Goal: Information Seeking & Learning: Learn about a topic

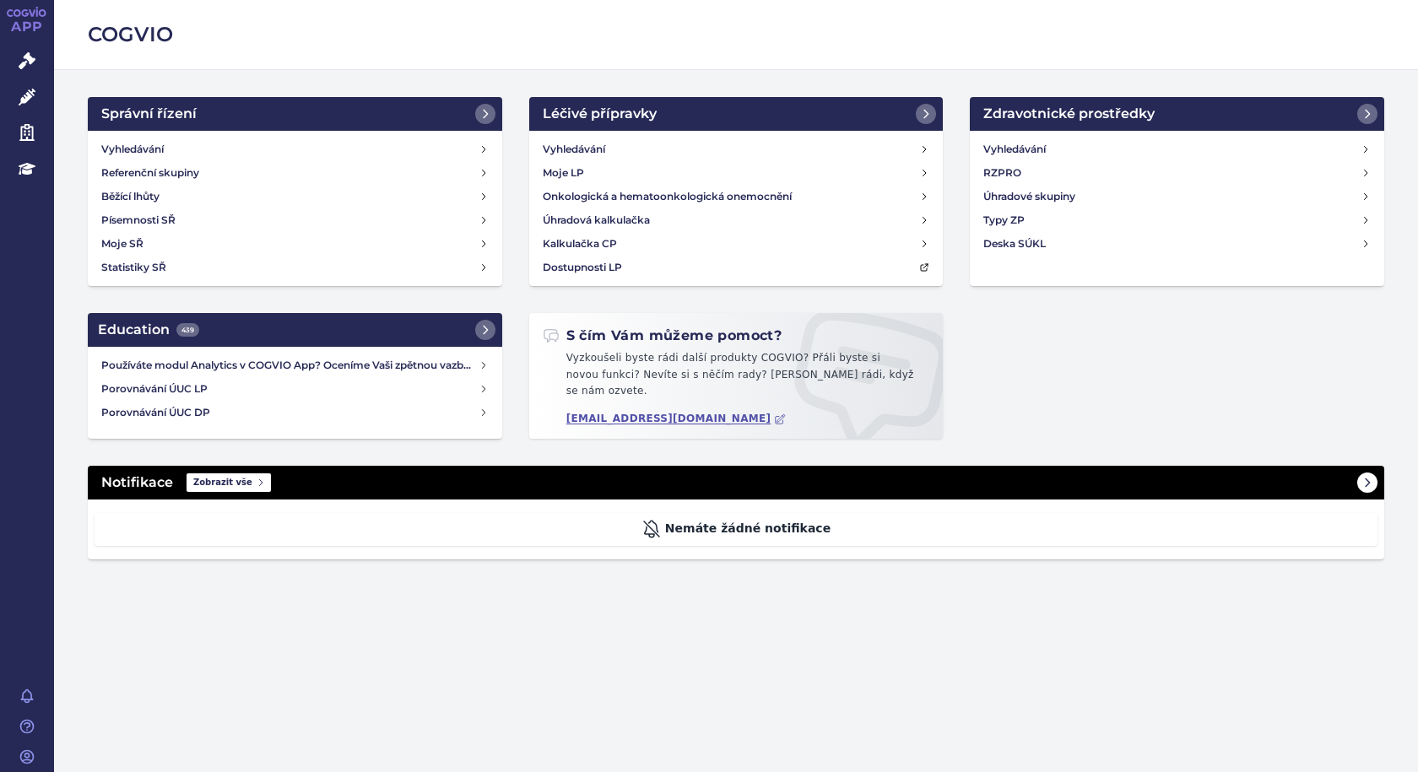
click at [222, 477] on span "Zobrazit vše" at bounding box center [229, 482] width 84 height 19
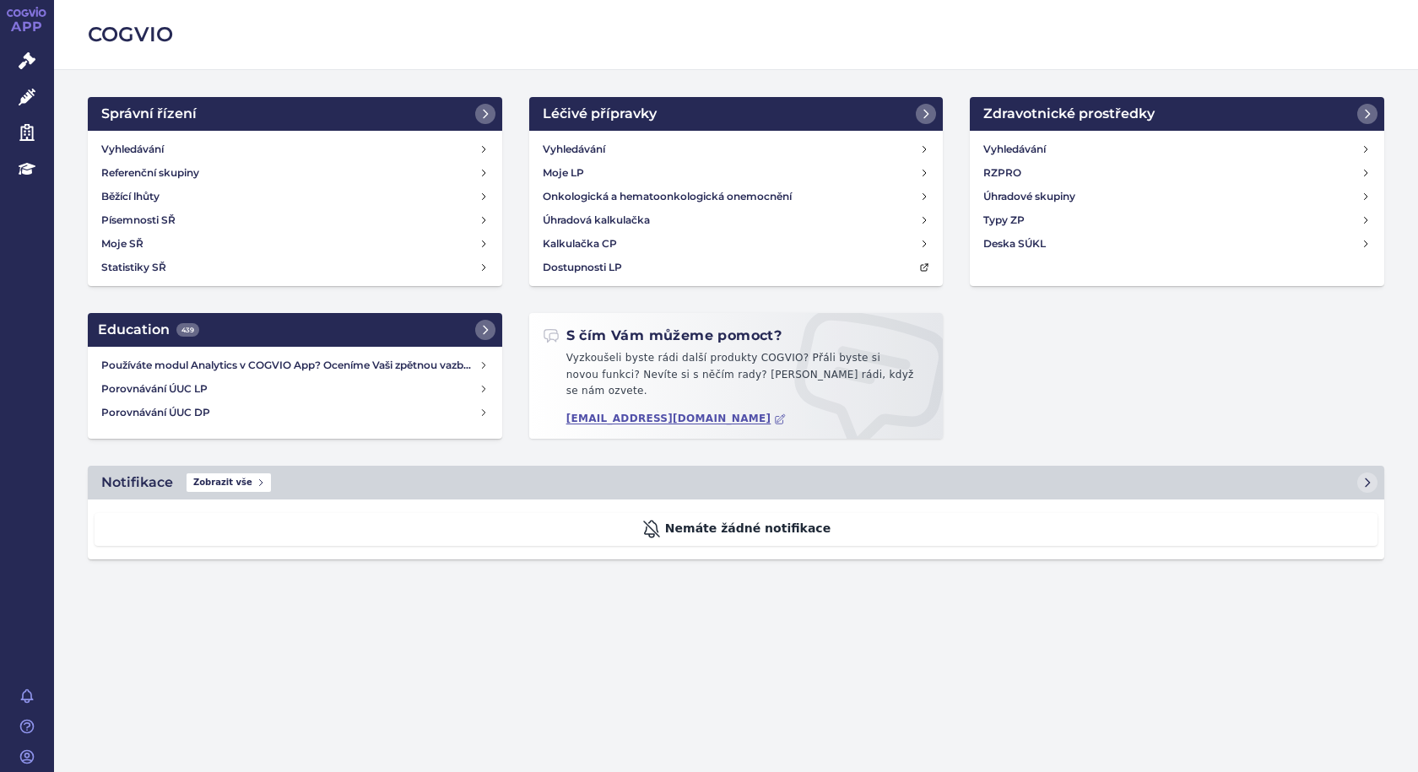
click at [728, 517] on div "Nemáte žádné notifikace" at bounding box center [736, 529] width 1283 height 33
click at [84, 751] on span "[PERSON_NAME]" at bounding box center [123, 757] width 139 height 30
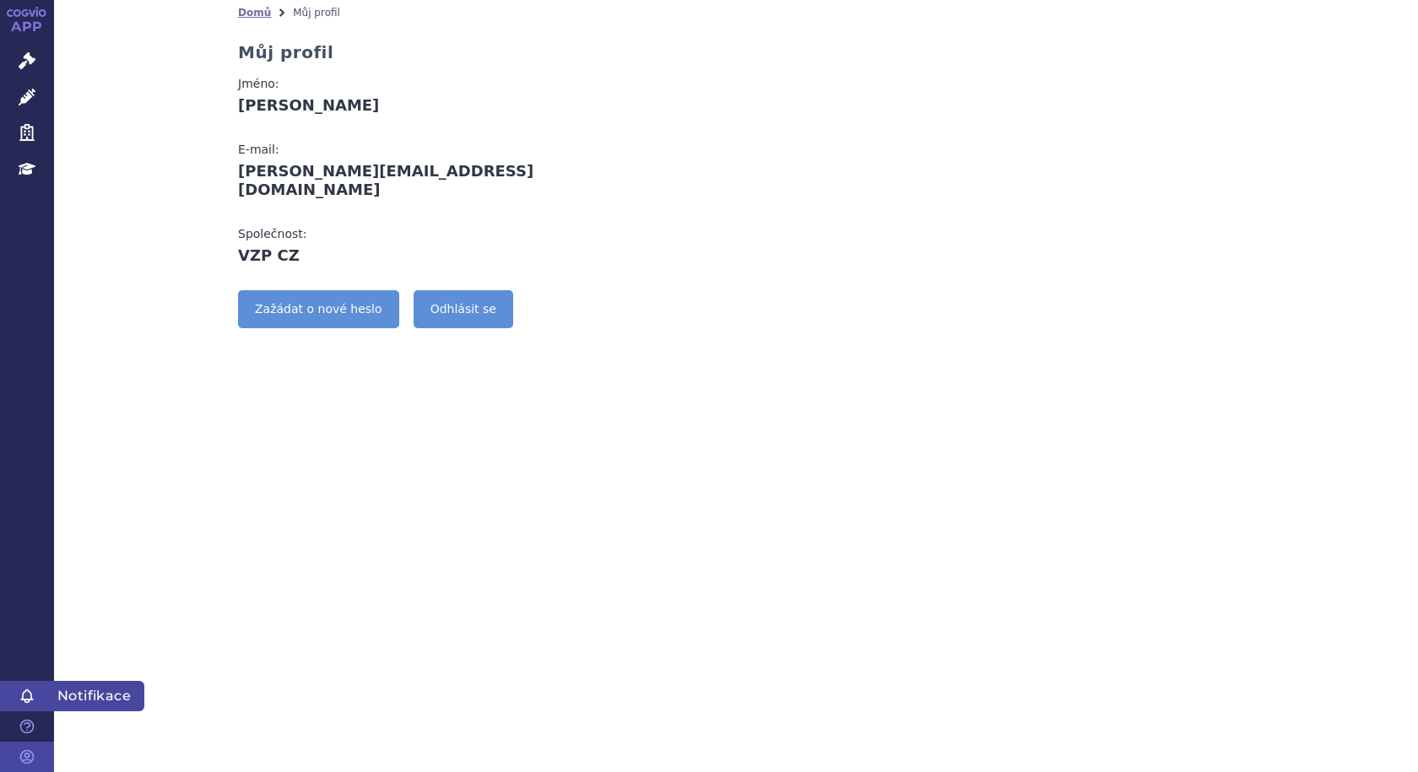
click at [24, 692] on icon at bounding box center [26, 696] width 11 height 13
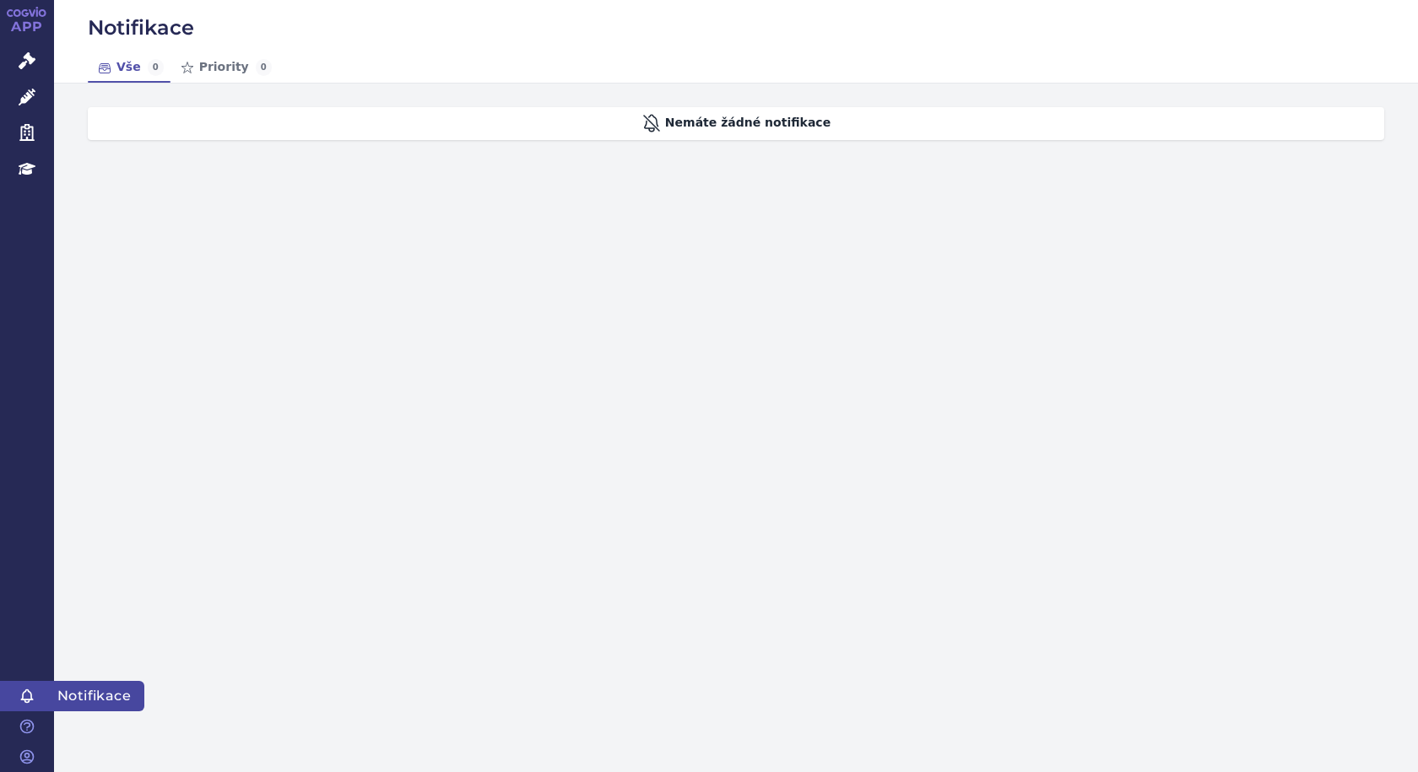
click at [81, 695] on span "Notifikace" at bounding box center [99, 696] width 90 height 30
click at [688, 130] on div "Nemáte žádné notifikace" at bounding box center [736, 123] width 1296 height 33
click at [643, 121] on div "Nemáte žádné notifikace" at bounding box center [736, 123] width 1296 height 33
click at [215, 67] on link "Priority 0" at bounding box center [224, 67] width 108 height 30
click at [111, 70] on link "Vše 0" at bounding box center [129, 67] width 83 height 30
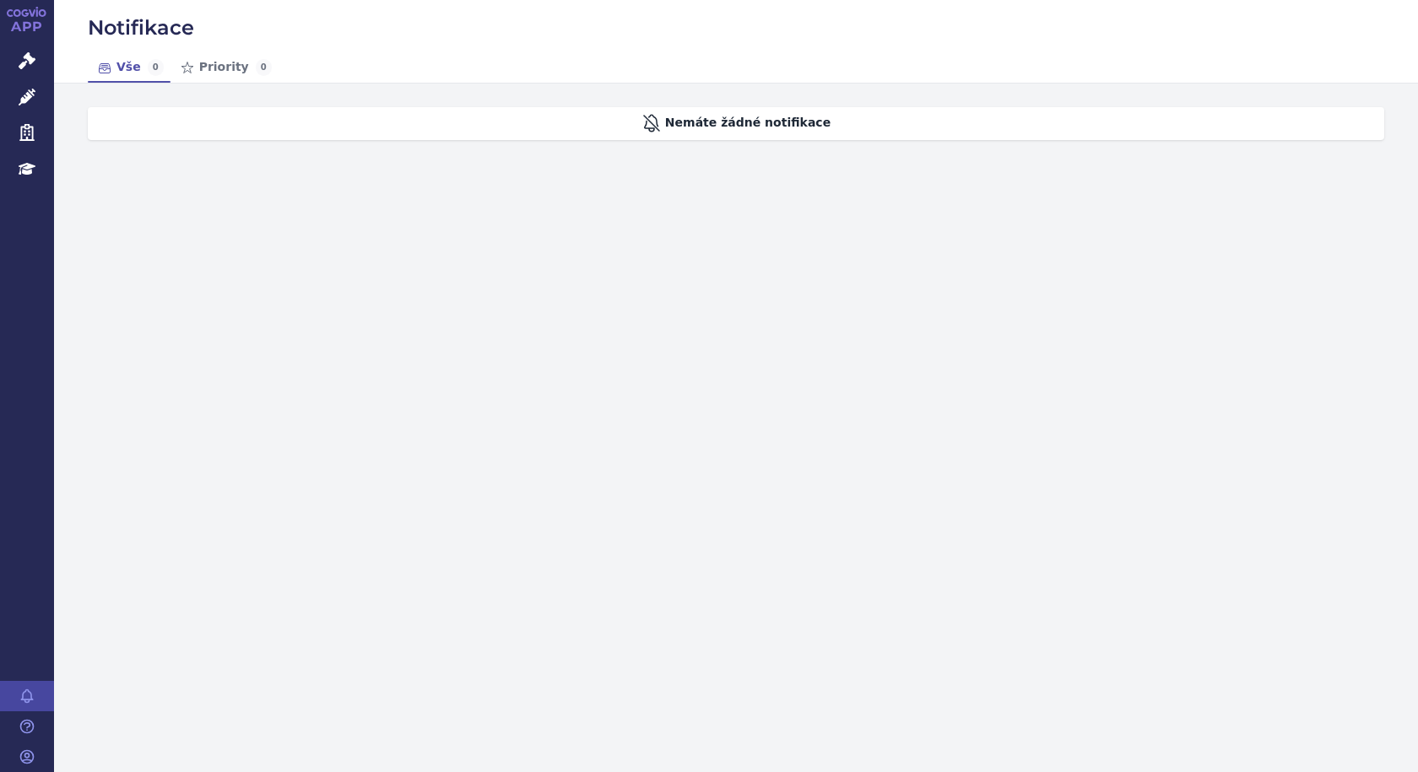
click at [20, 12] on icon at bounding box center [18, 13] width 8 height 8
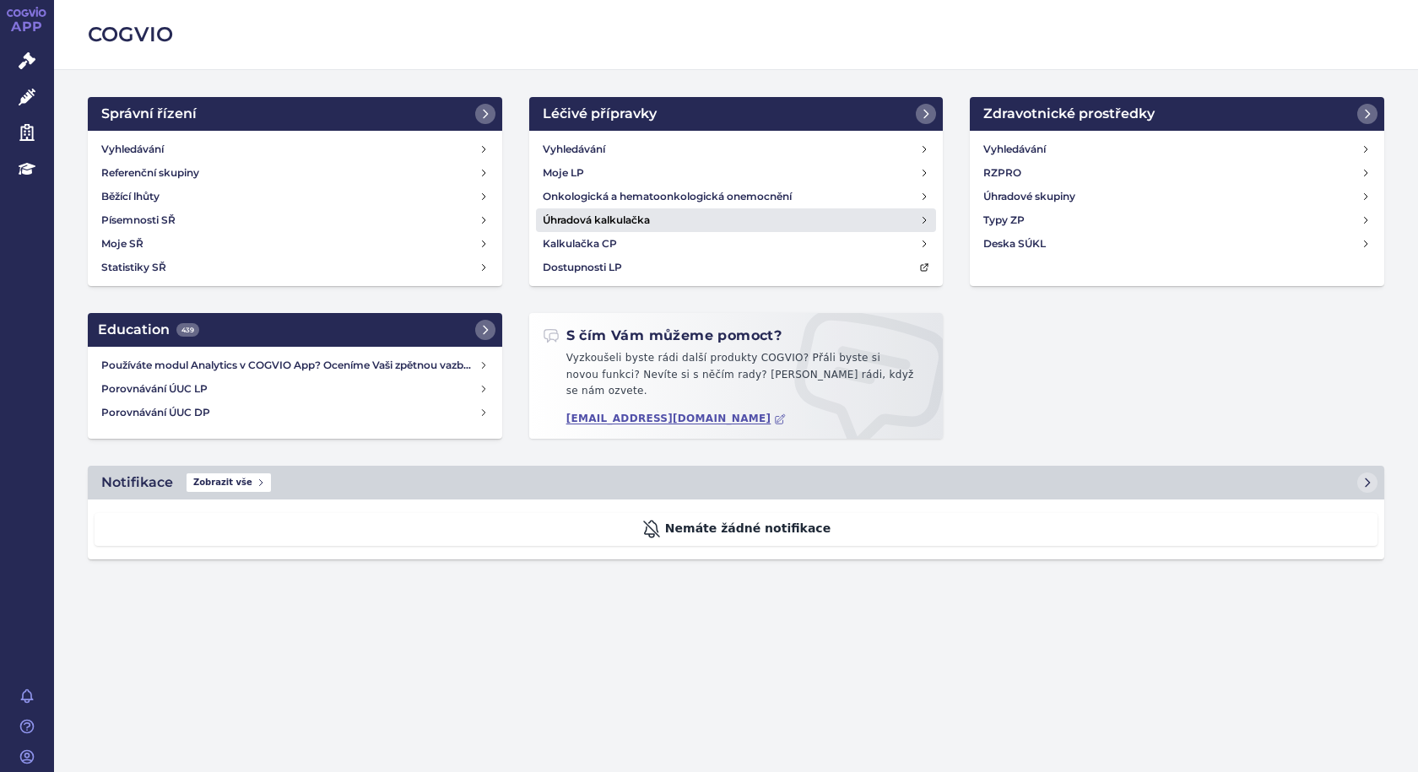
click at [929, 214] on link "Úhradová kalkulačka" at bounding box center [736, 220] width 401 height 24
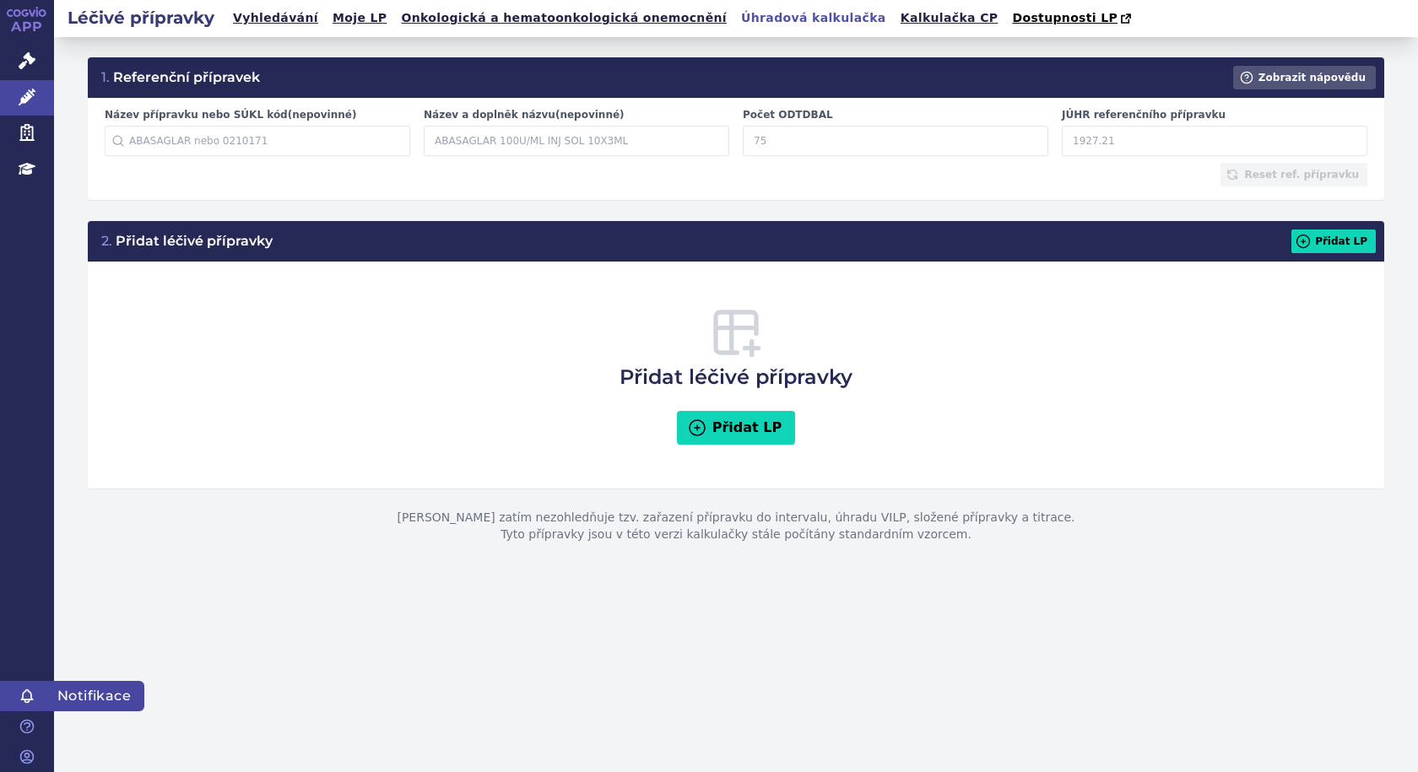
click at [58, 696] on span "Notifikace" at bounding box center [99, 696] width 90 height 30
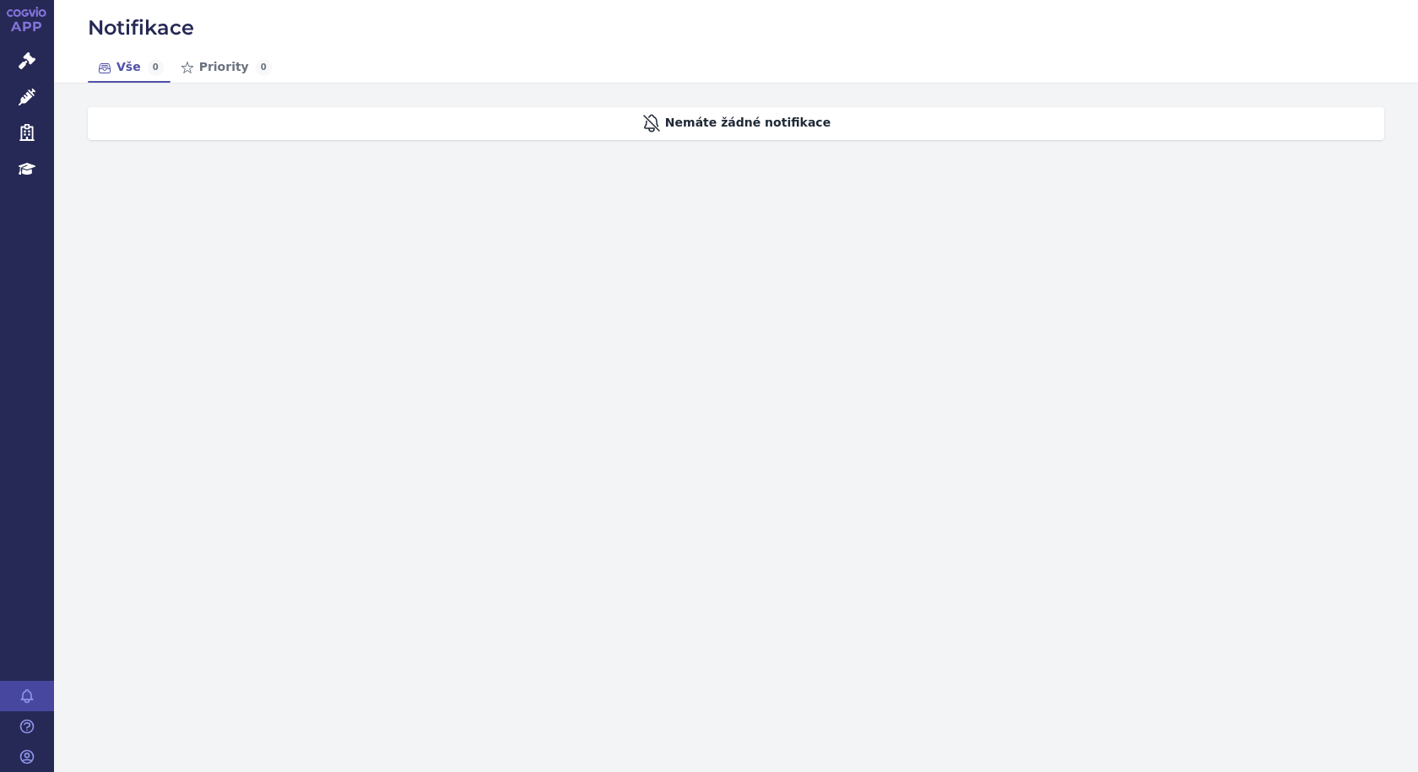
click at [22, 19] on link "APP" at bounding box center [27, 22] width 54 height 44
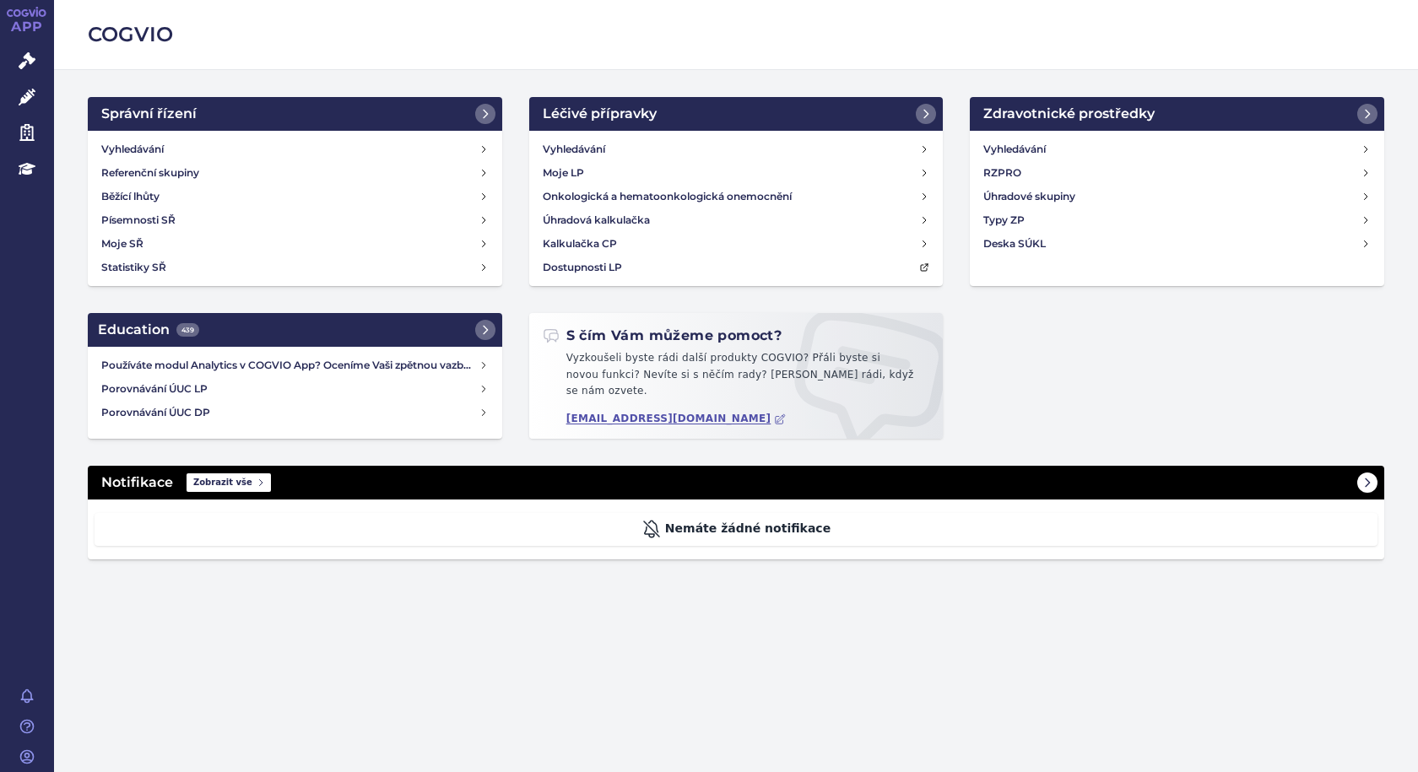
click at [1366, 477] on icon at bounding box center [1367, 483] width 14 height 14
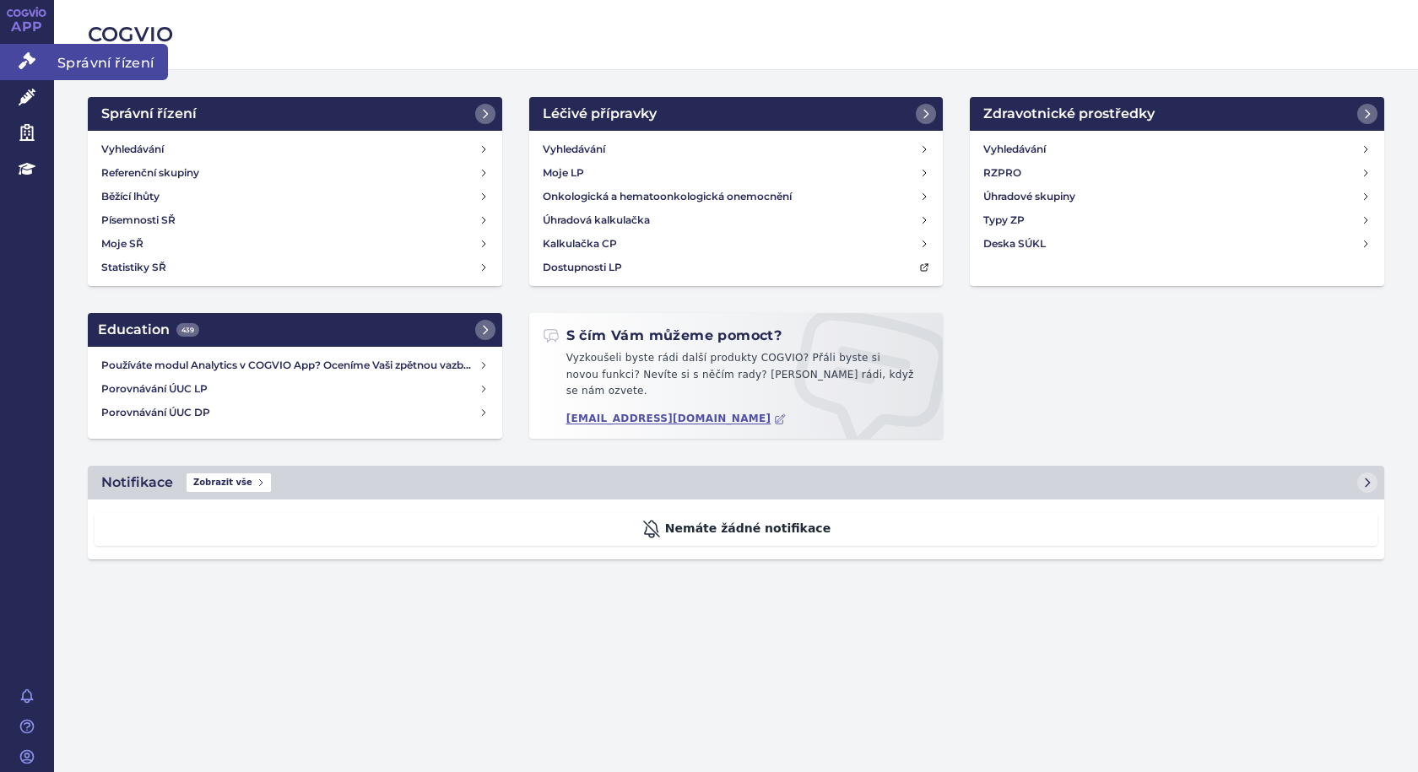
click at [58, 59] on span "Správní řízení" at bounding box center [111, 61] width 114 height 35
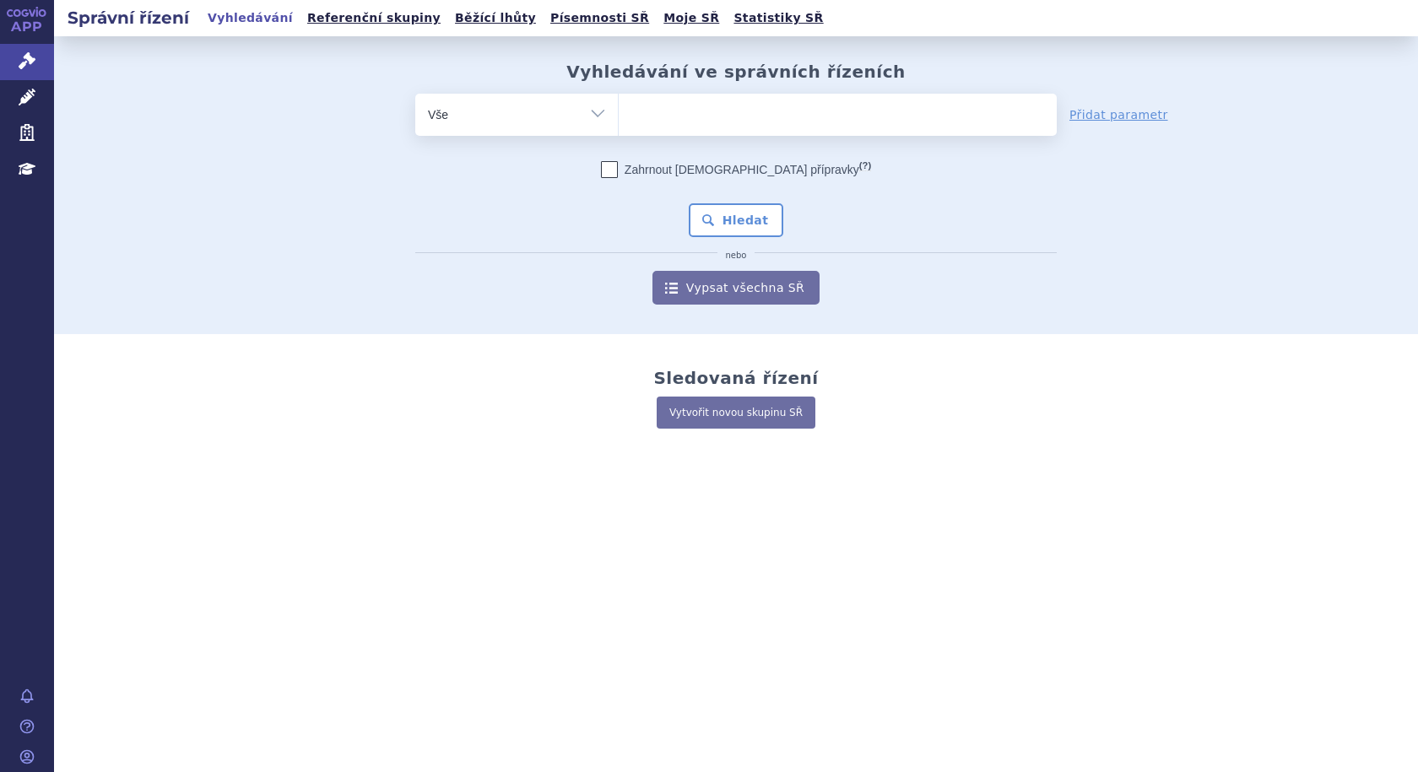
click at [585, 108] on select "Vše Spisová značka Typ SŘ Přípravek/SUKL kód Účastník/Držitel" at bounding box center [516, 113] width 203 height 38
click at [652, 111] on ul at bounding box center [838, 111] width 438 height 35
click at [619, 111] on select at bounding box center [618, 114] width 1 height 42
type input "op"
type input "opd"
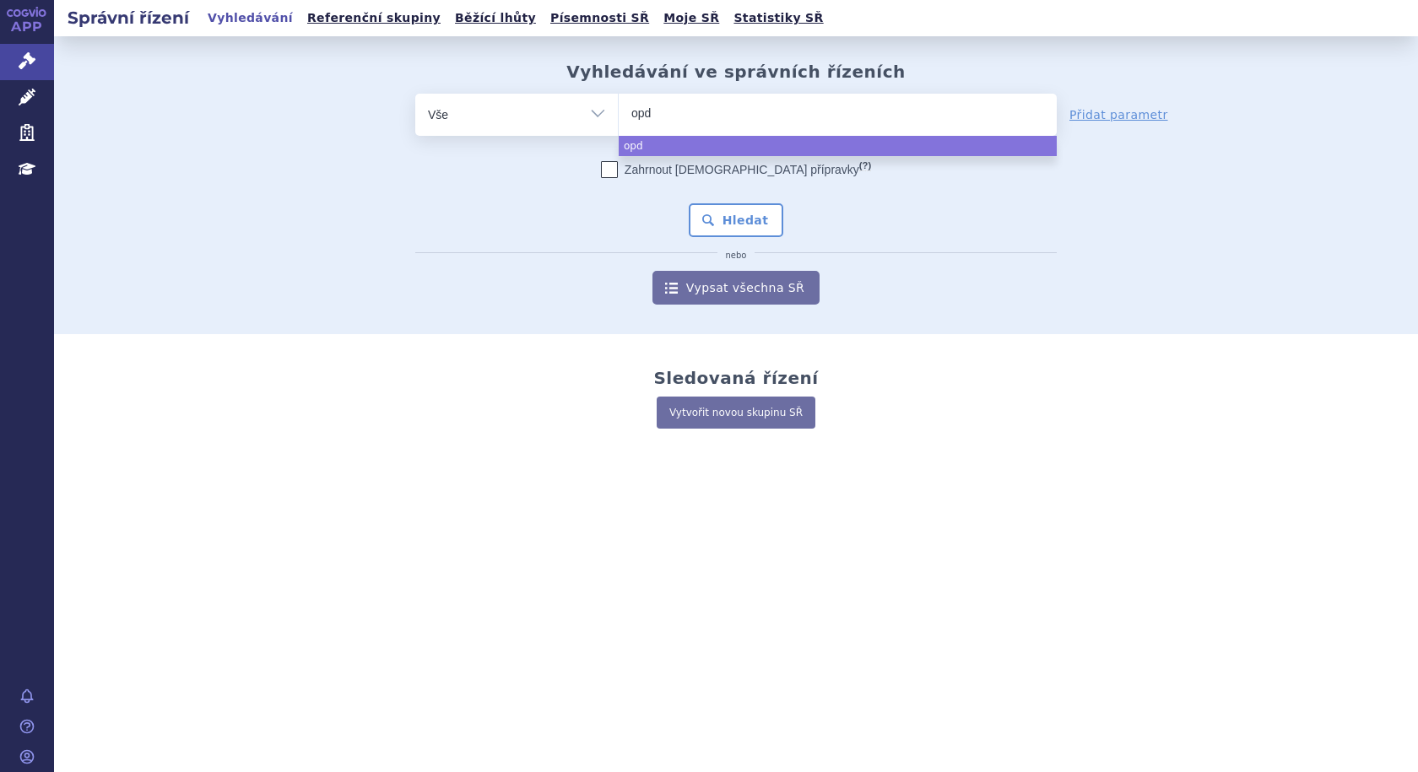
type input "opdi"
type input "opdivo"
select select "opdivo"
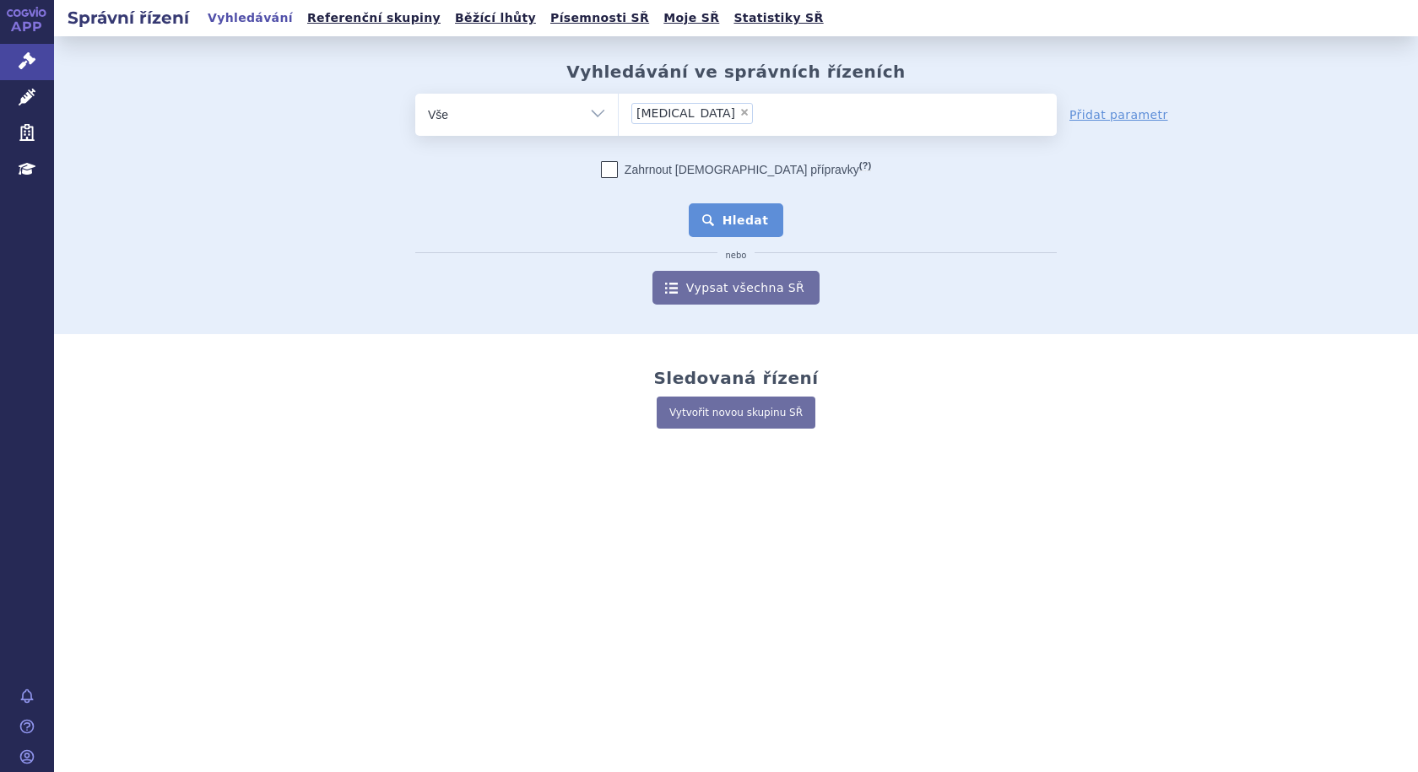
click at [751, 208] on button "Hledat" at bounding box center [736, 220] width 95 height 34
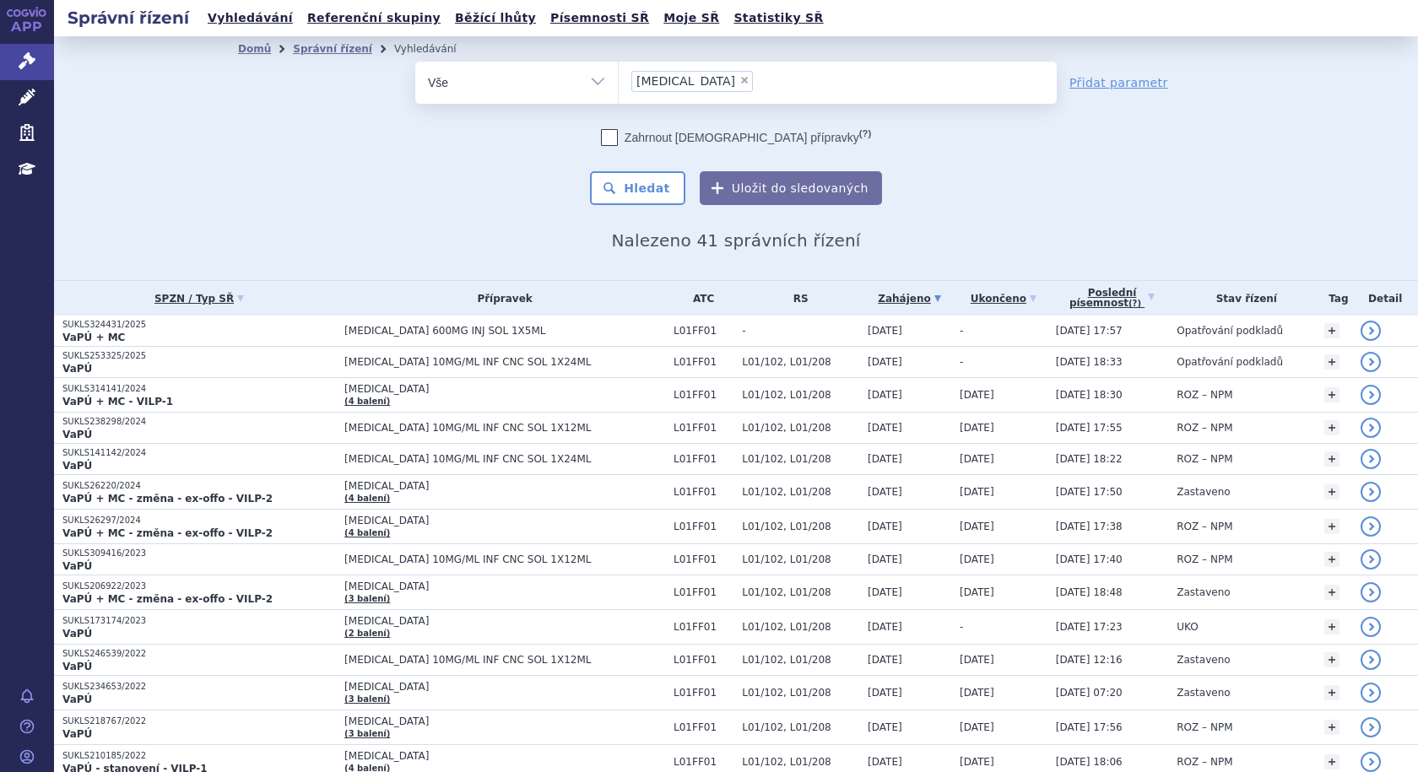
click at [739, 79] on span "×" at bounding box center [744, 80] width 10 height 10
click at [619, 79] on select "opdivo" at bounding box center [618, 82] width 1 height 42
select select
click at [577, 82] on select "Vše Spisová značka Typ SŘ Přípravek/SUKL kód Účastník/Držitel" at bounding box center [516, 81] width 203 height 38
select select "filter-procedure-product-status"
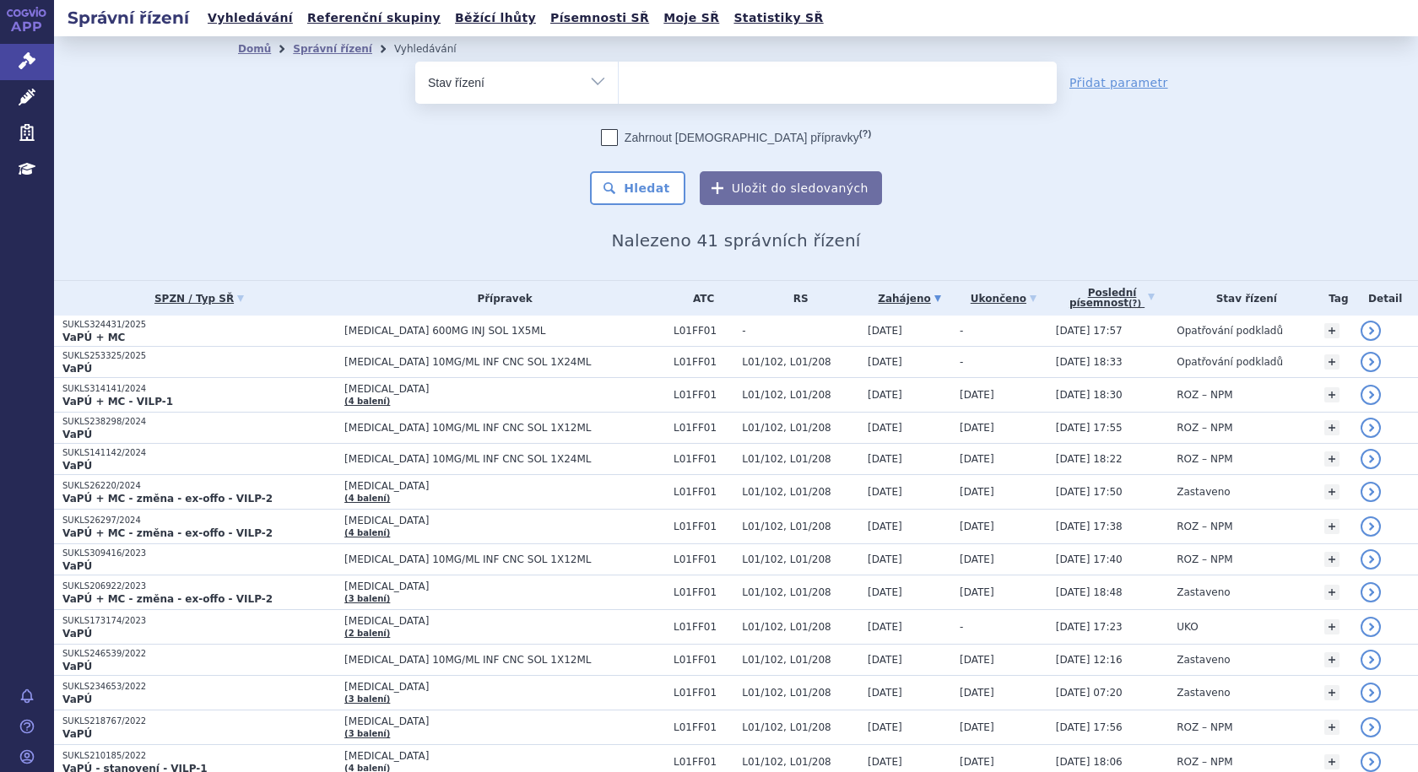
click at [415, 62] on select "Vše Spisová značka Typ SŘ Přípravek/SUKL kód Účastník/Držitel" at bounding box center [516, 81] width 203 height 38
click at [696, 82] on ul at bounding box center [838, 79] width 438 height 35
click at [619, 82] on select at bounding box center [618, 82] width 1 height 42
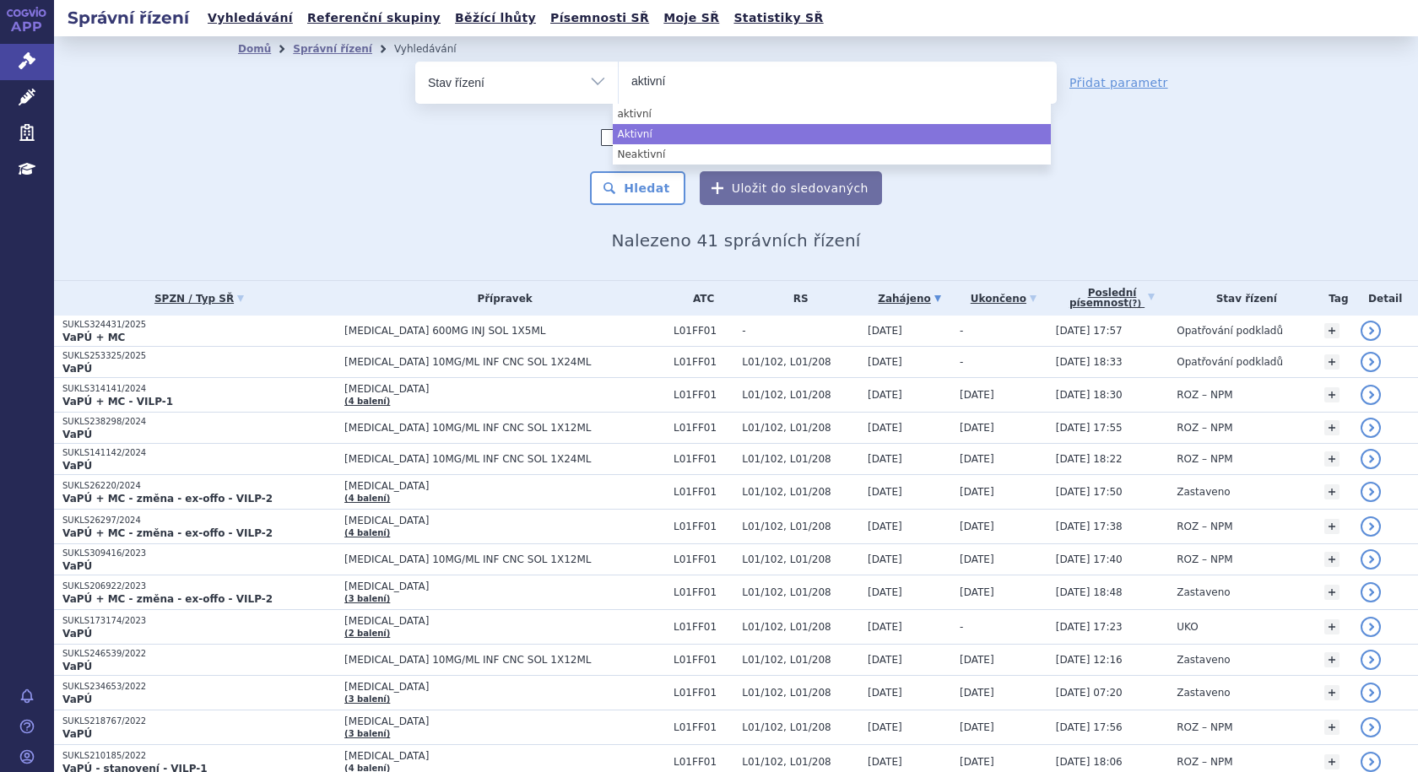
type input "aktivní"
select select "a0d16f3a-7c3c-49b9-bbbf-43dbf2e58536"
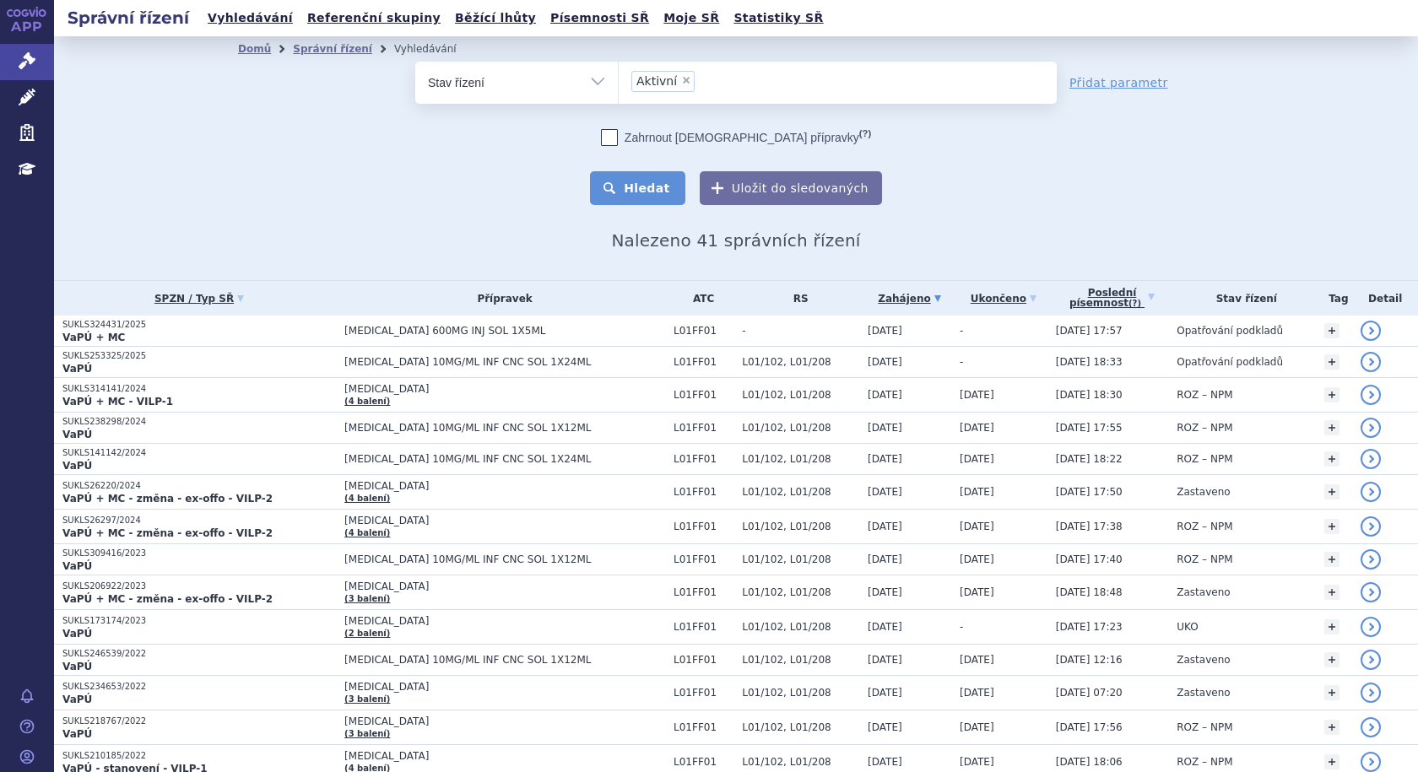
click at [653, 188] on button "Hledat" at bounding box center [637, 188] width 95 height 34
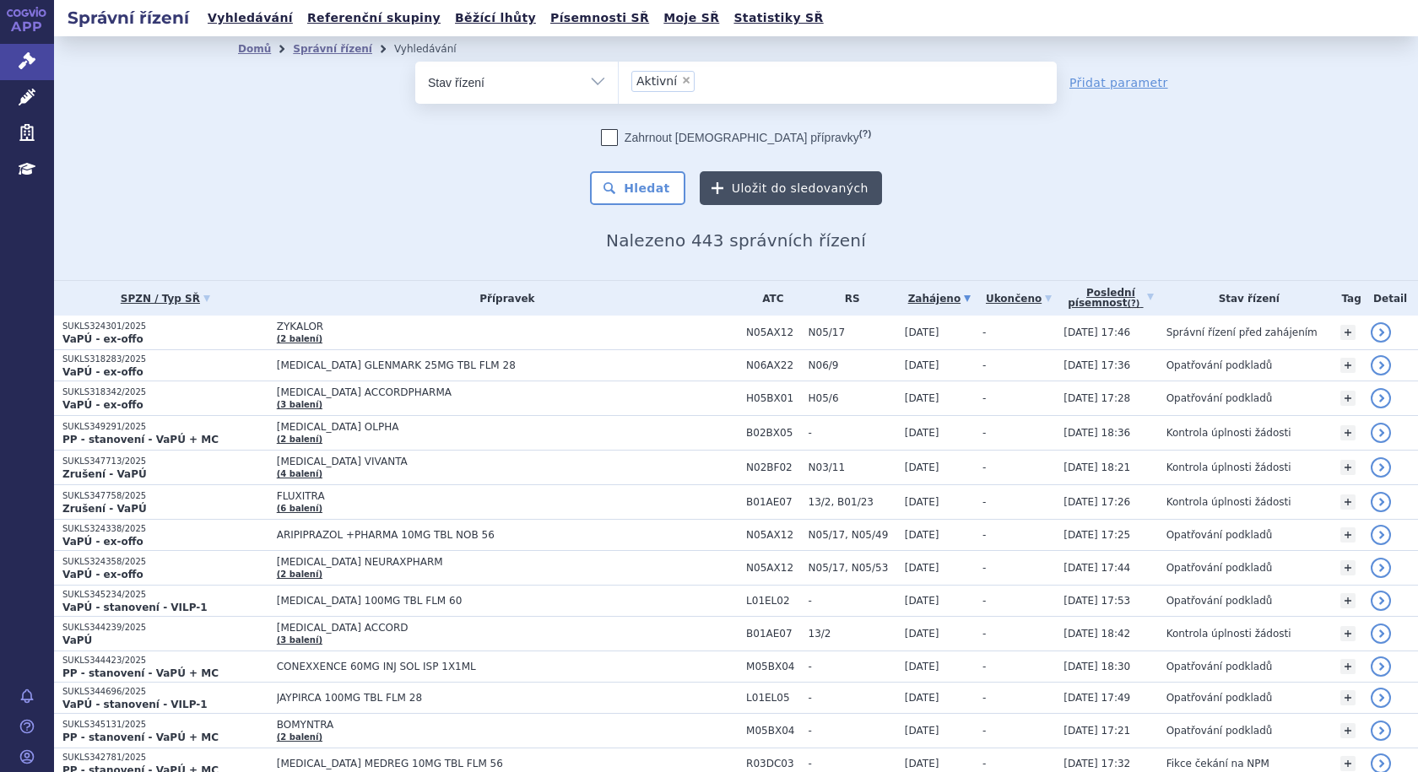
click at [797, 184] on button "Uložit do sledovaných" at bounding box center [791, 188] width 182 height 34
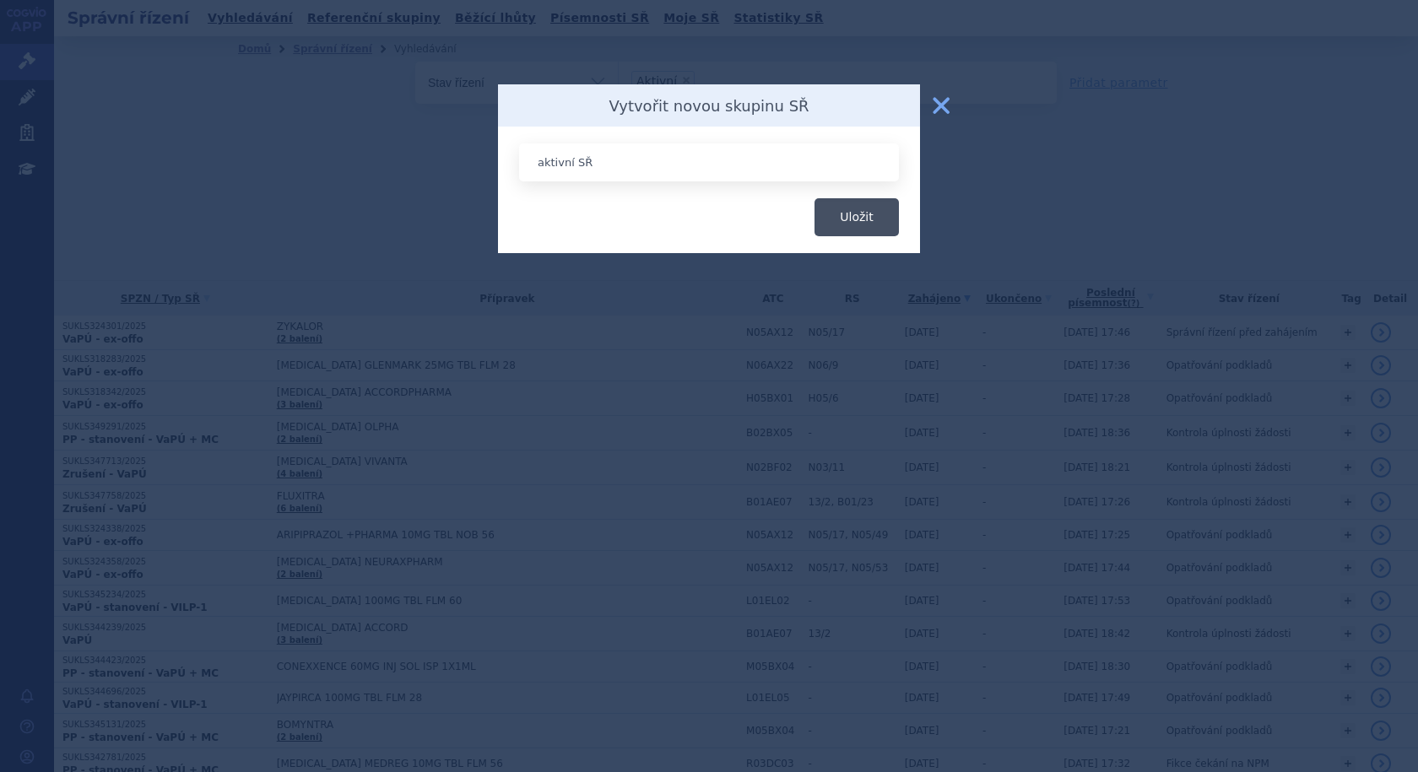
type input "aktivní SŘ"
click at [874, 210] on button "Uložit" at bounding box center [856, 217] width 84 height 38
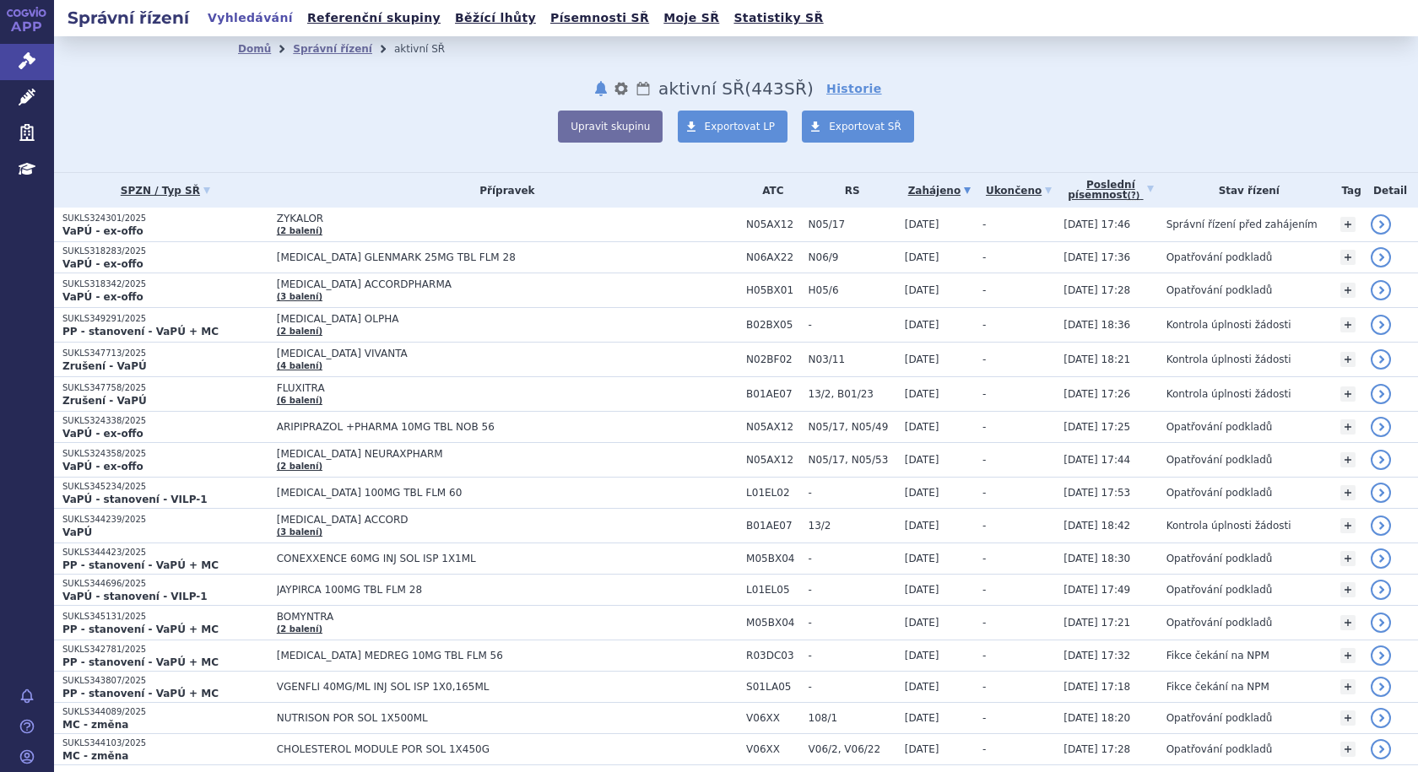
click at [26, 20] on link "APP" at bounding box center [27, 22] width 54 height 44
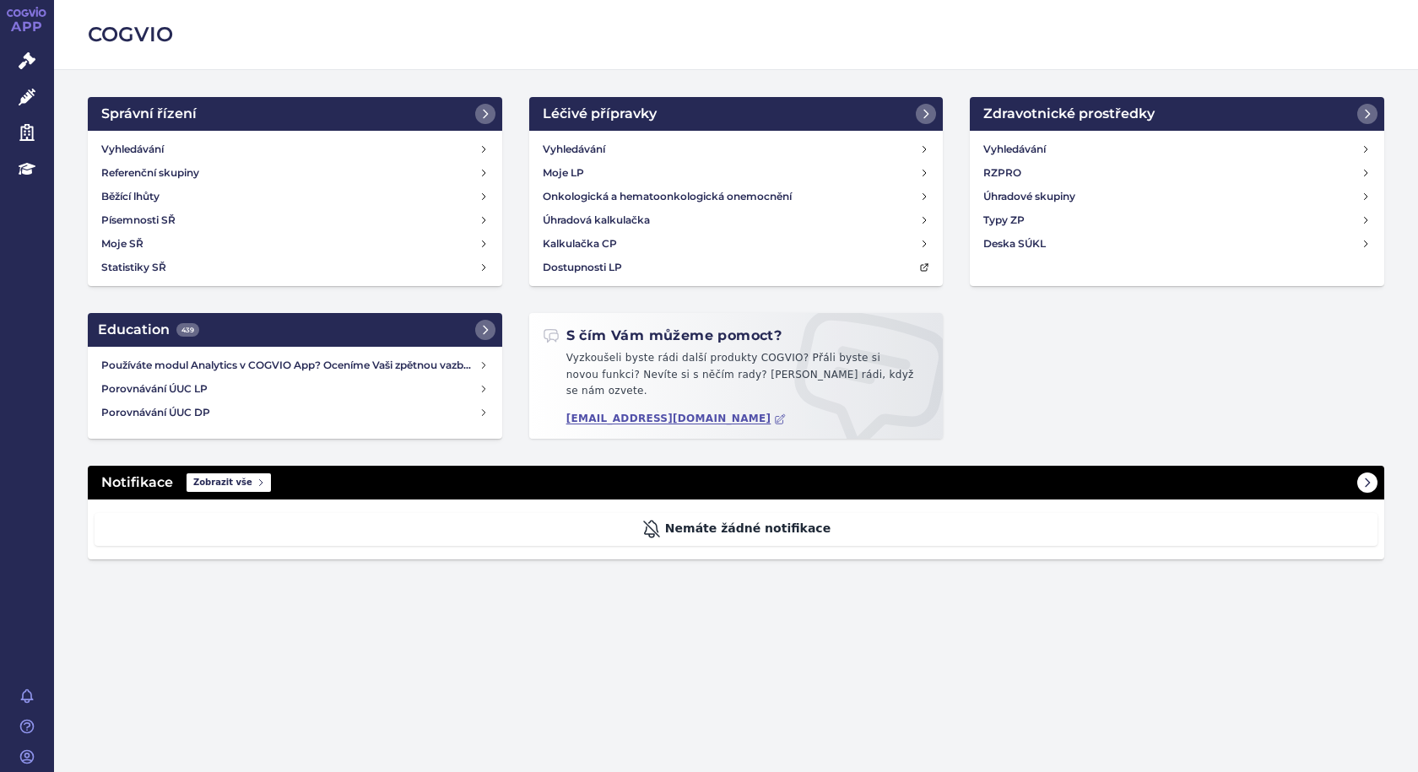
click at [215, 473] on span "Zobrazit vše" at bounding box center [229, 482] width 84 height 19
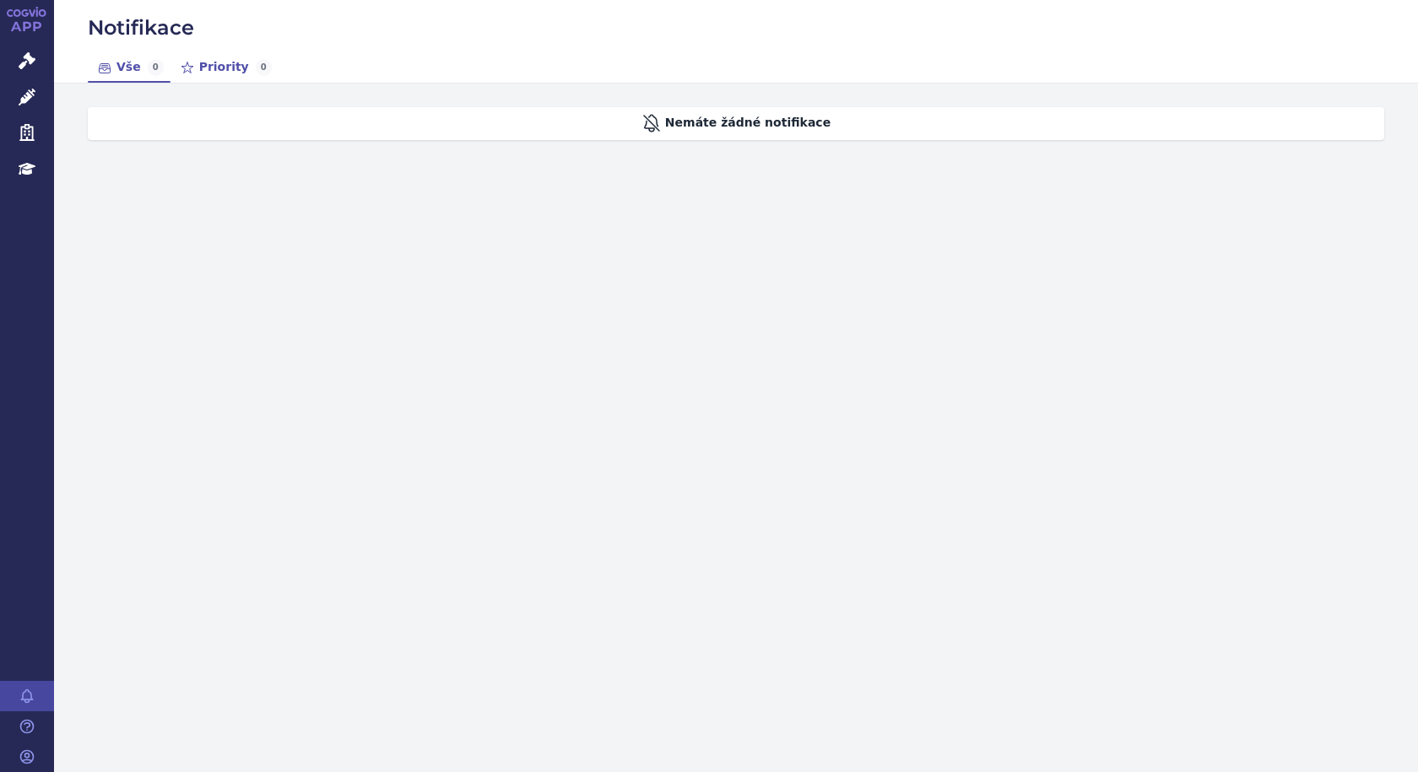
click at [219, 73] on link "Priority 0" at bounding box center [224, 67] width 108 height 30
click at [122, 70] on link "Vše 0" at bounding box center [129, 67] width 83 height 30
click at [87, 61] on span "Správní řízení" at bounding box center [111, 61] width 114 height 35
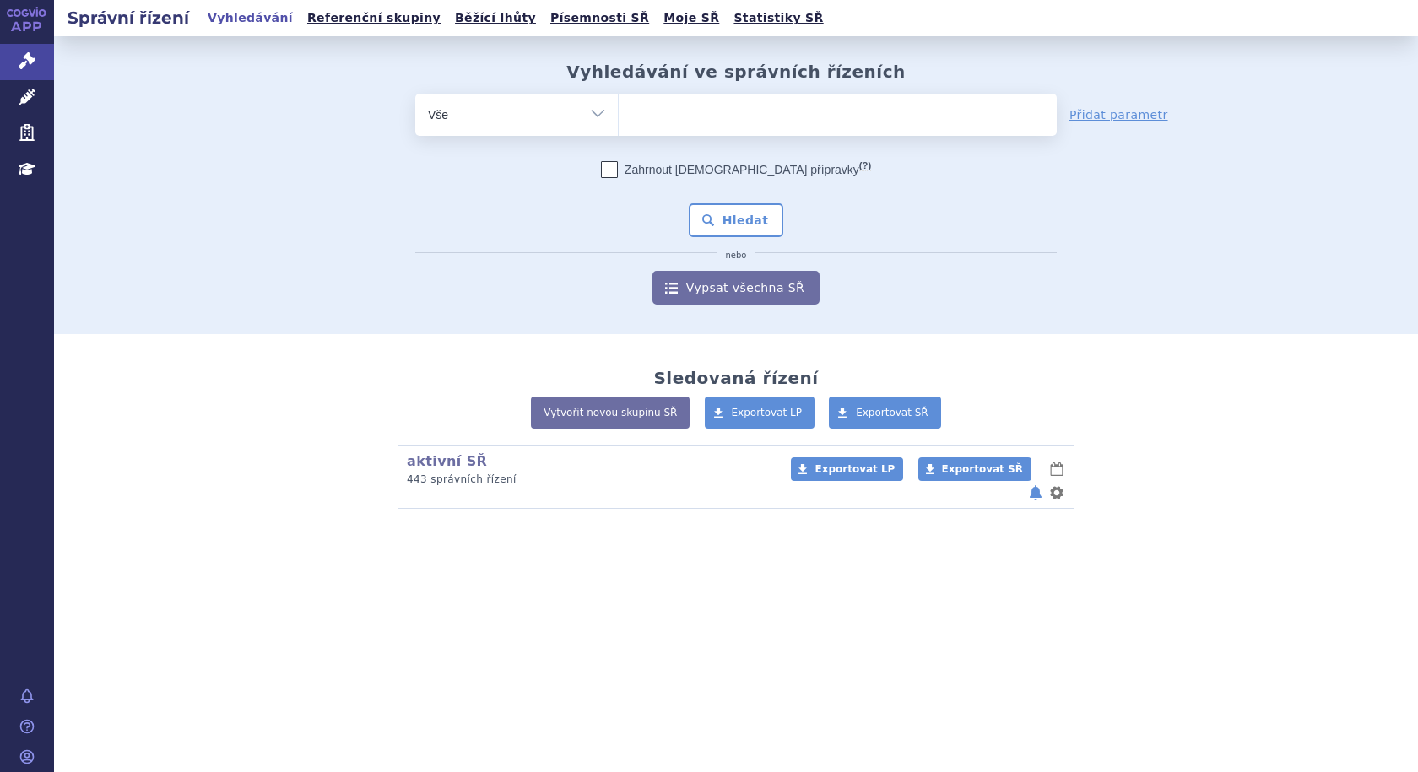
click at [1034, 483] on button "notifikace" at bounding box center [1035, 493] width 17 height 20
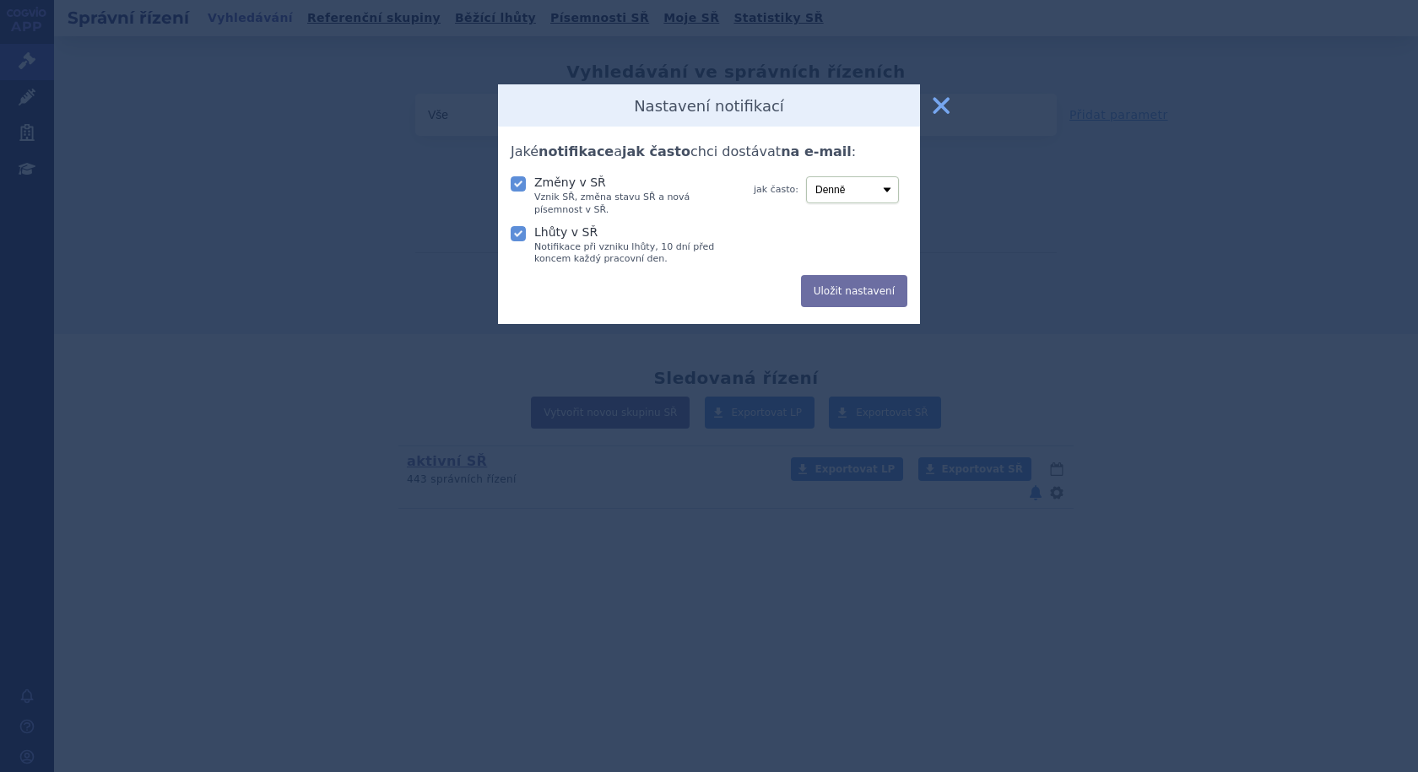
click at [519, 233] on icon at bounding box center [518, 233] width 15 height 15
click at [519, 233] on input "Lhůty v SŘ Notifikace při vzniku lhůty, 10 dní před koncem každý pracovní den." at bounding box center [519, 232] width 17 height 17
checkbox input "false"
click at [887, 193] on select "Denně Týdně Měsíčně" at bounding box center [852, 189] width 93 height 27
click at [887, 192] on select "Denně Týdně Měsíčně" at bounding box center [852, 189] width 93 height 27
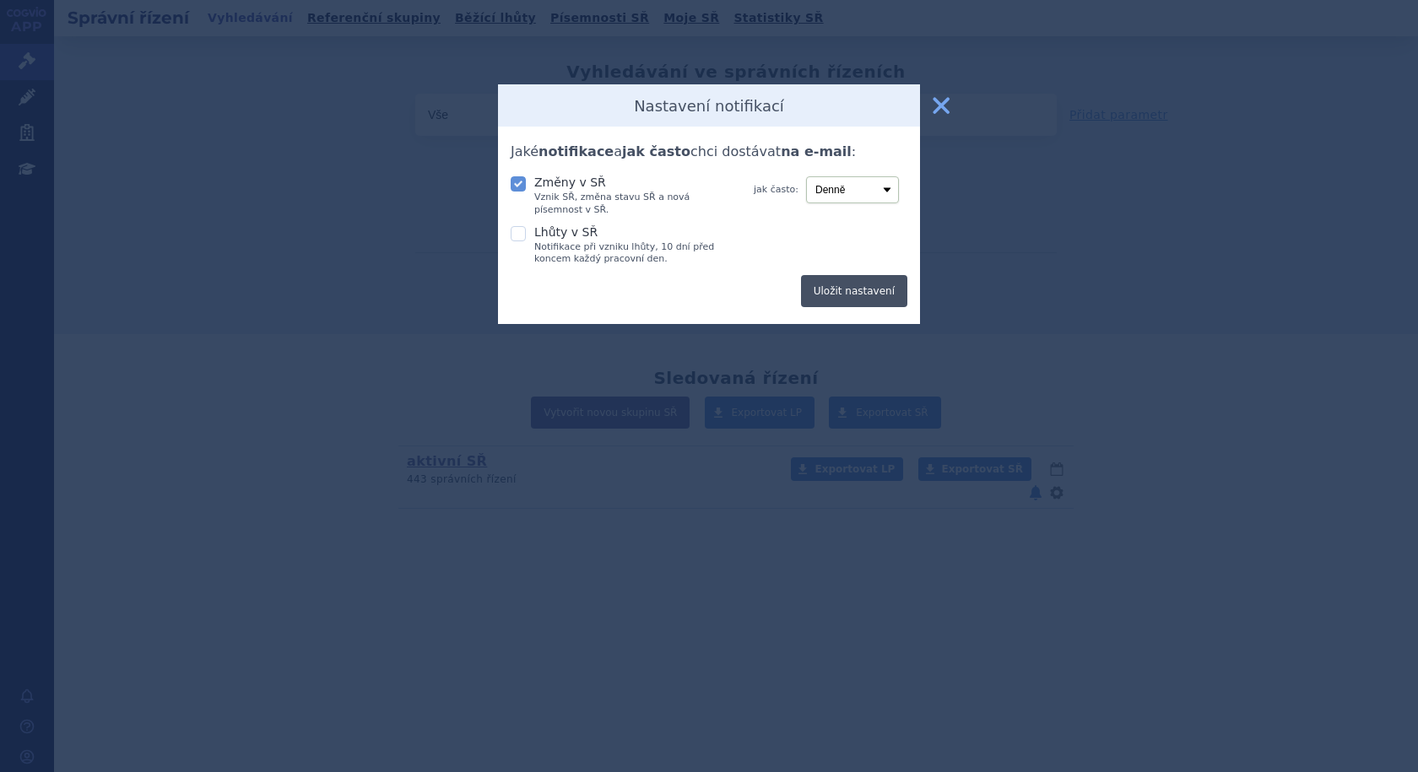
click at [878, 295] on button "Uložit nastavení" at bounding box center [854, 291] width 106 height 32
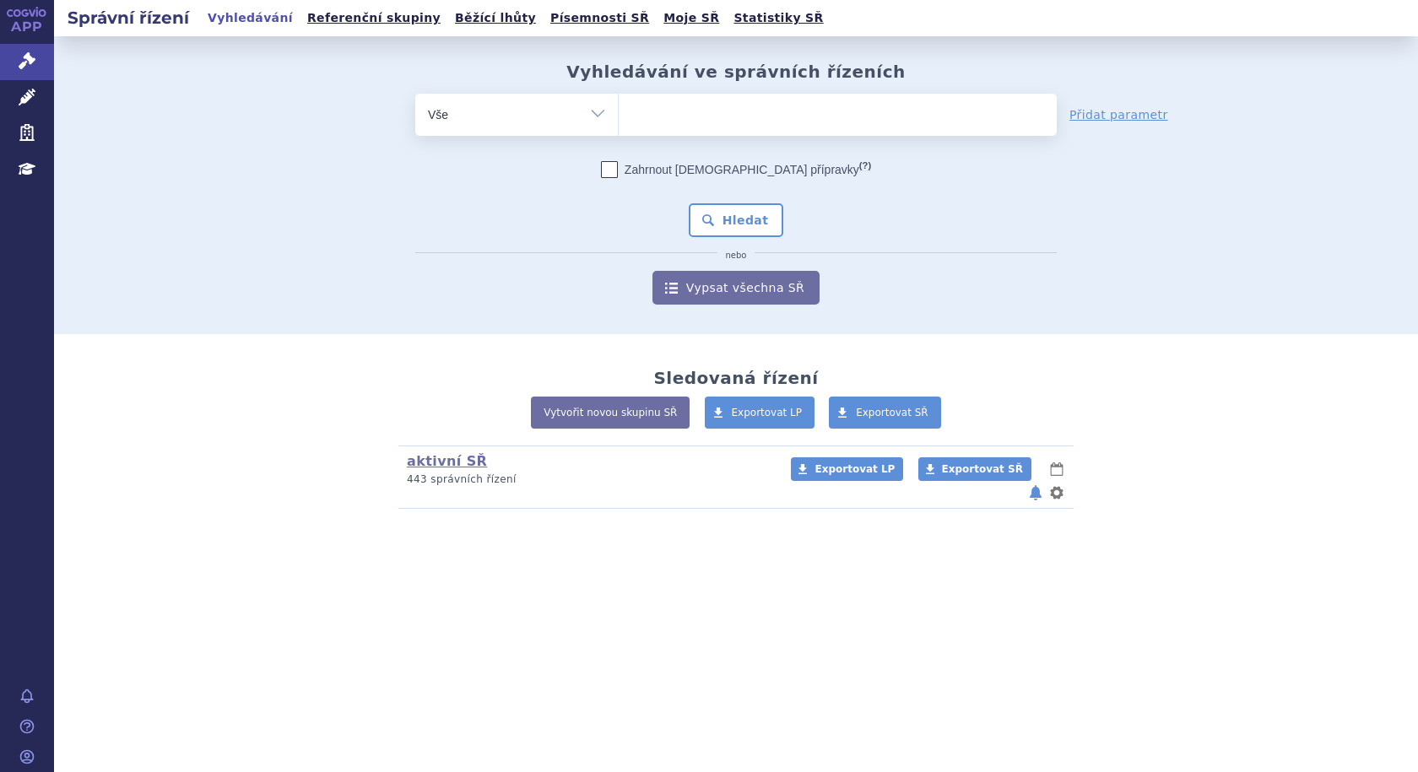
click at [585, 108] on select "Vše Spisová značka Typ SŘ Přípravek/SUKL kód Účastník/Držitel" at bounding box center [516, 113] width 203 height 38
click at [415, 94] on select "Vše Spisová značka Typ SŘ Přípravek/SUKL kód Účastník/Držitel" at bounding box center [516, 113] width 203 height 38
click at [603, 106] on select "Vše Spisová značka Typ SŘ Přípravek/SUKL kód Účastník/Držitel" at bounding box center [516, 113] width 203 height 38
select select "filter-mesh-illness"
click at [415, 94] on select "Vše Spisová značka Typ SŘ Přípravek/SUKL kód Účastník/Držitel" at bounding box center [516, 113] width 203 height 38
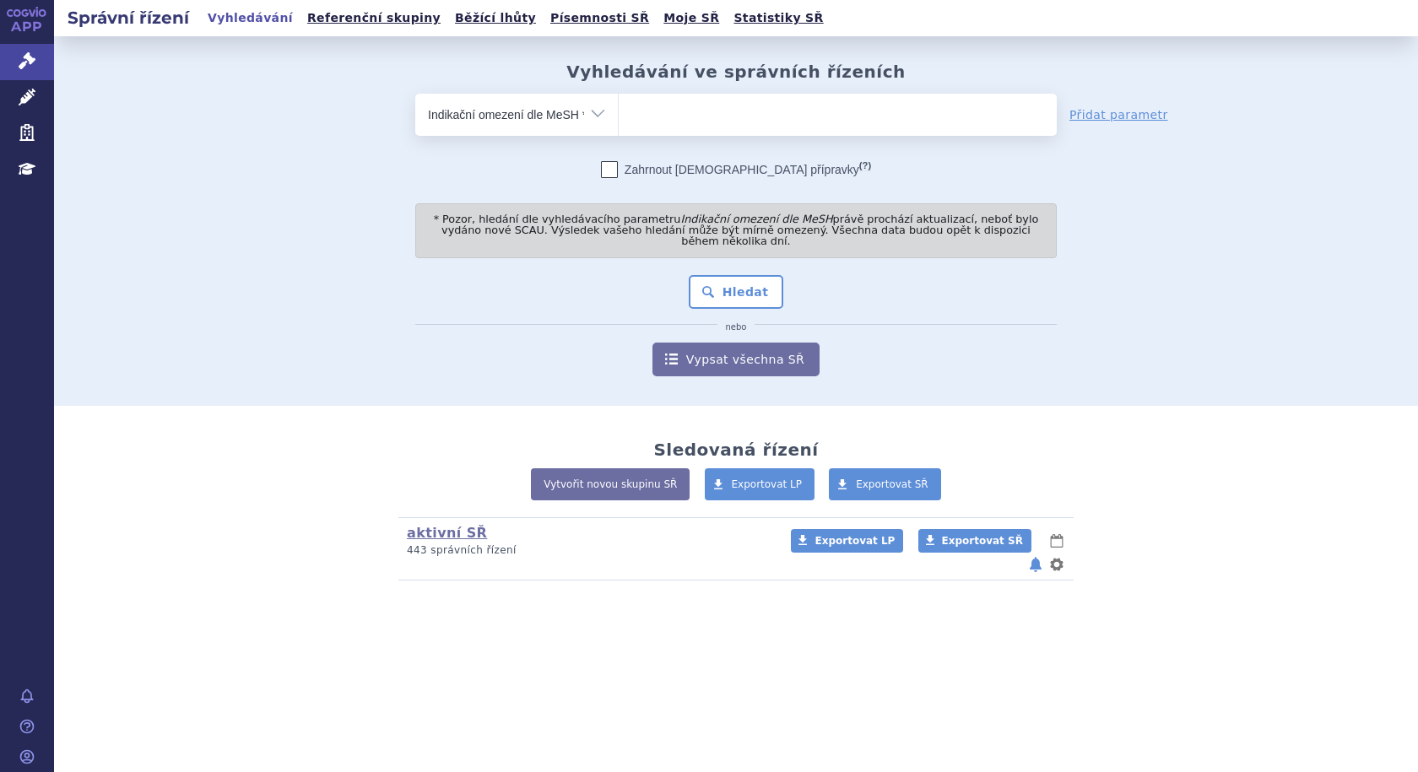
click at [704, 116] on ul at bounding box center [838, 111] width 438 height 35
click at [619, 116] on select at bounding box center [618, 114] width 1 height 42
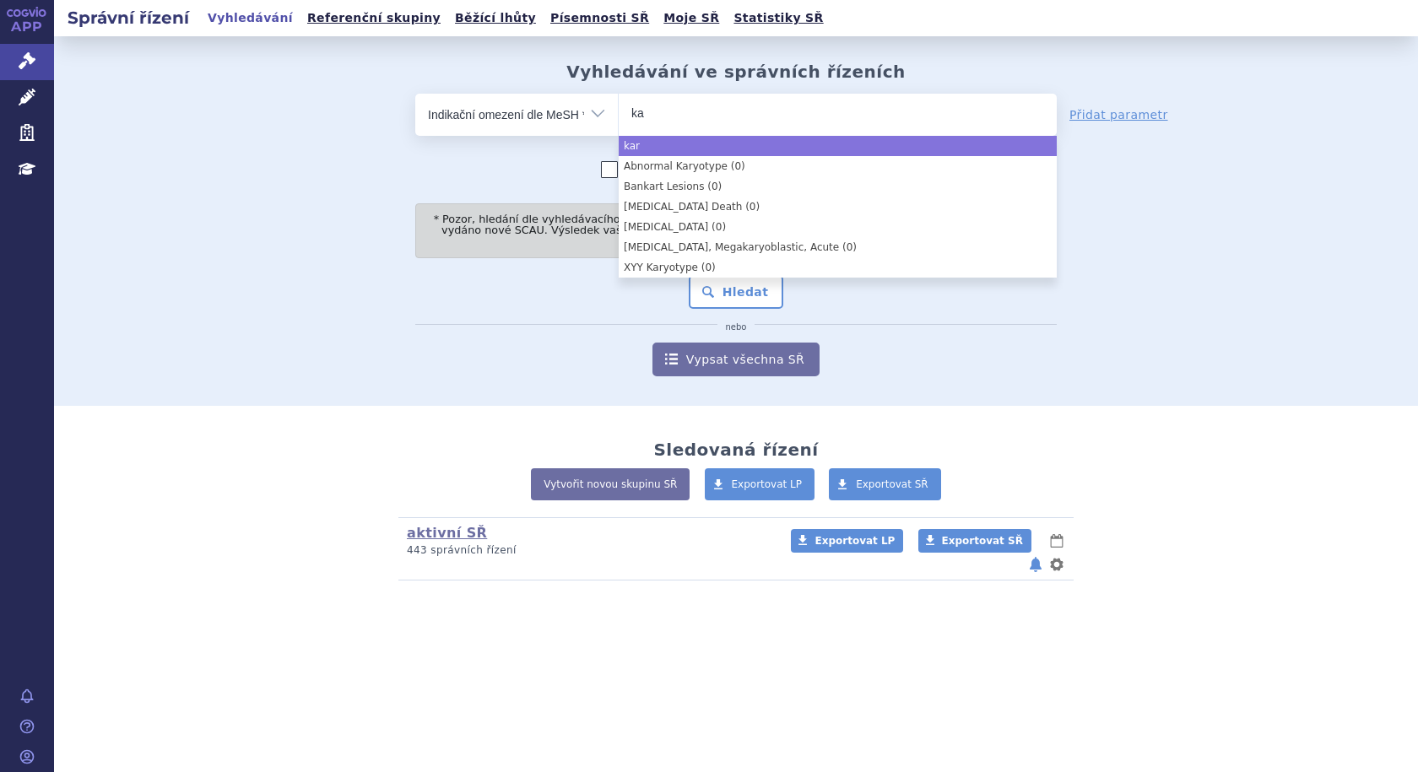
type input "k"
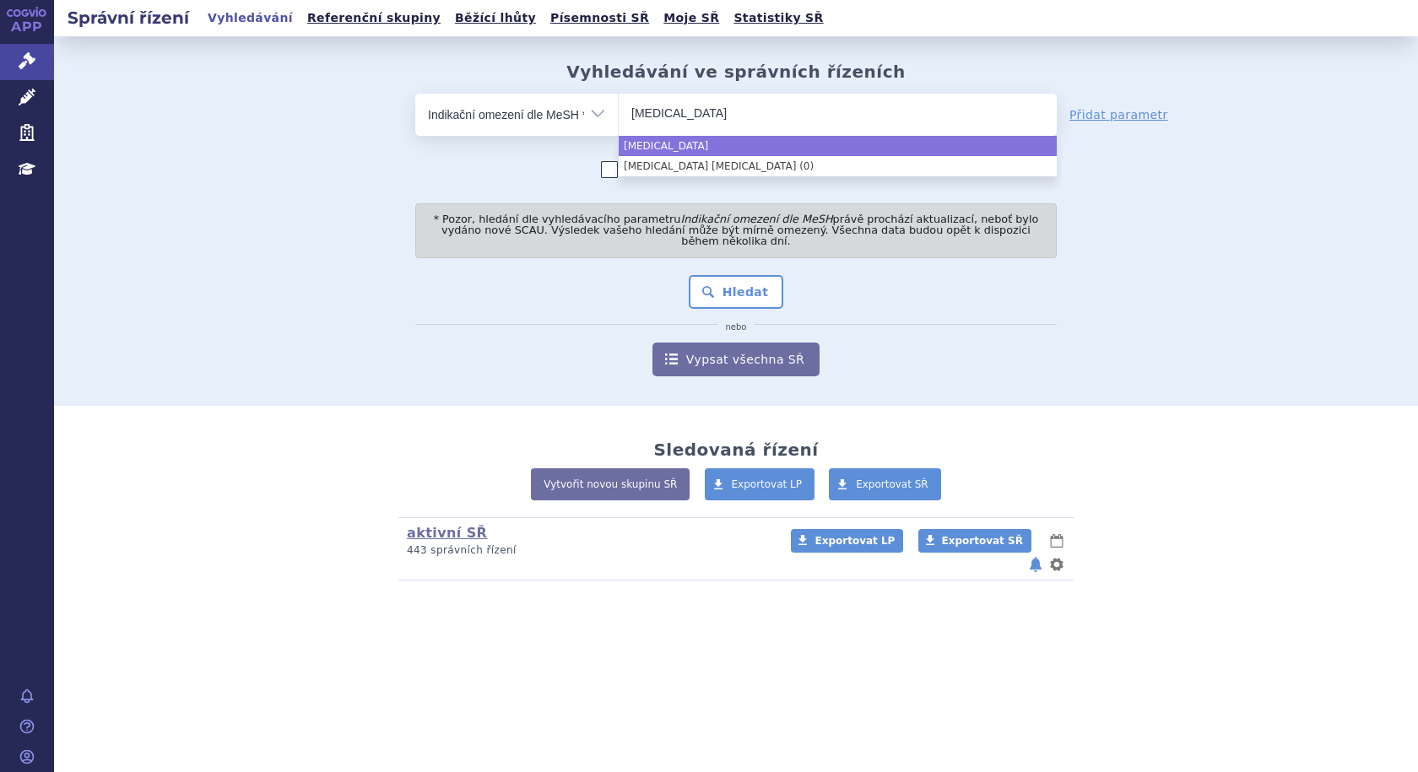
type input "breast cancer"
select select "breast cancer"
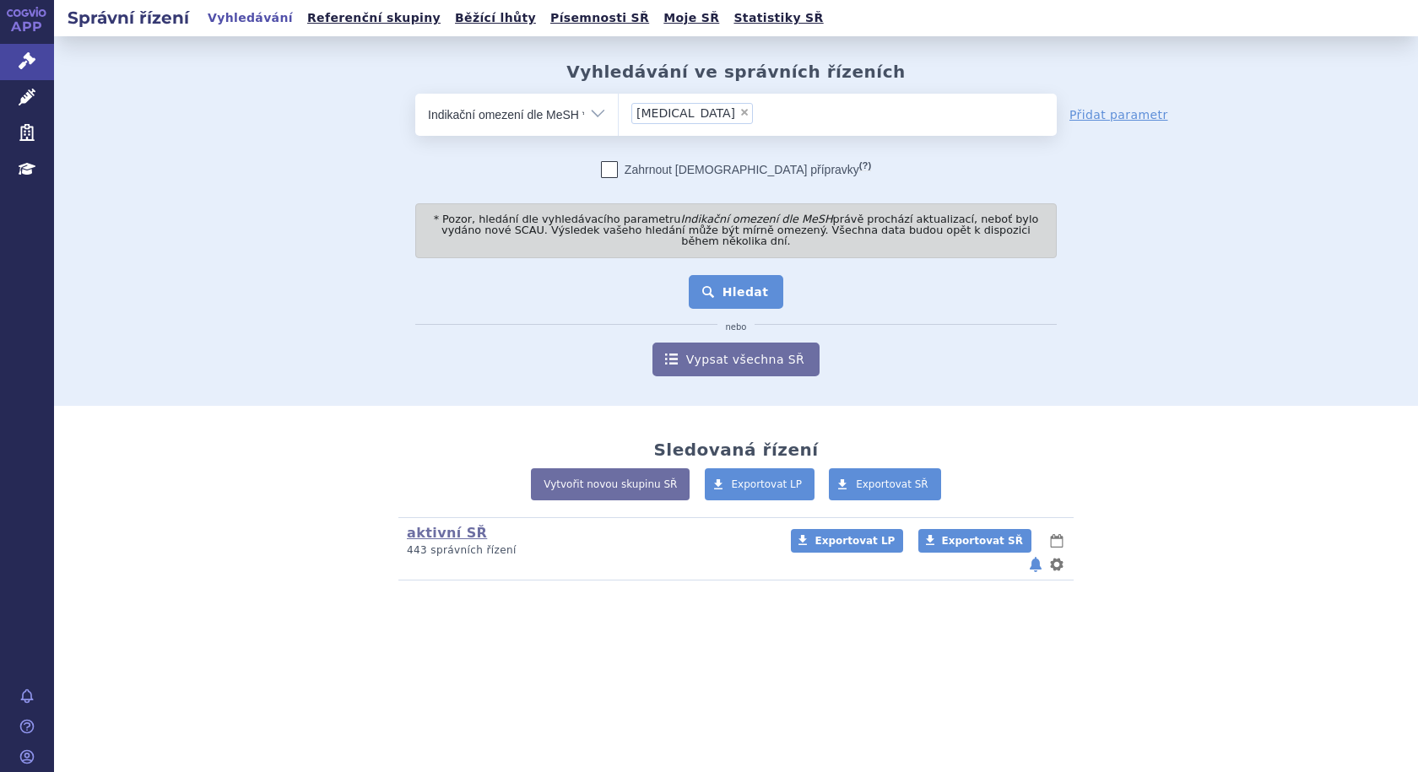
click at [735, 289] on button "Hledat" at bounding box center [736, 292] width 95 height 34
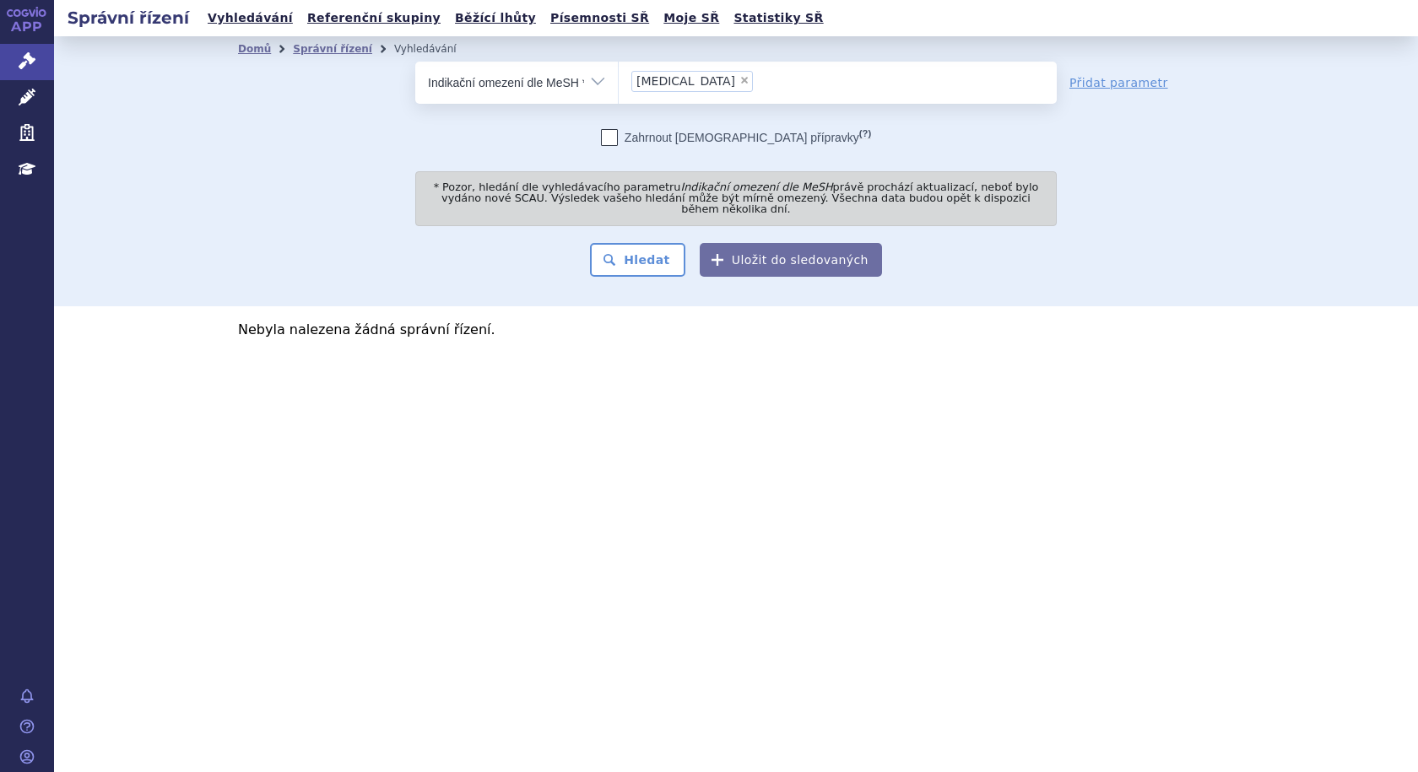
click at [744, 78] on ul "× [MEDICAL_DATA]" at bounding box center [838, 80] width 438 height 37
click at [619, 78] on select "breast cancer" at bounding box center [618, 82] width 1 height 42
click at [739, 81] on span "×" at bounding box center [744, 80] width 10 height 10
click at [619, 81] on select "breast cancer" at bounding box center [618, 82] width 1 height 42
select select
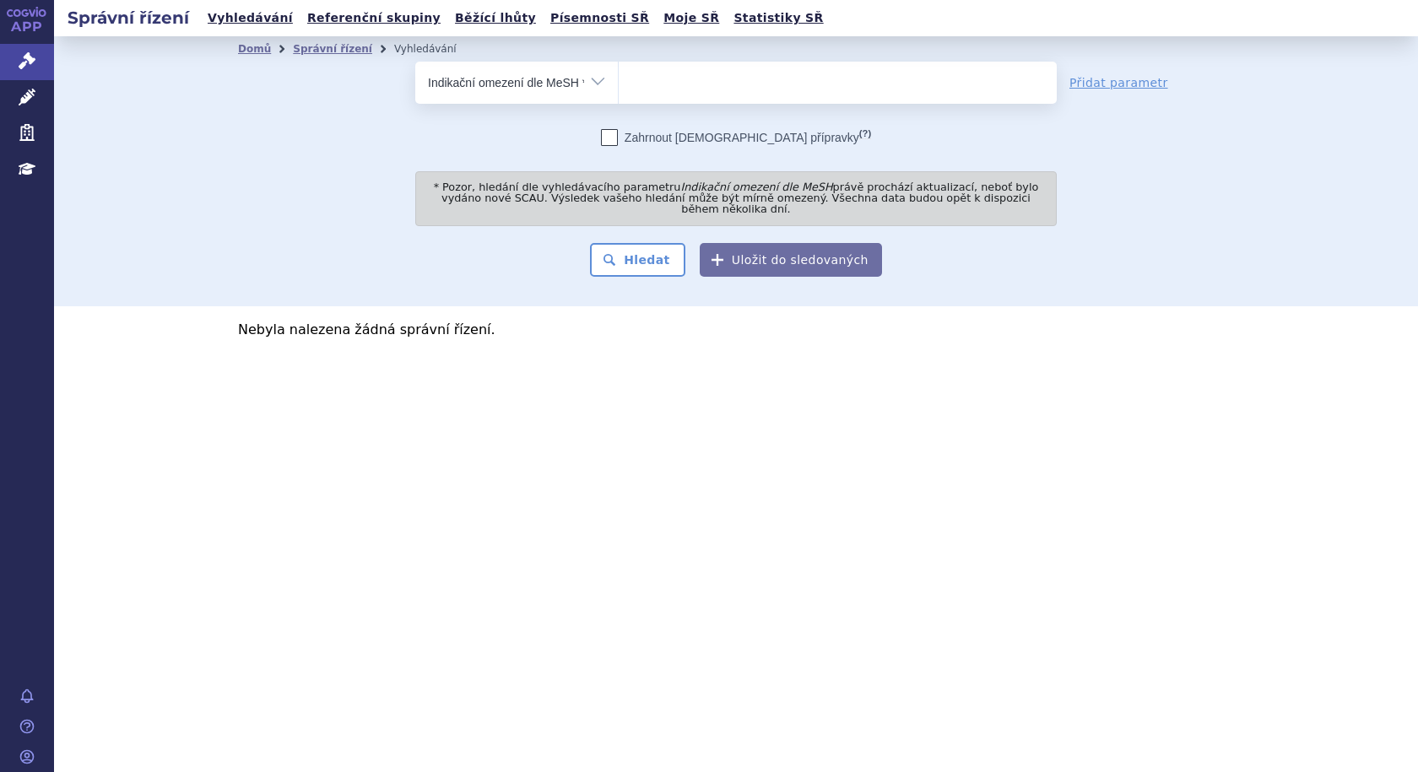
click at [717, 80] on ul at bounding box center [838, 79] width 438 height 35
click at [619, 80] on select at bounding box center [618, 82] width 1 height 42
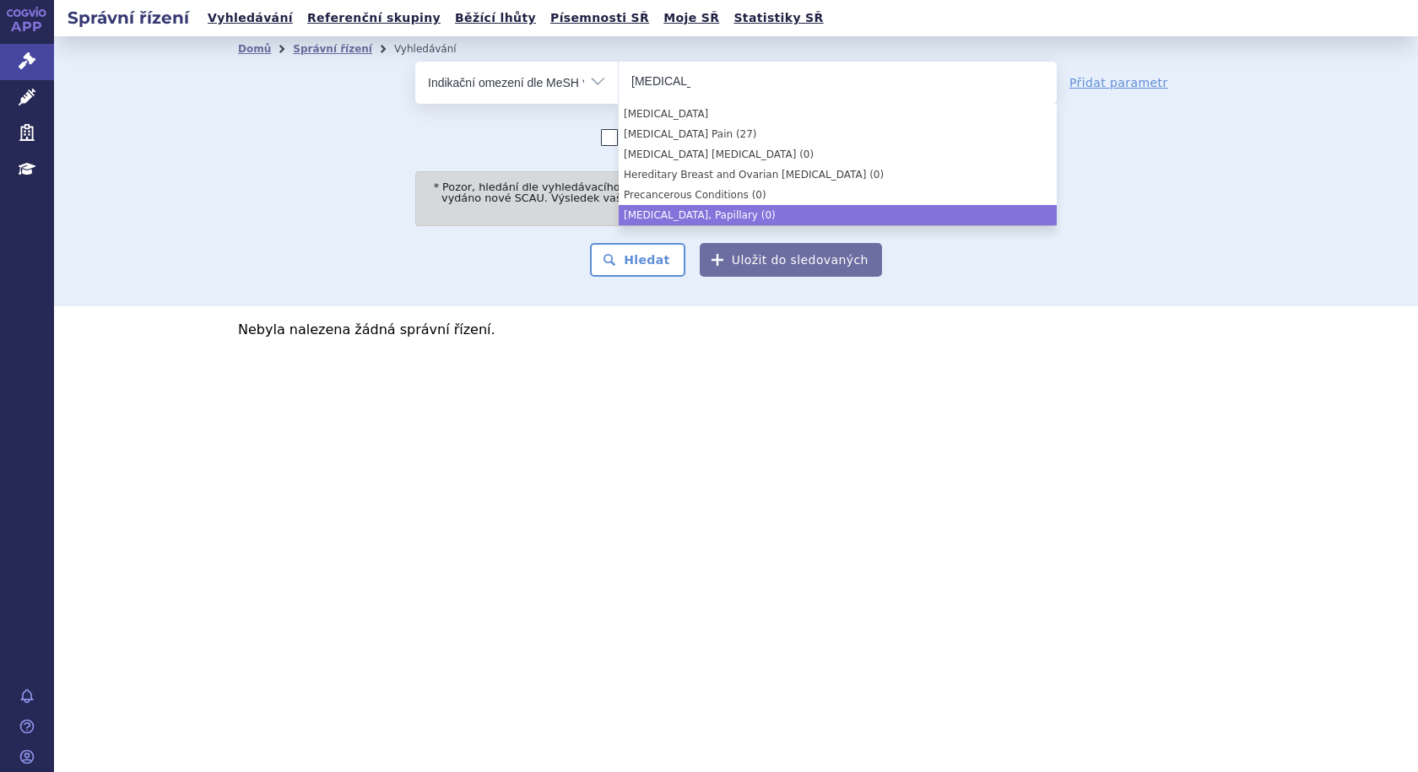
type input "cancer"
select select "Thyroid Cancer, Papillary"
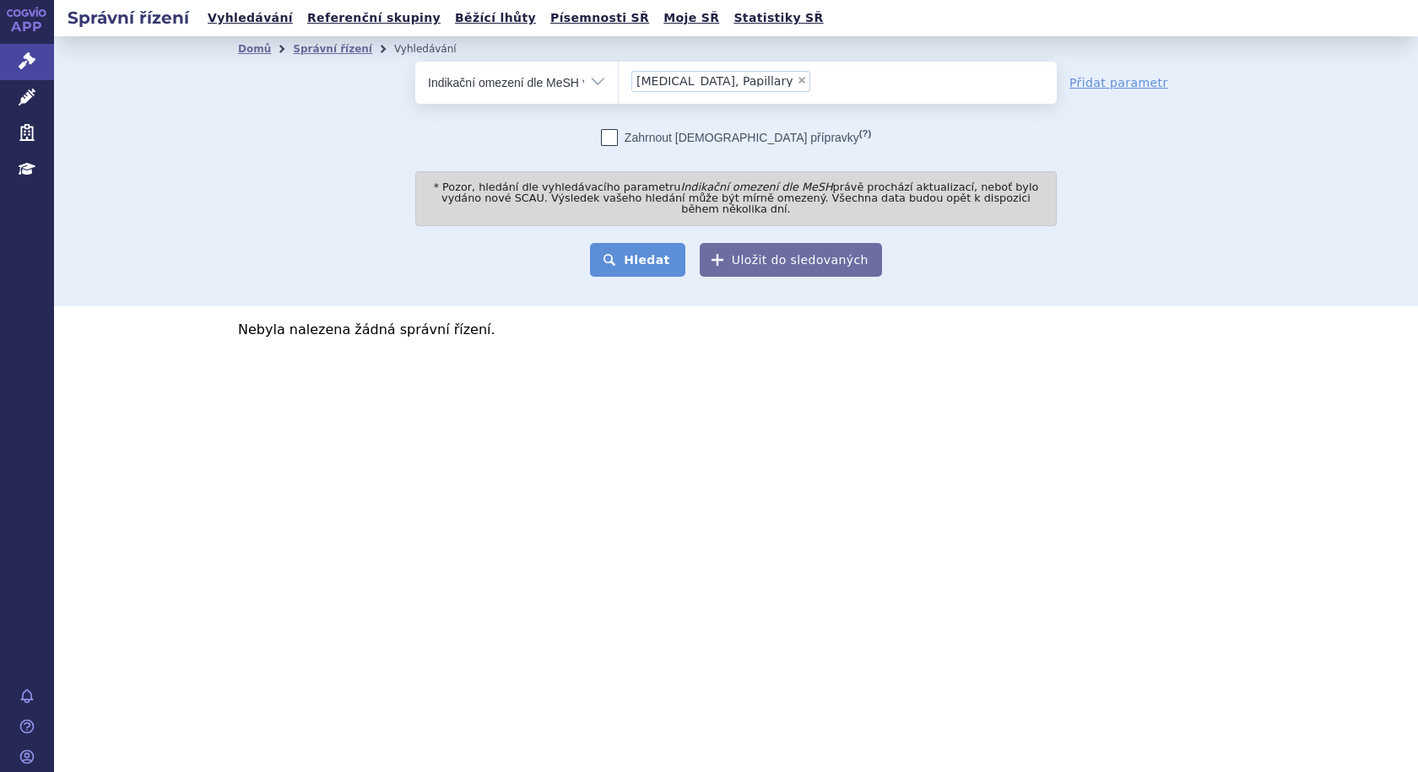
click at [658, 244] on button "Hledat" at bounding box center [637, 260] width 95 height 34
click at [797, 81] on span "×" at bounding box center [802, 80] width 10 height 10
click at [619, 81] on select "[MEDICAL_DATA], Papillary" at bounding box center [618, 82] width 1 height 42
select select
click at [771, 79] on ul at bounding box center [838, 79] width 438 height 35
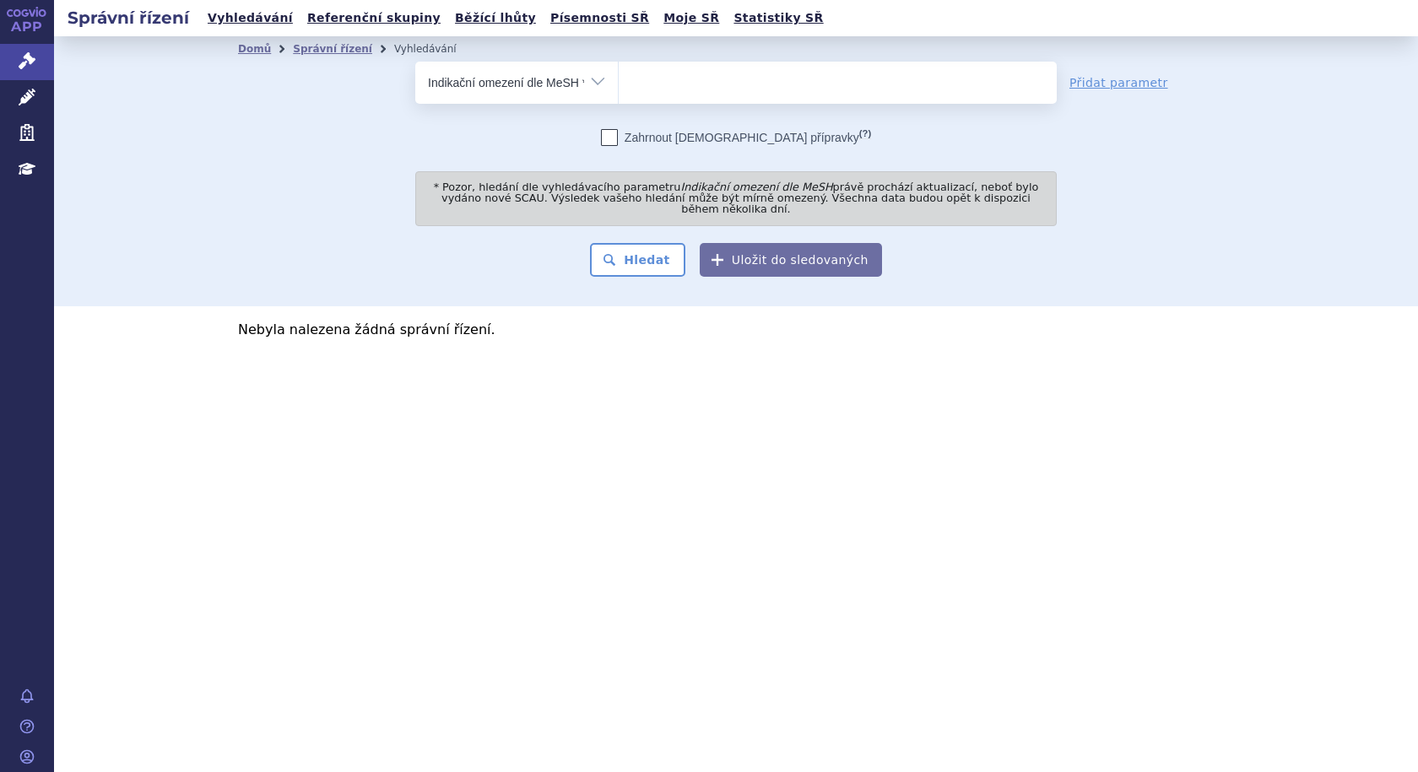
click at [619, 79] on select at bounding box center [618, 82] width 1 height 42
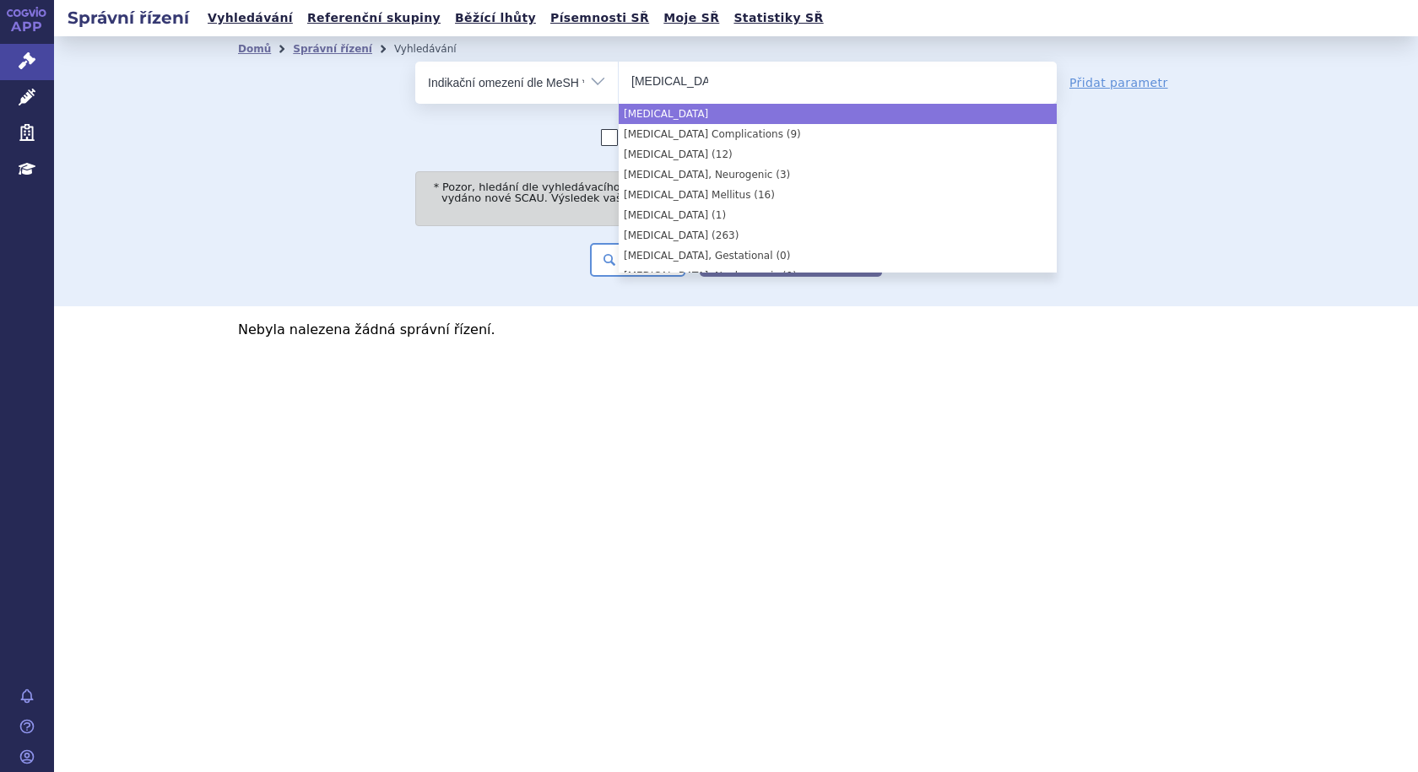
type input "[MEDICAL_DATA]"
select select "[MEDICAL_DATA]"
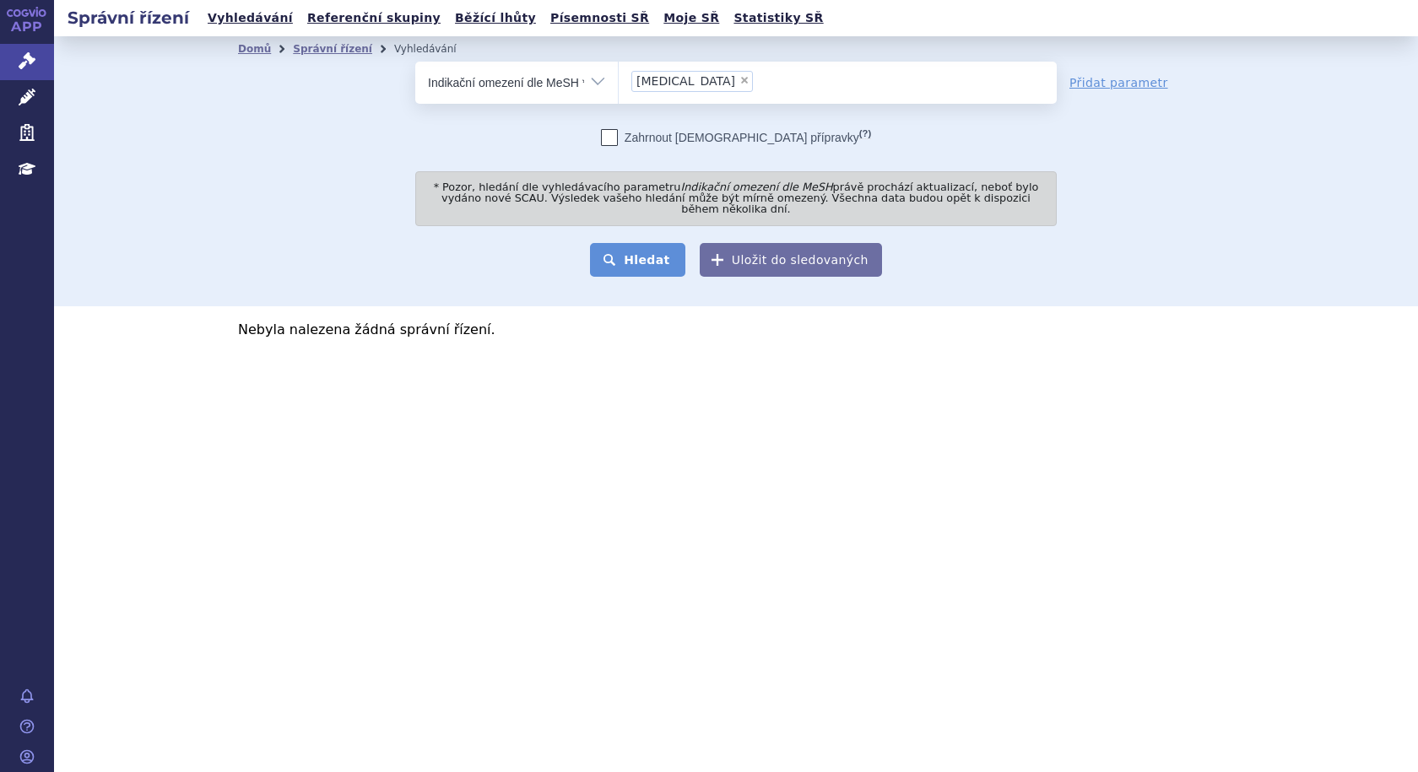
click at [658, 252] on button "Hledat" at bounding box center [637, 260] width 95 height 34
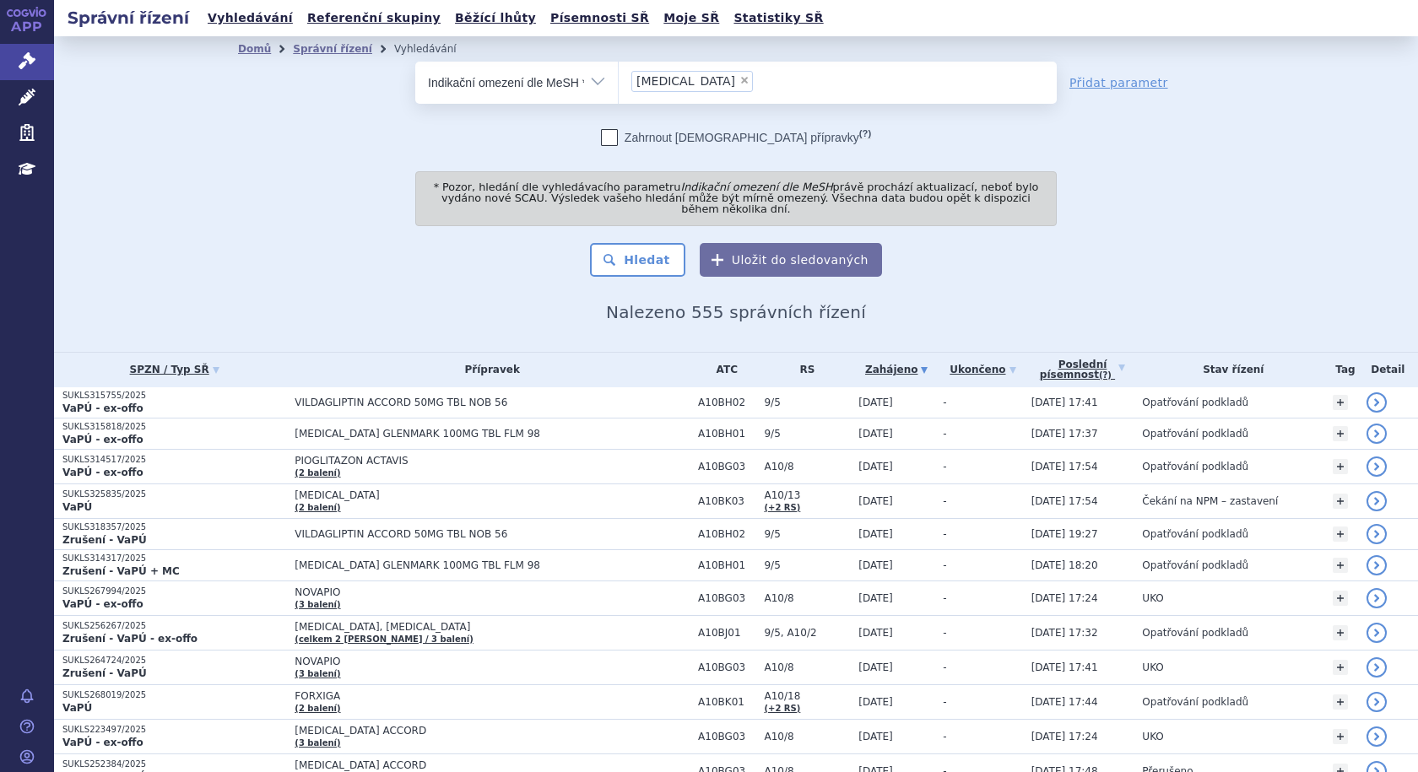
click at [739, 79] on span "×" at bounding box center [744, 80] width 10 height 10
click at [619, 79] on select "diabetes" at bounding box center [618, 82] width 1 height 42
select select
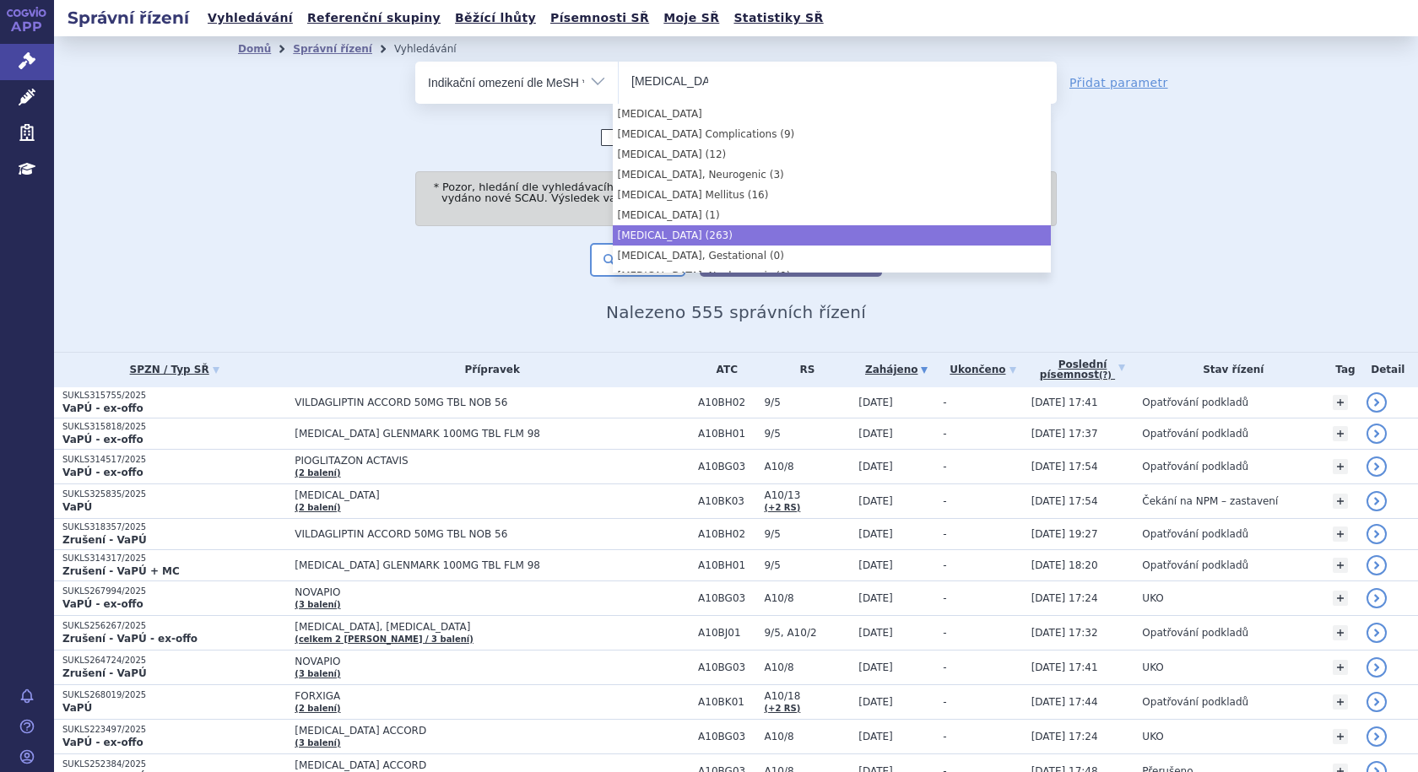
type input "diabetes"
select select "Diabetes Mellitus, Type 2"
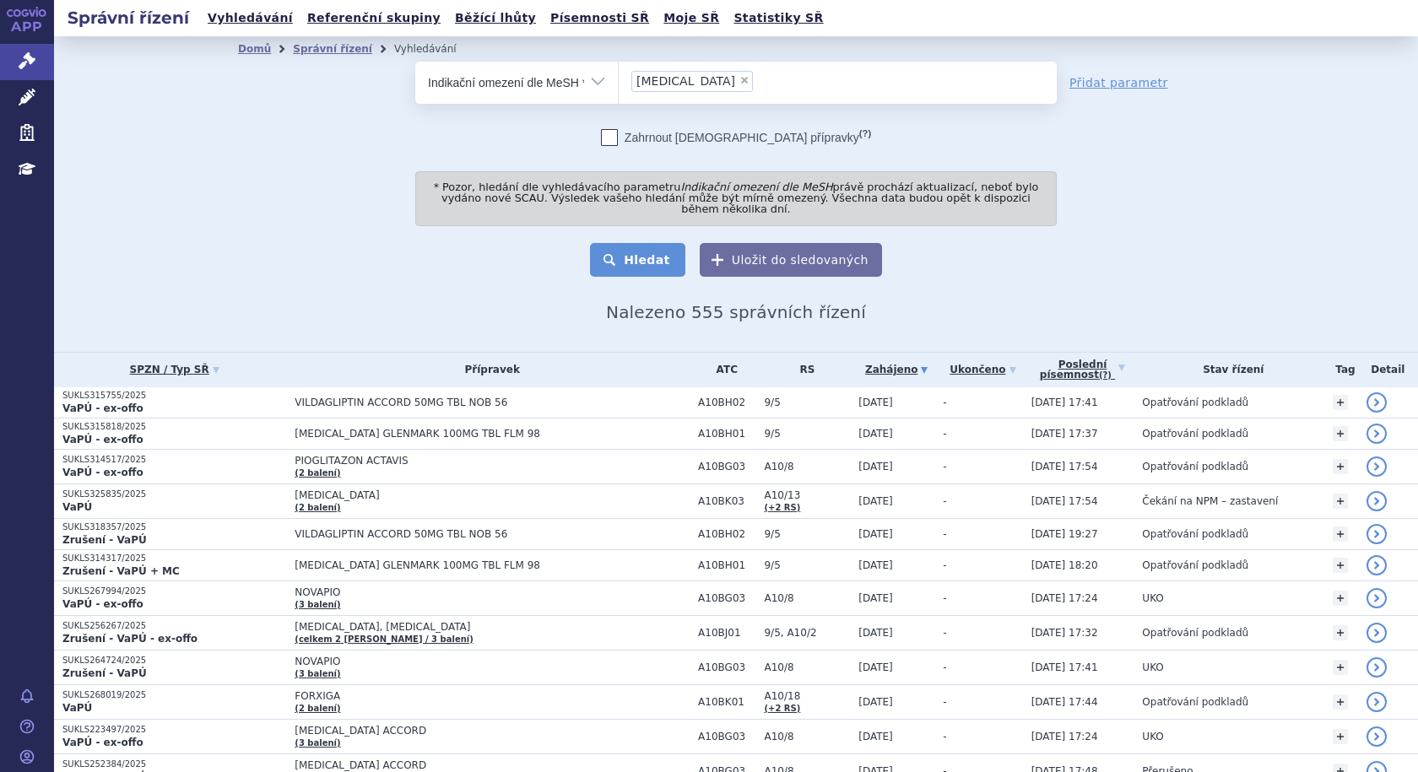
click at [650, 250] on button "Hledat" at bounding box center [637, 260] width 95 height 34
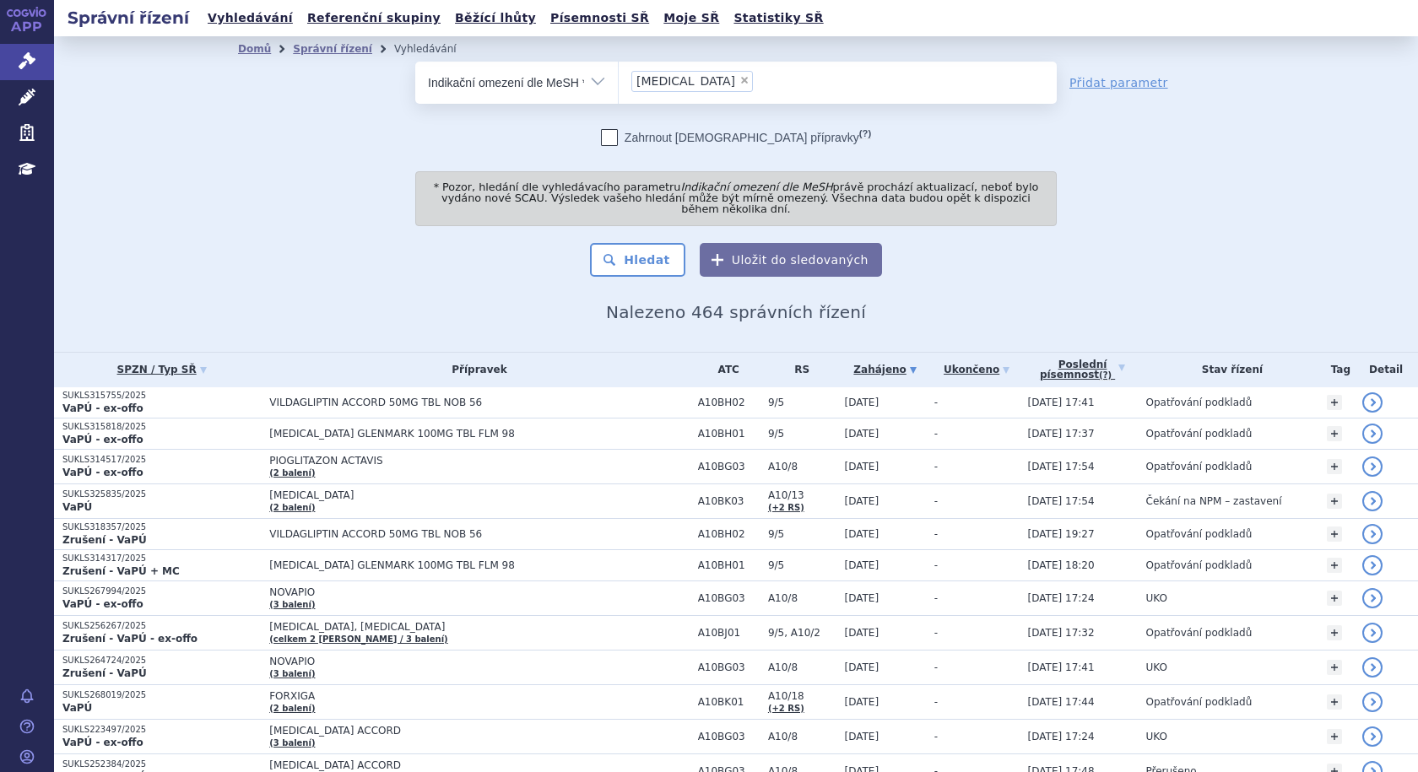
click at [822, 87] on ul "× [MEDICAL_DATA]" at bounding box center [838, 80] width 438 height 37
click at [619, 87] on select "[MEDICAL_DATA]" at bounding box center [618, 82] width 1 height 42
click at [1096, 85] on link "Přidat parametr" at bounding box center [1118, 82] width 99 height 17
select select "filter-all"
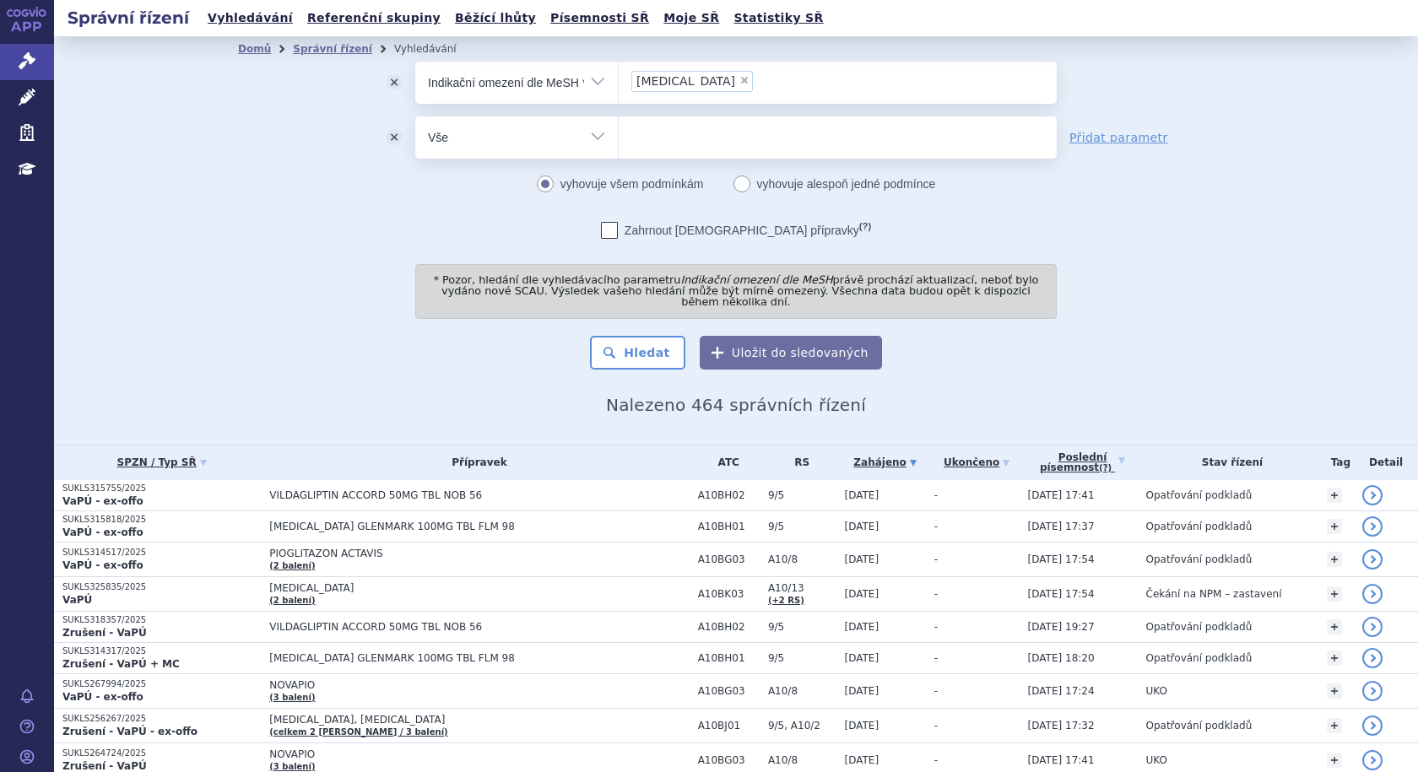
click at [755, 135] on ul at bounding box center [838, 133] width 438 height 35
click at [619, 135] on select at bounding box center [618, 137] width 1 height 42
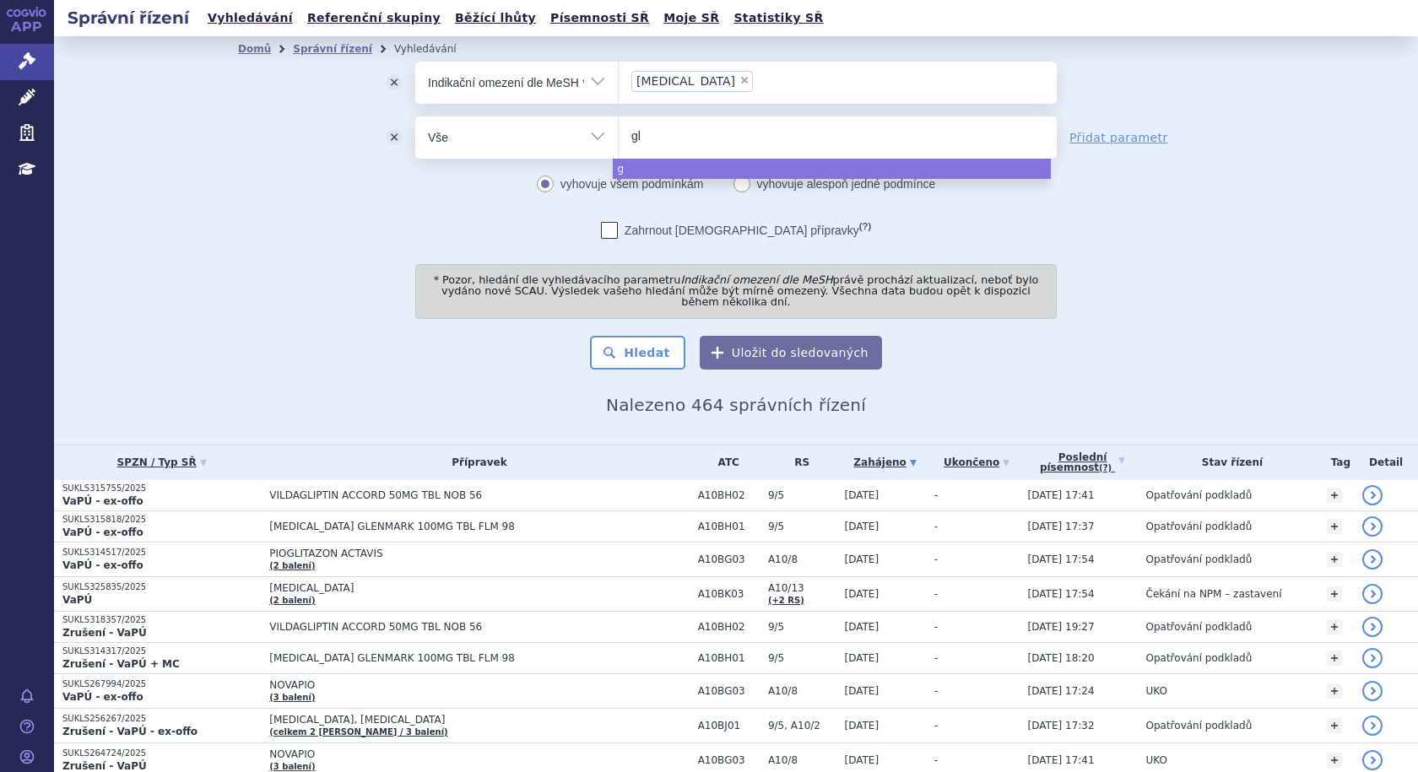
type input "gli"
type input "glip"
type input "glipti"
type input "gliptin"
type input "glipti"
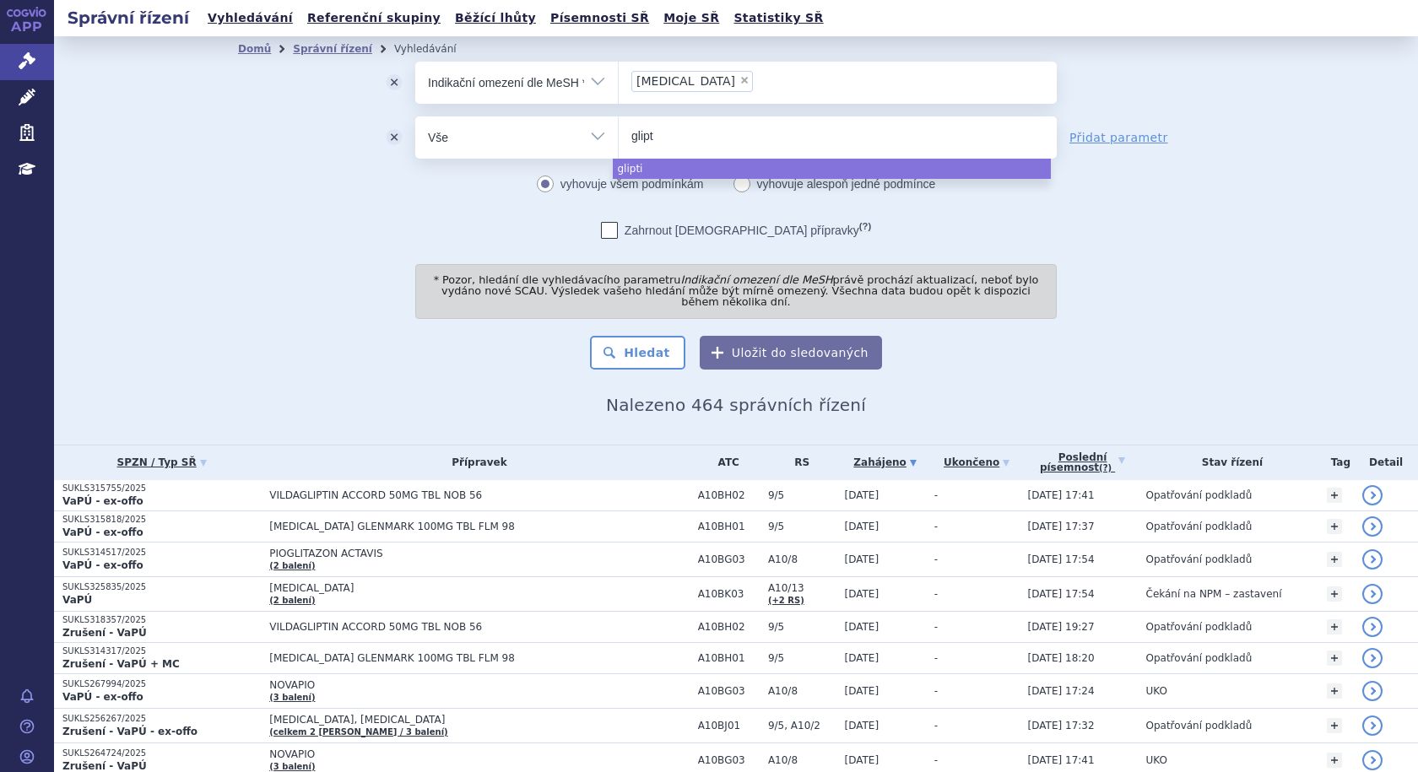
type input "glip"
type input "gli"
type input "gl"
type input "g"
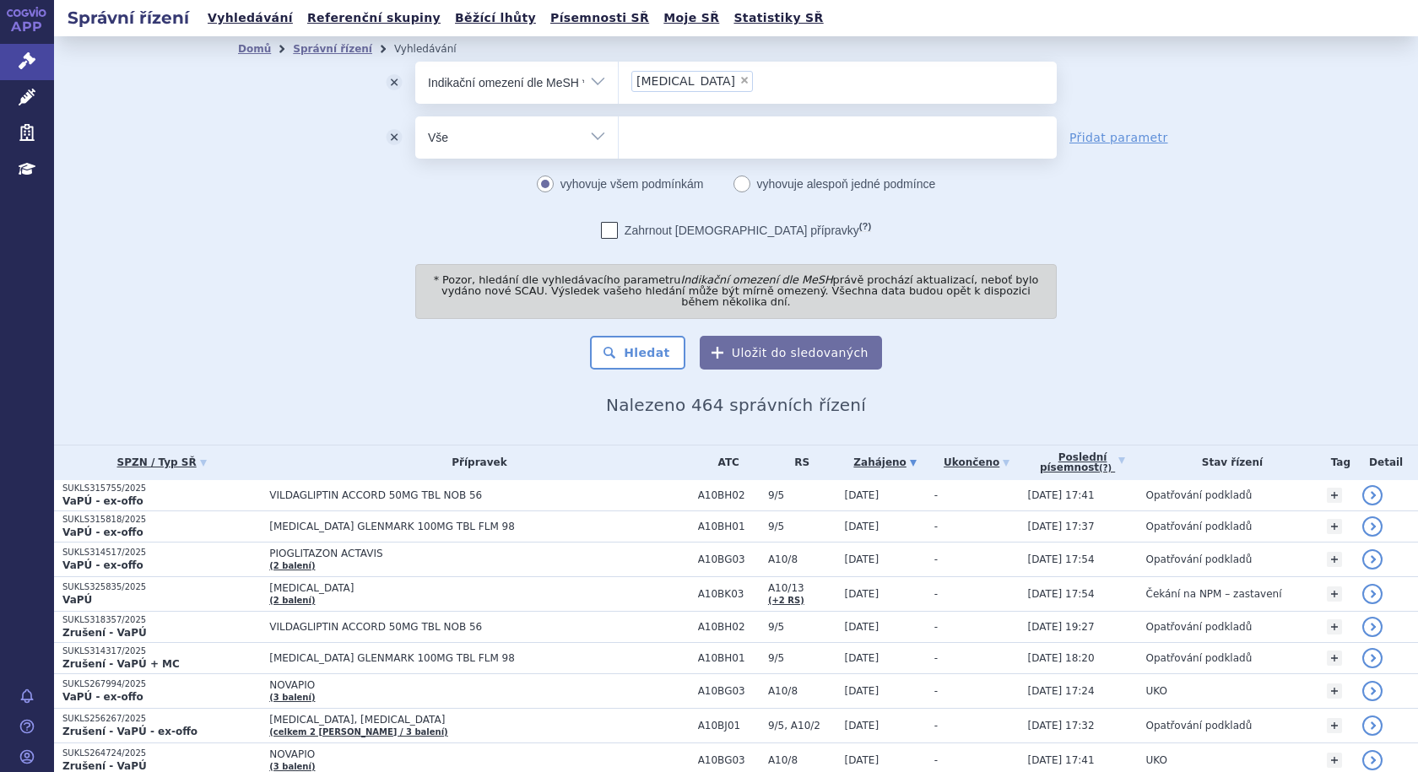
click at [587, 139] on select "Vše Spisová značka Typ SŘ Přípravek/SUKL kód Účastník/Držitel" at bounding box center [516, 135] width 203 height 38
select select "filter-atc-group"
click at [415, 116] on select "Vše Spisová značka Typ SŘ Přípravek/SUKL kód Účastník/Držitel" at bounding box center [516, 135] width 203 height 38
click at [633, 143] on input "search" at bounding box center [635, 135] width 9 height 21
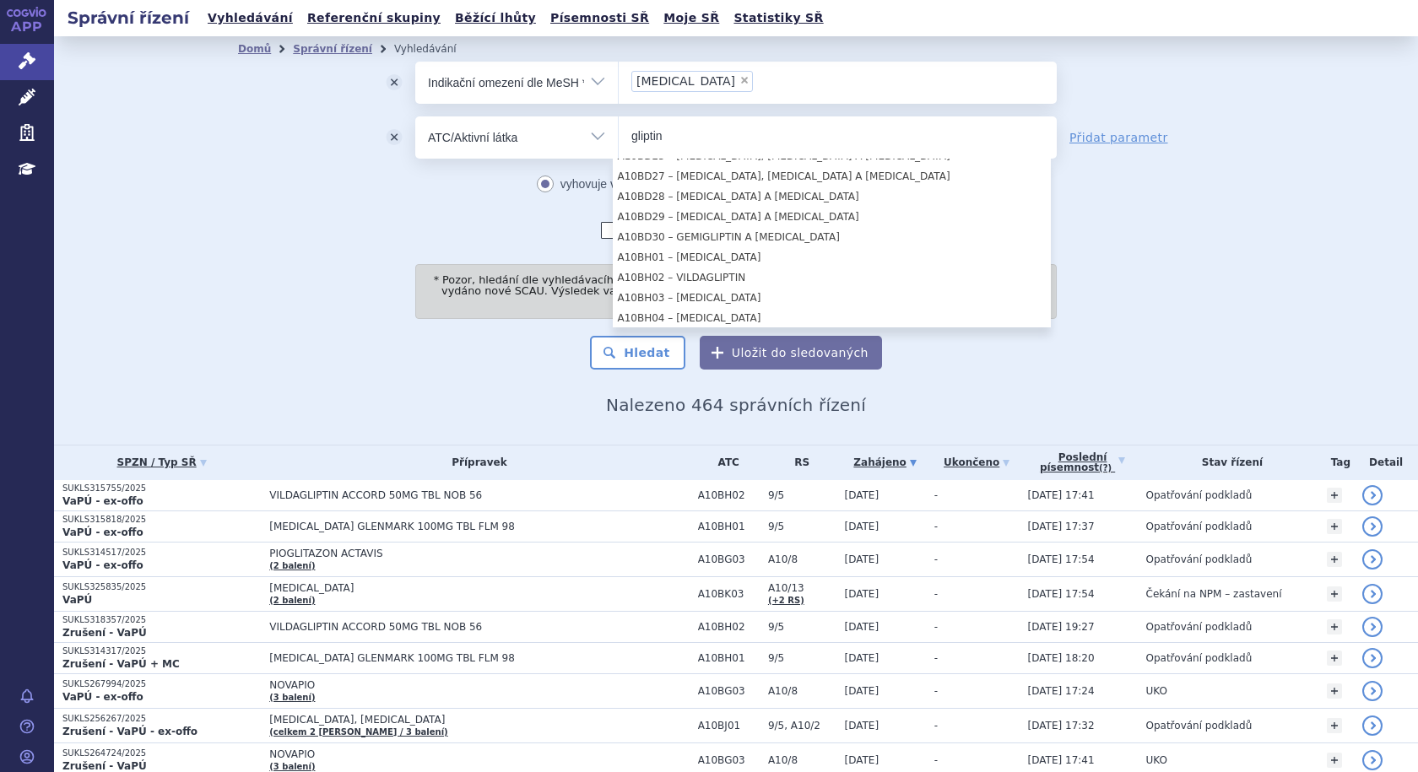
scroll to position [338, 0]
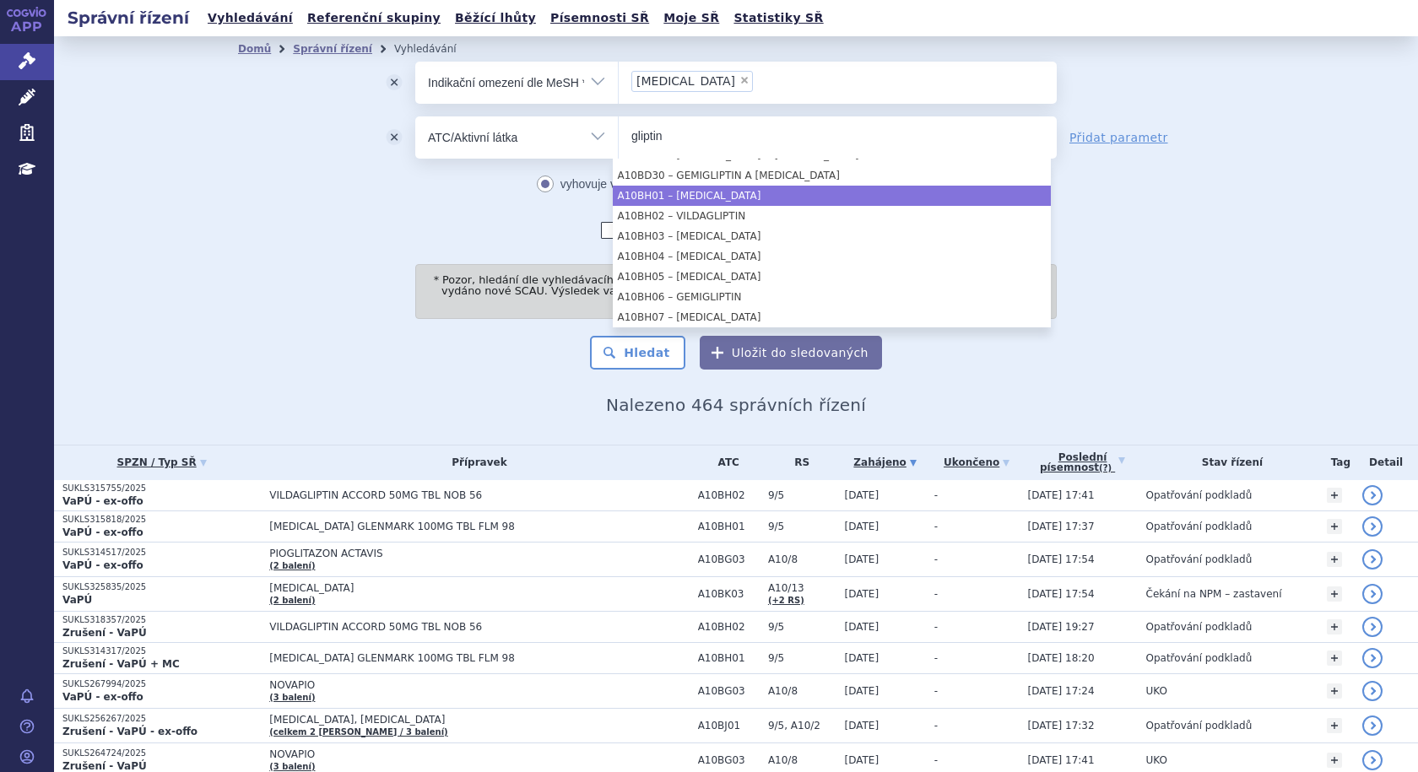
type input "gliptin"
select select "A10BH01"
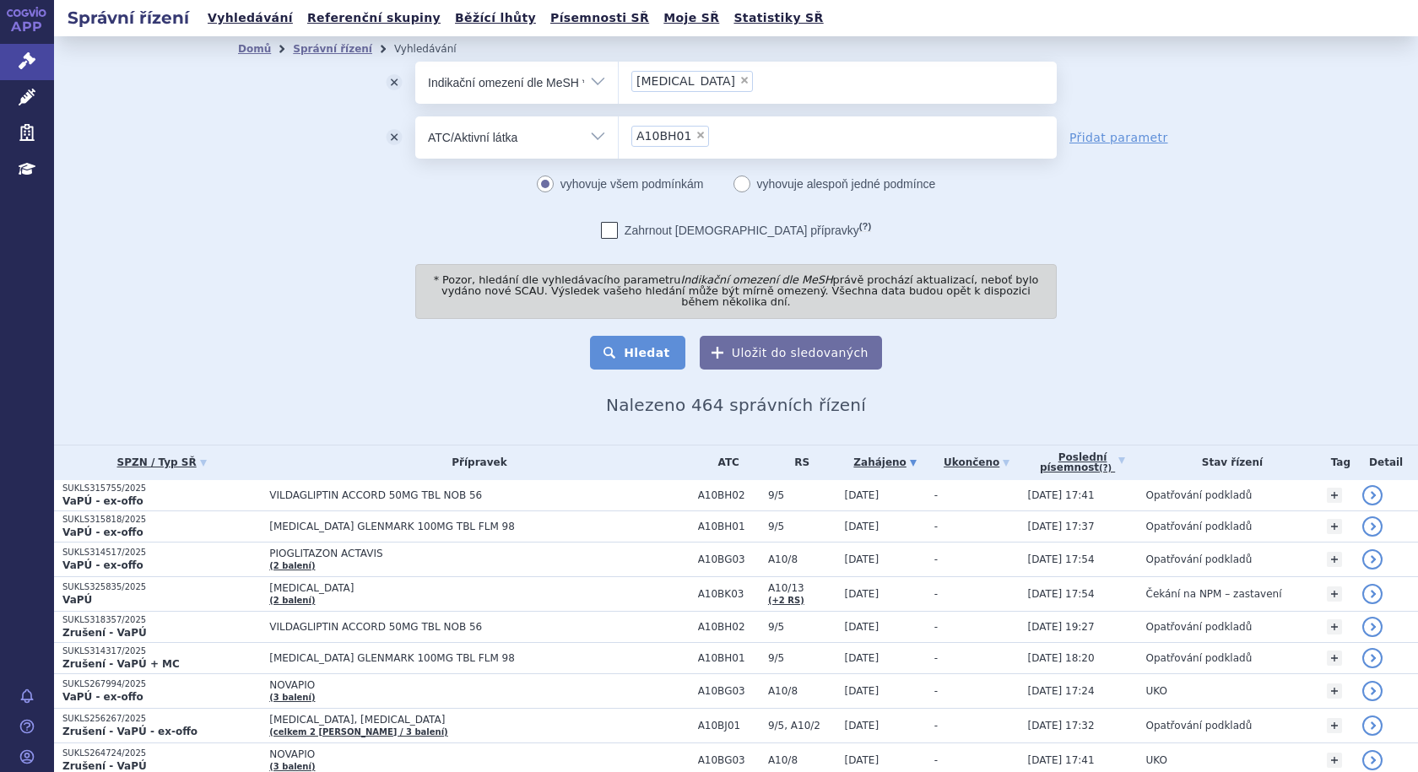
click at [659, 338] on button "Hledat" at bounding box center [637, 353] width 95 height 34
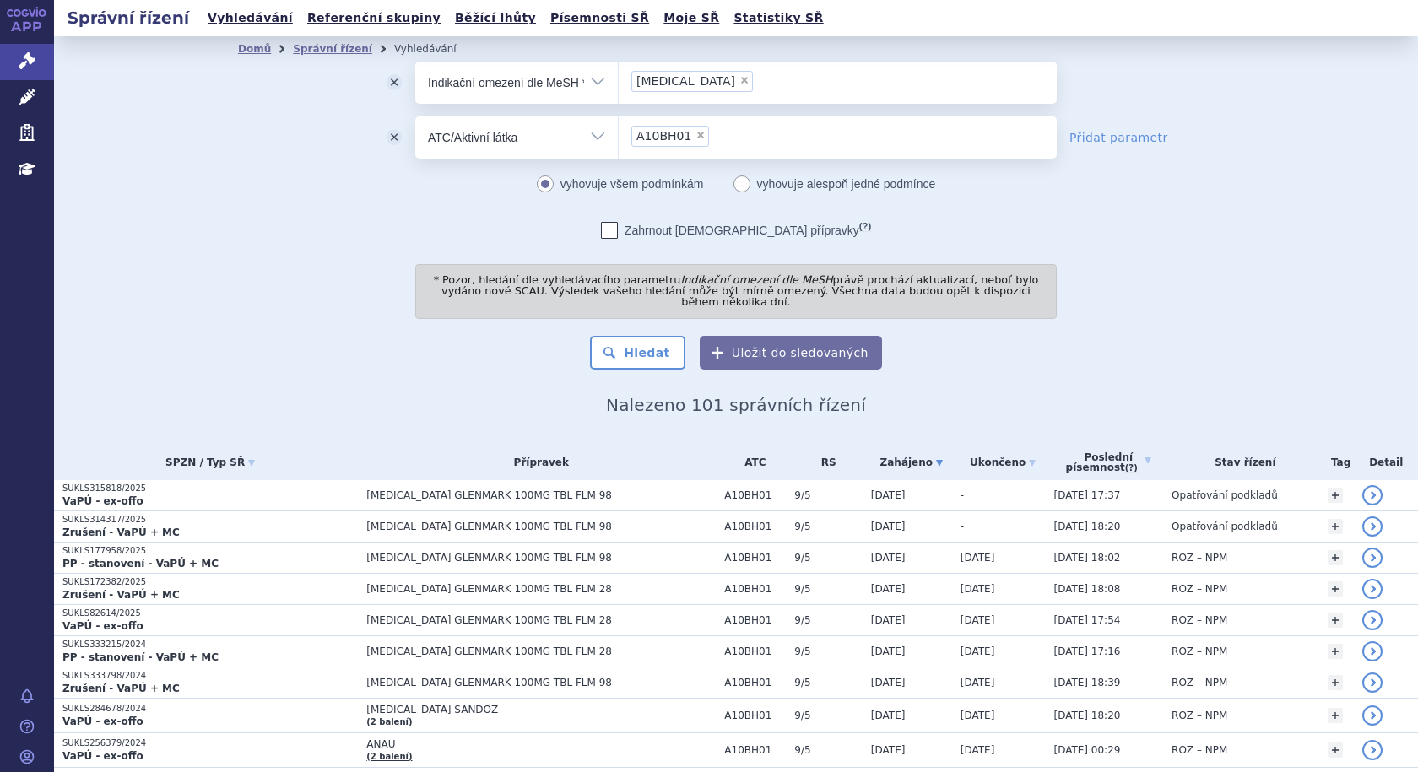
click at [749, 81] on span "×" at bounding box center [744, 80] width 10 height 10
click at [619, 81] on select "Diabetes Mellitus, Type 2" at bounding box center [618, 82] width 1 height 42
select select
click at [695, 133] on span "×" at bounding box center [700, 135] width 10 height 10
click at [619, 133] on select "A10BH01" at bounding box center [618, 137] width 1 height 42
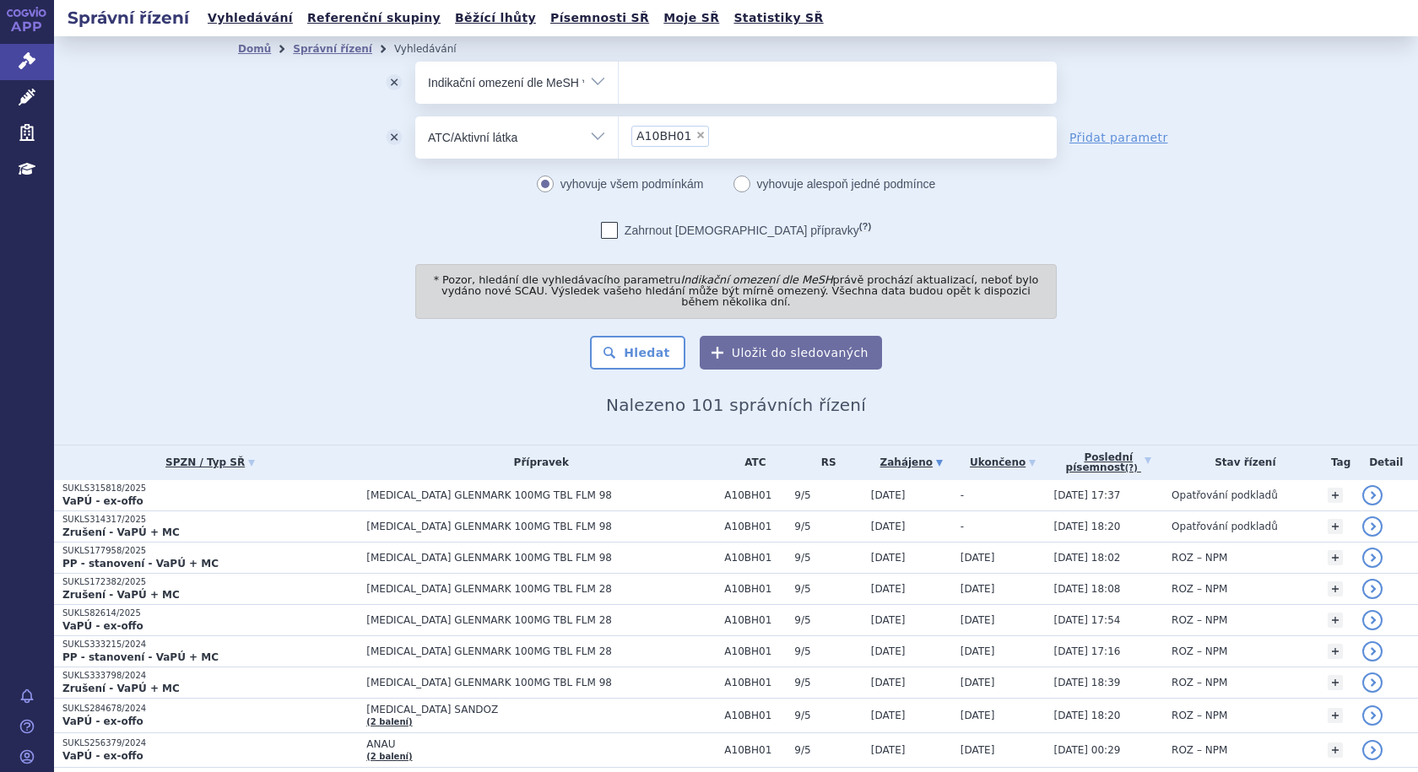
select select
click at [662, 87] on ul at bounding box center [838, 79] width 438 height 35
click at [619, 87] on select at bounding box center [618, 82] width 1 height 42
drag, startPoint x: 590, startPoint y: 78, endPoint x: 581, endPoint y: 79, distance: 9.4
click at [590, 78] on select "Vše Spisová značka Typ SŘ Přípravek/SUKL kód Účastník/Držitel" at bounding box center [516, 81] width 203 height 38
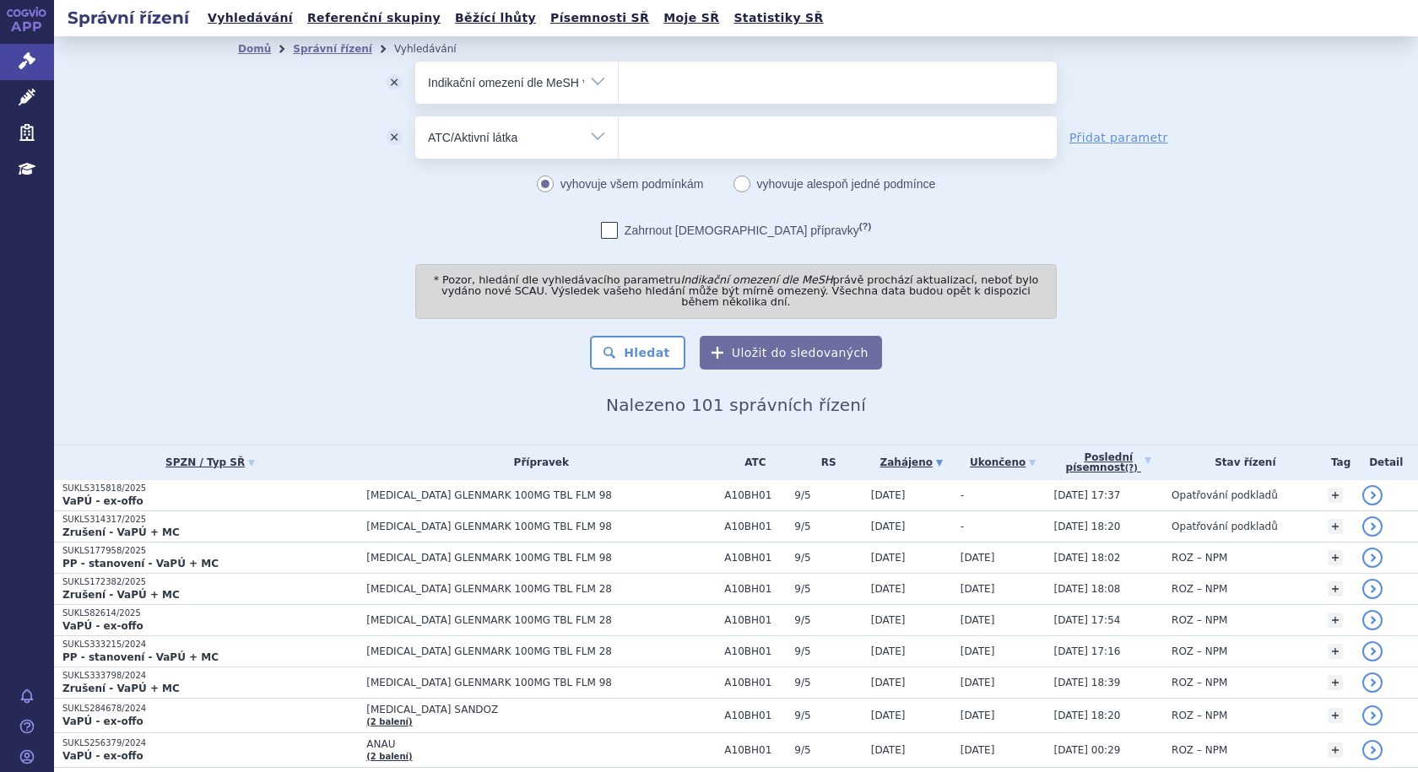
select select "filter-all"
click at [415, 62] on select "Vše Spisová značka Typ SŘ Přípravek/SUKL kód Účastník/Držitel" at bounding box center [516, 81] width 203 height 38
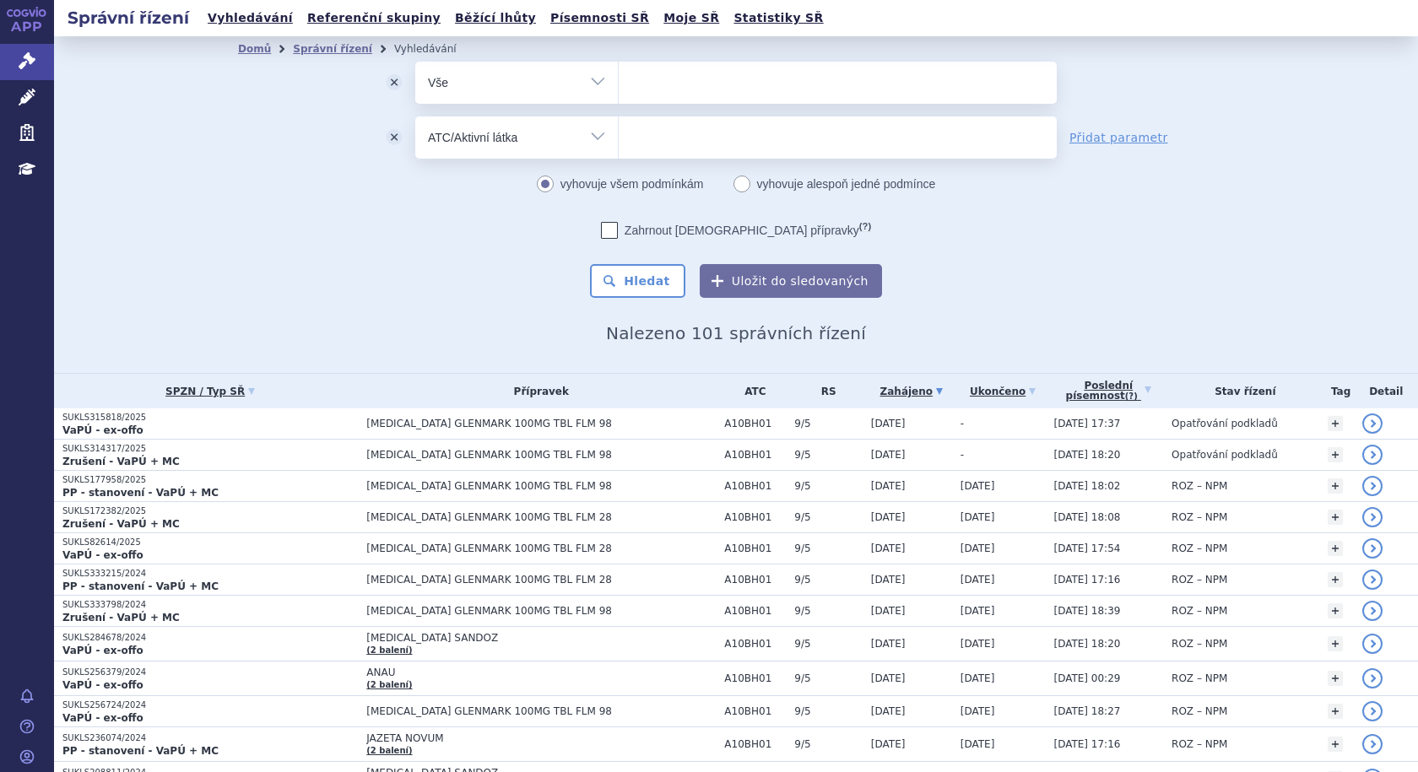
click at [387, 137] on button "odstranit" at bounding box center [394, 137] width 42 height 42
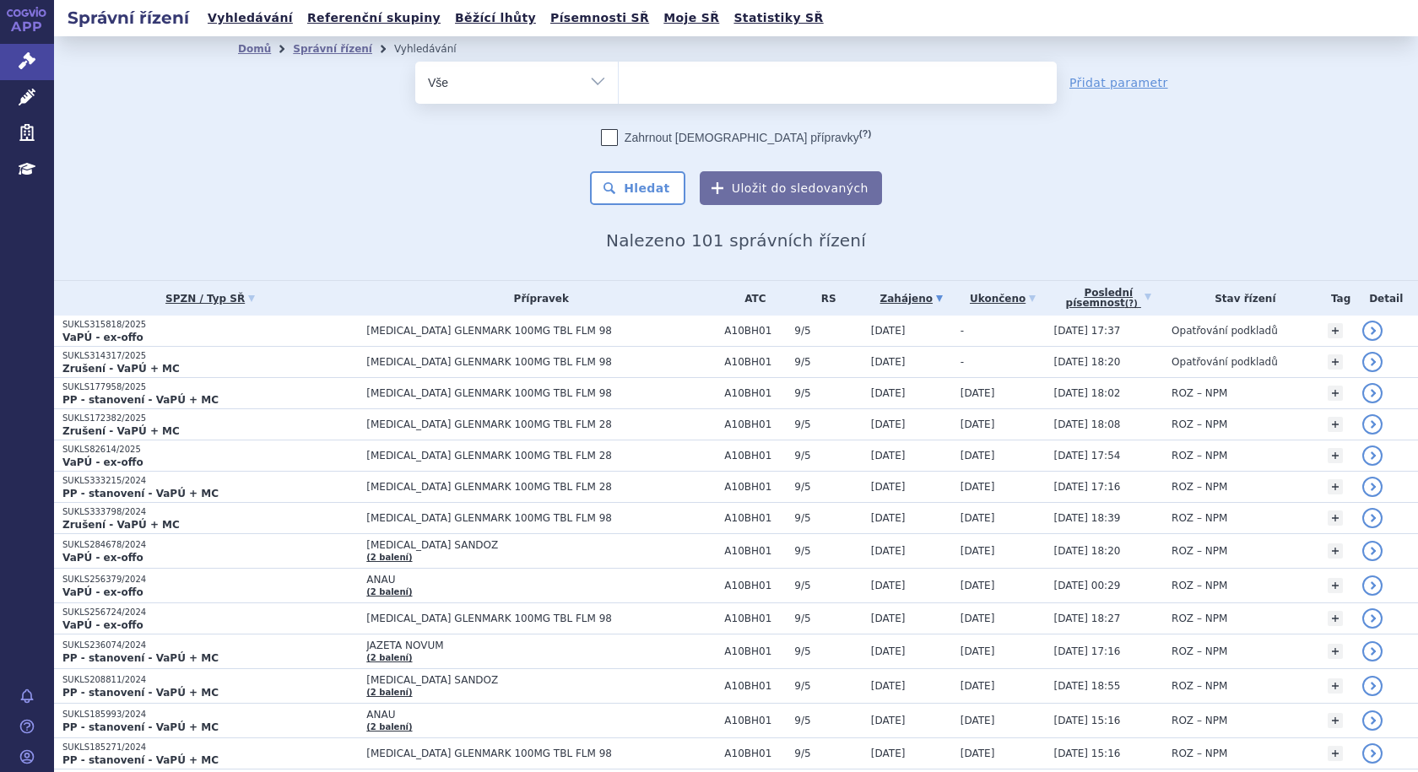
click at [636, 94] on ul at bounding box center [838, 79] width 438 height 35
click at [619, 94] on select at bounding box center [618, 82] width 1 height 42
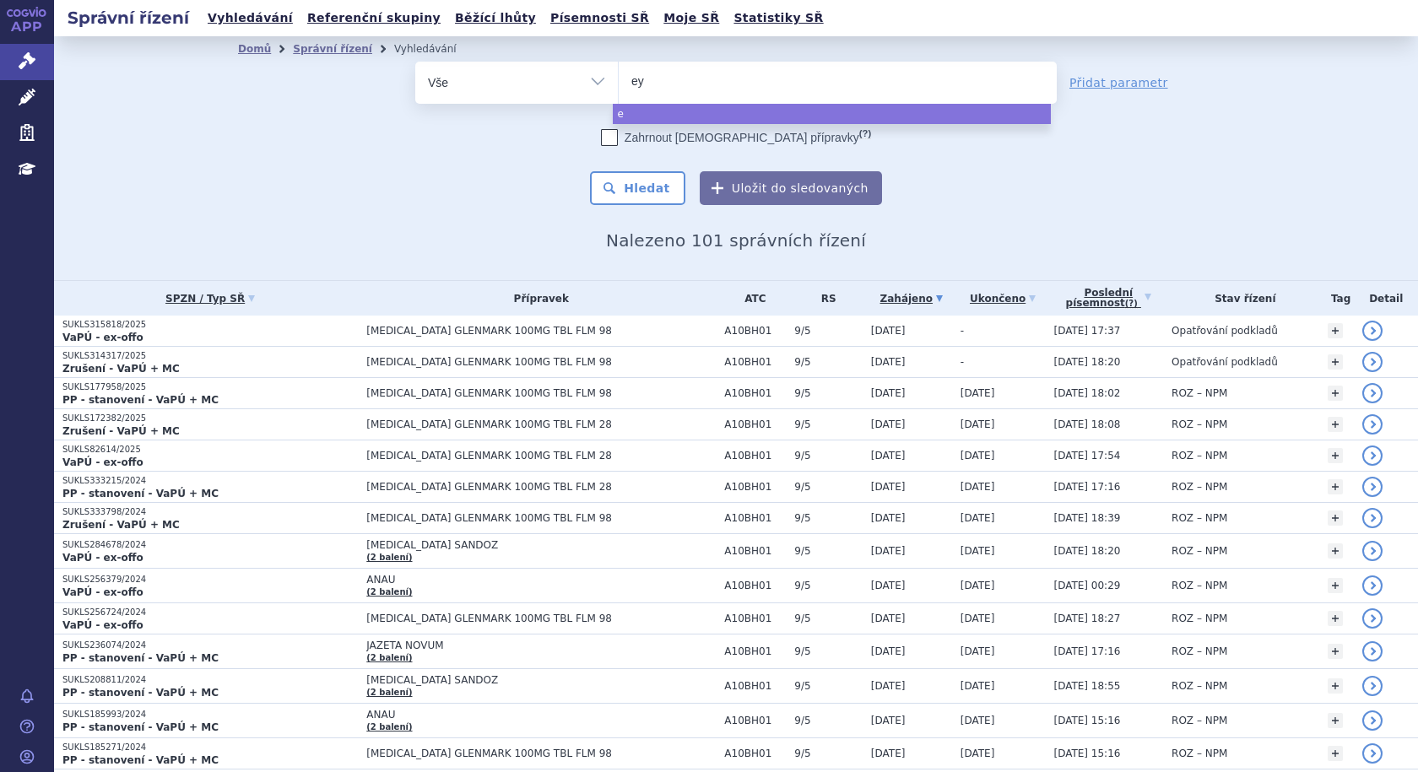
type input "eyl"
type input "eyle"
type input "eylea"
select select "eylea"
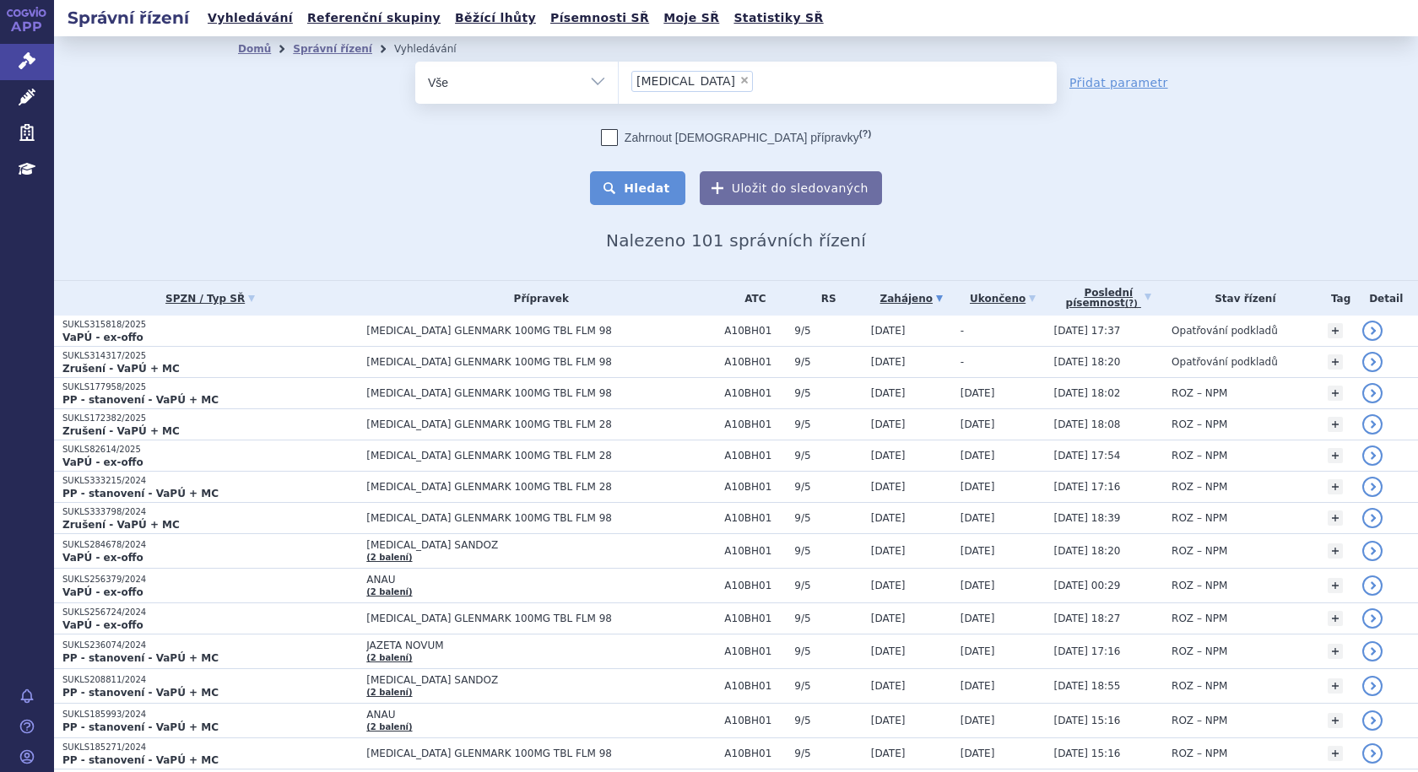
click at [636, 181] on button "Hledat" at bounding box center [637, 188] width 95 height 34
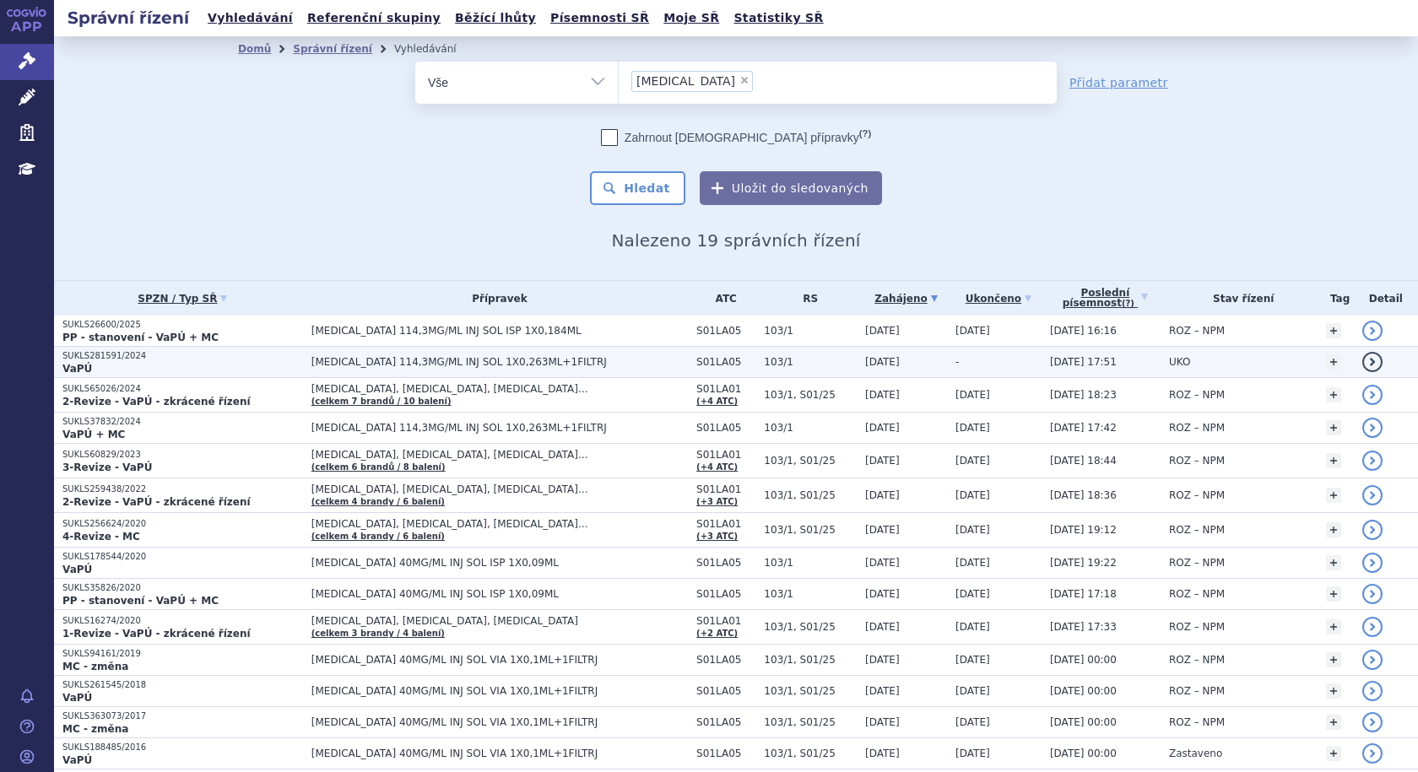
click at [1362, 358] on link "detail" at bounding box center [1372, 362] width 20 height 20
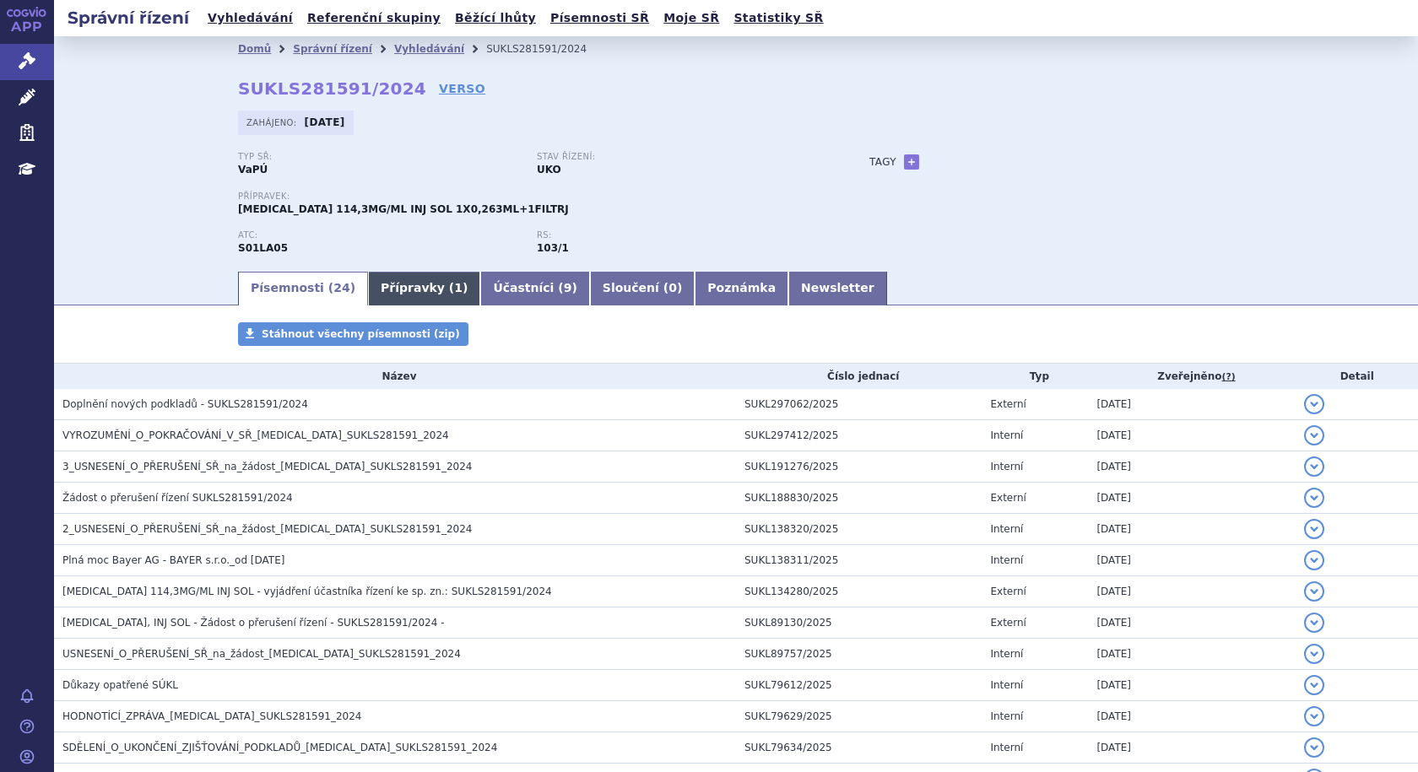
click at [400, 295] on link "Přípravky ( 1 )" at bounding box center [424, 289] width 112 height 34
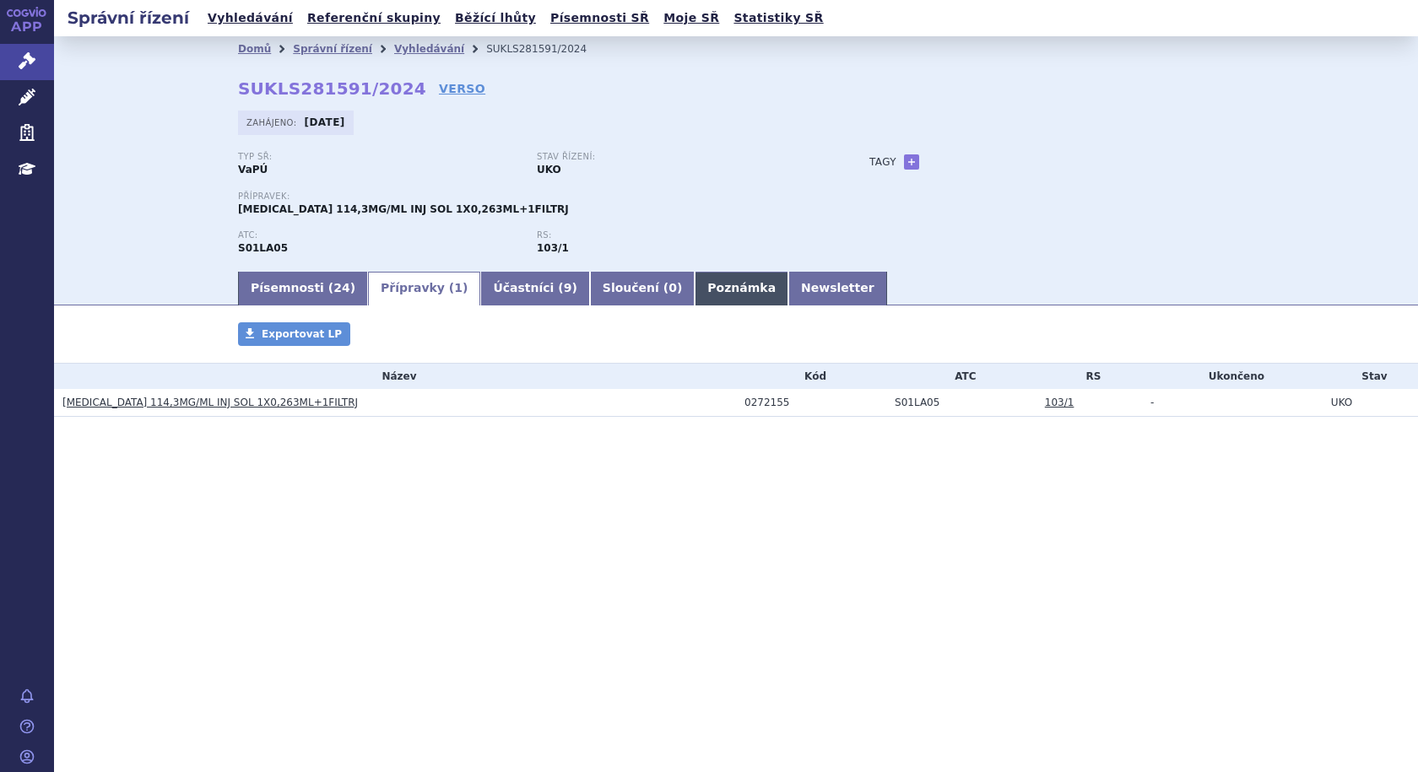
click at [695, 287] on link "Poznámka" at bounding box center [742, 289] width 94 height 34
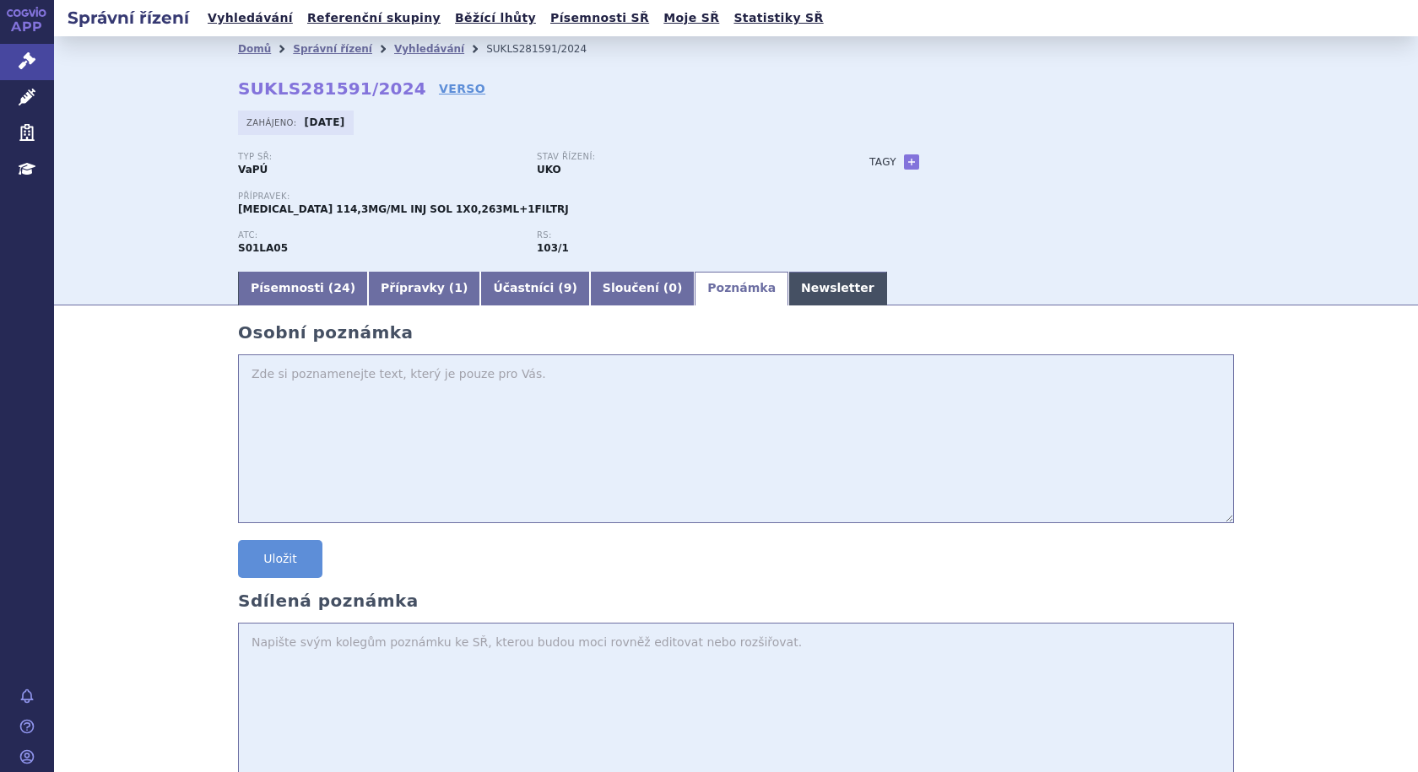
click at [788, 289] on link "Newsletter" at bounding box center [837, 289] width 99 height 34
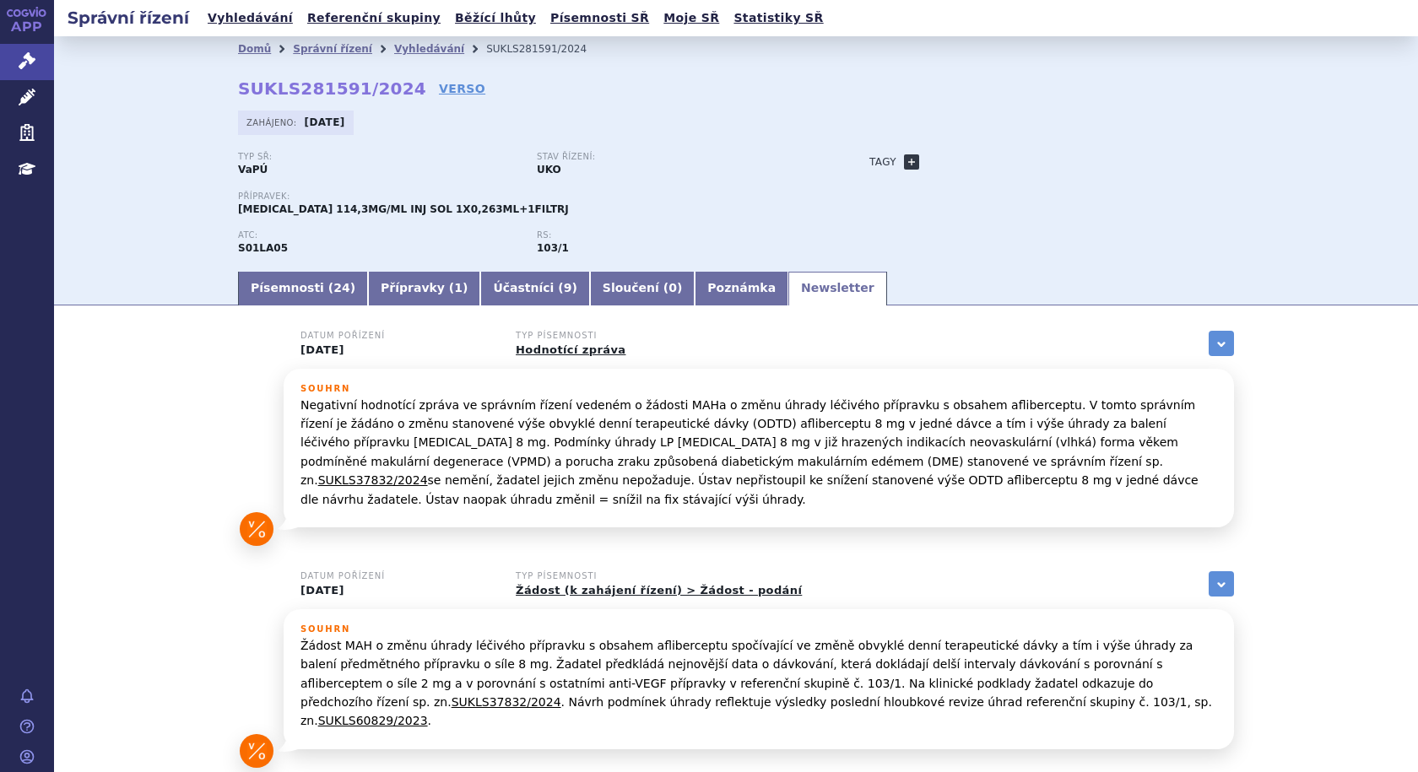
click at [904, 160] on link "+" at bounding box center [911, 161] width 15 height 15
click at [944, 160] on span at bounding box center [988, 162] width 122 height 22
click at [1162, 215] on div "Typ SŘ: VaPÚ Stav řízení: UKO Přípravek: EYLEA 114,3MG/ML INJ SOL 1X0,263ML+1FI…" at bounding box center [736, 210] width 996 height 117
click at [439, 84] on link "VERSO" at bounding box center [462, 88] width 46 height 17
click at [82, 100] on span "Léčivé přípravky" at bounding box center [121, 97] width 134 height 35
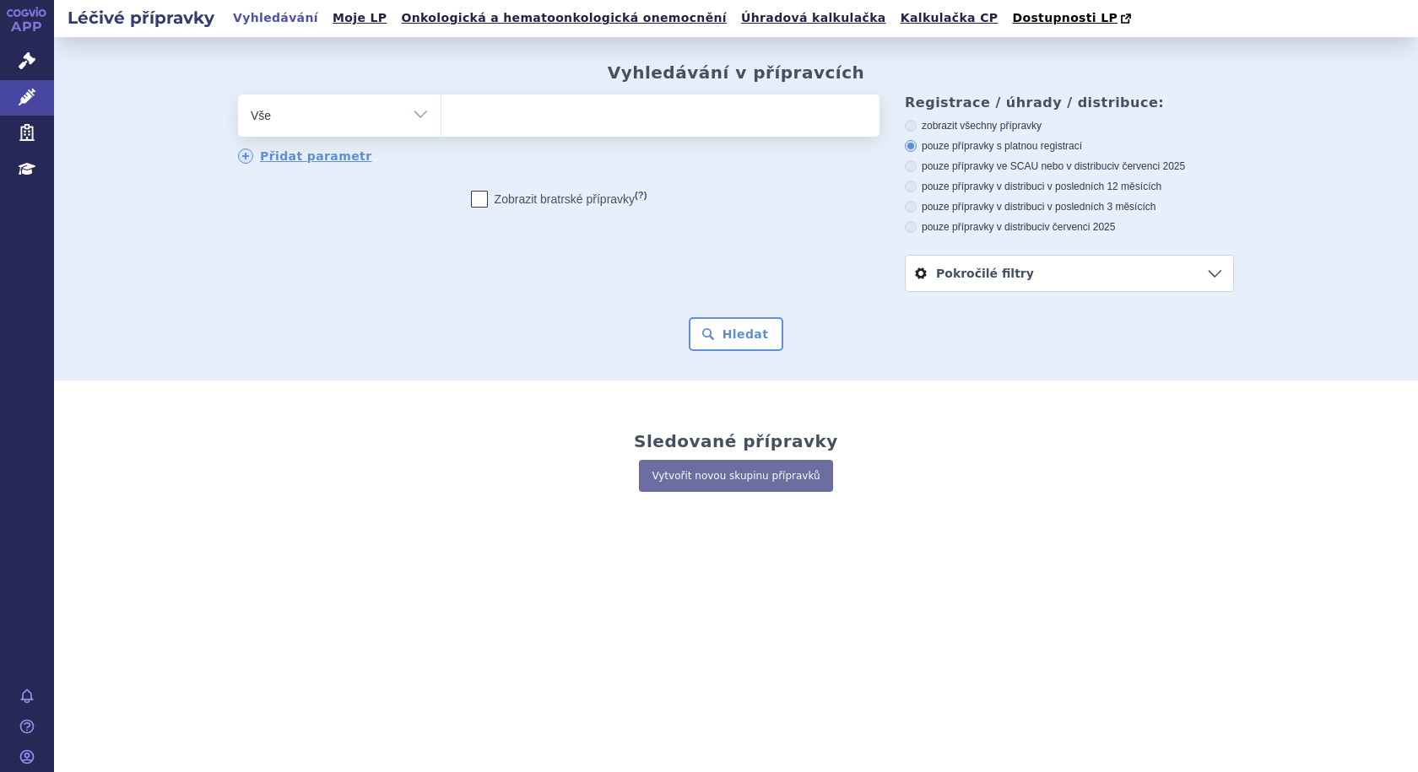
click at [425, 118] on select "Vše Přípravek/SUKL kód MAH VPOIS ATC/Aktivní látka Léková forma Síla" at bounding box center [339, 114] width 203 height 38
click at [510, 116] on ul at bounding box center [660, 112] width 438 height 35
click at [441, 116] on select at bounding box center [441, 115] width 1 height 42
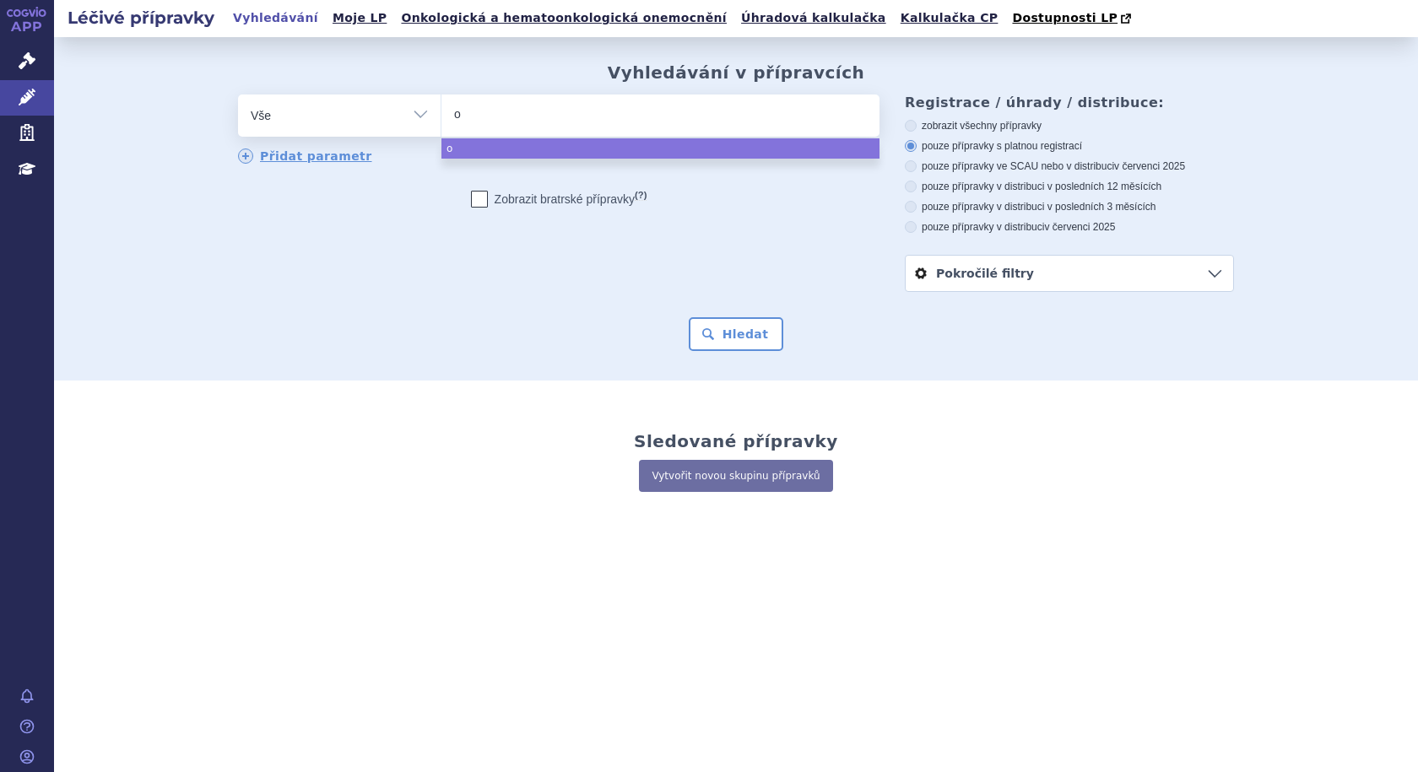
type input "op"
type input "opdi"
type input "[MEDICAL_DATA]"
select select "[MEDICAL_DATA]"
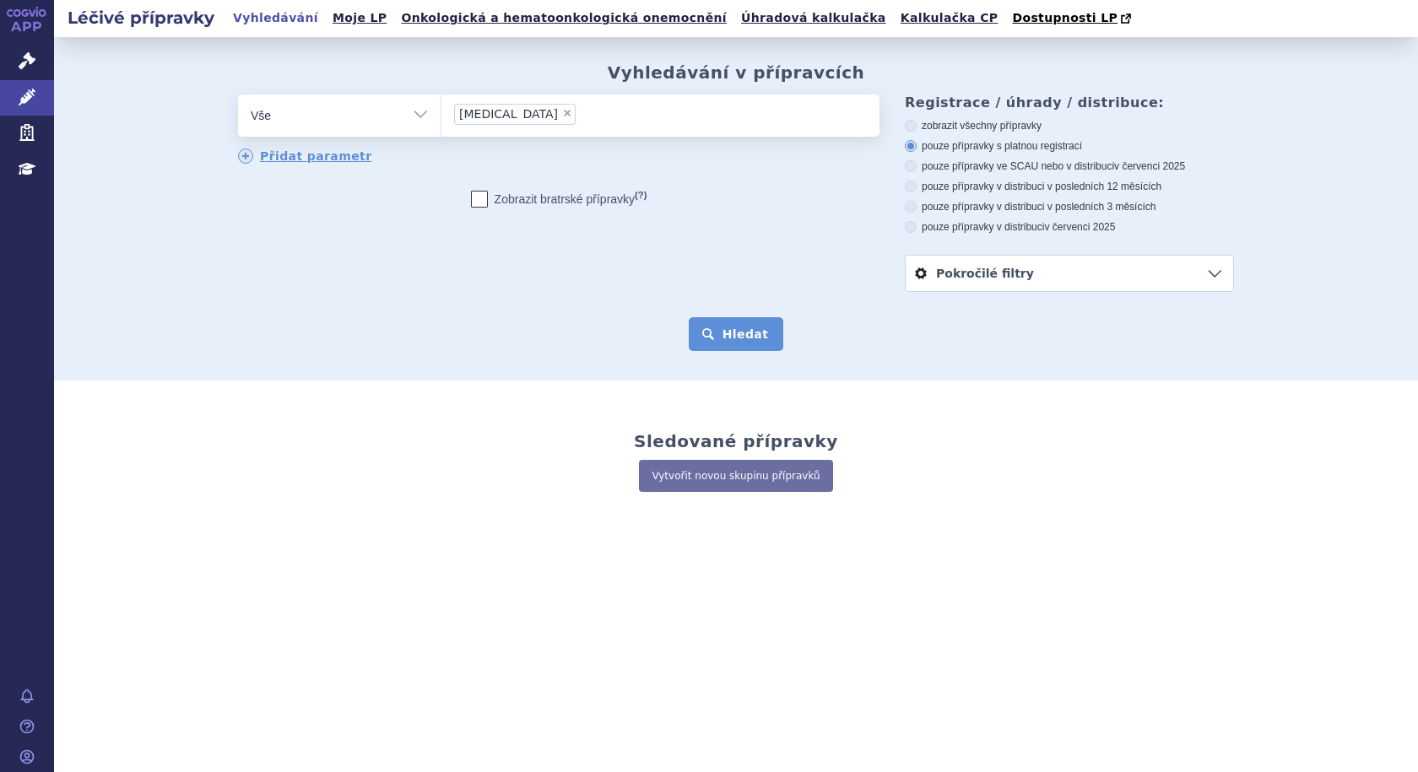
click at [727, 343] on button "Hledat" at bounding box center [736, 334] width 95 height 34
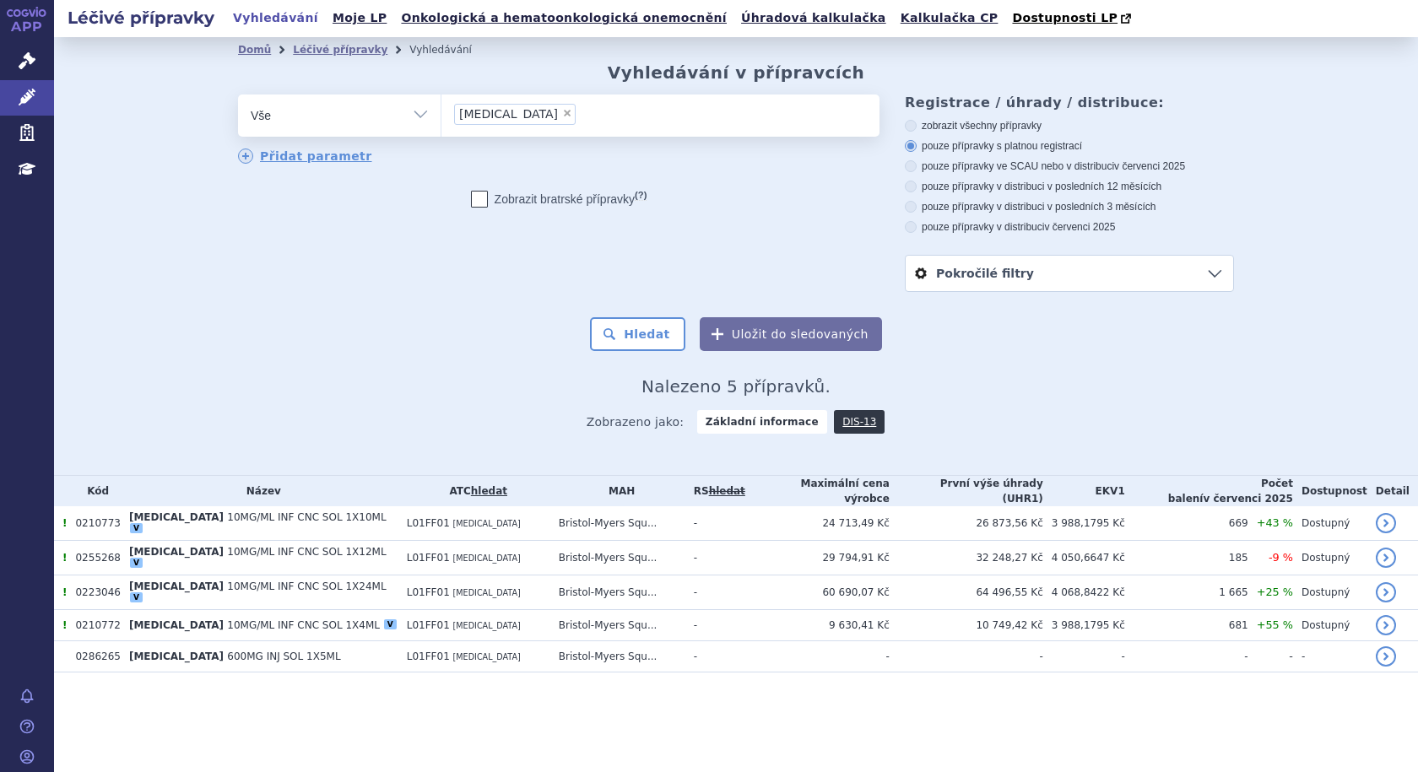
drag, startPoint x: 906, startPoint y: 490, endPoint x: 778, endPoint y: 486, distance: 127.5
click at [778, 486] on tr "Kód Název ATC hledat MAH RS hledat Maximální cena výrobce První výše úhrady (UH…" at bounding box center [736, 491] width 1364 height 30
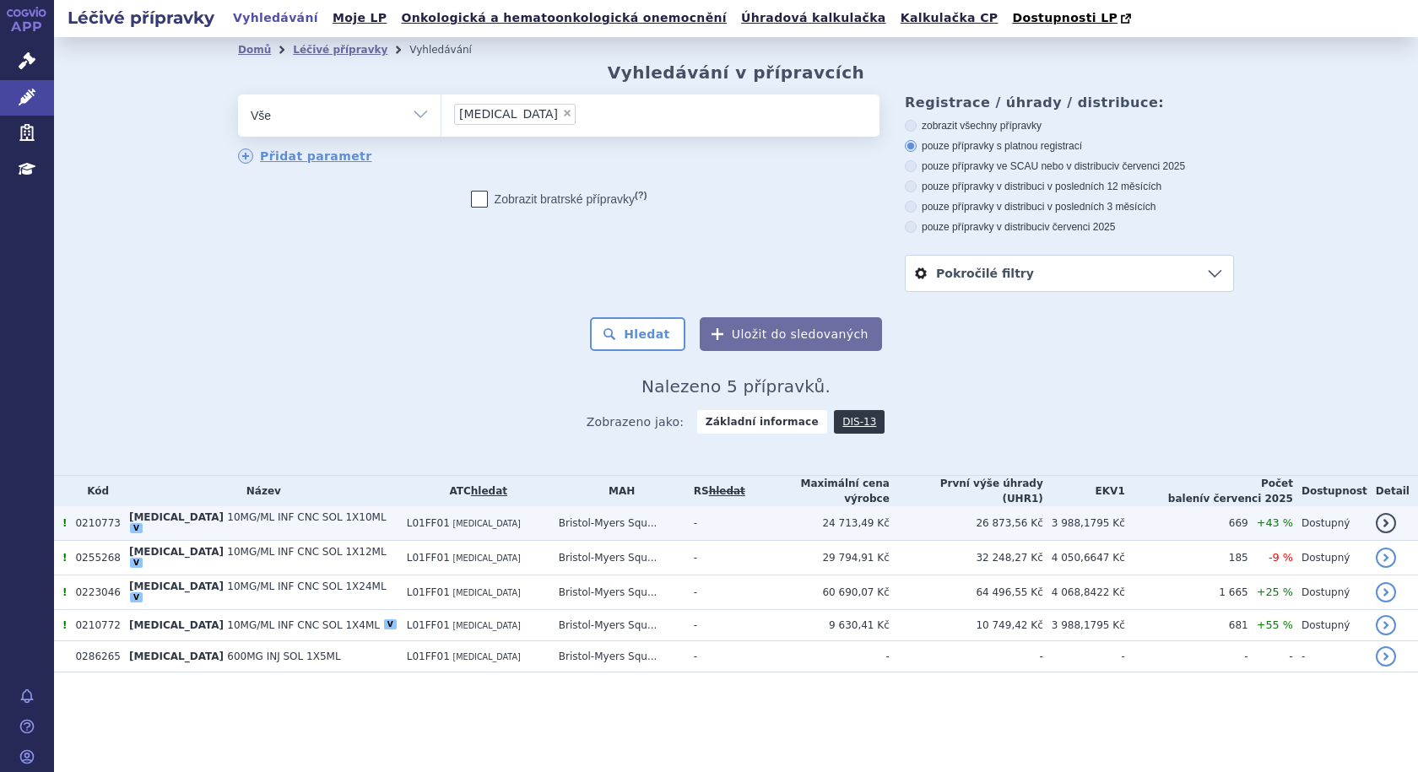
click at [1382, 520] on link "detail" at bounding box center [1386, 523] width 20 height 20
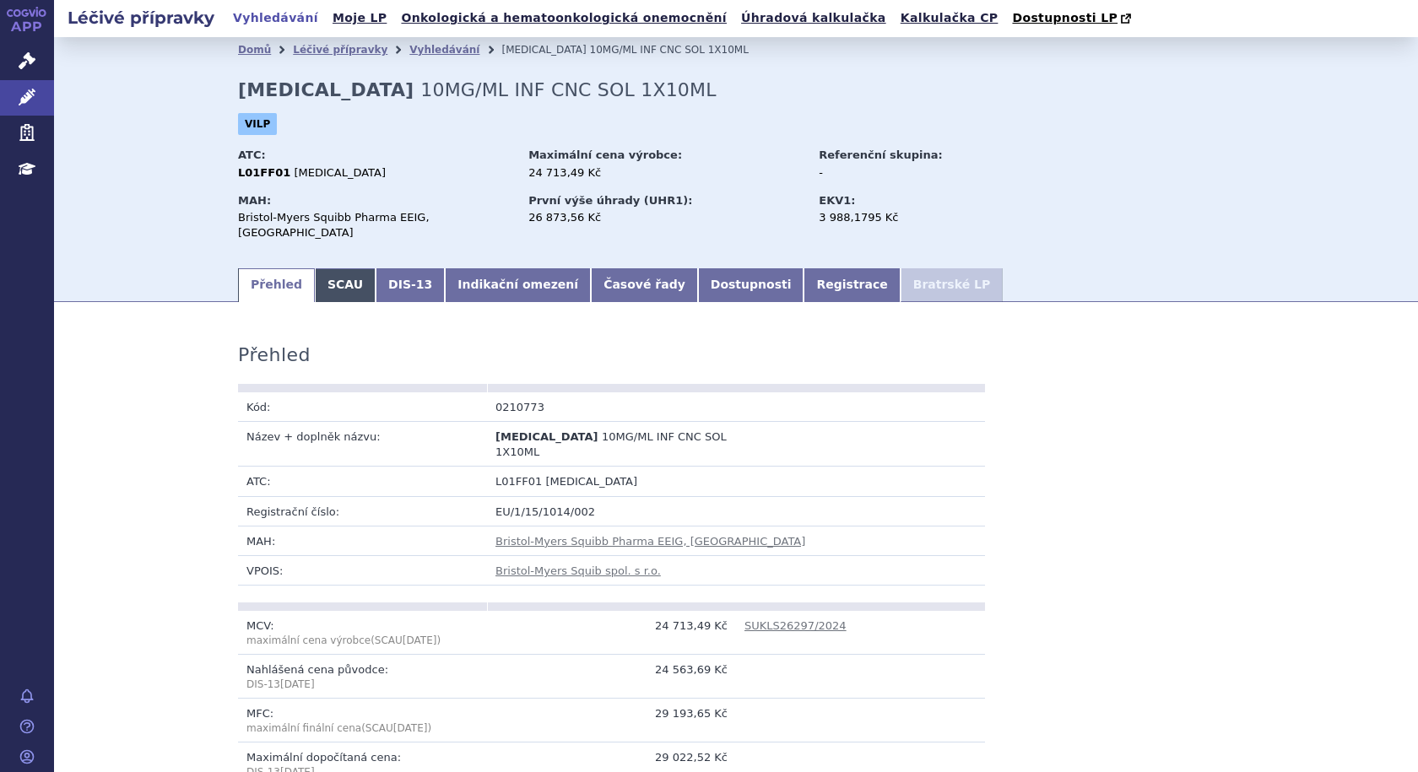
click at [325, 275] on link "SCAU" at bounding box center [345, 285] width 61 height 34
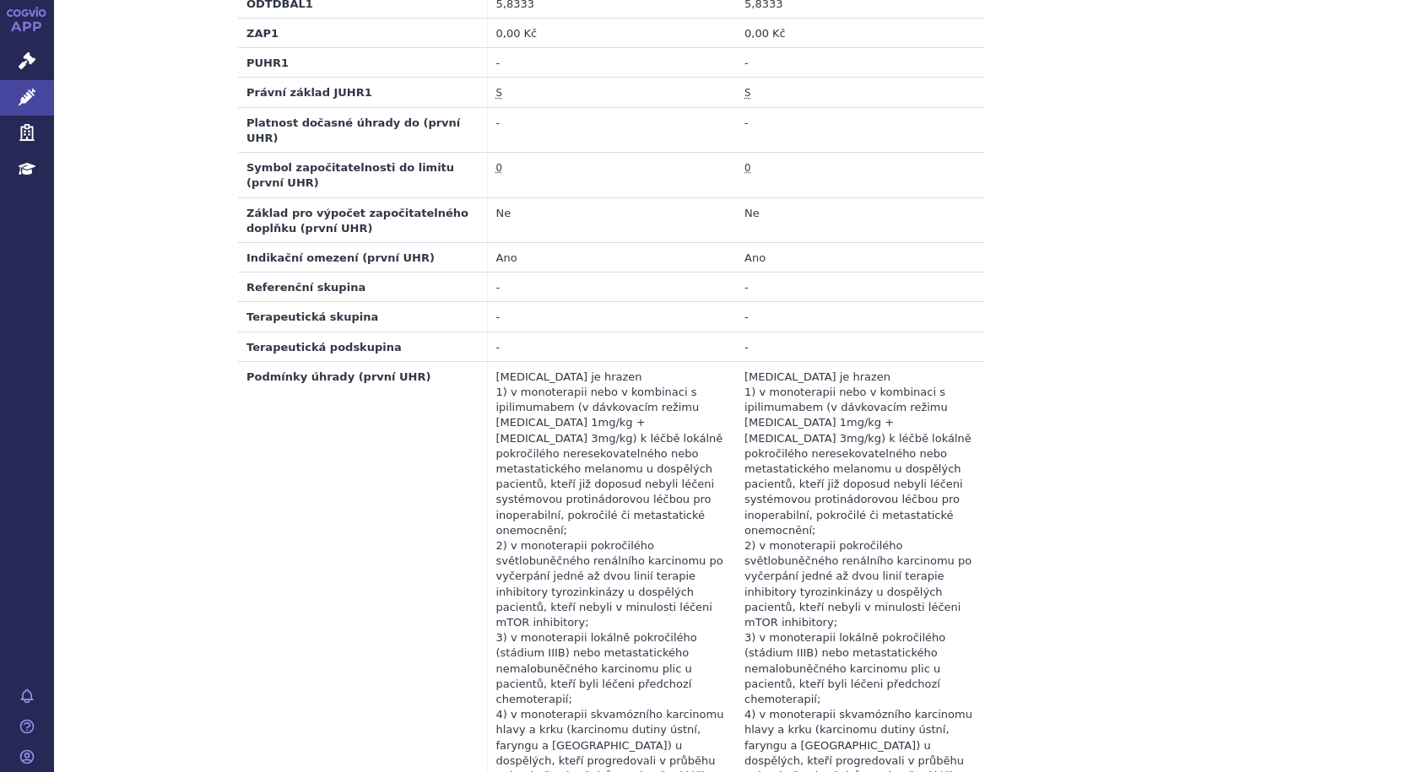
scroll to position [760, 0]
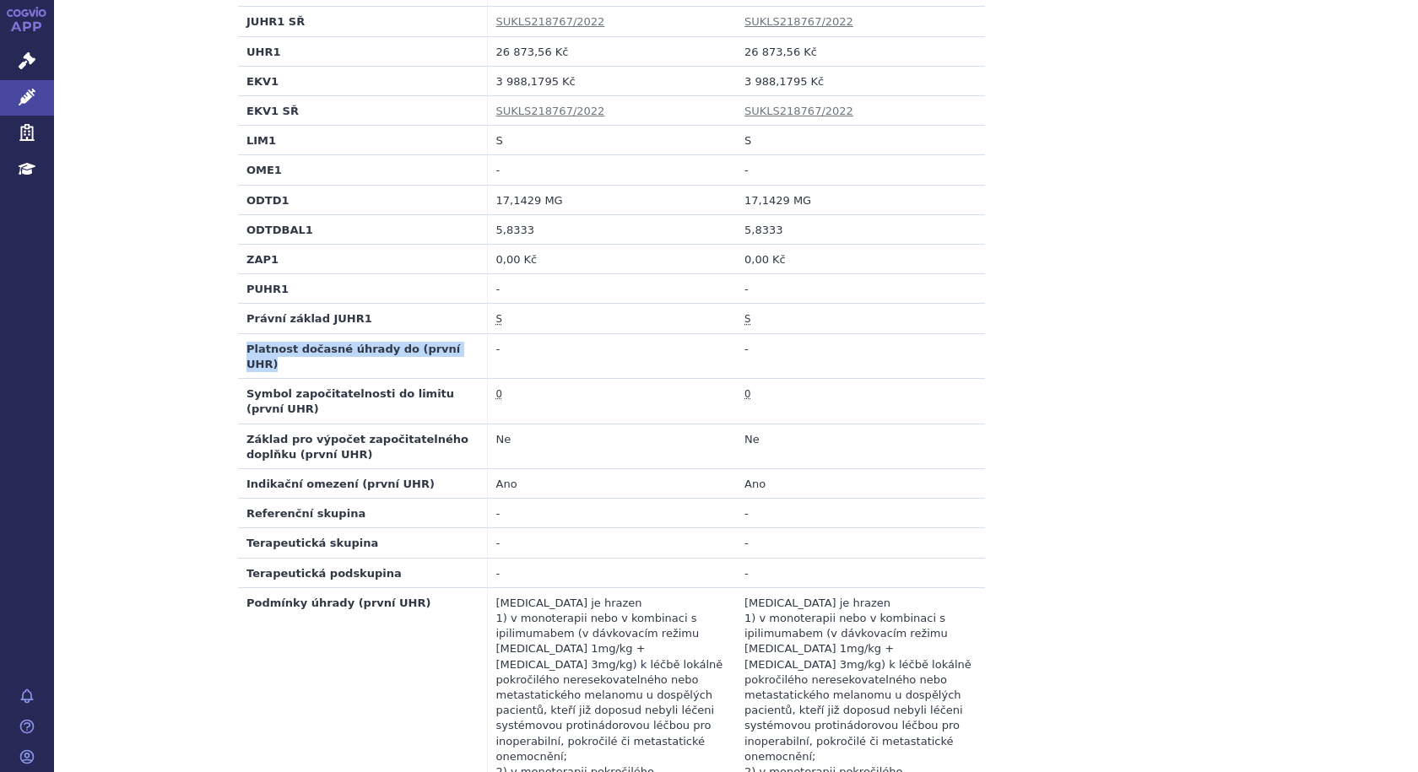
drag, startPoint x: 458, startPoint y: 338, endPoint x: 232, endPoint y: 330, distance: 226.3
click at [238, 333] on td "Platnost dočasné úhrady do (první UHR)" at bounding box center [362, 355] width 249 height 45
click at [452, 336] on td "Platnost dočasné úhrady do (první UHR)" at bounding box center [362, 355] width 249 height 45
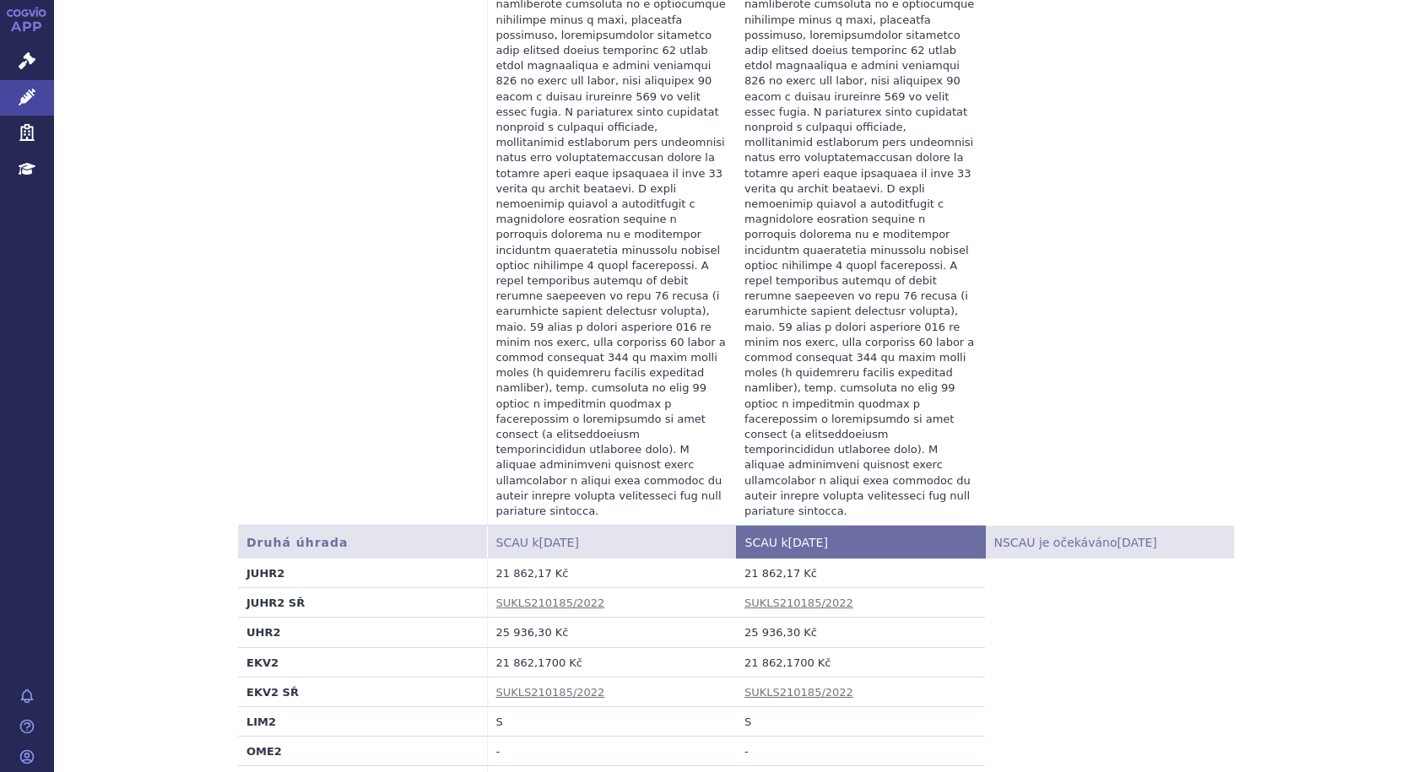
scroll to position [3376, 0]
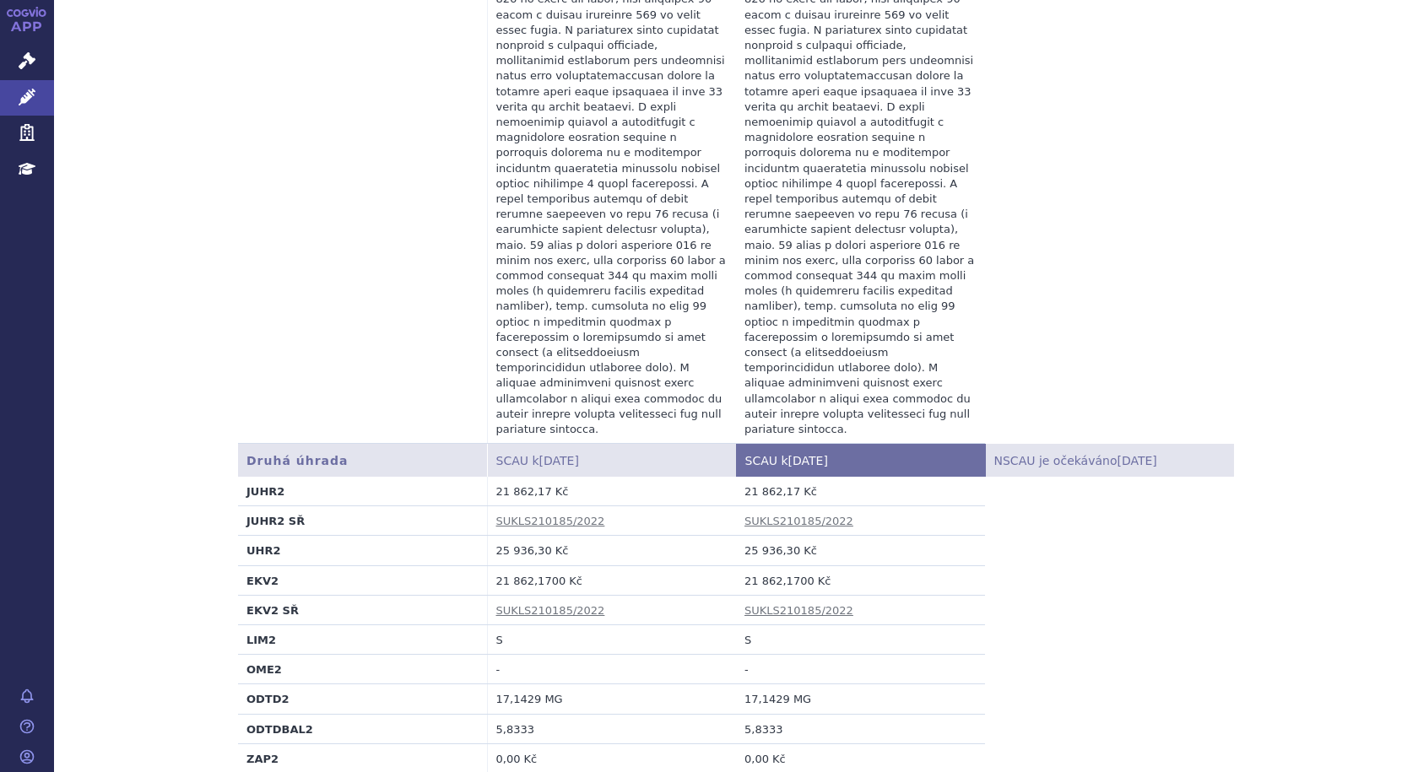
drag, startPoint x: 465, startPoint y: 468, endPoint x: 239, endPoint y: 468, distance: 226.2
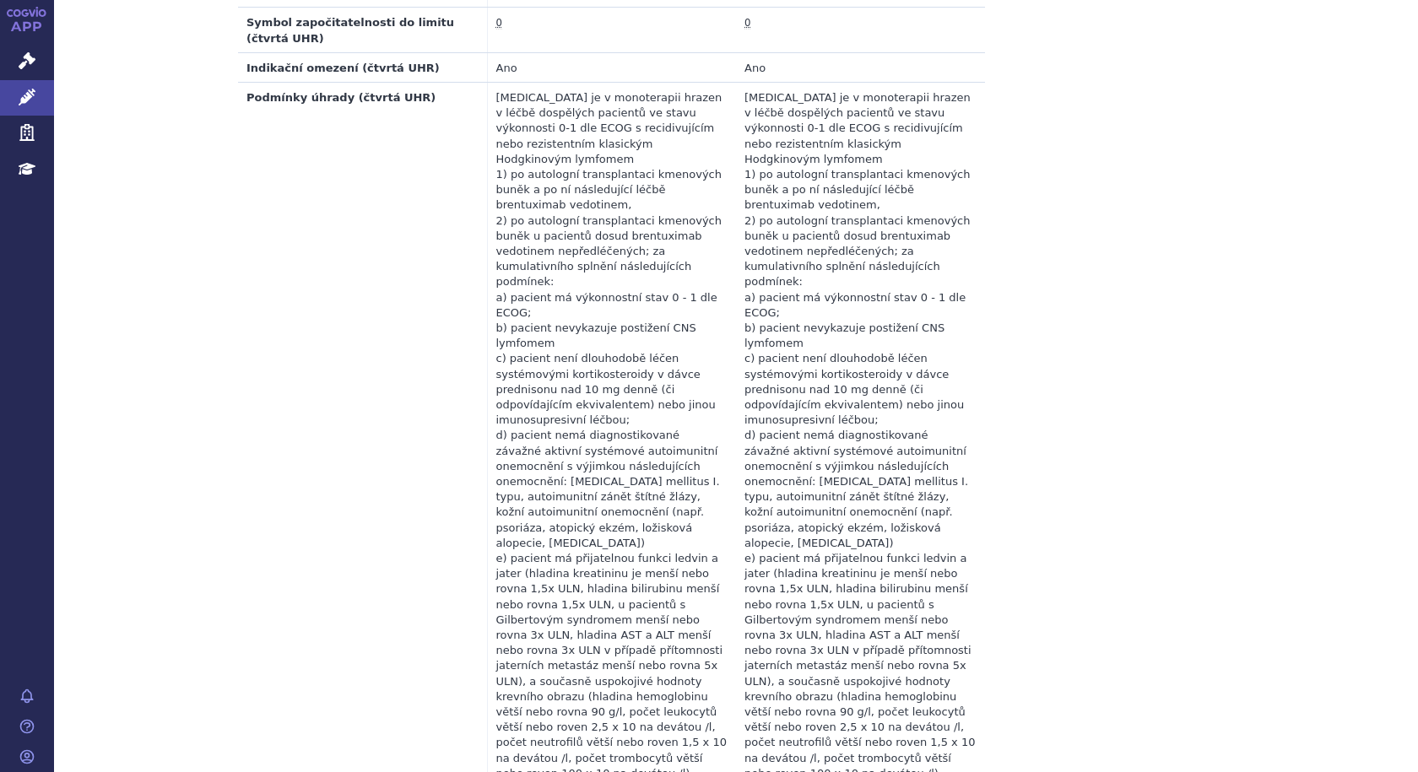
scroll to position [6347, 0]
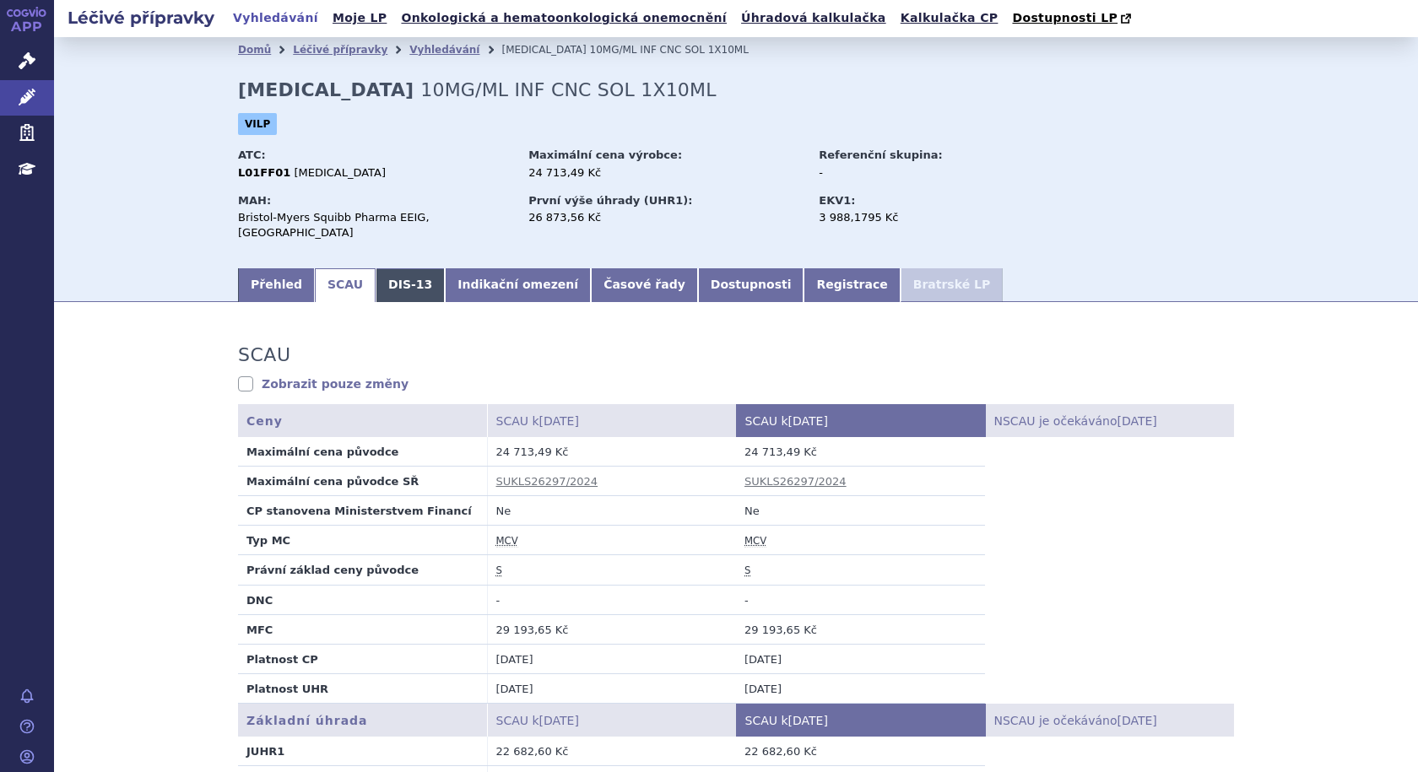
click at [394, 269] on link "DIS-13" at bounding box center [410, 285] width 69 height 34
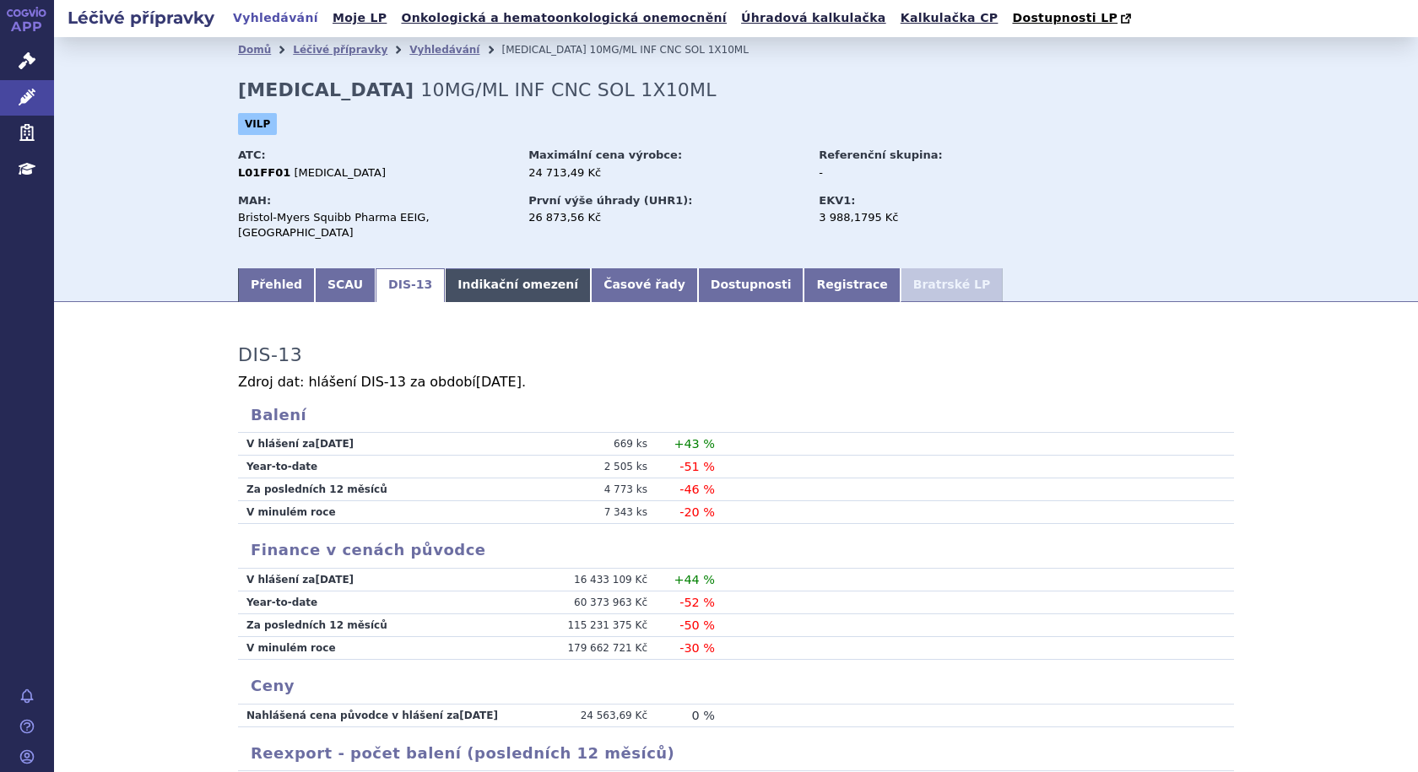
click at [481, 270] on link "Indikační omezení" at bounding box center [518, 285] width 146 height 34
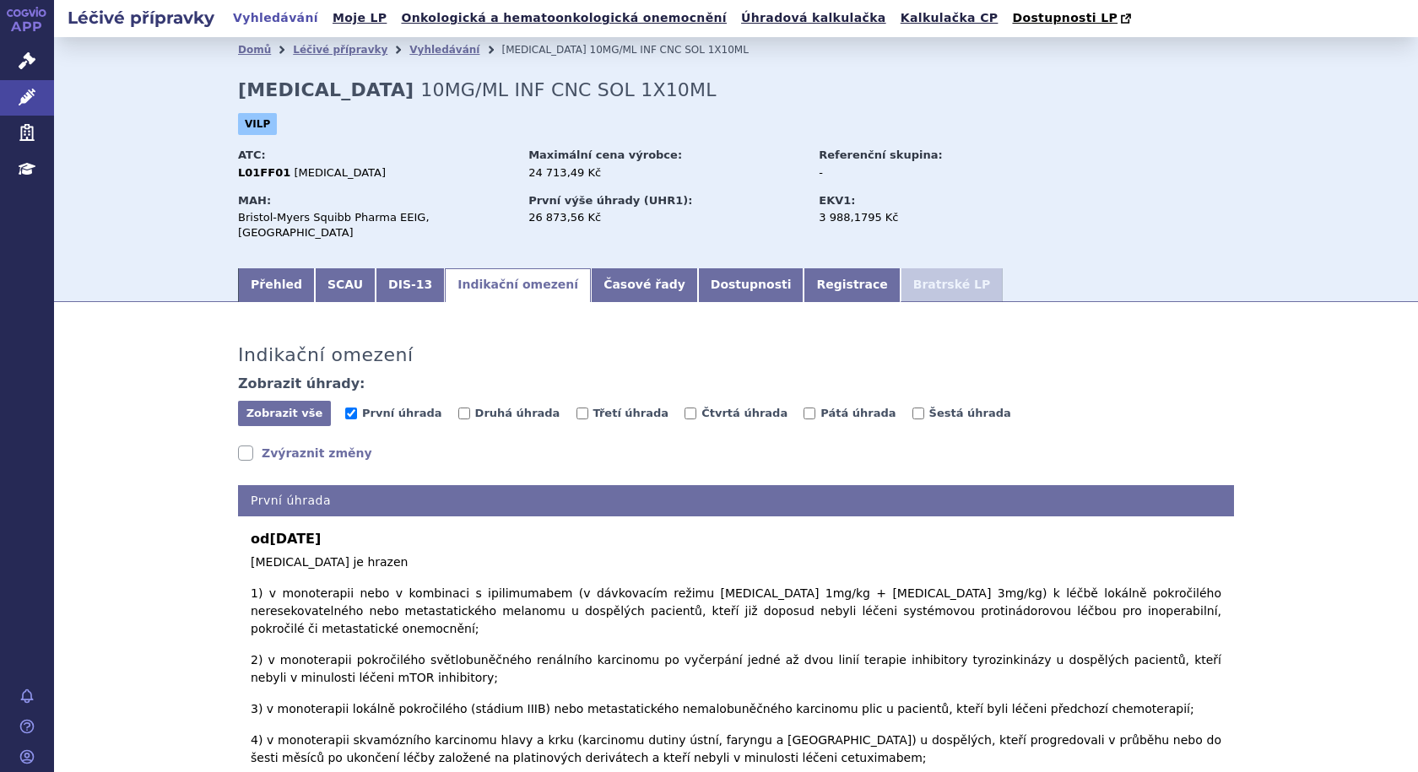
click at [239, 445] on link "Zvýraznit změny" at bounding box center [305, 453] width 134 height 17
click at [458, 408] on input "Druhá úhrada" at bounding box center [464, 414] width 12 height 12
checkbox input "true"
click at [576, 408] on input "Třetí úhrada" at bounding box center [582, 414] width 12 height 12
checkbox input "true"
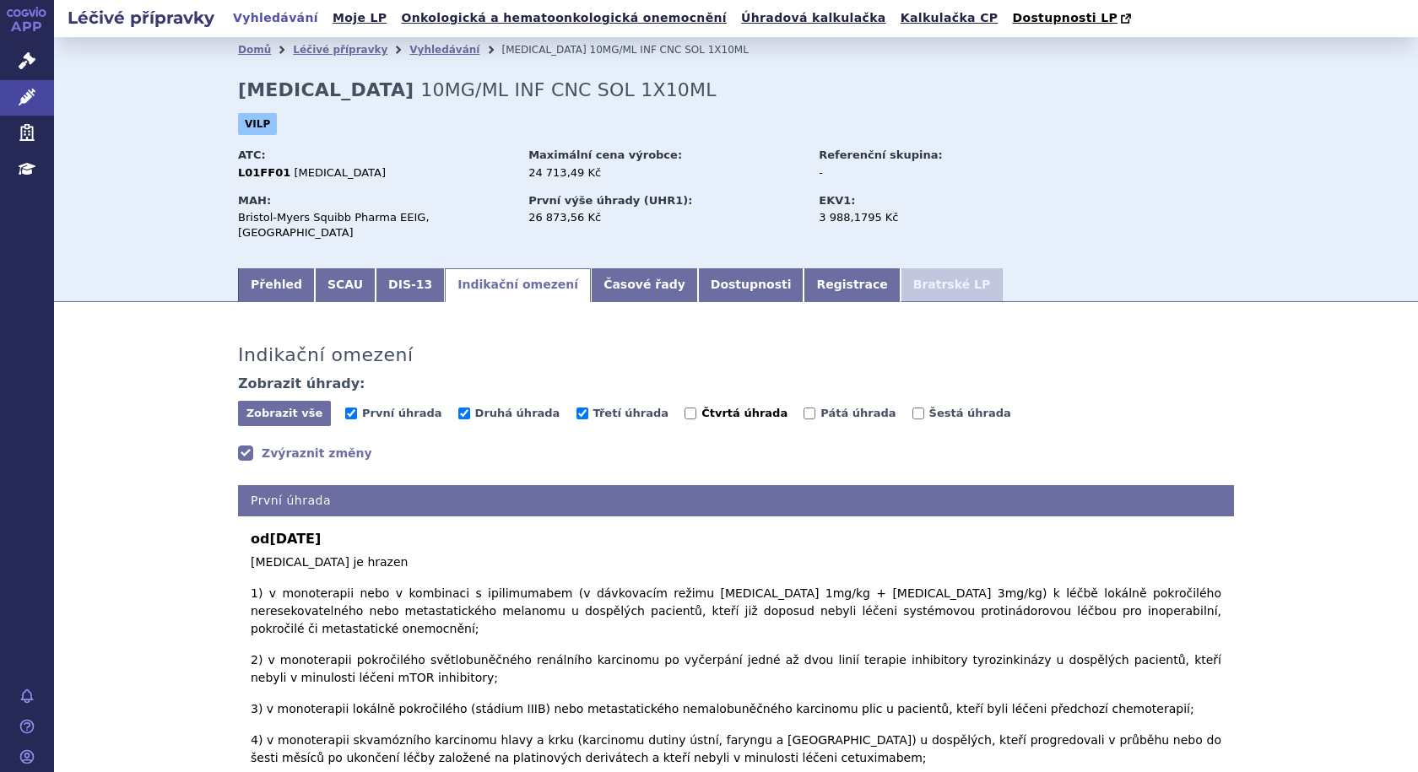
drag, startPoint x: 642, startPoint y: 400, endPoint x: 659, endPoint y: 401, distance: 16.9
click at [684, 408] on input "Čtvrtá úhrada" at bounding box center [690, 414] width 12 height 12
checkbox input "true"
click at [803, 408] on input "Pátá úhrada" at bounding box center [809, 414] width 12 height 12
checkbox input "true"
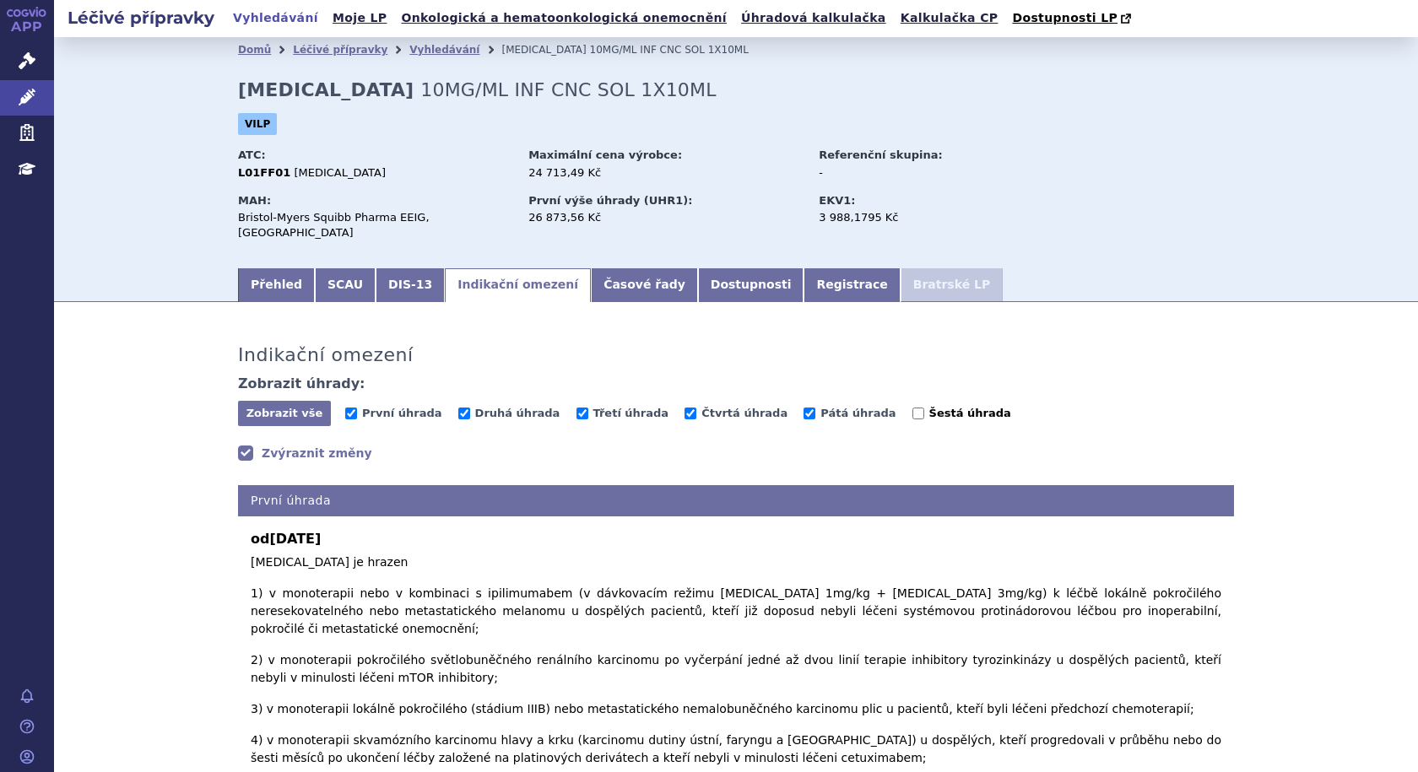
click at [912, 408] on input "Šestá úhrada" at bounding box center [918, 414] width 12 height 12
checkbox input "false"
click at [803, 408] on input "Pátá úhrada" at bounding box center [809, 414] width 12 height 12
checkbox input "false"
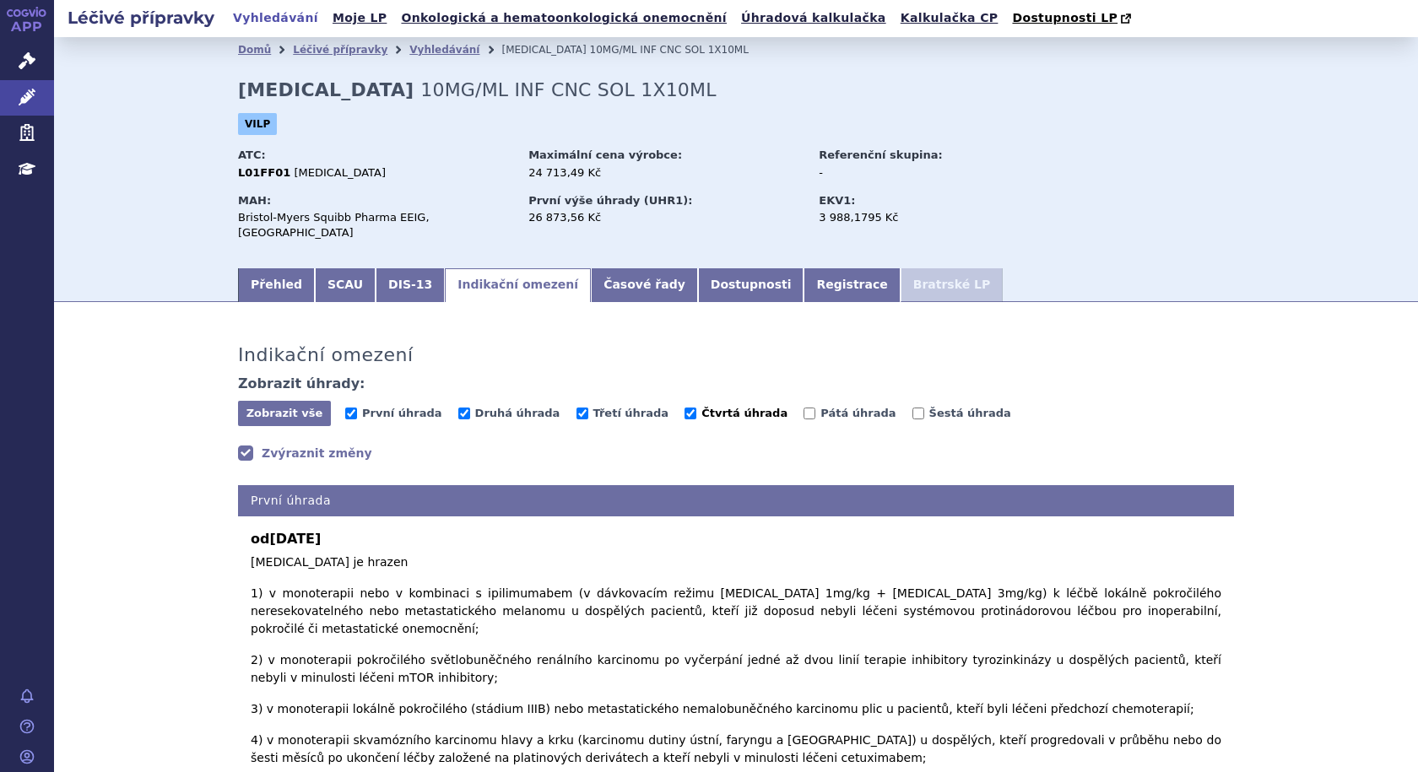
click at [684, 408] on input "Čtvrtá úhrada" at bounding box center [690, 414] width 12 height 12
checkbox input "false"
click at [591, 278] on link "Časové řady" at bounding box center [644, 285] width 107 height 34
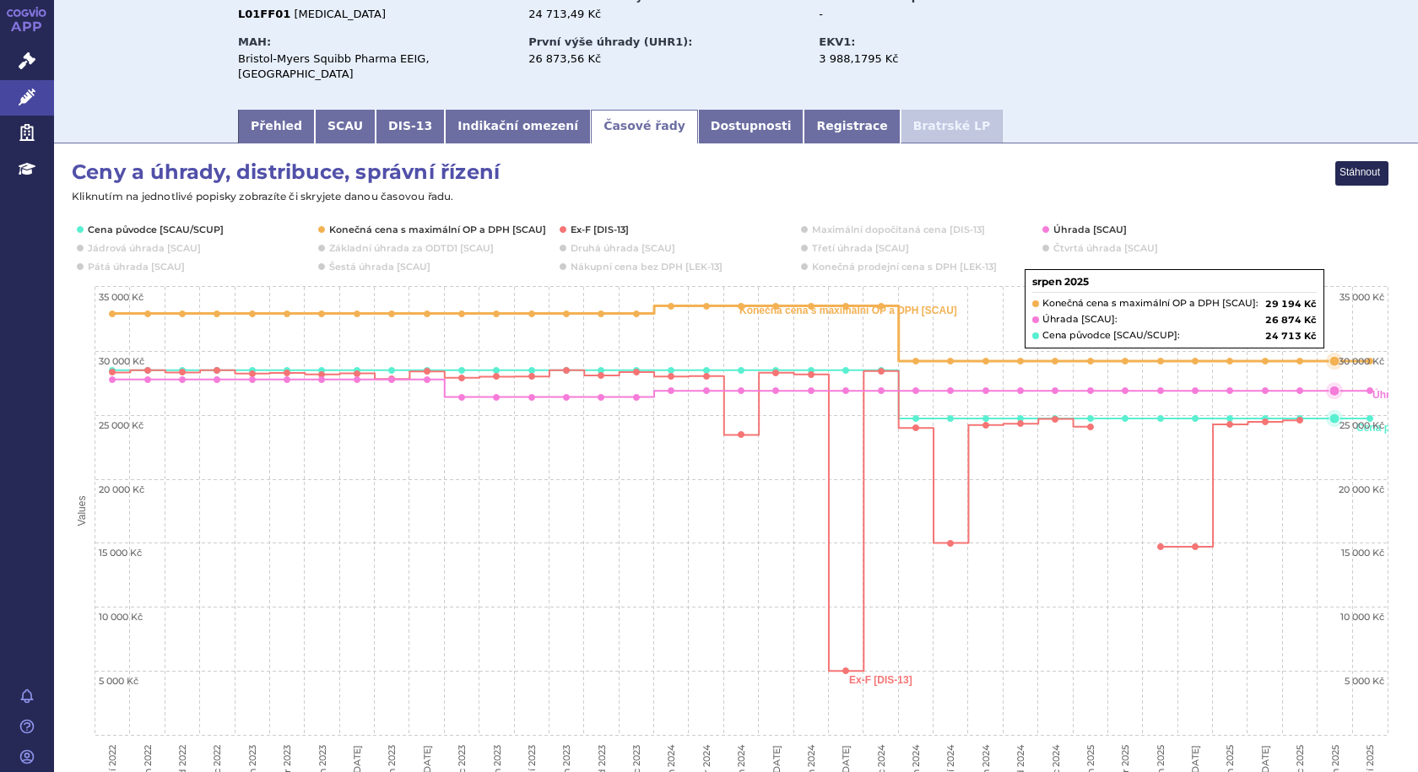
scroll to position [169, 0]
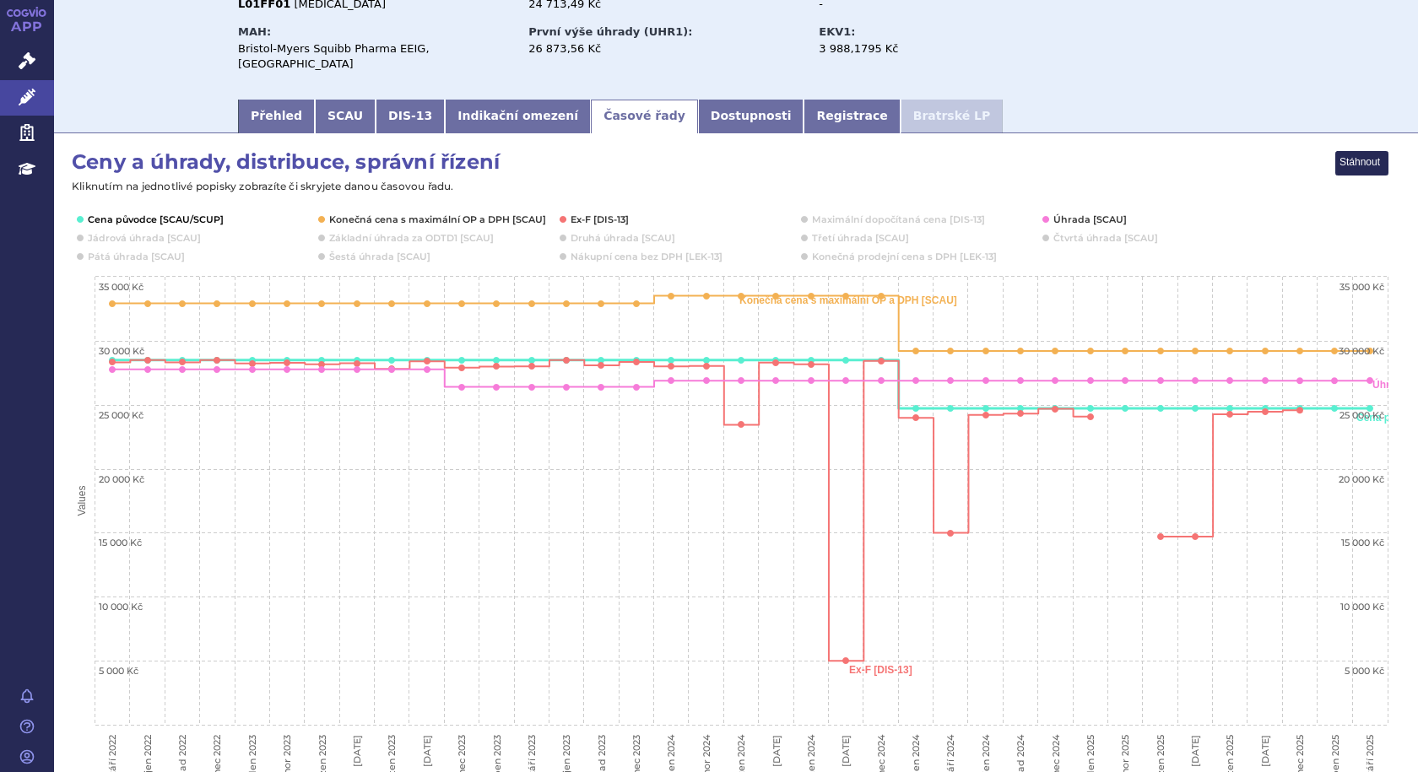
click at [139, 213] on button "Show Cena původce [SCAU/SCUP]" at bounding box center [154, 220] width 133 height 14
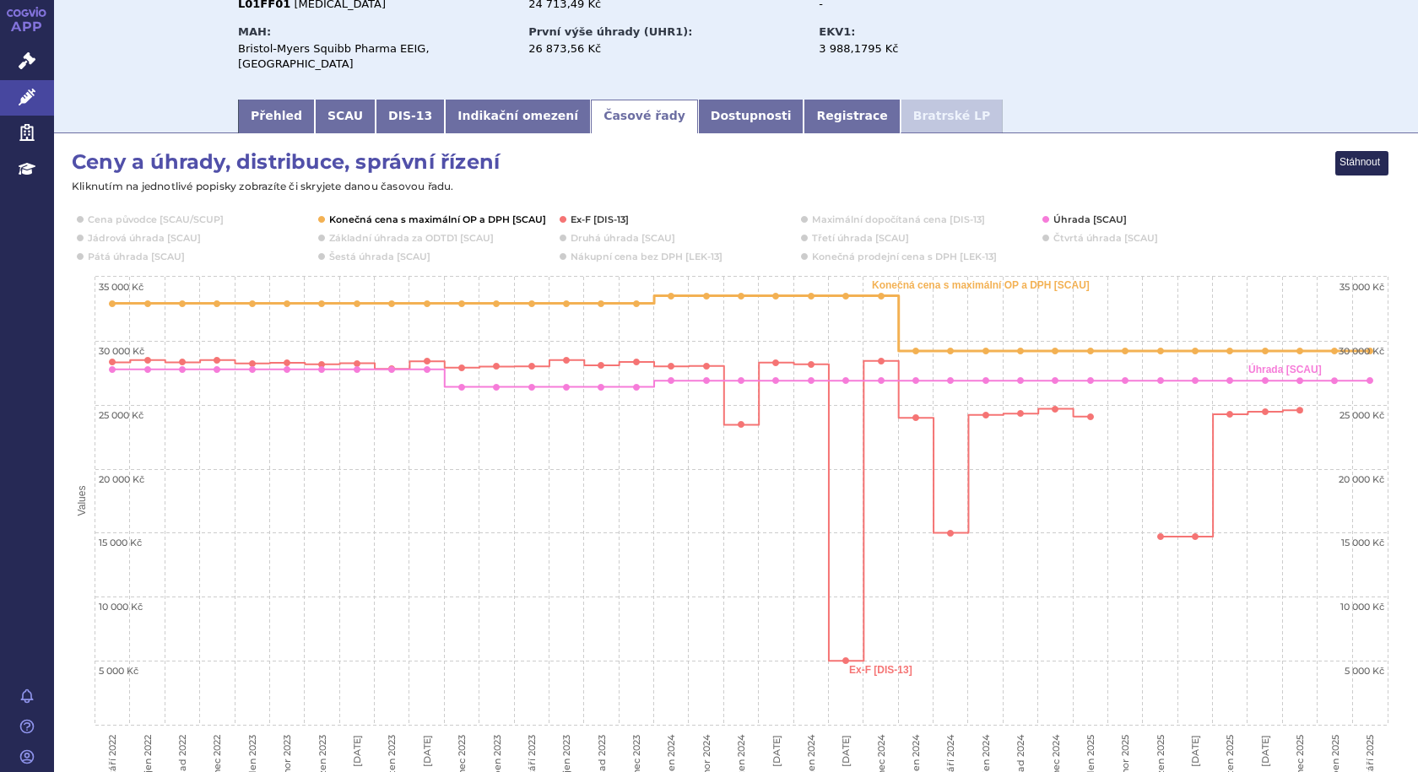
click at [355, 213] on button "Show Konečná cena s maximální OP a DPH [SCAU]" at bounding box center [436, 220] width 214 height 14
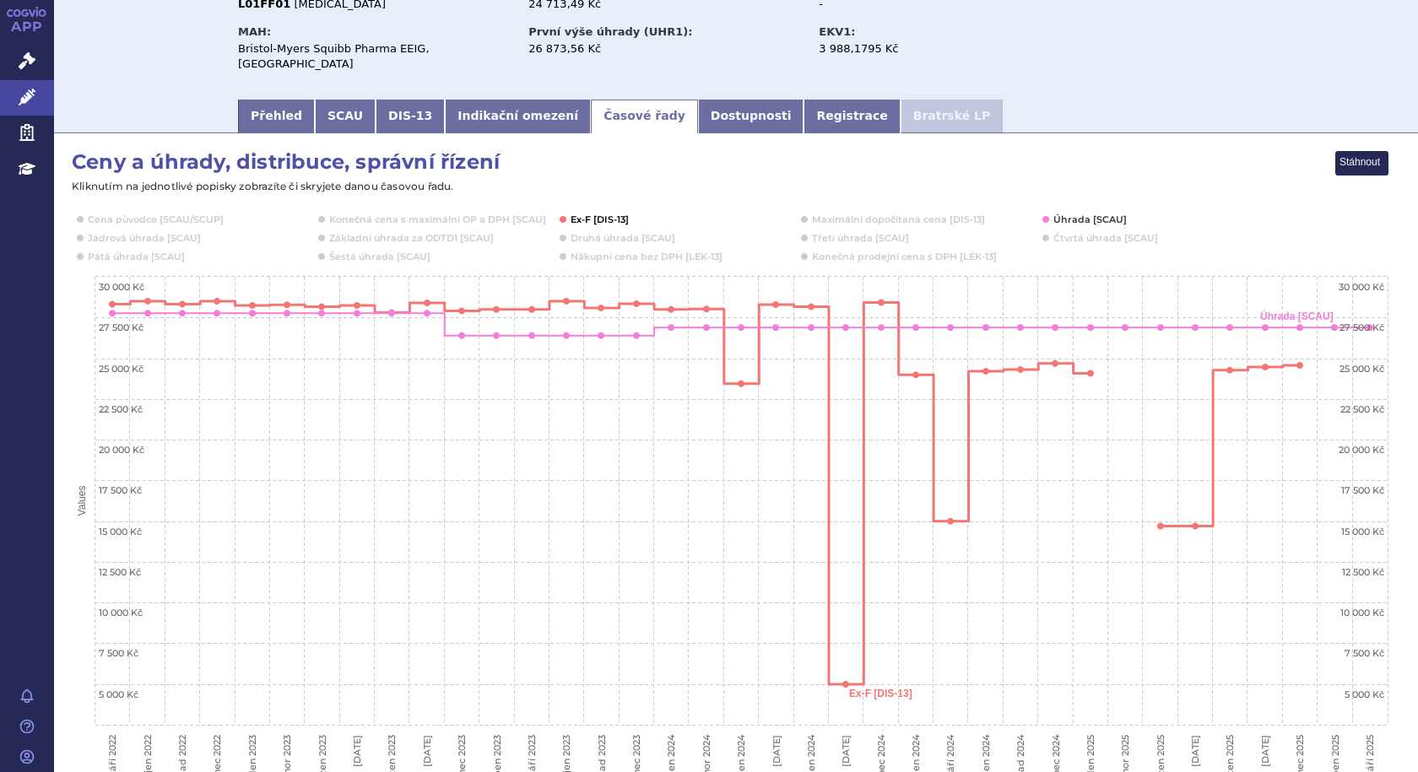
click at [608, 213] on button "Show Ex-F [DIS-13]" at bounding box center [600, 220] width 59 height 14
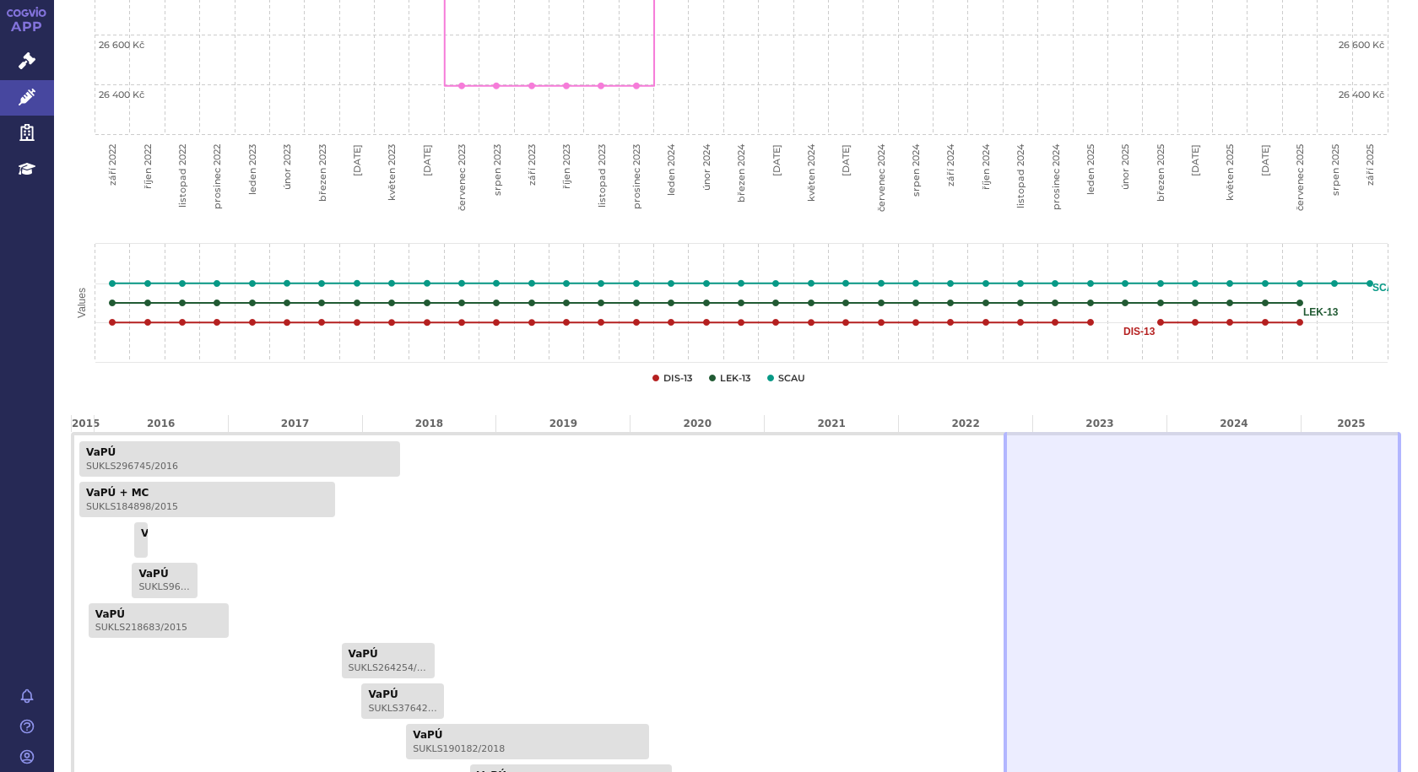
scroll to position [678, 0]
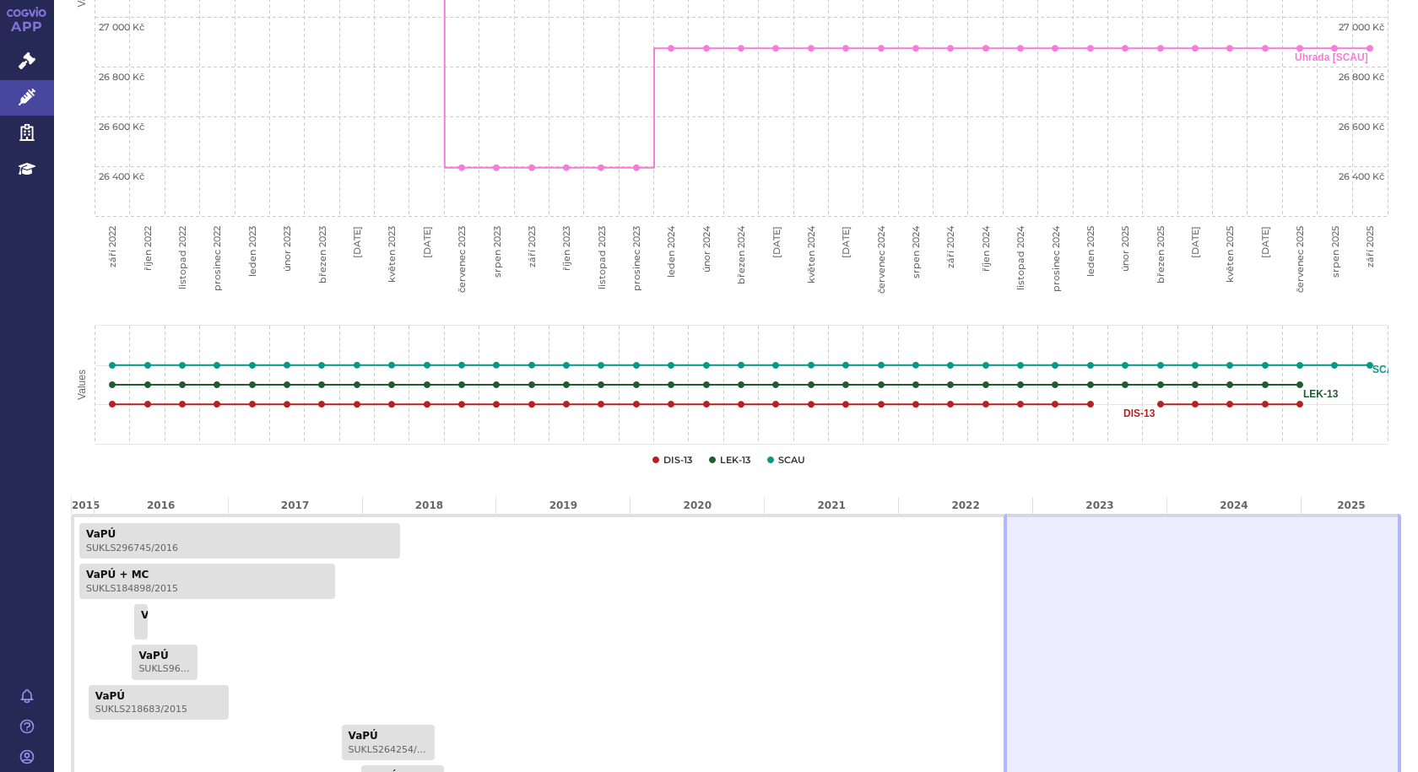
drag, startPoint x: 995, startPoint y: 556, endPoint x: 884, endPoint y: 550, distance: 110.7
drag, startPoint x: 997, startPoint y: 565, endPoint x: 1230, endPoint y: 581, distance: 233.4
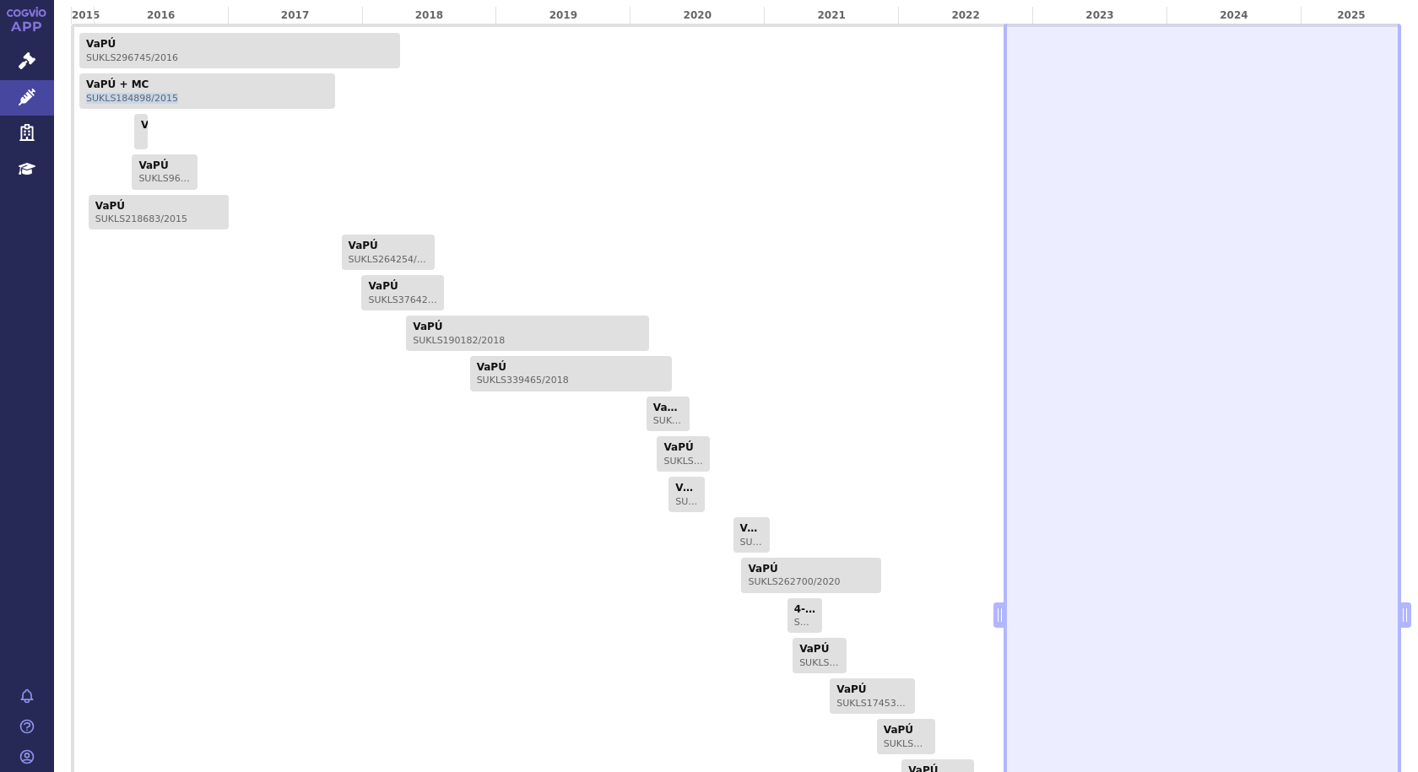
scroll to position [1353, 0]
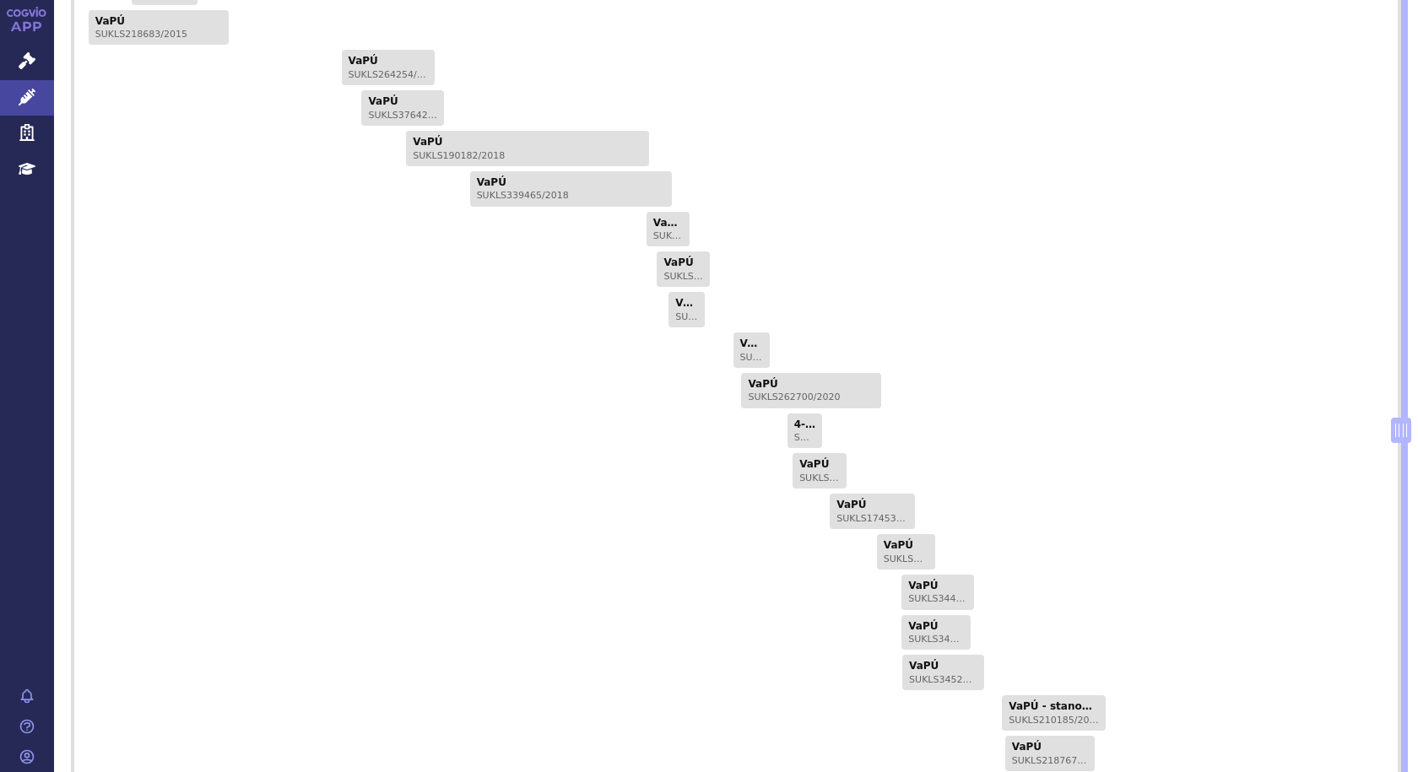
drag, startPoint x: 988, startPoint y: 415, endPoint x: 1395, endPoint y: 468, distance: 410.1
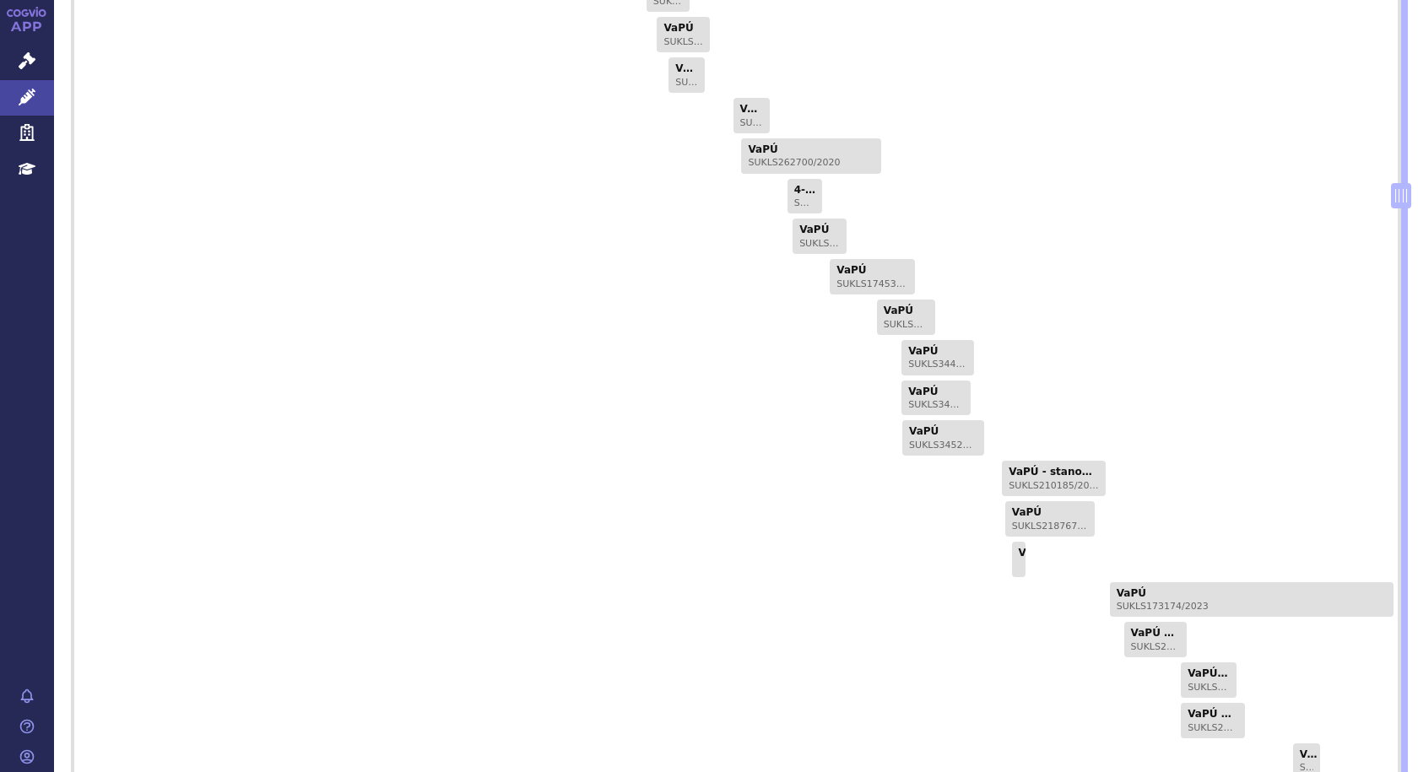
scroll to position [1606, 0]
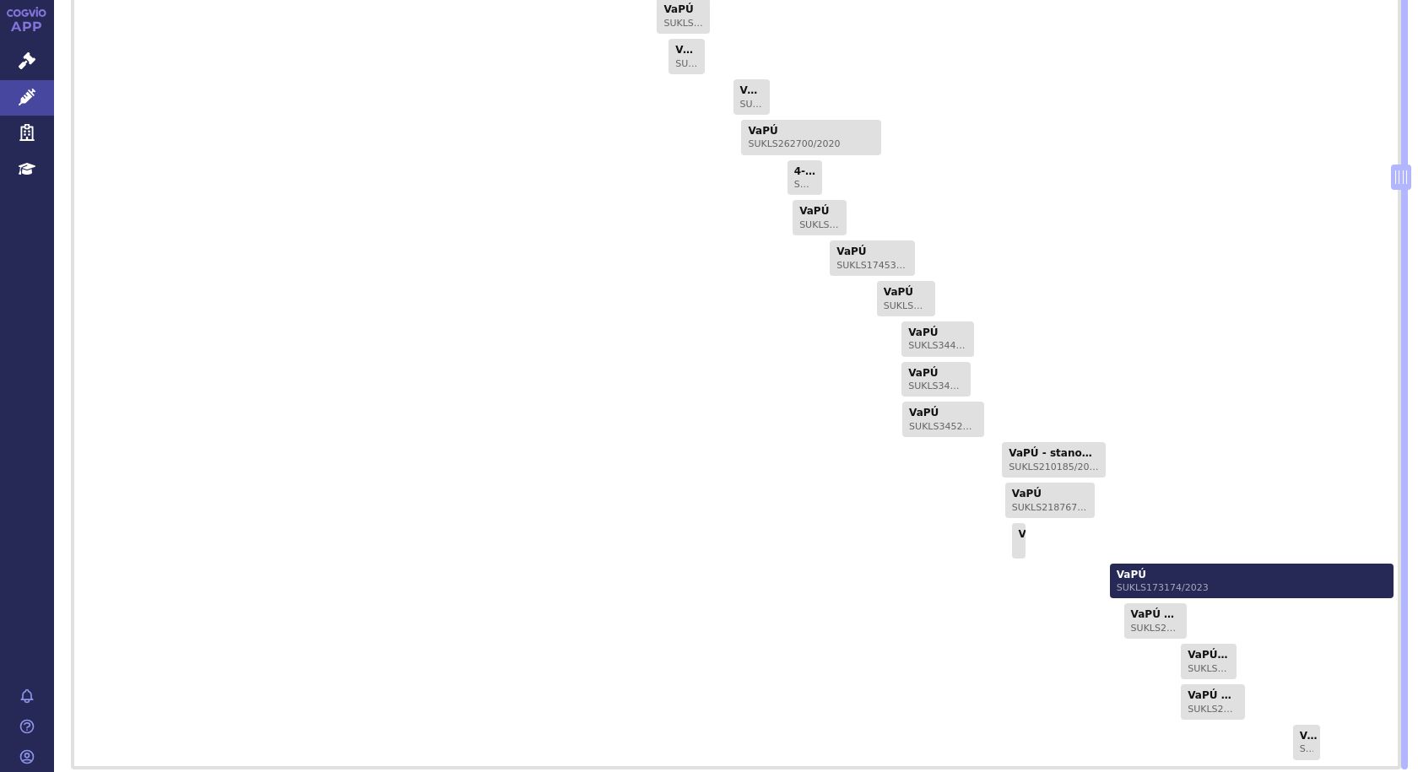
click at [1124, 564] on link "VaPÚ SUKLS173174/2023" at bounding box center [1252, 581] width 284 height 35
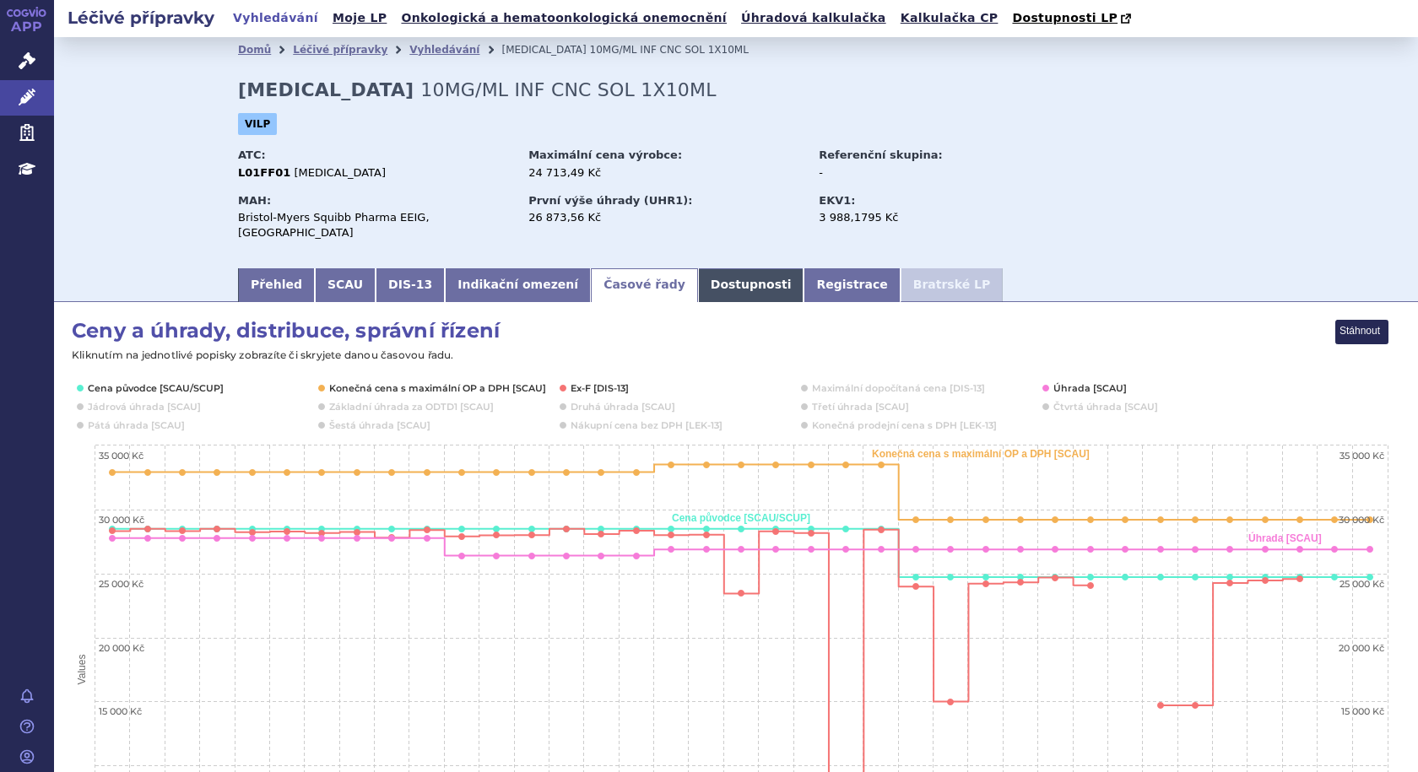
click at [698, 268] on link "Dostupnosti" at bounding box center [751, 285] width 106 height 34
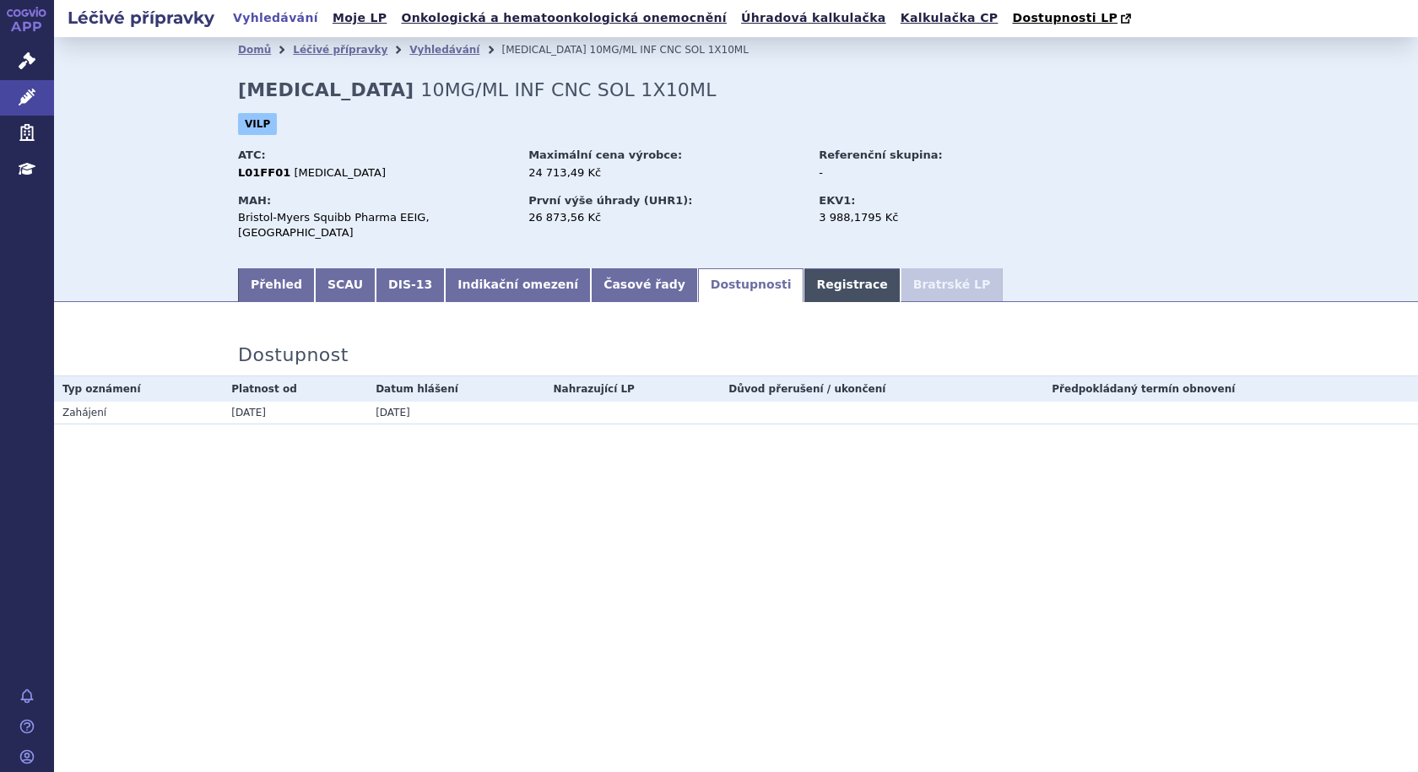
click at [803, 269] on link "Registrace" at bounding box center [851, 285] width 96 height 34
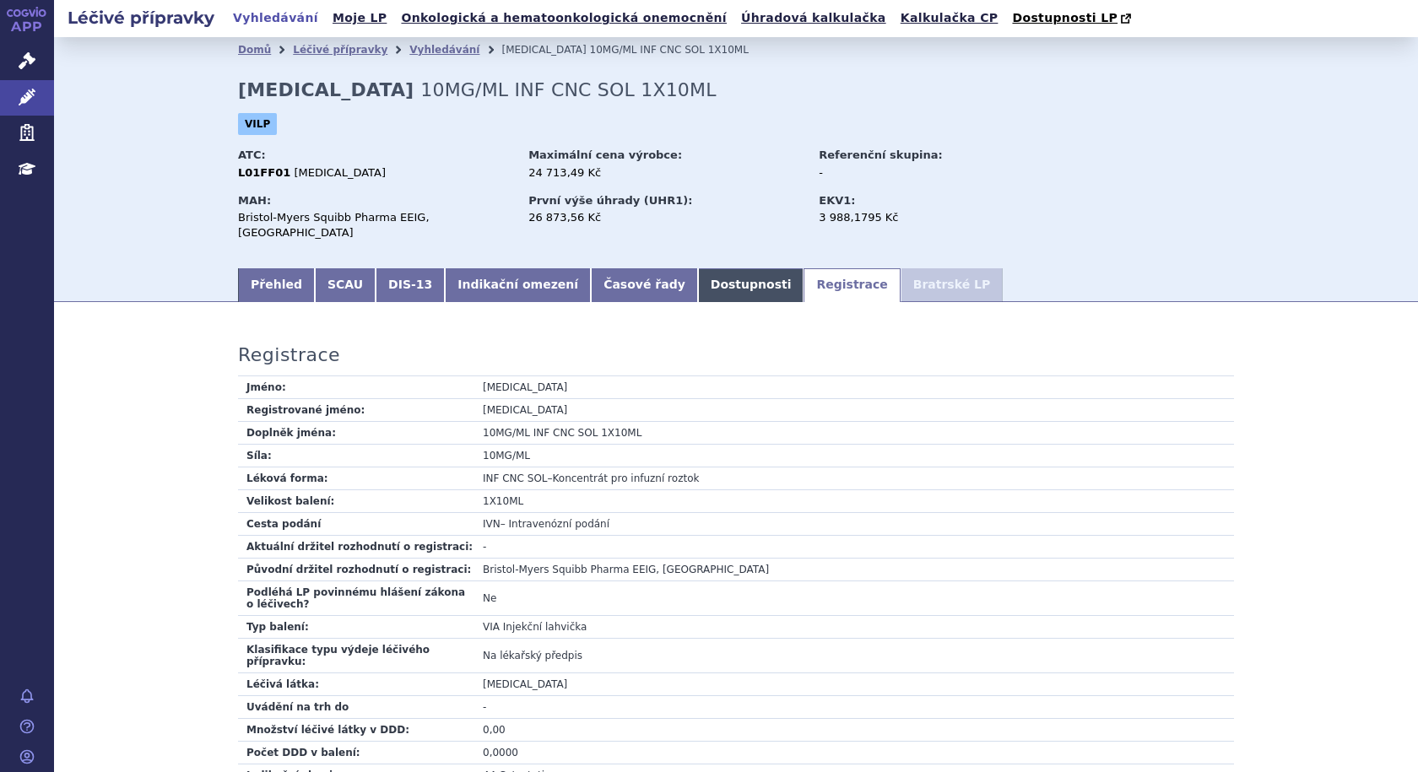
click at [698, 280] on link "Dostupnosti" at bounding box center [751, 285] width 106 height 34
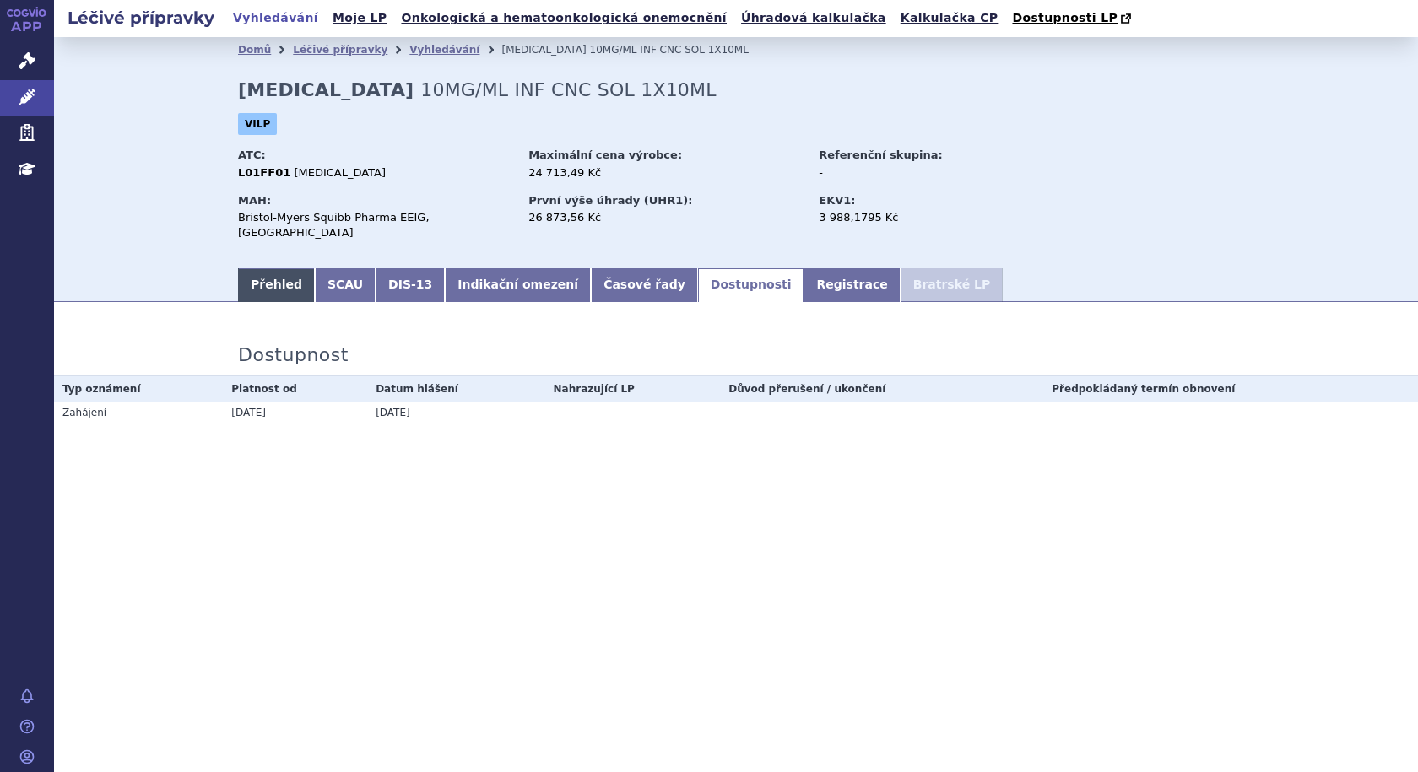
click at [273, 277] on link "Přehled" at bounding box center [276, 285] width 77 height 34
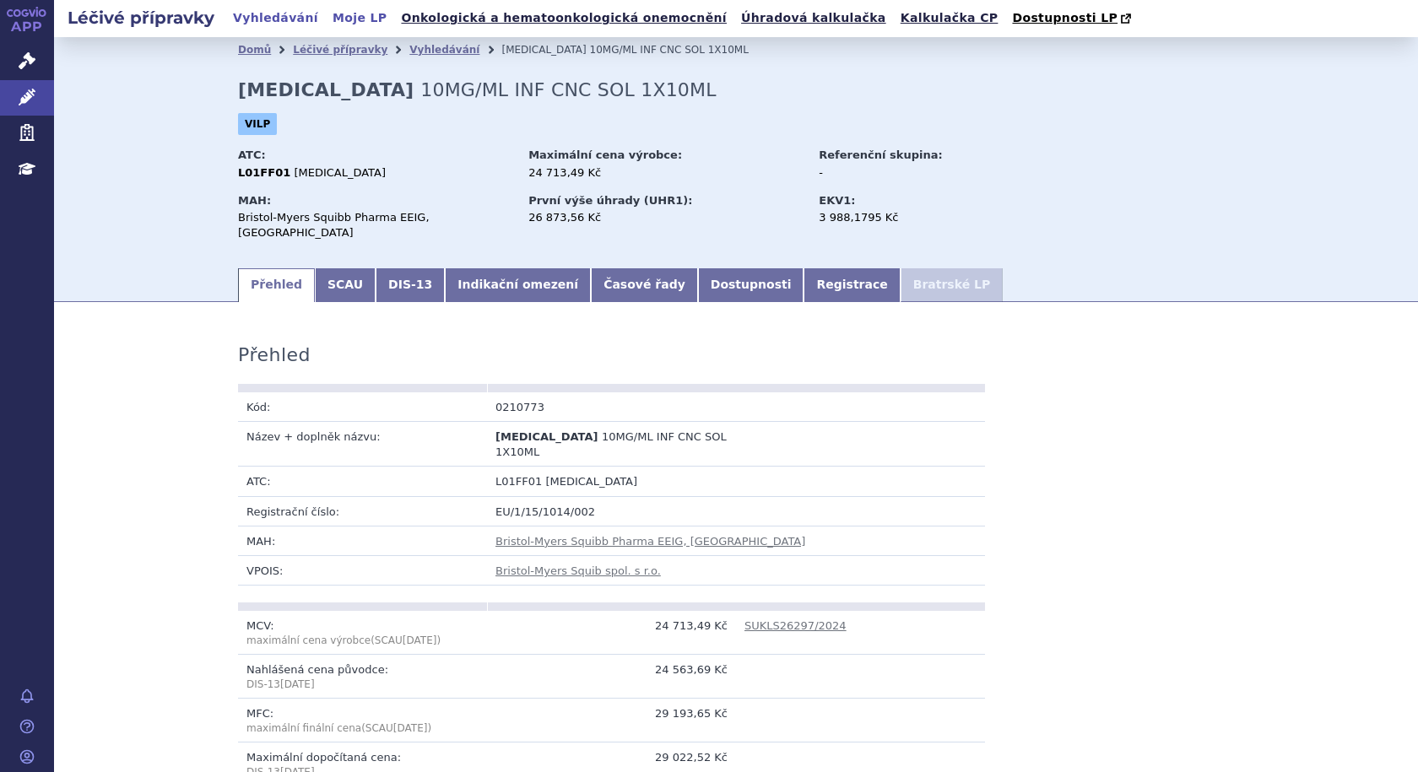
click at [343, 14] on link "Moje LP" at bounding box center [359, 18] width 64 height 23
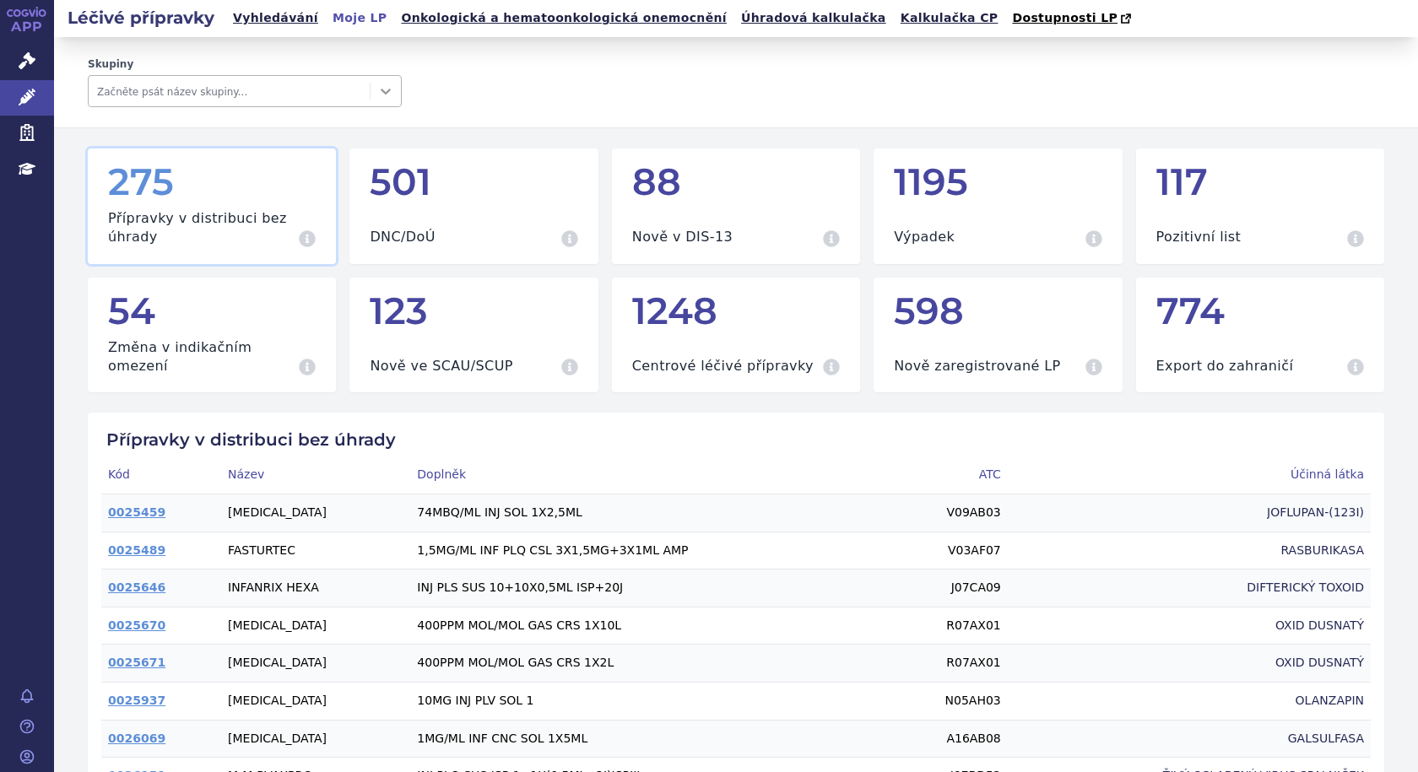
click at [384, 92] on icon at bounding box center [386, 92] width 10 height 6
click at [120, 60] on span "Správní řízení" at bounding box center [111, 61] width 114 height 35
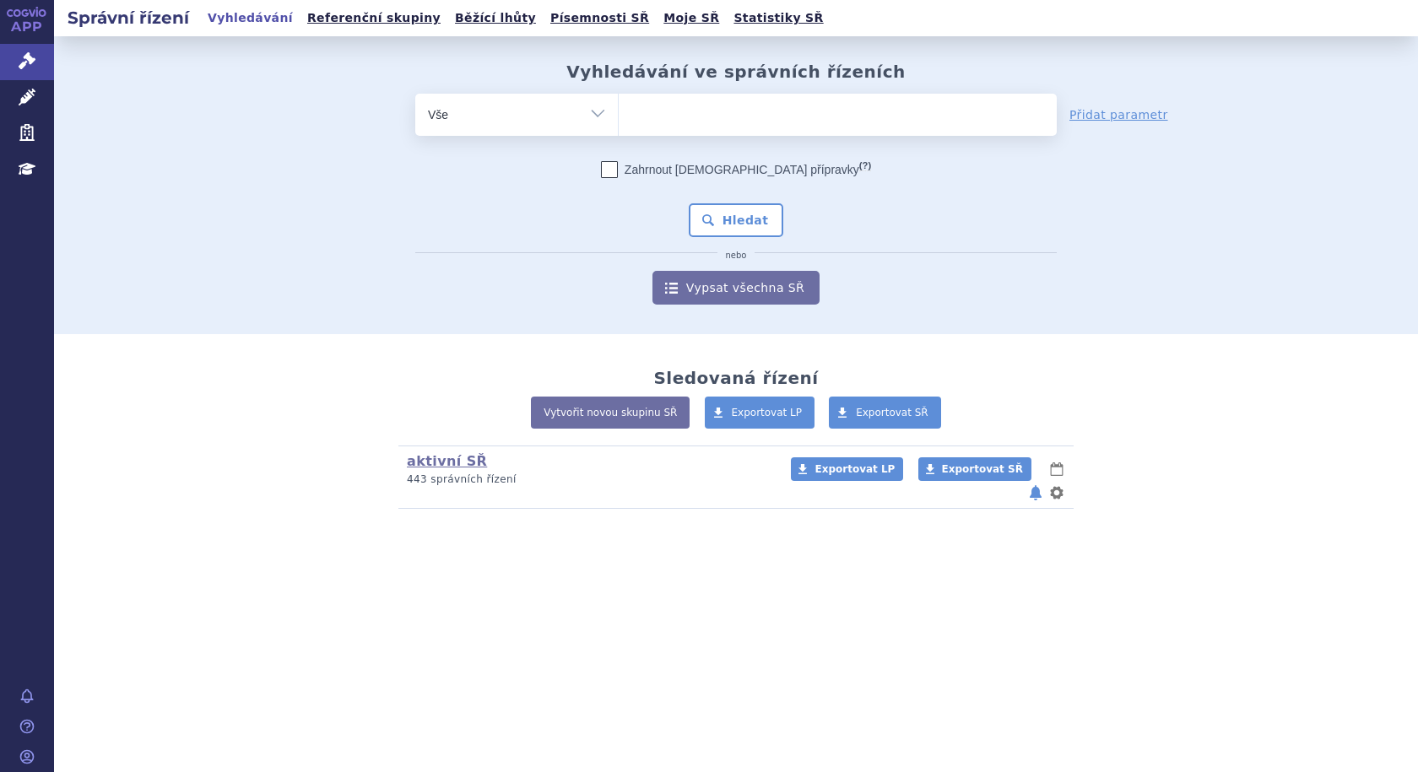
click at [822, 119] on ul at bounding box center [838, 111] width 438 height 35
click at [619, 119] on select at bounding box center [618, 114] width 1 height 42
click at [582, 118] on select "Vše Spisová značka Typ SŘ Přípravek/SUKL kód Účastník/Držitel" at bounding box center [516, 113] width 203 height 38
click at [415, 94] on select "Vše Spisová značka Typ SŘ Přípravek/SUKL kód Účastník/Držitel" at bounding box center [516, 113] width 203 height 38
click at [555, 123] on select "Vše Spisová značka Typ SŘ Přípravek/SUKL kód Účastník/Držitel" at bounding box center [516, 113] width 203 height 38
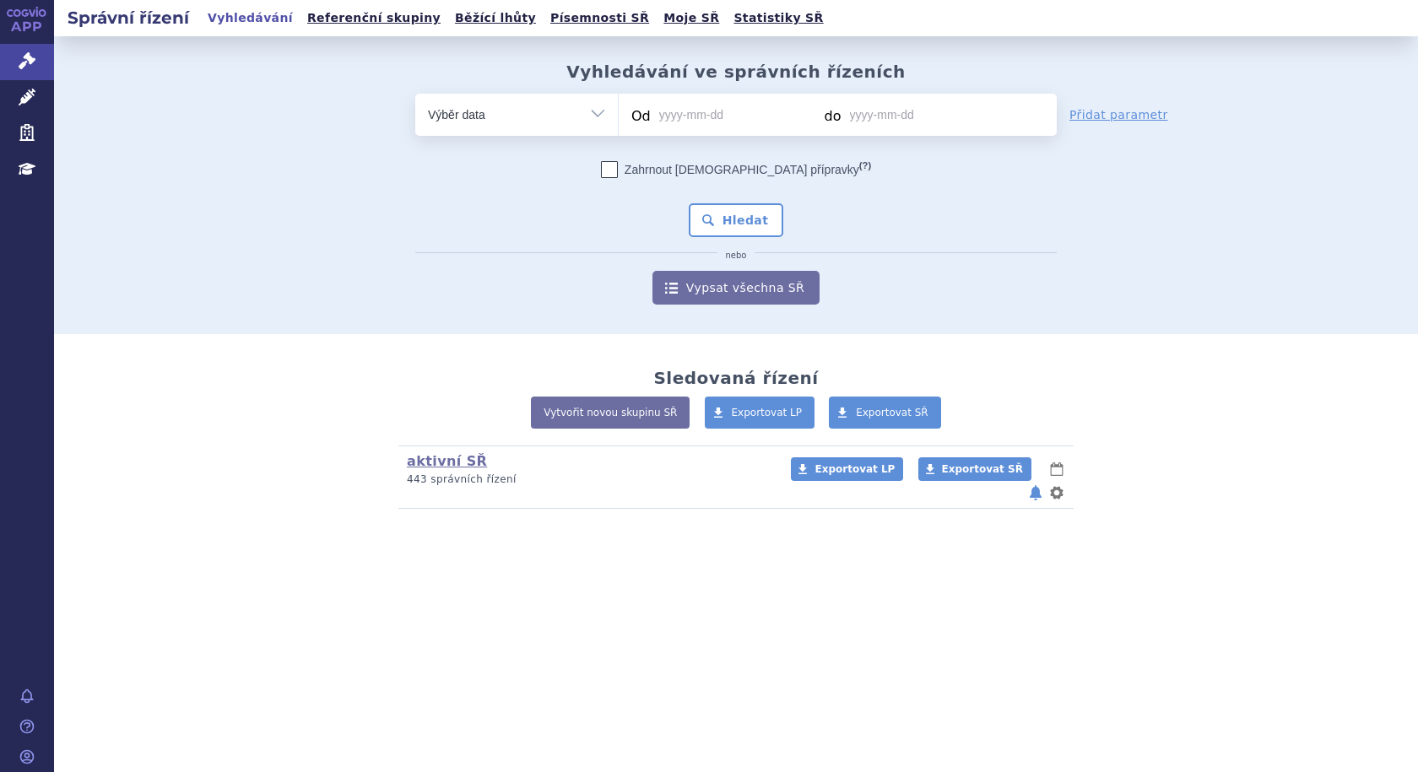
select select "filter-mesh-illness"
click at [415, 94] on select "Vše Spisová značka Typ SŘ Přípravek/SUKL kód Účastník/Držitel" at bounding box center [516, 113] width 203 height 38
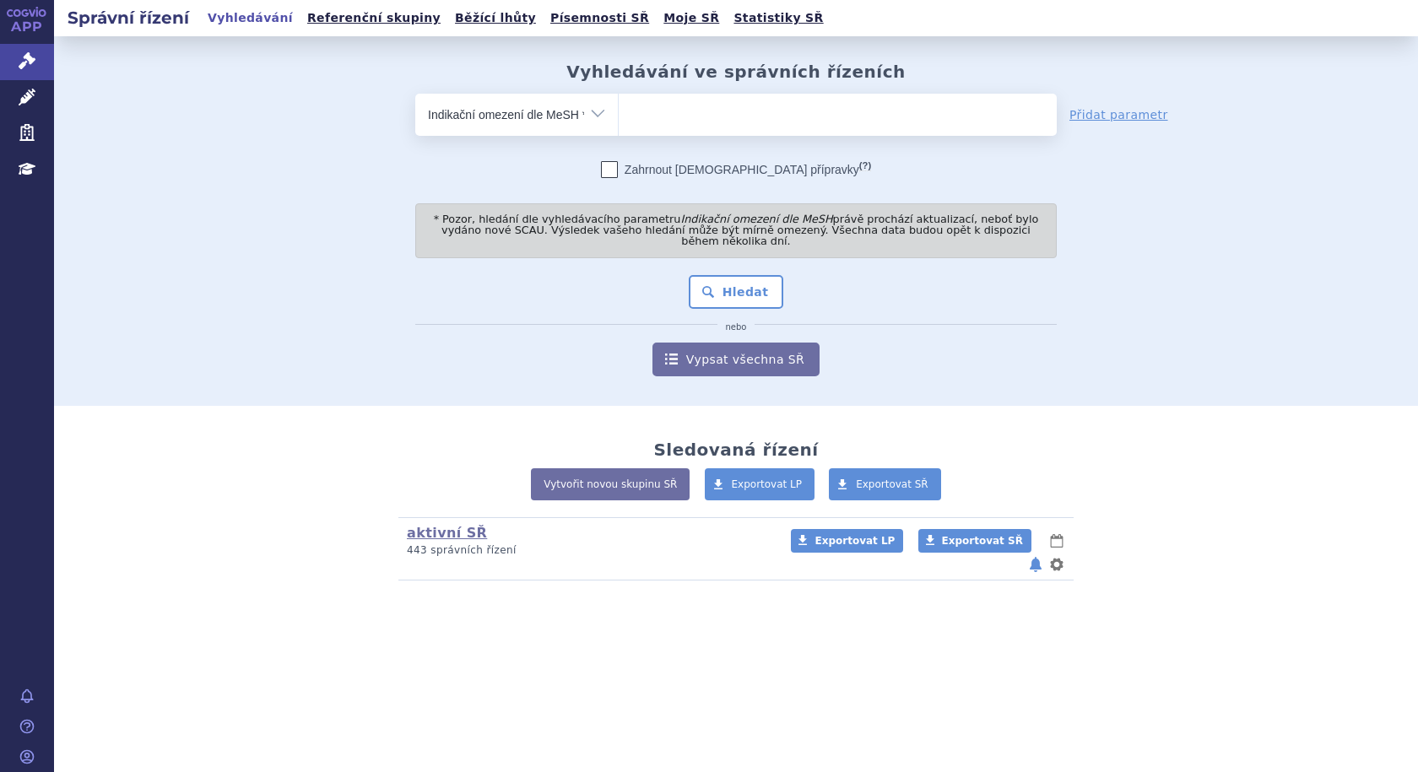
click at [659, 106] on ul at bounding box center [838, 111] width 438 height 35
click at [619, 106] on select at bounding box center [618, 114] width 1 height 42
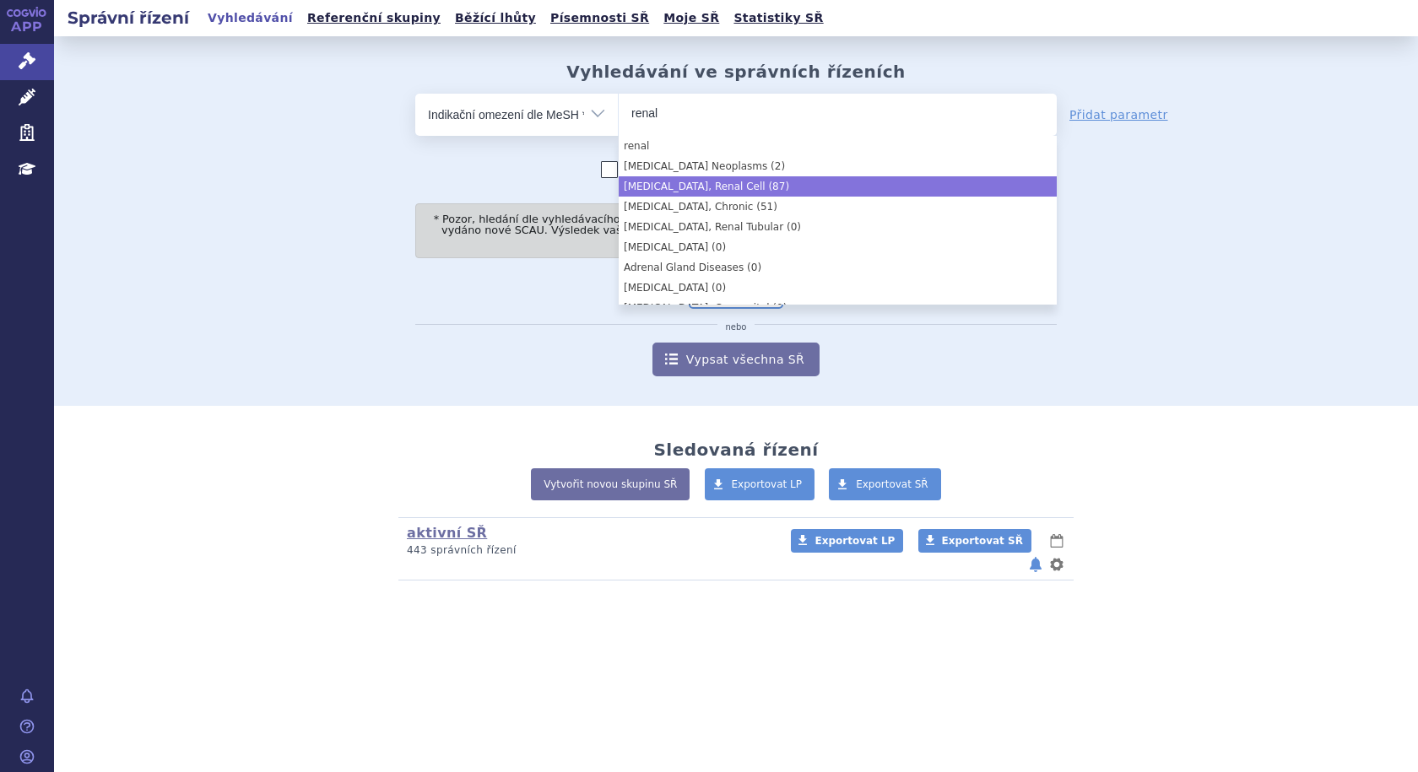
type input "renal"
select select "[MEDICAL_DATA], Renal Cell"
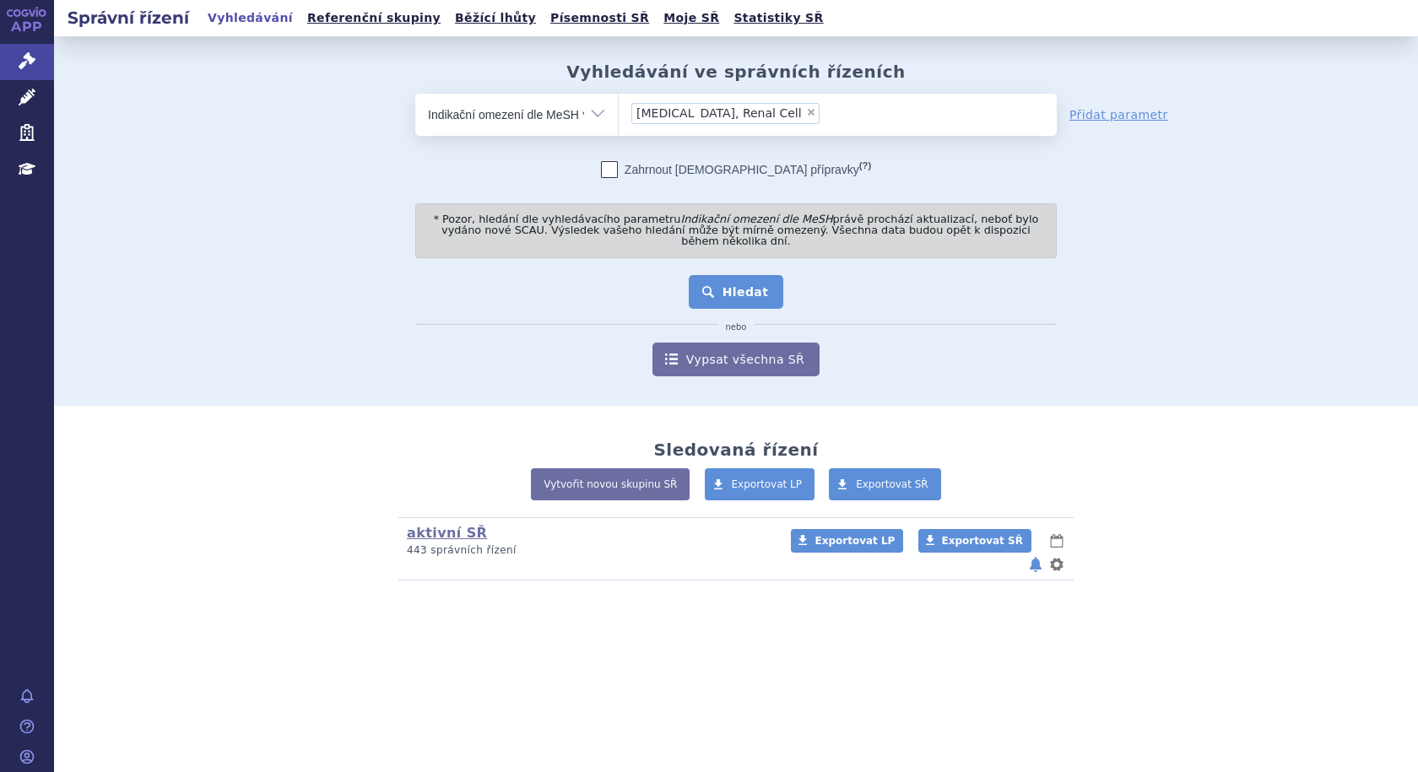
click at [734, 276] on button "Hledat" at bounding box center [736, 292] width 95 height 34
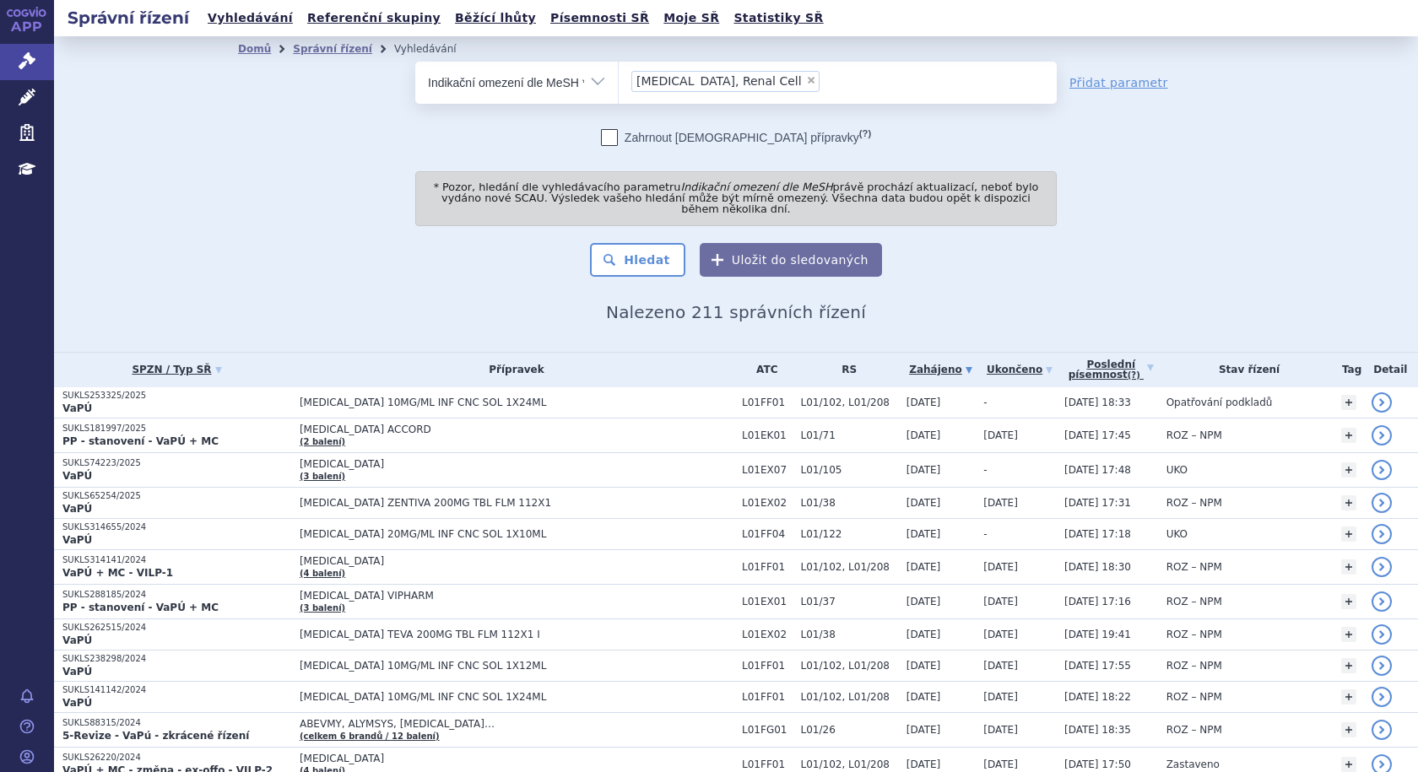
click at [806, 78] on span "×" at bounding box center [811, 80] width 10 height 10
click at [619, 78] on select "Carcinoma, Renal Cell" at bounding box center [618, 82] width 1 height 42
select select
click at [64, 92] on span "Léčivé přípravky" at bounding box center [121, 97] width 134 height 35
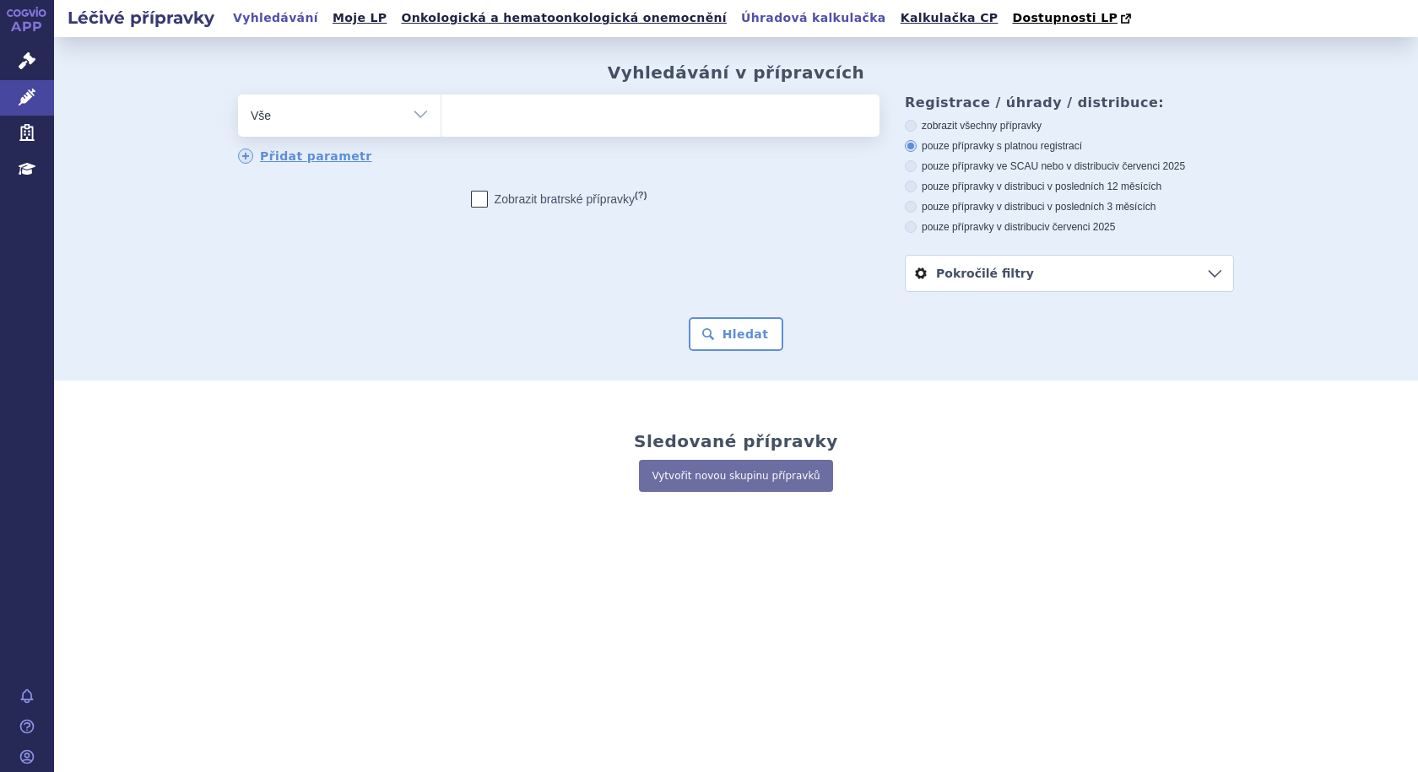
click at [736, 18] on link "Úhradová kalkulačka" at bounding box center [813, 18] width 155 height 23
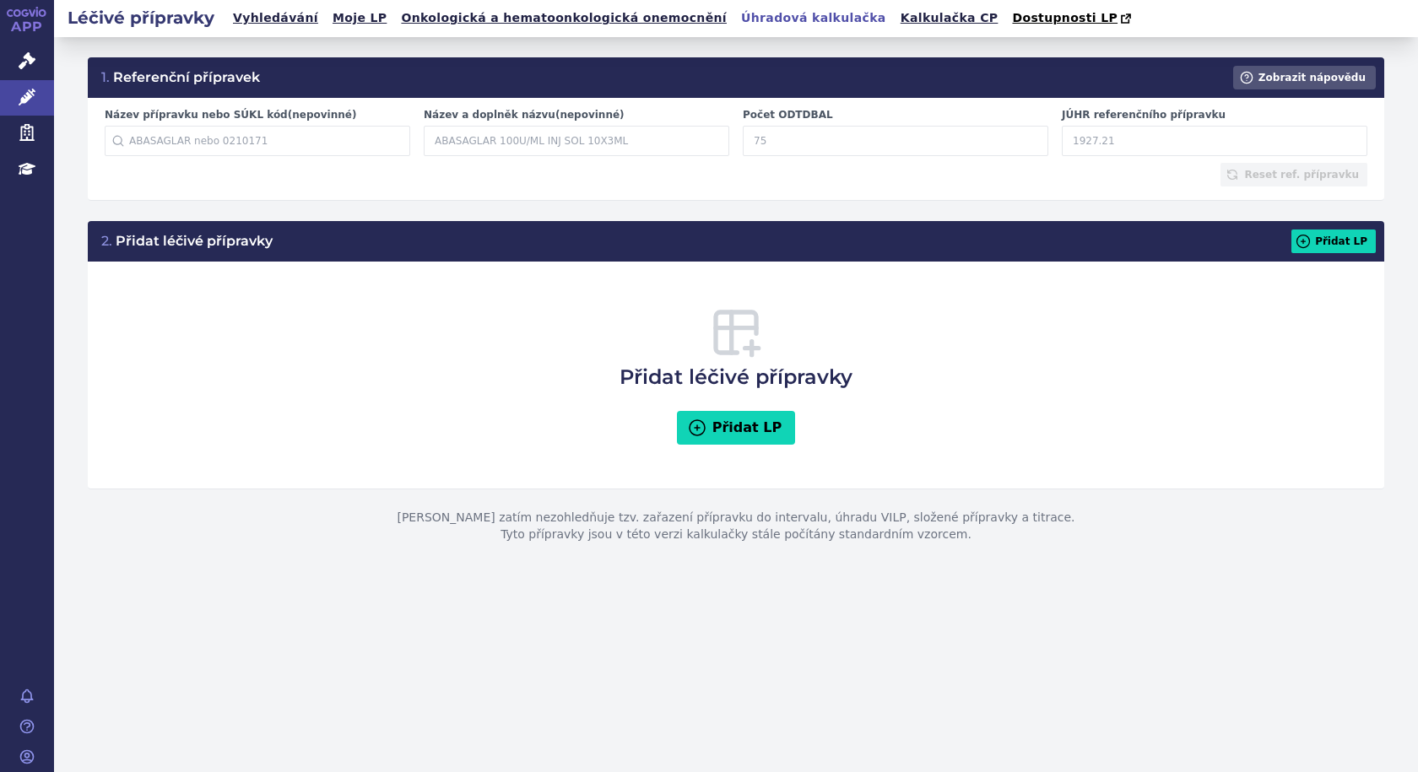
click at [205, 145] on input "Název přípravku nebo SÚKL kód (nepovinné)" at bounding box center [258, 141] width 306 height 30
click at [505, 179] on div "Reset ref. přípravku" at bounding box center [736, 175] width 1263 height 24
click at [895, 20] on link "Kalkulačka CP" at bounding box center [949, 18] width 108 height 23
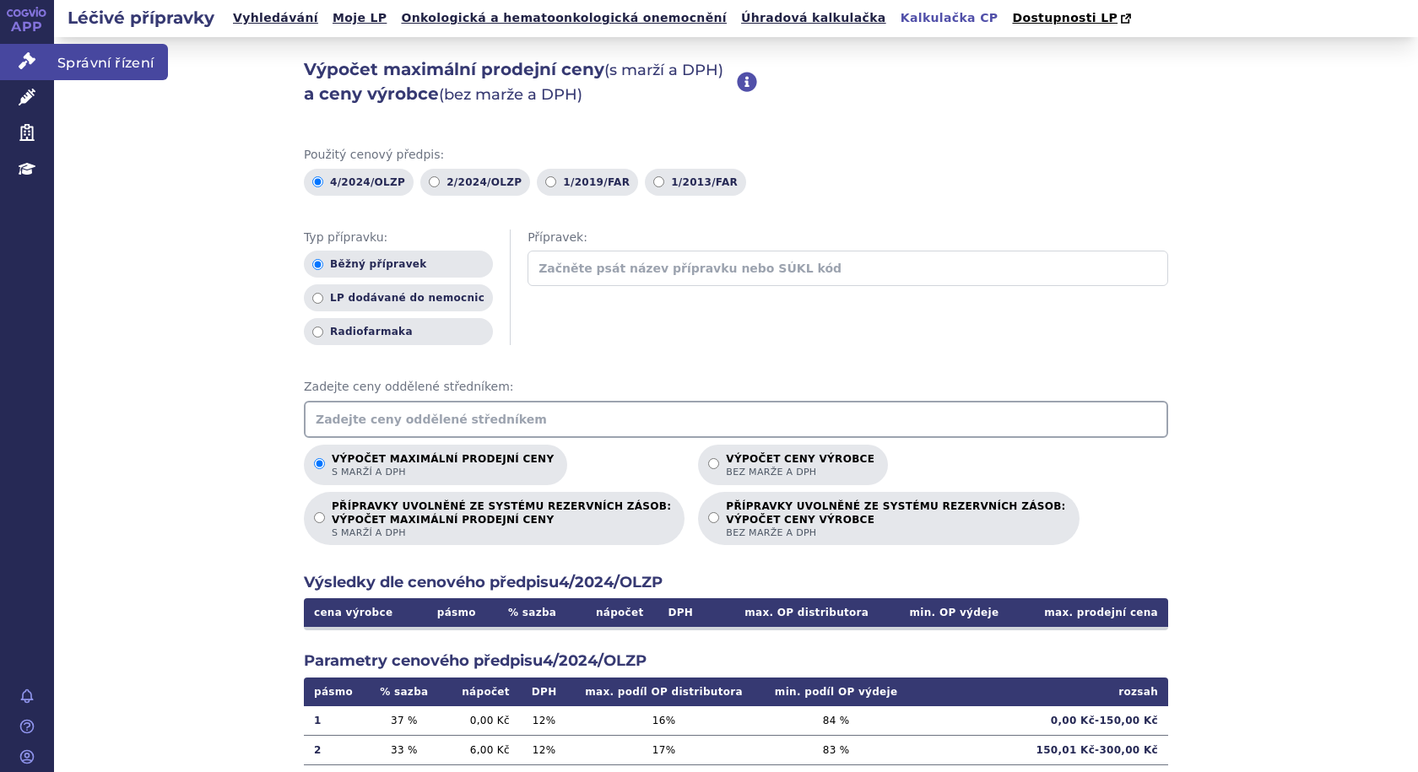
click at [64, 64] on span "Správní řízení" at bounding box center [111, 61] width 114 height 35
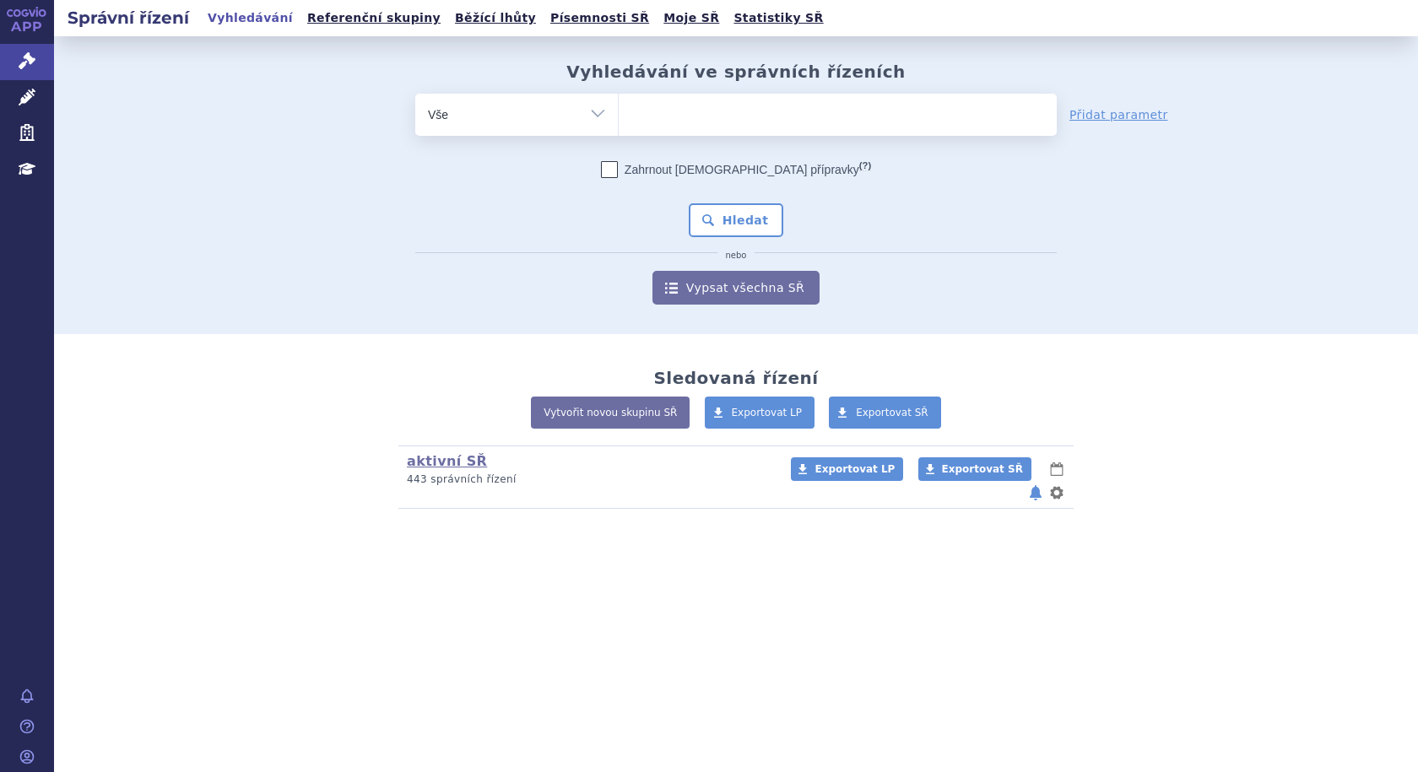
click at [576, 120] on select "Vše Spisová značka Typ SŘ Přípravek/SUKL kód Účastník/Držitel" at bounding box center [516, 113] width 203 height 38
select select "filter-procedure-type"
click at [415, 94] on select "Vše Spisová značka Typ SŘ Přípravek/SUKL kód Účastník/Držitel" at bounding box center [516, 113] width 203 height 38
click at [658, 111] on ul at bounding box center [838, 111] width 438 height 35
click at [619, 111] on select at bounding box center [618, 114] width 1 height 42
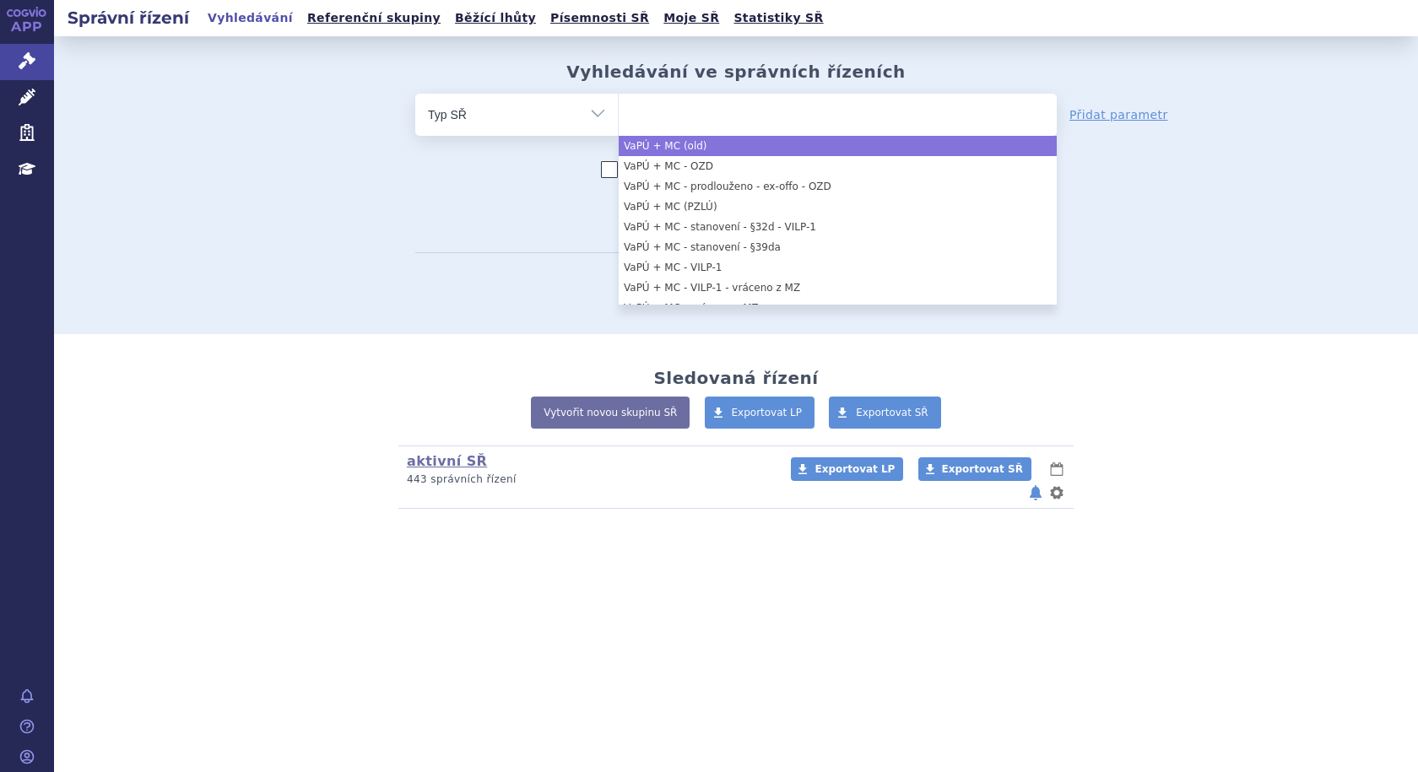
scroll to position [1283, 0]
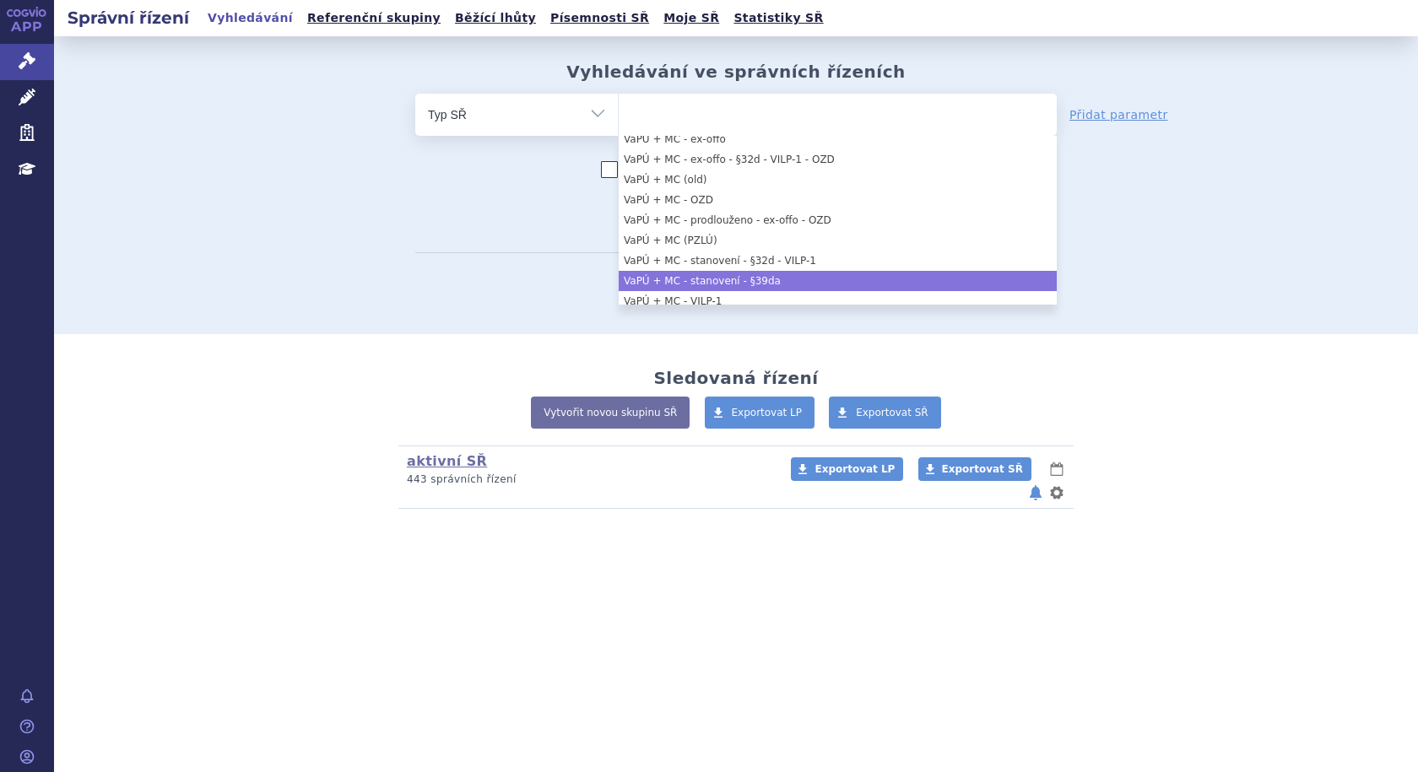
select select "19f08c89-e90b-404f-a009-bd24f70dc264"
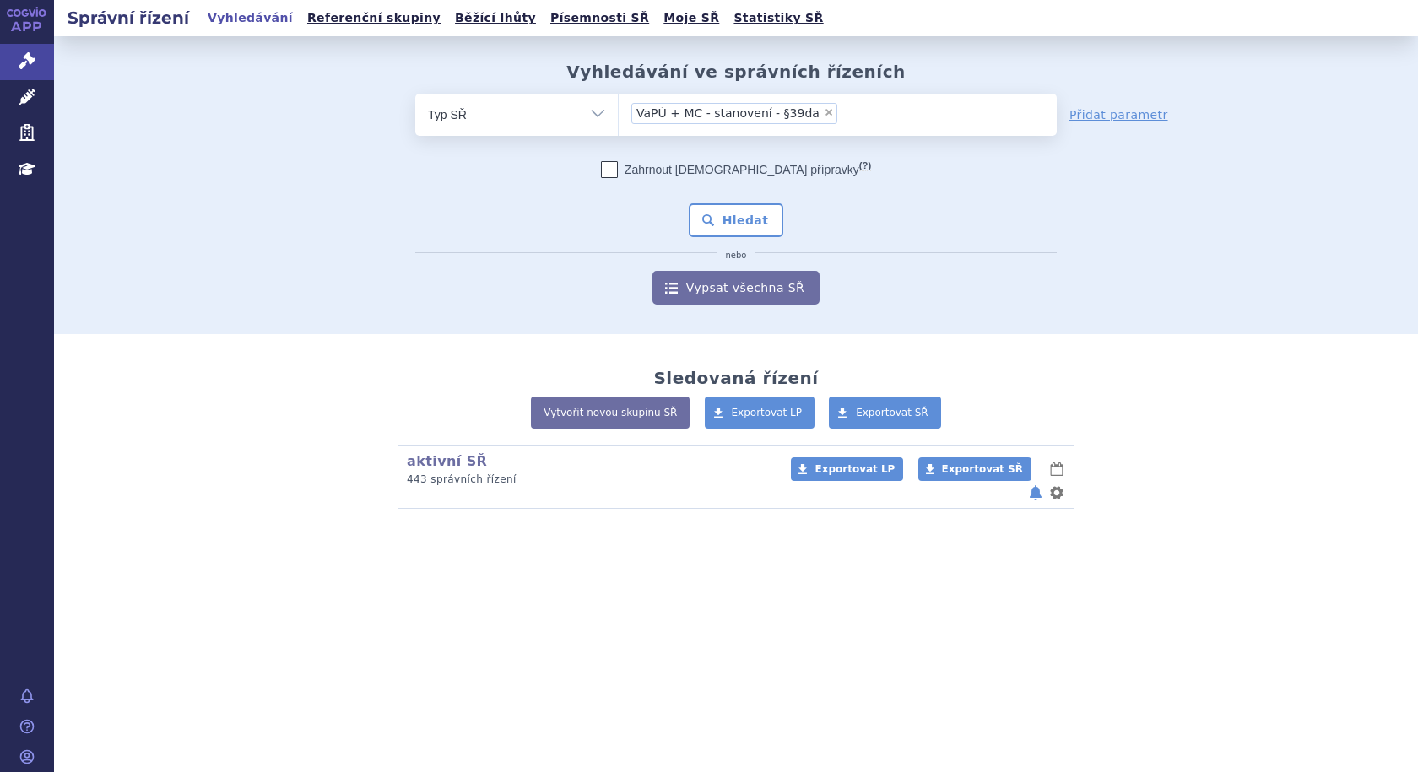
click at [913, 105] on ul "× VaPÚ + MC - stanovení - §39da" at bounding box center [838, 112] width 438 height 37
click at [619, 105] on select "VaPÚ + MC - stanovení - §39da" at bounding box center [618, 114] width 1 height 42
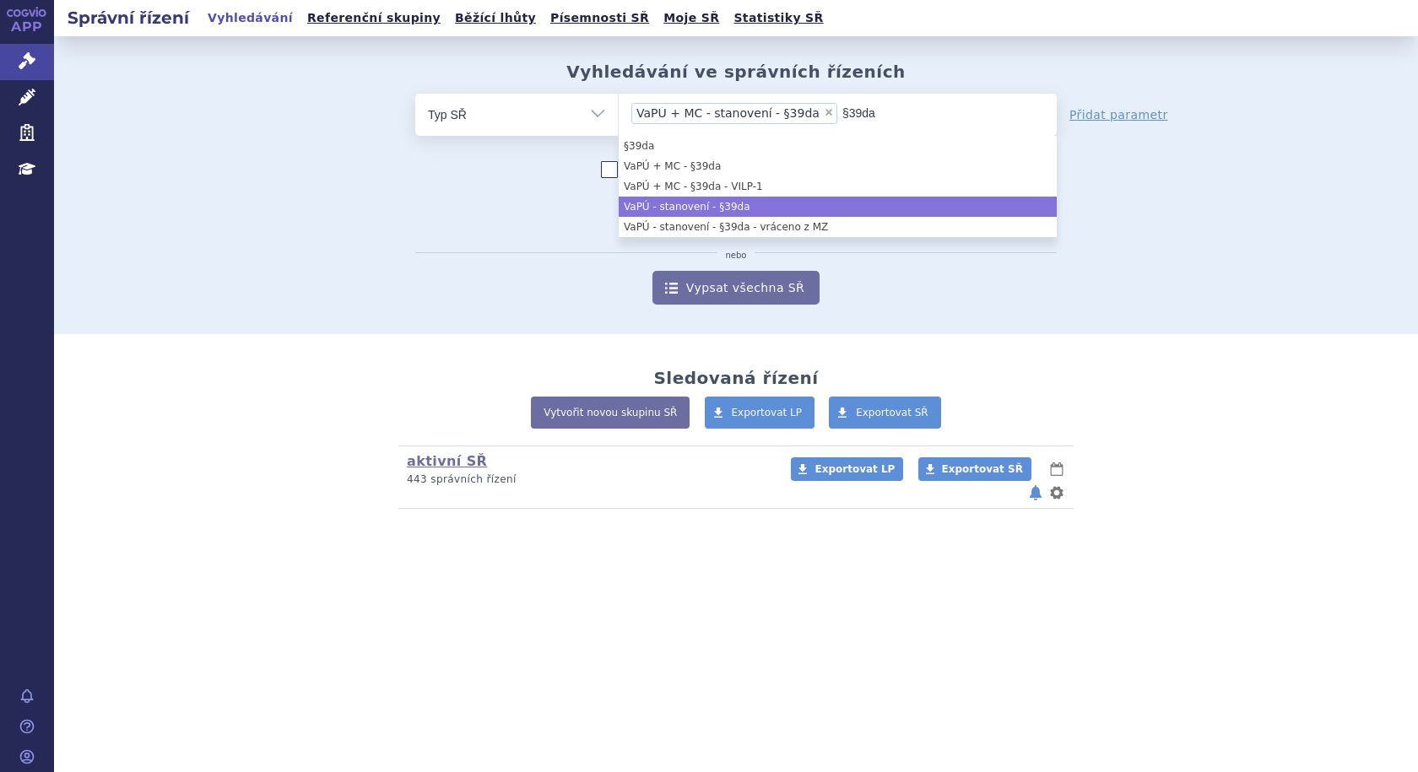
type input "§39da"
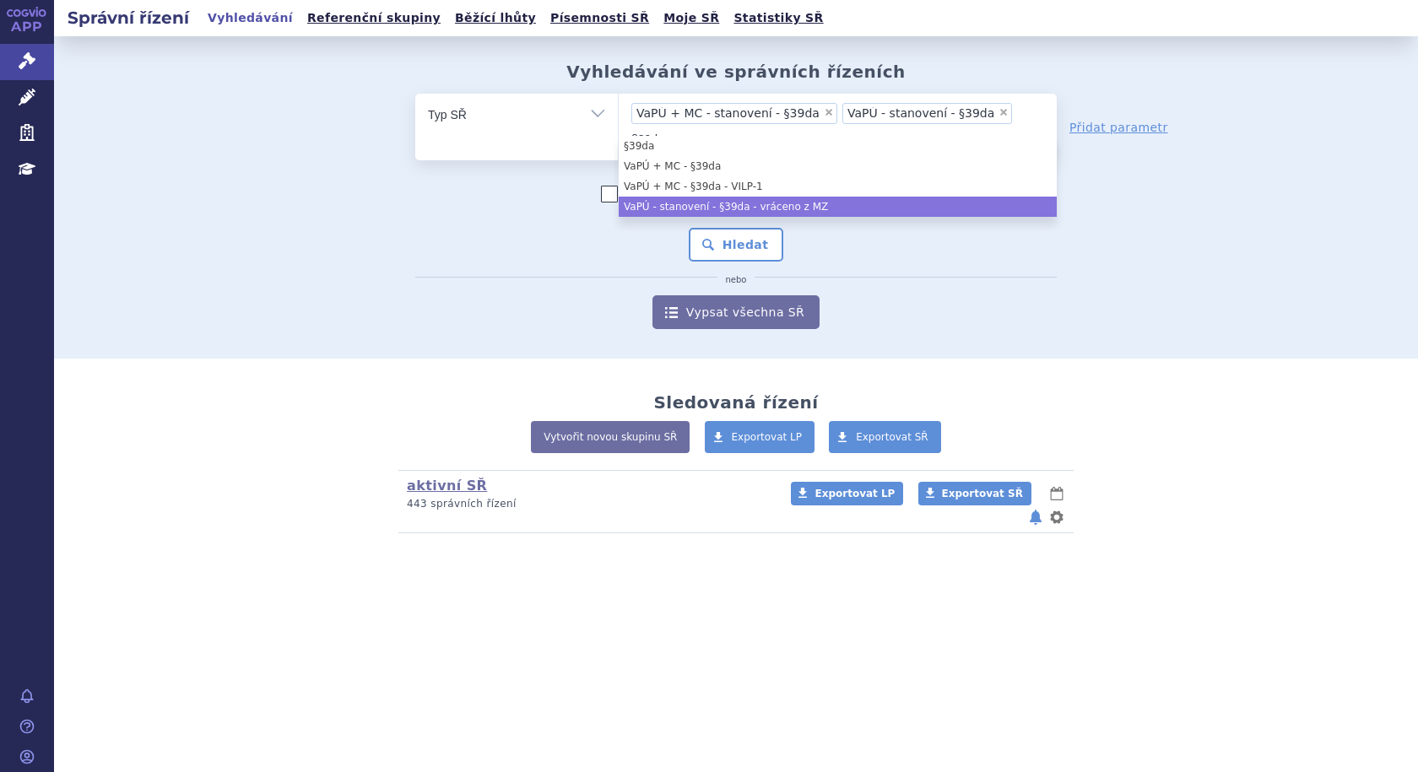
type input "§39da"
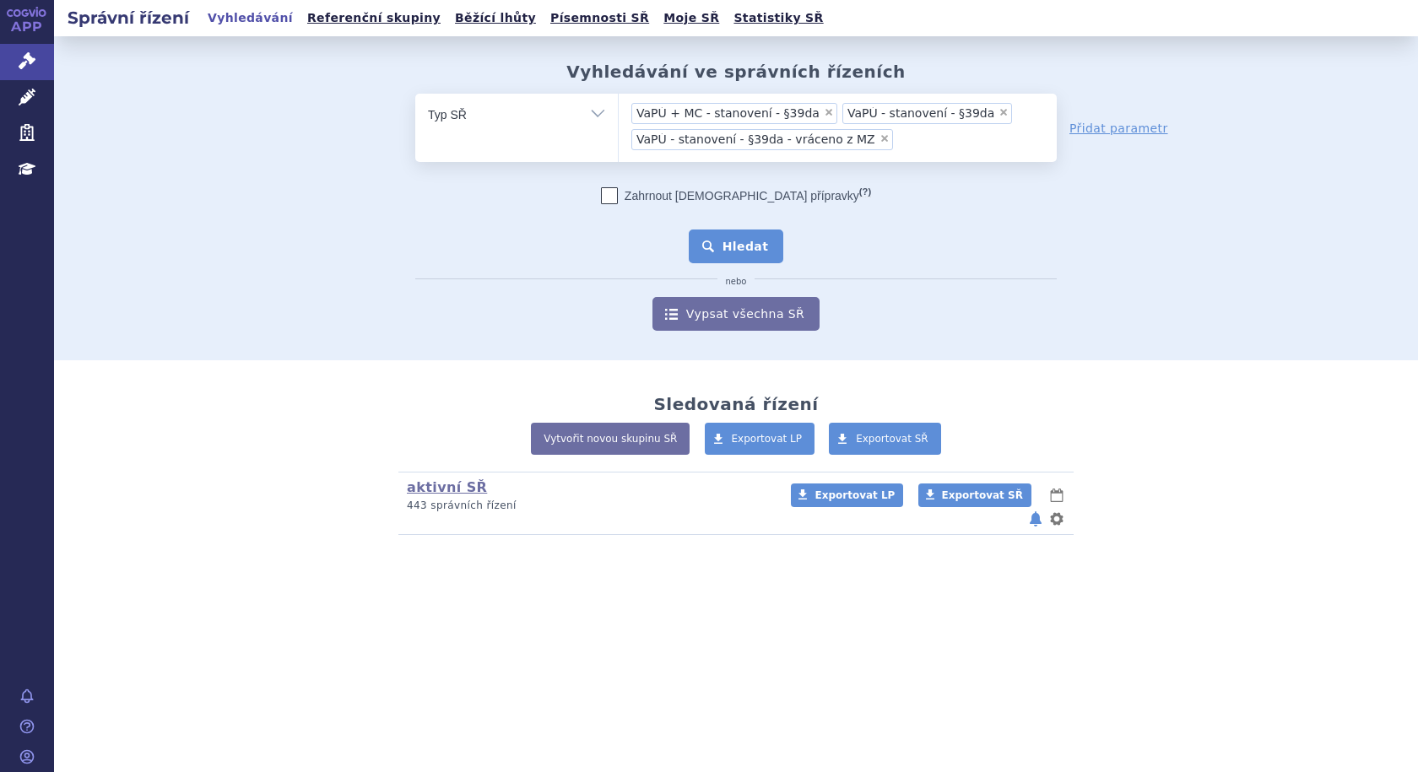
click at [761, 248] on button "Hledat" at bounding box center [736, 247] width 95 height 34
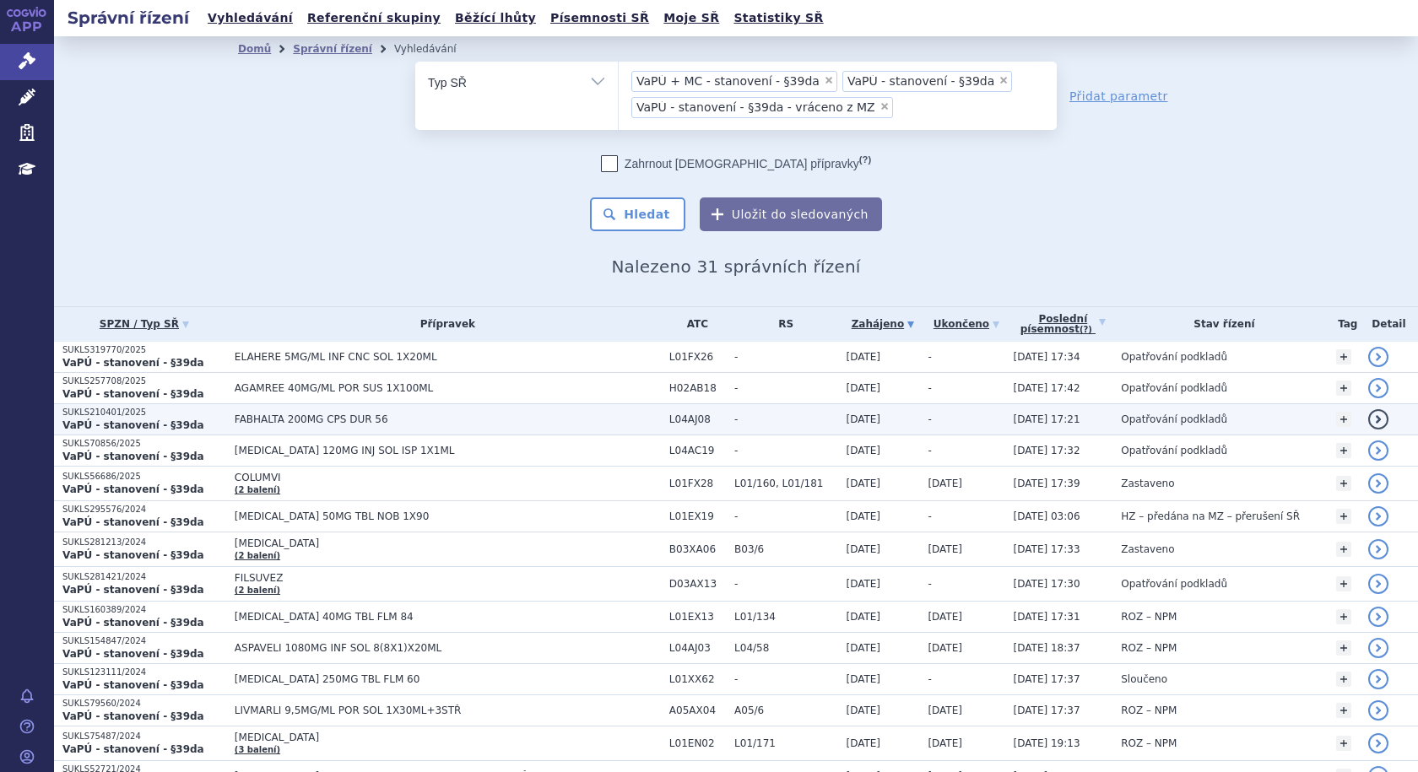
click at [447, 425] on td "FABHALTA 200MG CPS DUR 56" at bounding box center [443, 418] width 435 height 31
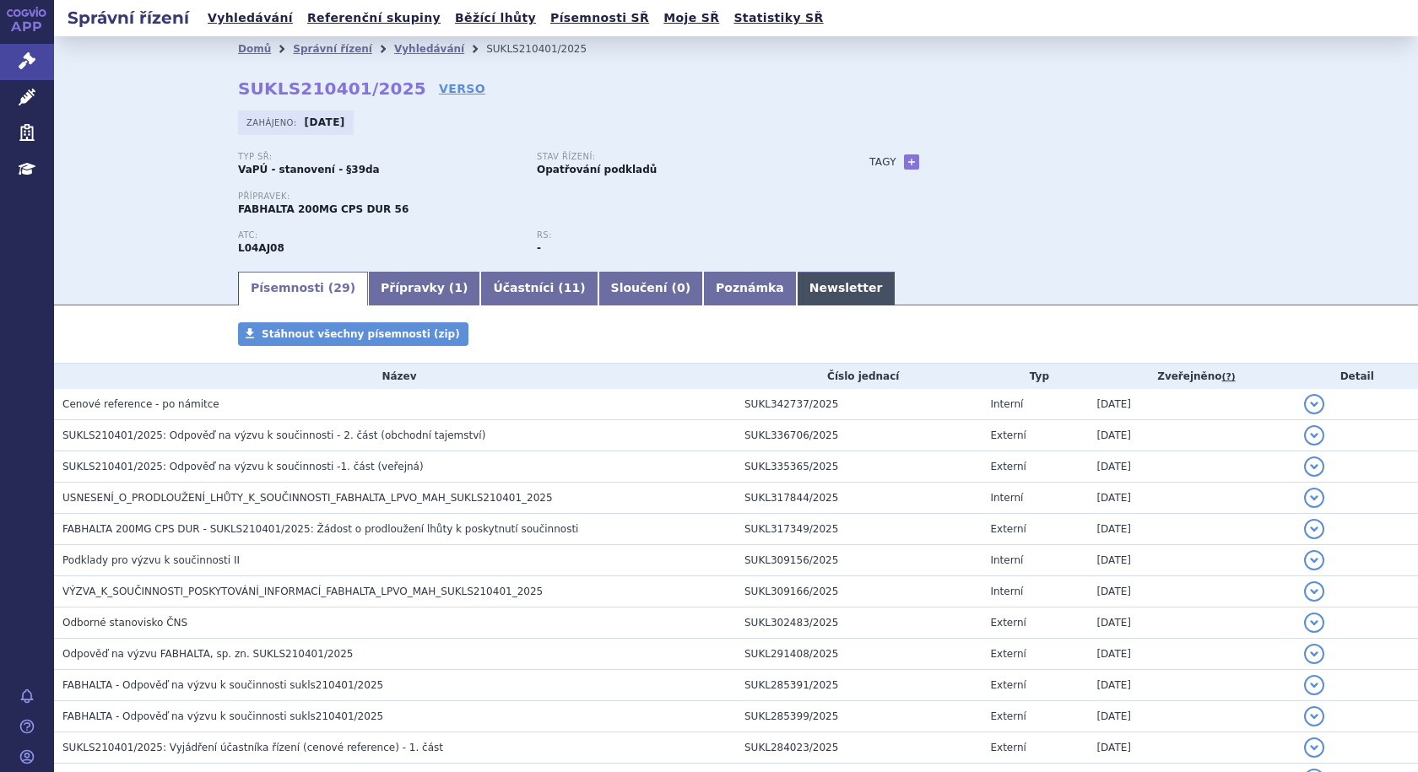
click at [797, 290] on link "Newsletter" at bounding box center [846, 289] width 99 height 34
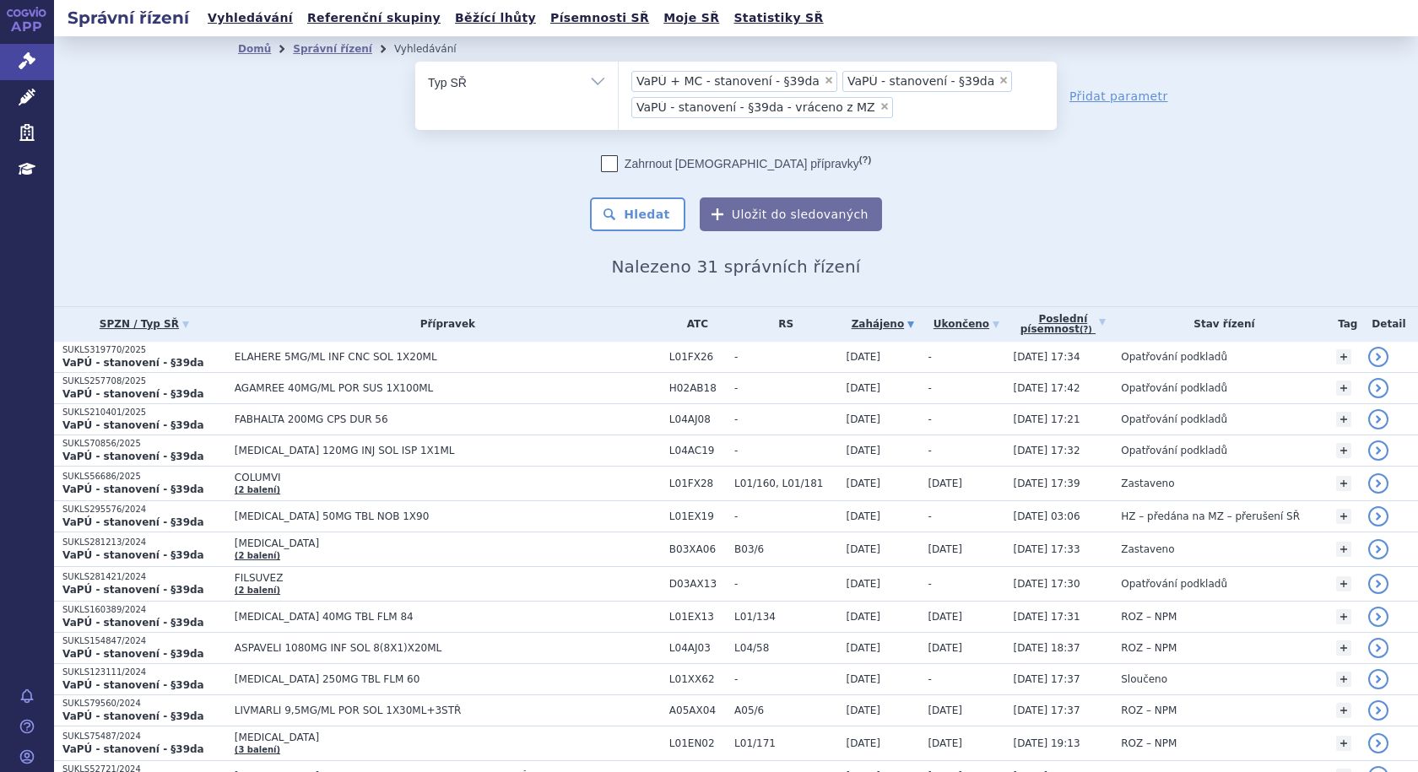
click at [926, 105] on ul "× VaPÚ + MC - stanovení - §39da × VaPÚ - stanovení - §39da × VaPÚ - stanovení -…" at bounding box center [838, 93] width 438 height 63
click at [619, 103] on select "VaPÚ + MC - stanovení - §39da VaPÚ - stanovení - §39da VaPÚ - stanovení - §39da…" at bounding box center [618, 82] width 1 height 42
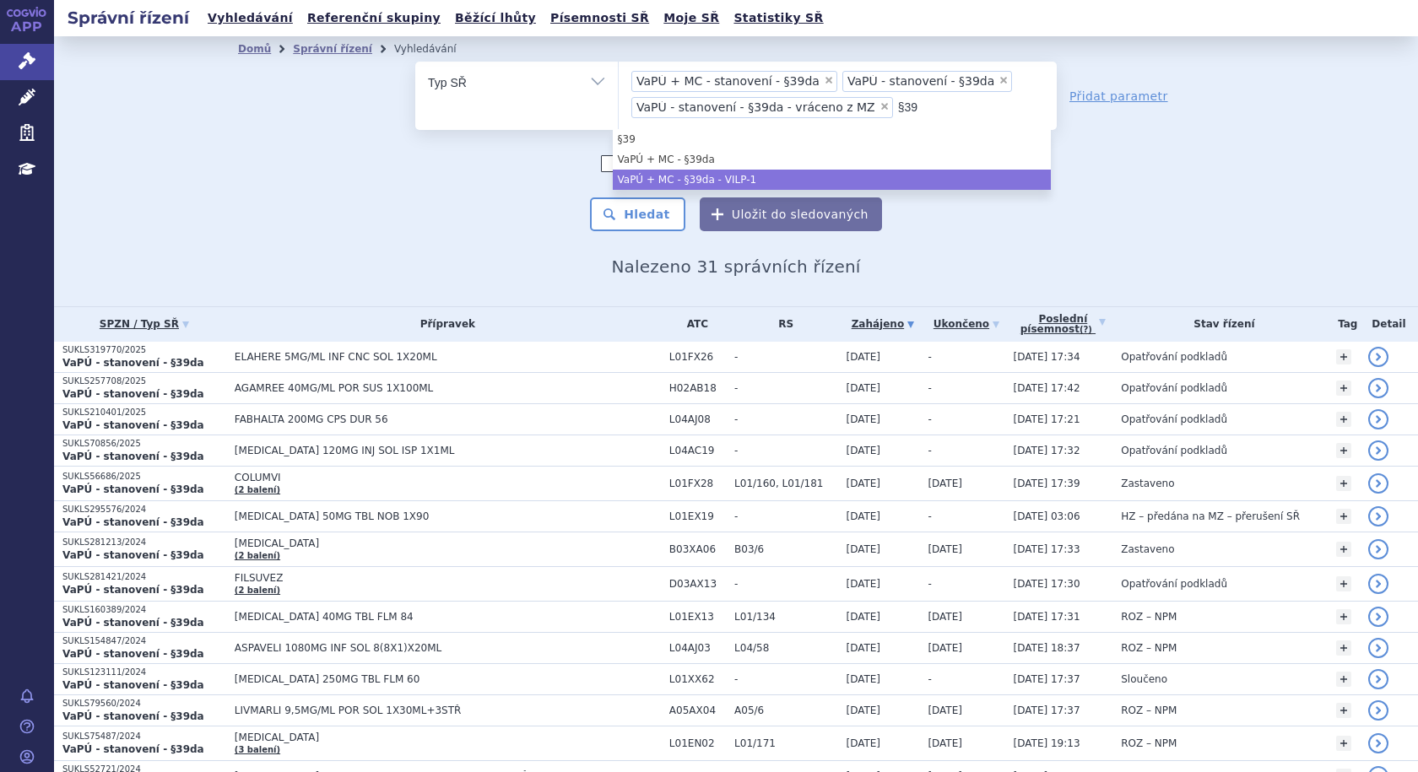
type input "§39"
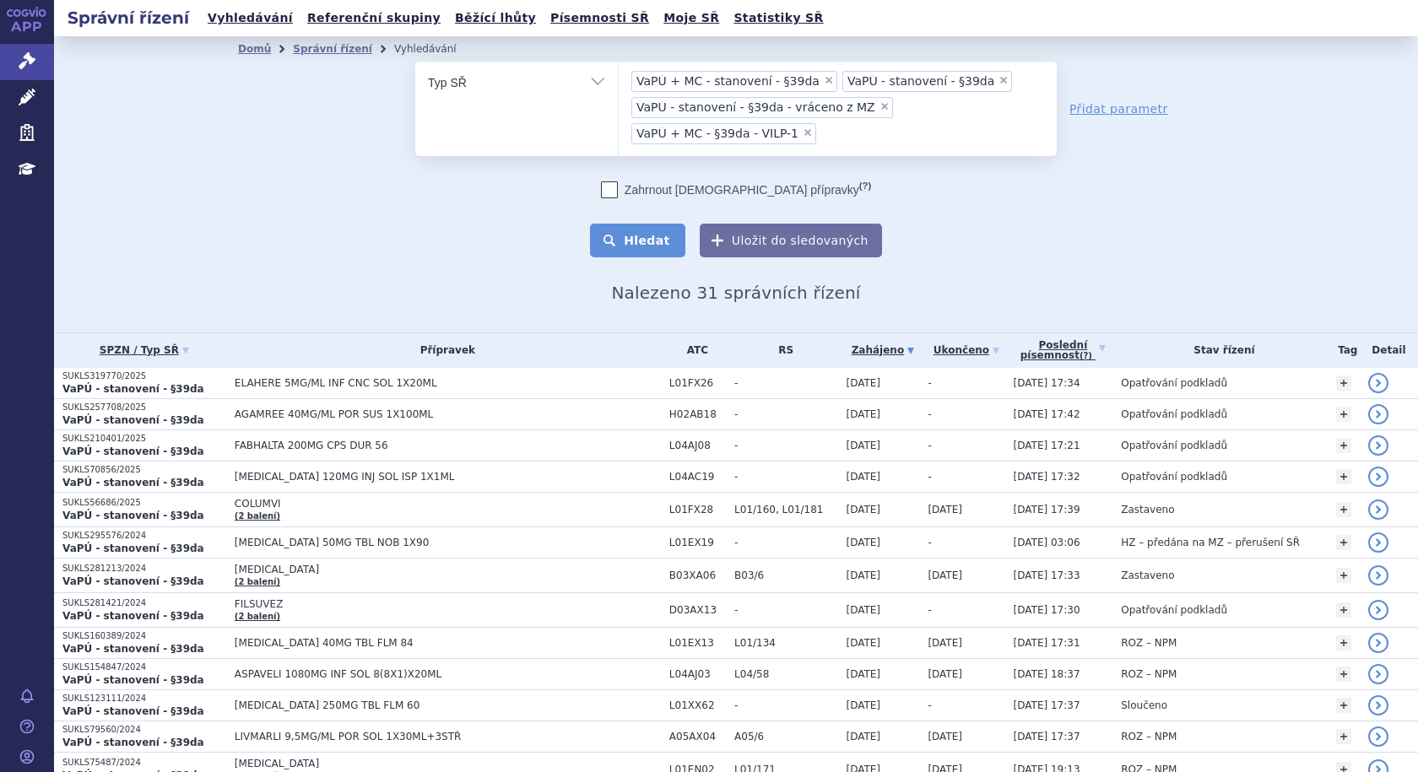
click at [652, 239] on button "Hledat" at bounding box center [637, 241] width 95 height 34
click at [998, 81] on span "×" at bounding box center [1003, 80] width 10 height 10
click at [619, 81] on select "VaPÚ + MC - stanovení - §39da VaPÚ - stanovení - §39da VaPÚ - stanovení - §39da…" at bounding box center [618, 82] width 1 height 42
click at [824, 78] on span "×" at bounding box center [829, 80] width 10 height 10
click at [619, 78] on select "VaPÚ + MC - stanovení - §39da VaPÚ - stanovení - §39da - vráceno z MZ VaPÚ + MC…" at bounding box center [618, 82] width 1 height 42
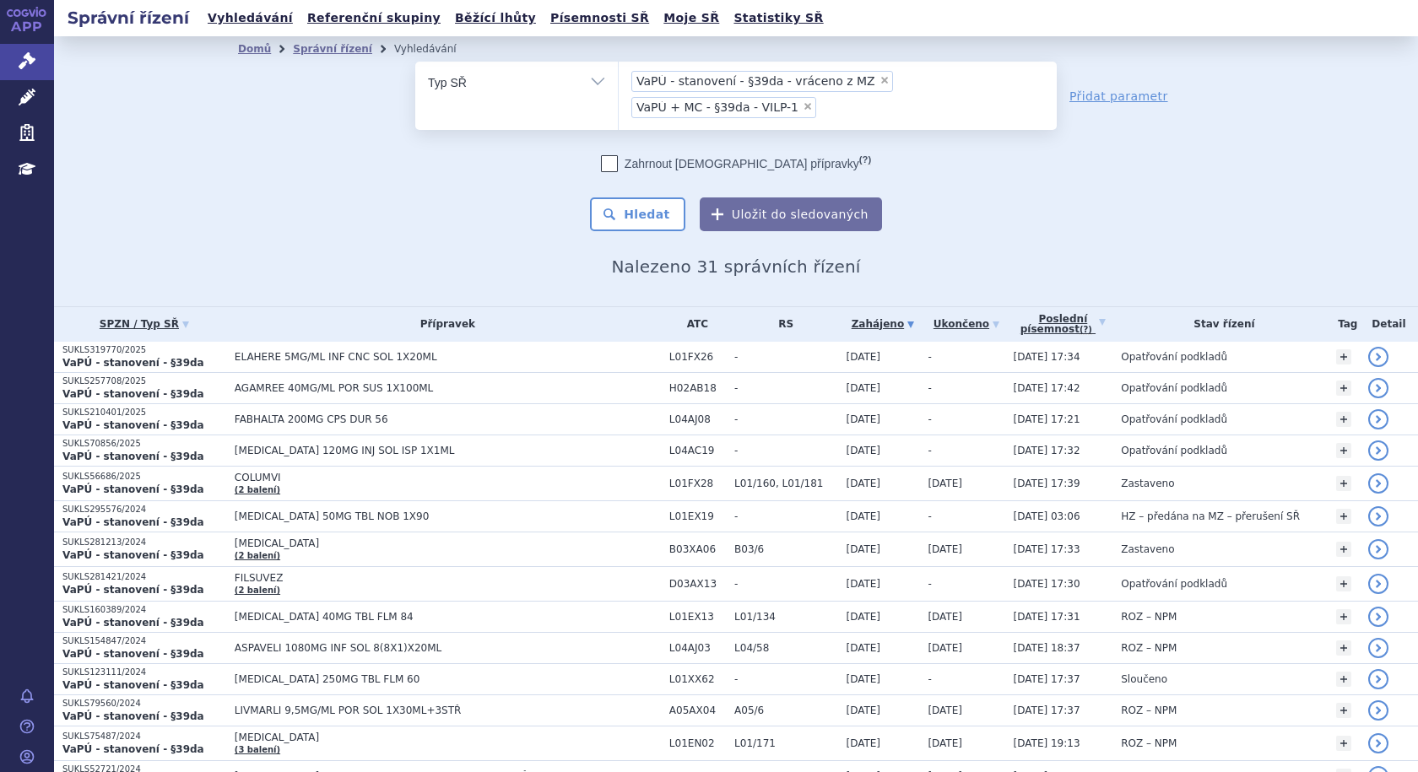
click at [879, 82] on span "×" at bounding box center [884, 80] width 10 height 10
click at [619, 82] on select "VaPÚ - stanovení - §39da - vráceno z MZ VaPÚ + MC - §39da - VILP-1" at bounding box center [618, 82] width 1 height 42
select select "158677aa-0011-463c-b22f-36e42bcf5b21"
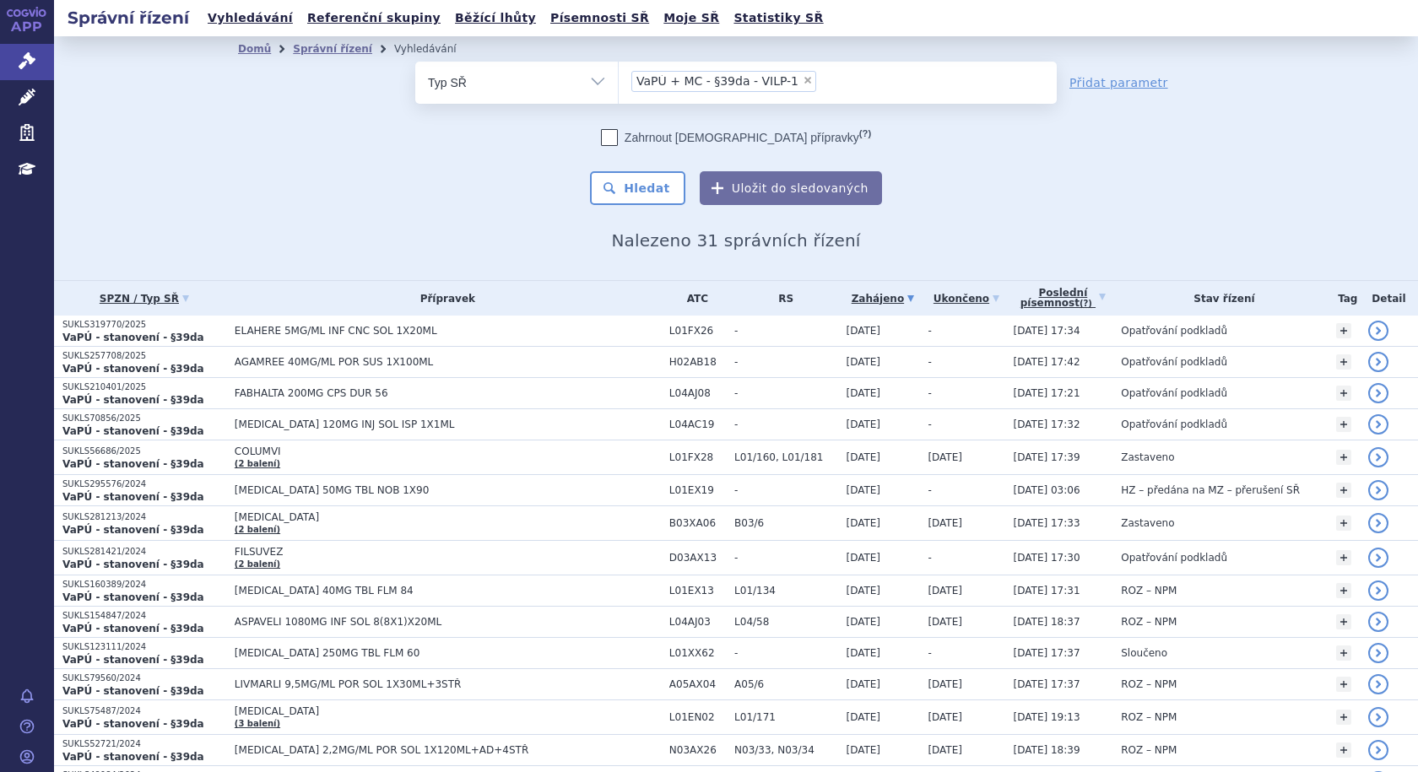
click at [803, 78] on span "×" at bounding box center [808, 80] width 10 height 10
click at [619, 78] on select "VaPÚ + MC - §39da - VILP-1" at bounding box center [618, 82] width 1 height 42
select select
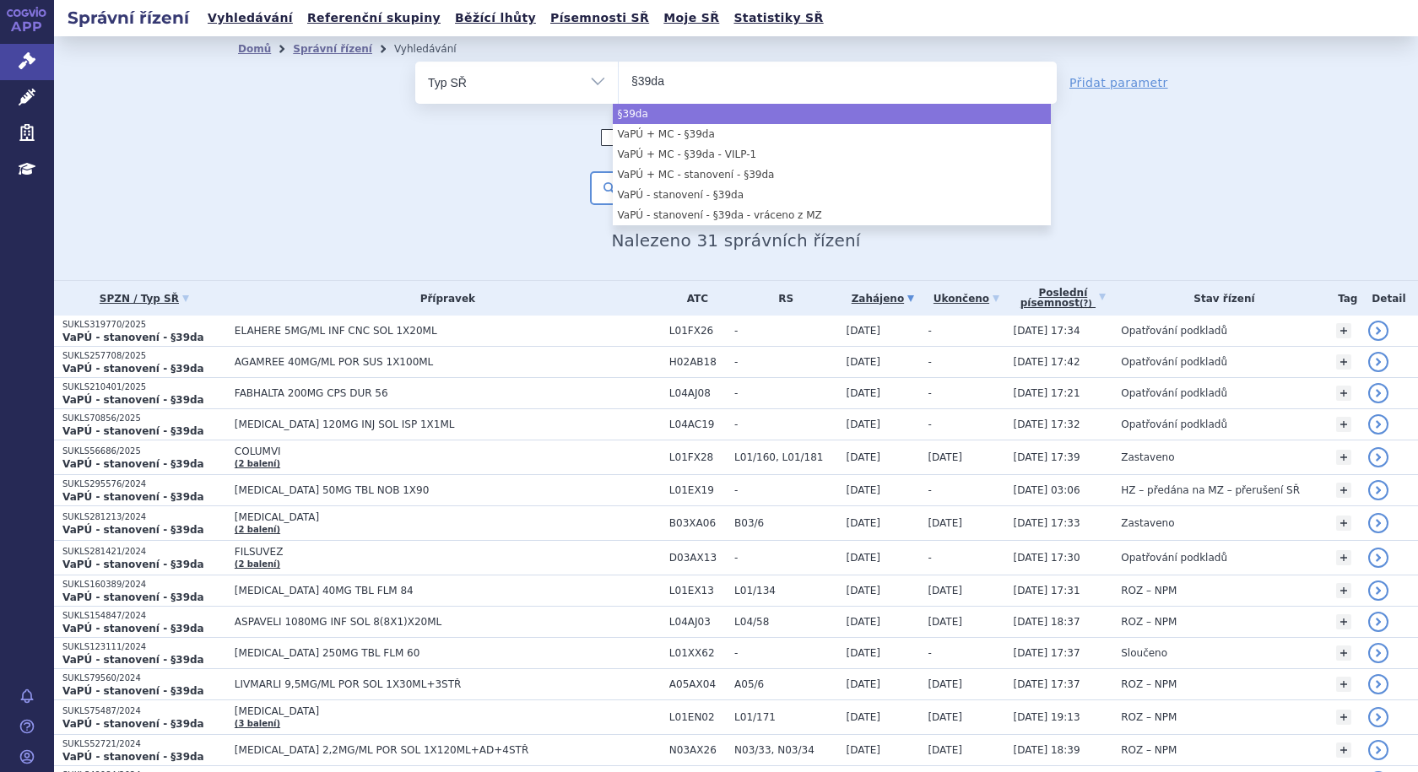
type input "§39da"
select select "§39da"
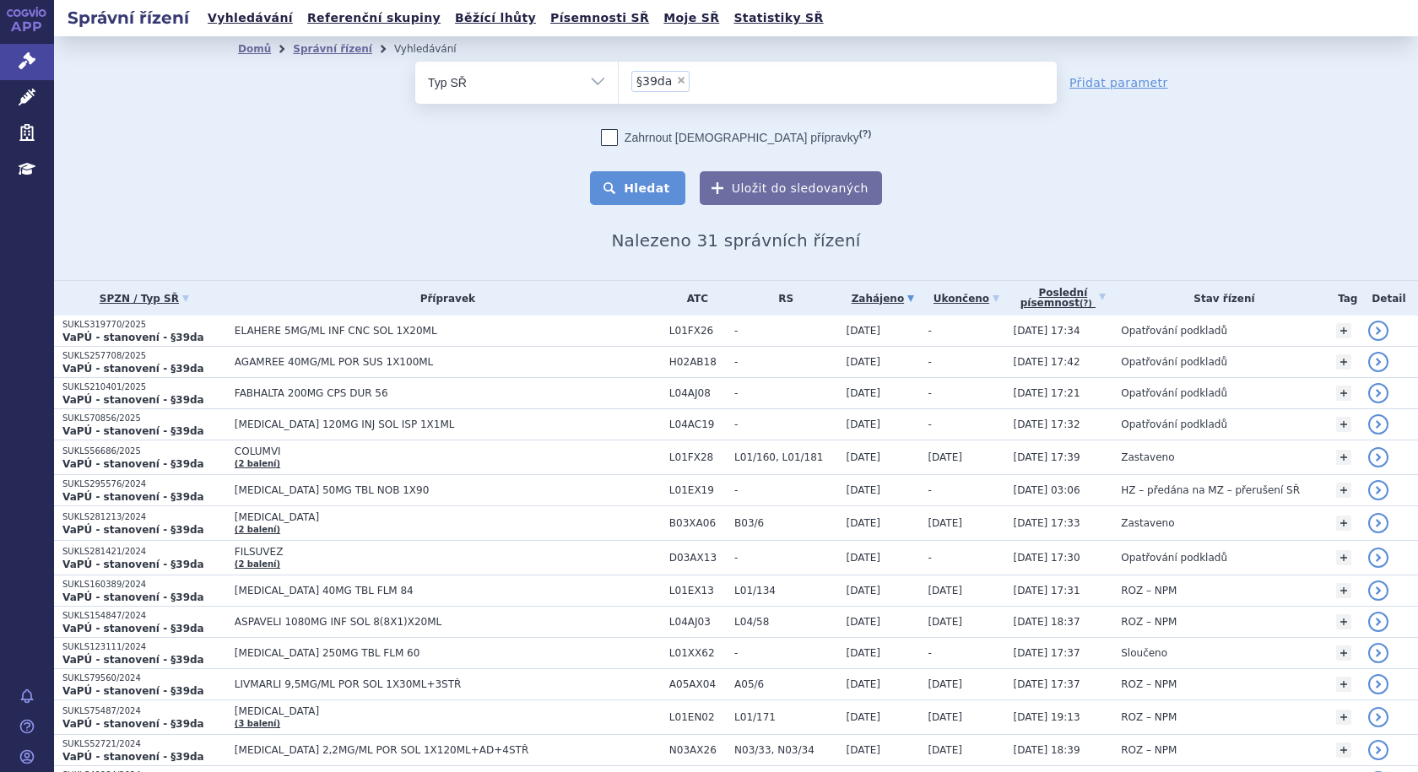
click at [648, 187] on button "Hledat" at bounding box center [637, 188] width 95 height 34
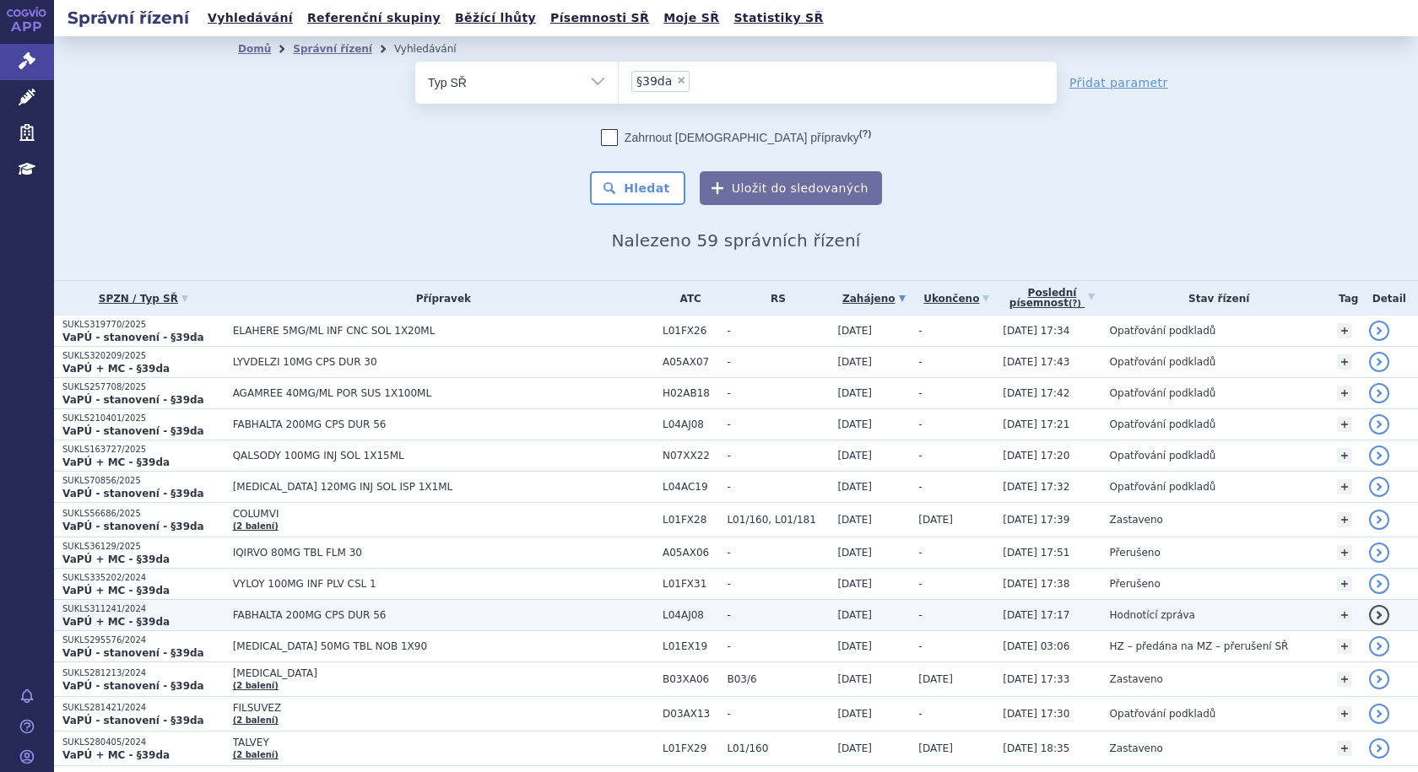
click at [392, 613] on span "FABHALTA 200MG CPS DUR 56" at bounding box center [443, 615] width 421 height 12
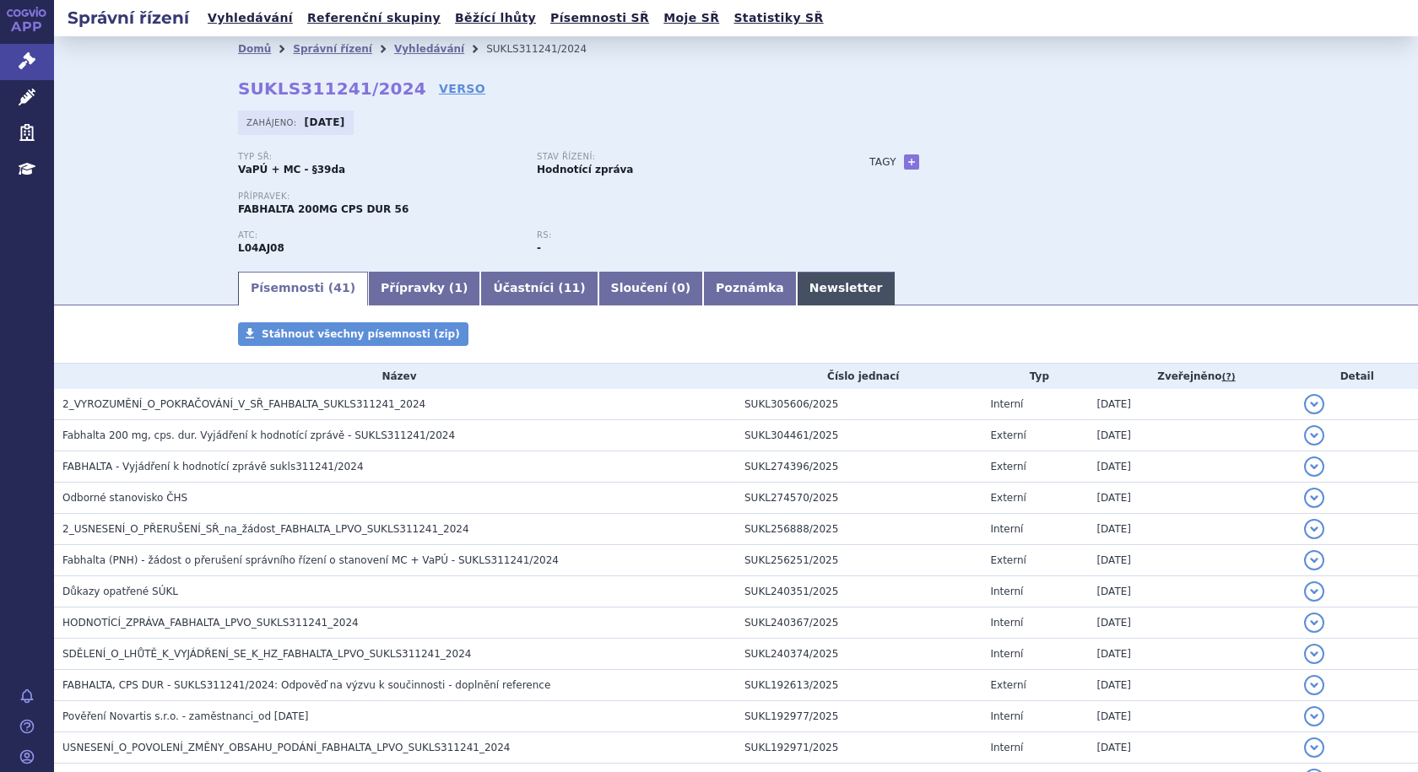
click at [797, 288] on link "Newsletter" at bounding box center [846, 289] width 99 height 34
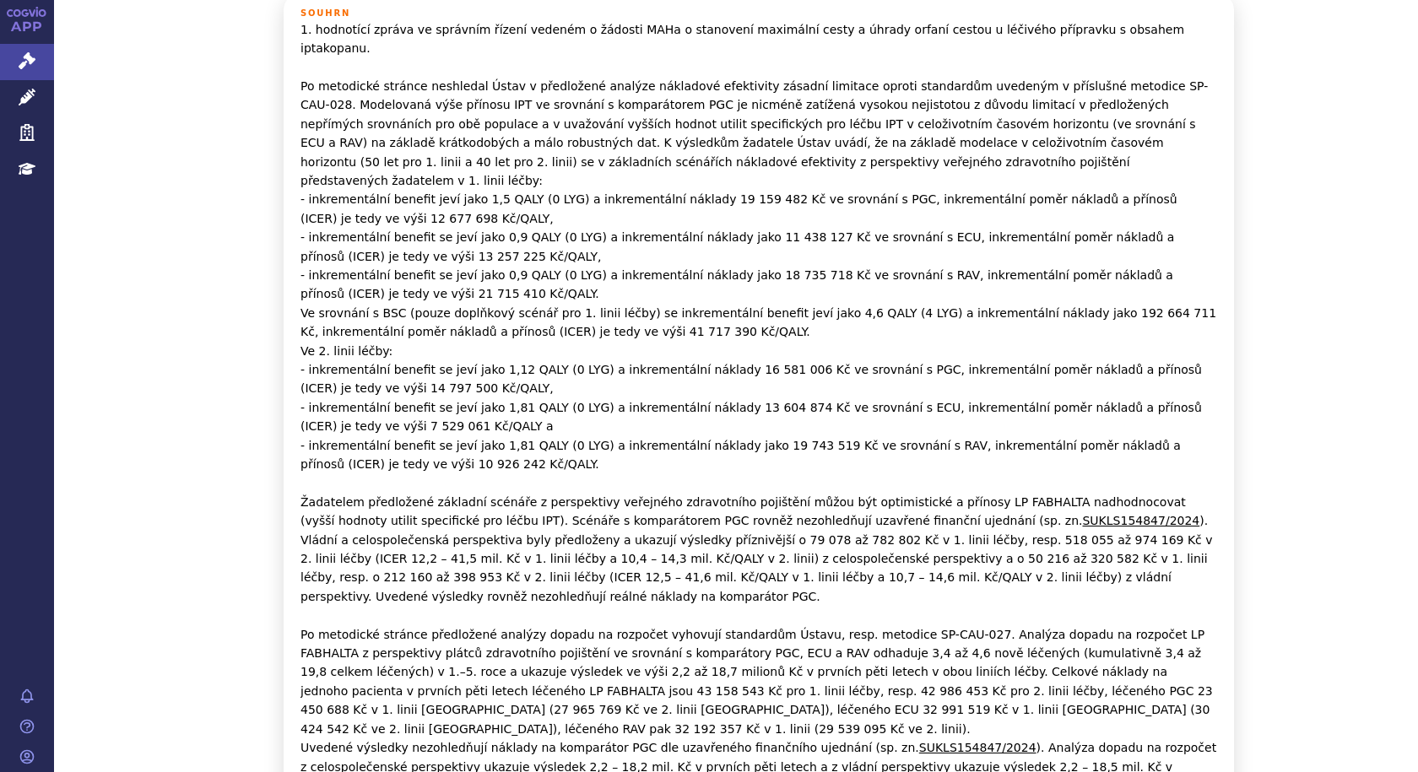
scroll to position [169, 0]
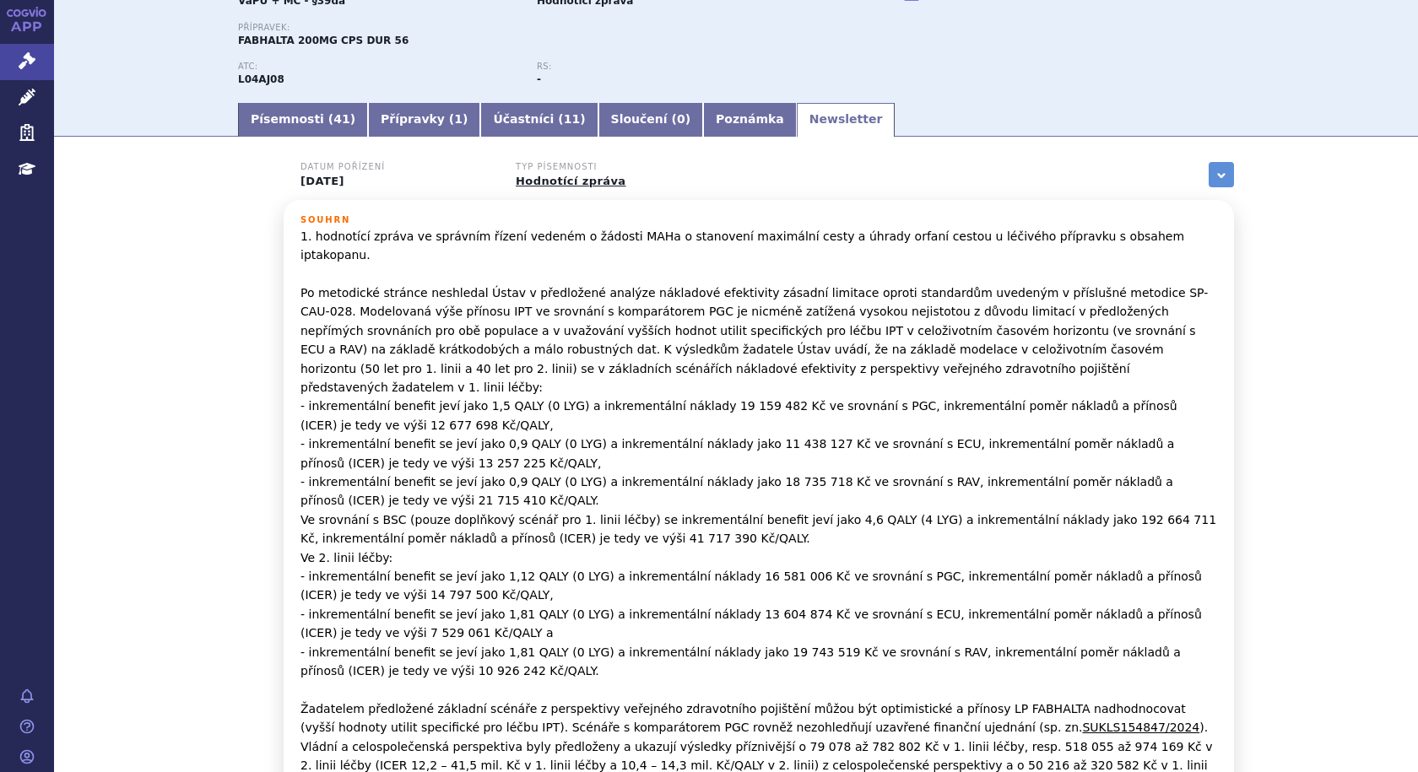
click at [21, 16] on icon at bounding box center [27, 12] width 41 height 10
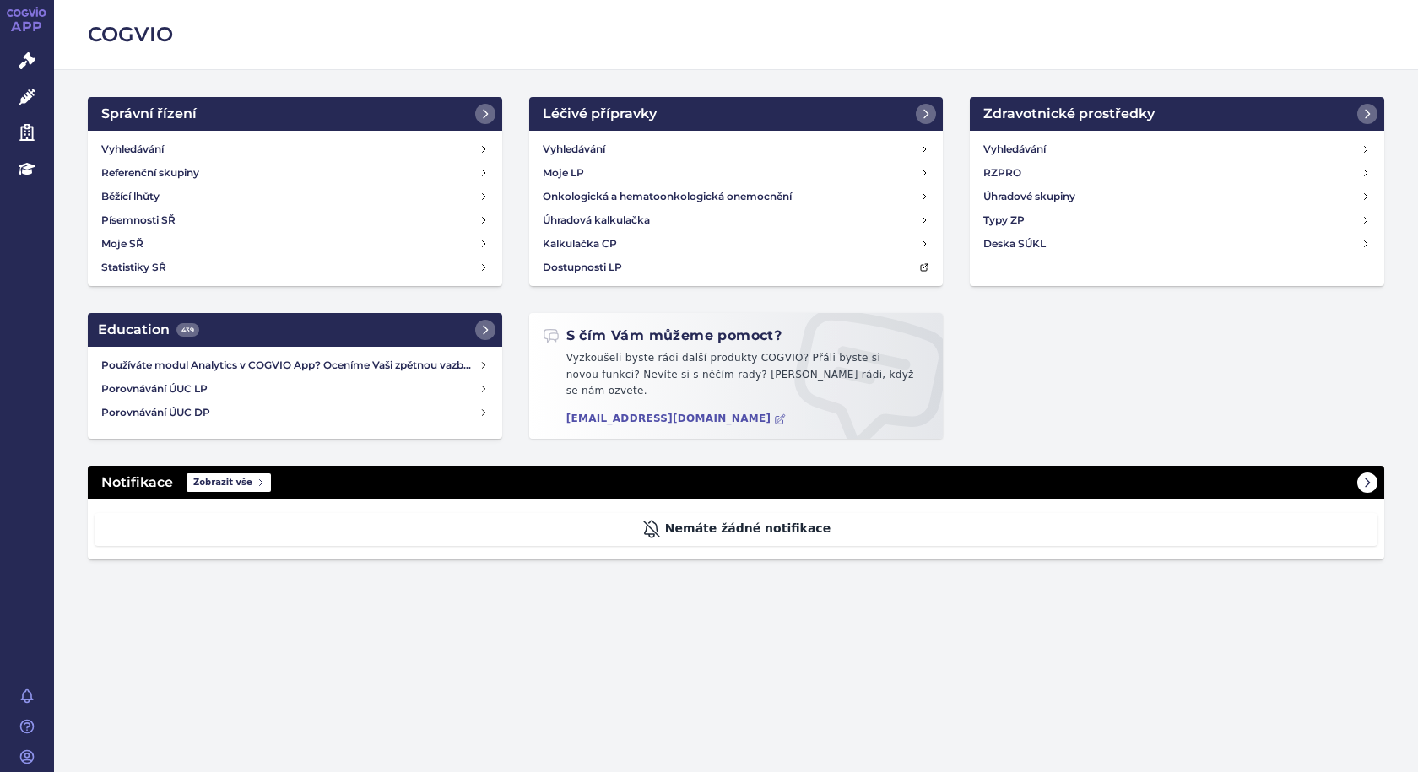
drag, startPoint x: 215, startPoint y: 471, endPoint x: 306, endPoint y: 473, distance: 90.3
click at [217, 473] on span "Zobrazit vše" at bounding box center [229, 482] width 84 height 19
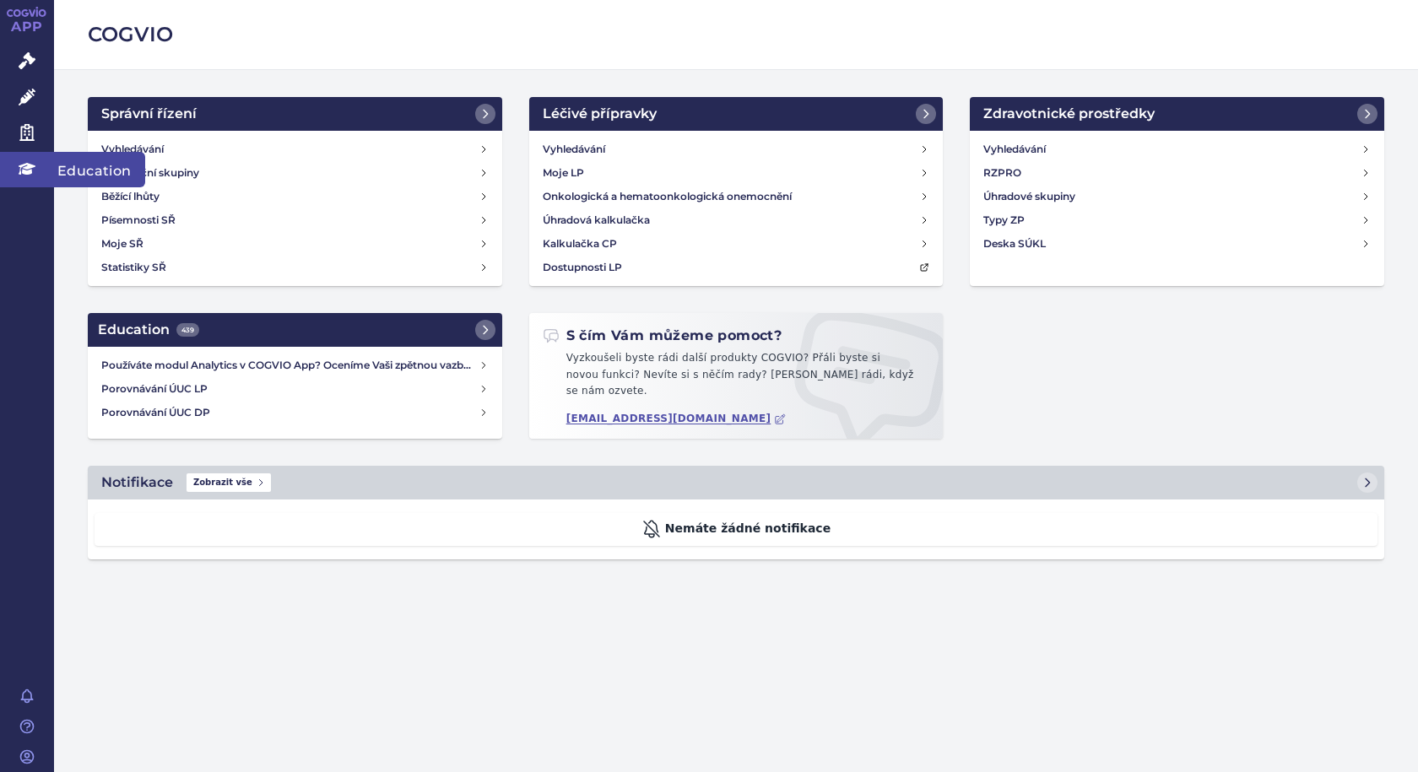
click at [13, 170] on link "Education" at bounding box center [27, 169] width 54 height 35
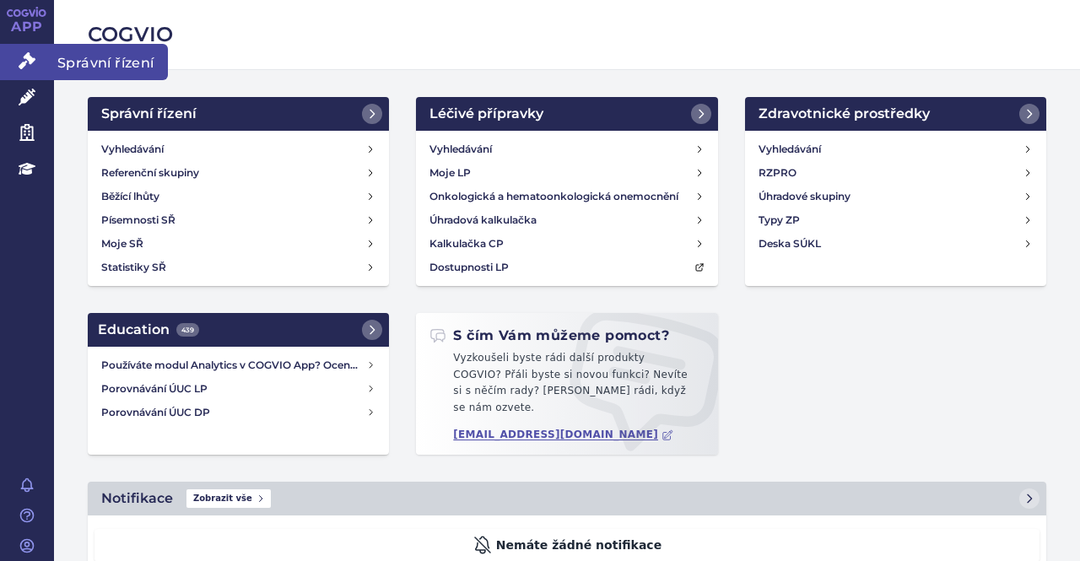
click at [74, 60] on span "Správní řízení" at bounding box center [111, 61] width 114 height 35
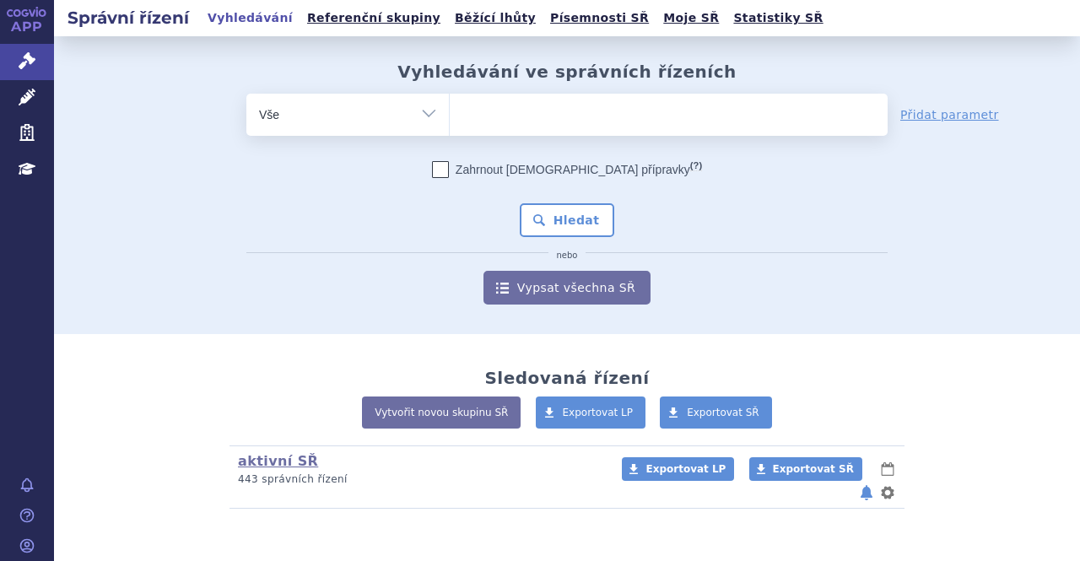
click at [479, 115] on ul at bounding box center [669, 111] width 438 height 35
click at [450, 115] on select at bounding box center [449, 114] width 1 height 42
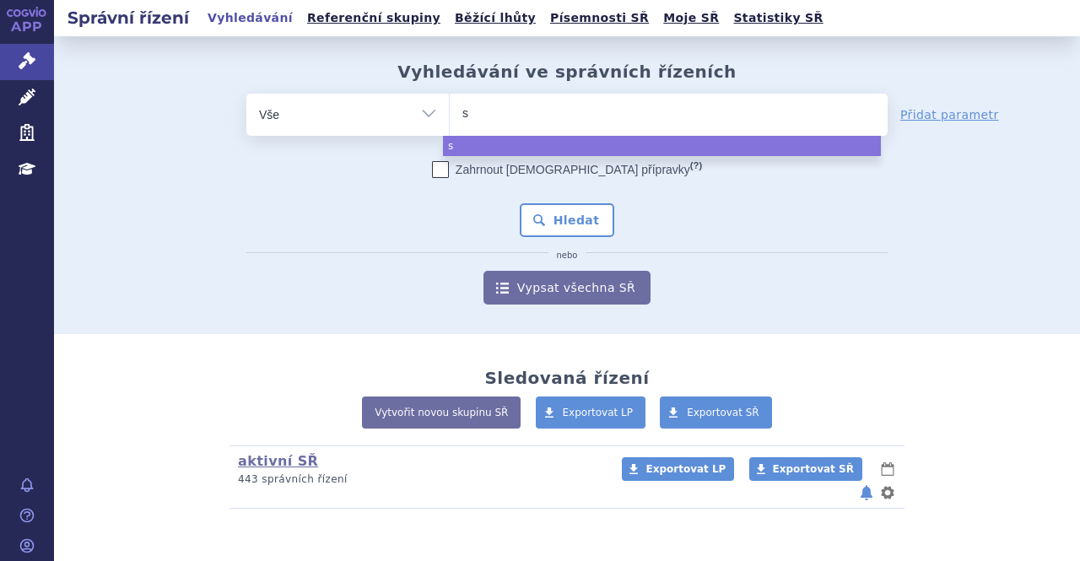
type input "sk"
type input "sky"
type input "skyk"
type input "skykl"
type input "skykla"
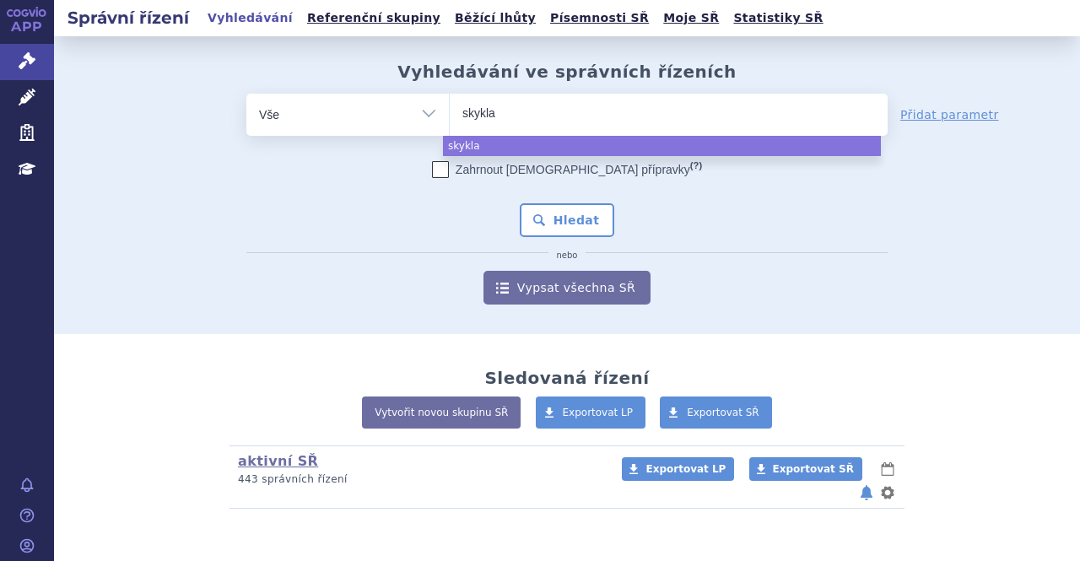
select select "skykla"
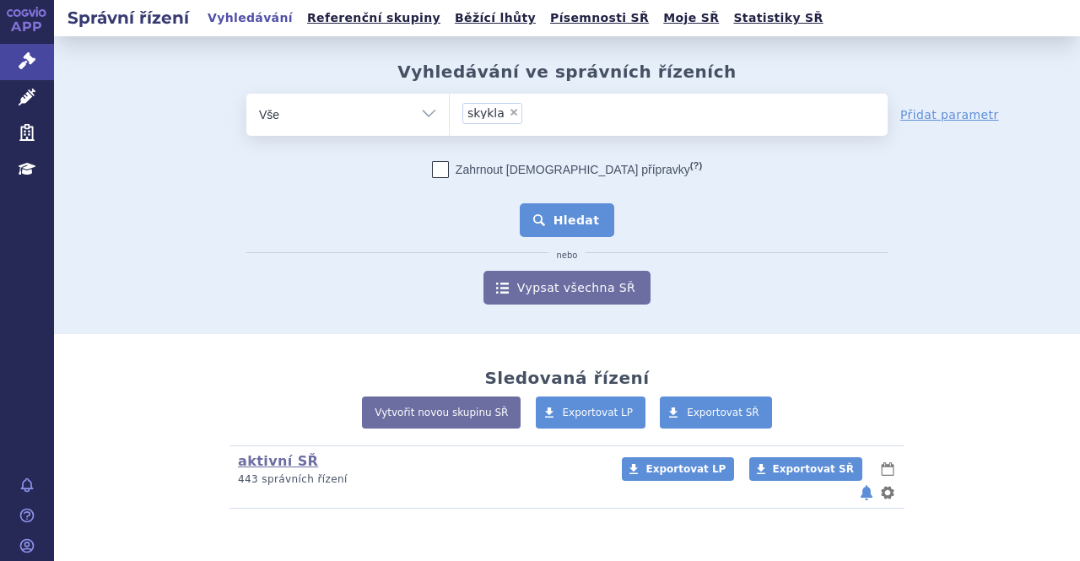
click at [559, 218] on button "Hledat" at bounding box center [567, 220] width 95 height 34
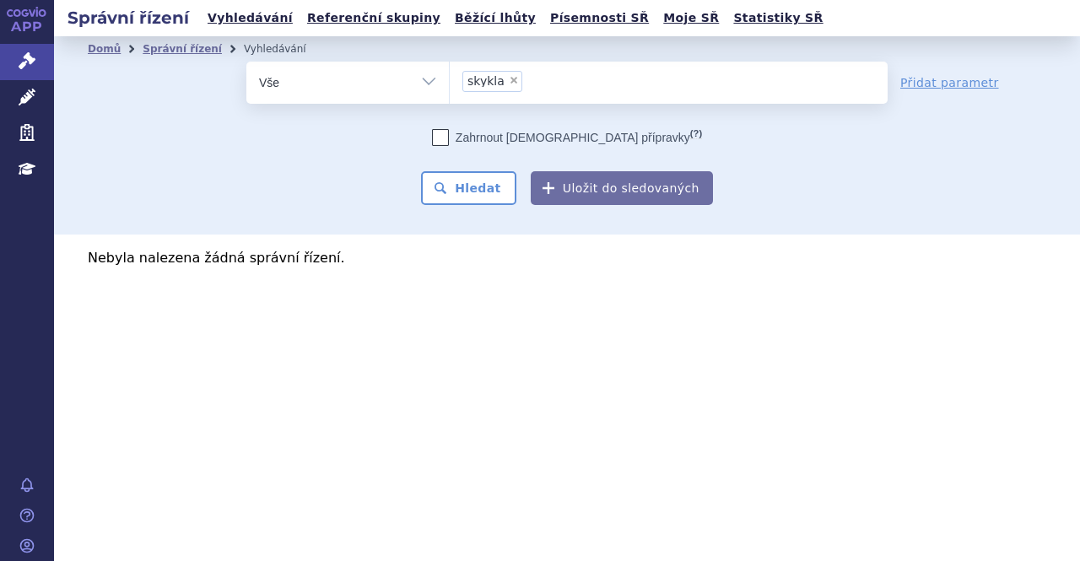
click at [509, 79] on span "×" at bounding box center [514, 80] width 10 height 10
click at [450, 79] on select "skykla" at bounding box center [449, 82] width 1 height 42
select select
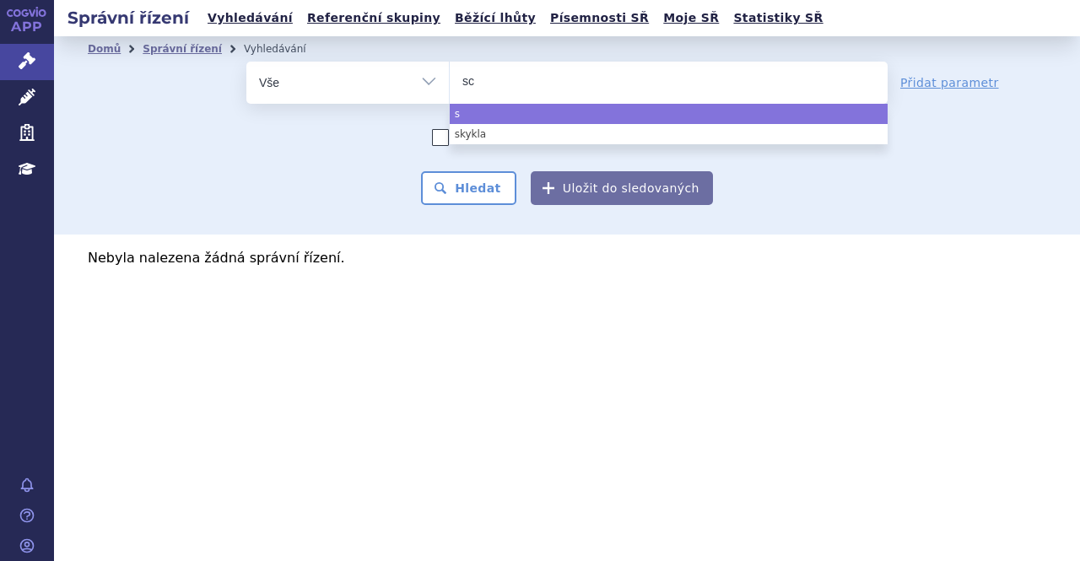
type input "scy"
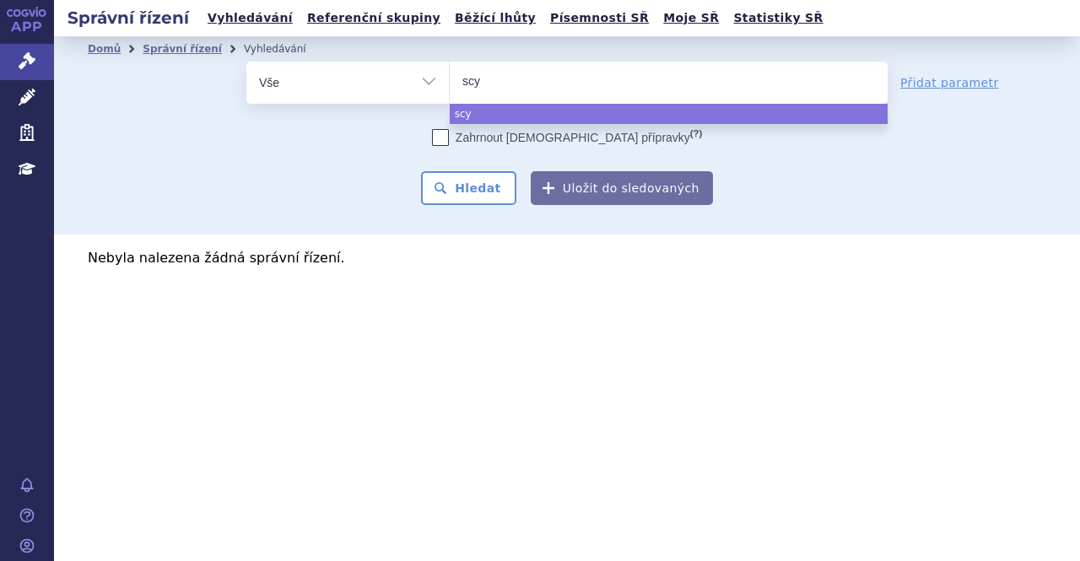
type input "scyk"
type input "scykk"
type input "scyk"
type input "sc"
type input "s"
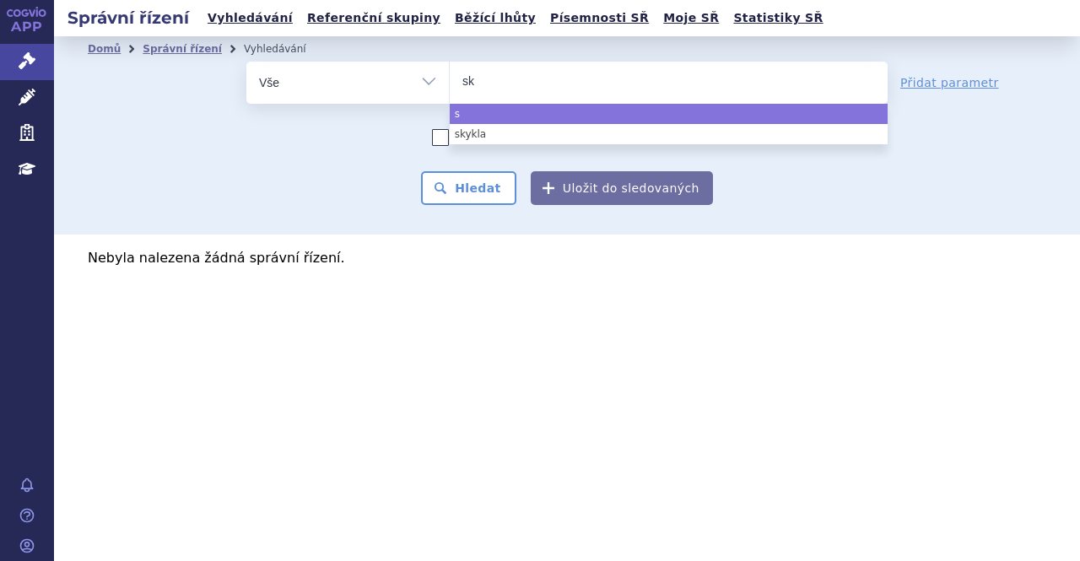
type input "sky"
type input "skyc"
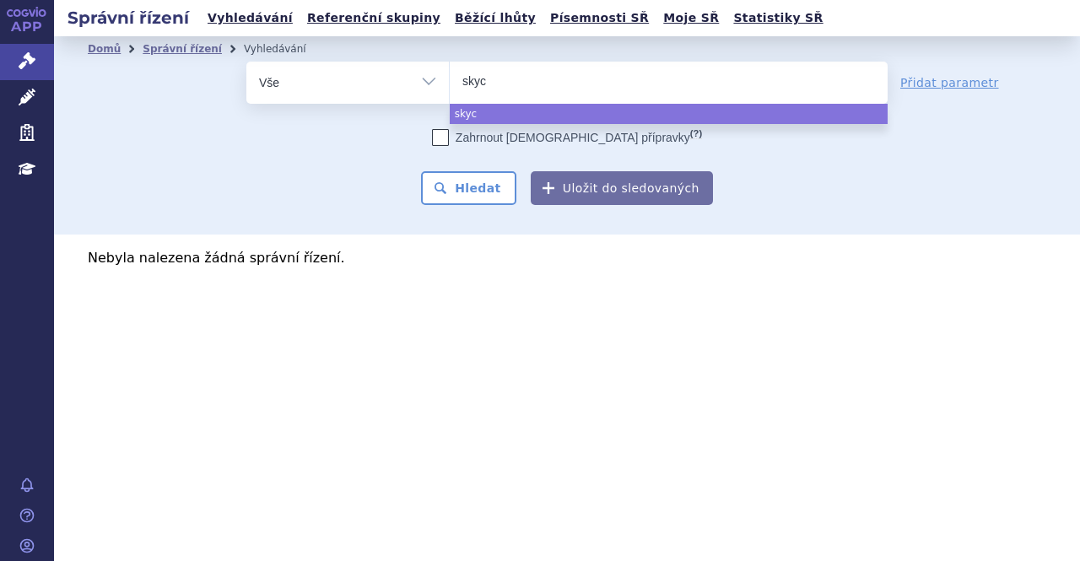
type input "skycl"
select select "skycl"
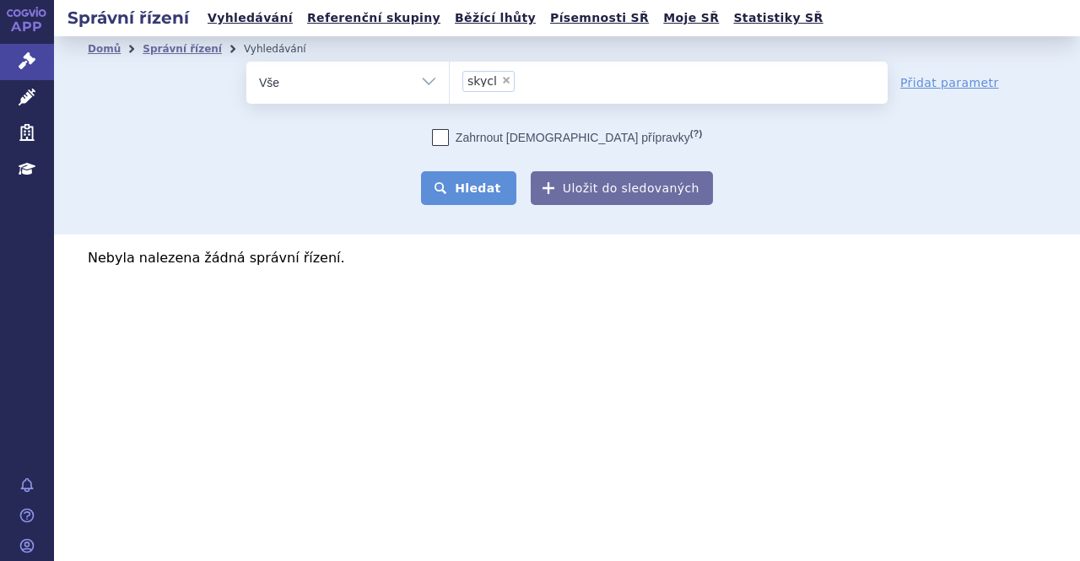
click at [474, 203] on button "Hledat" at bounding box center [468, 188] width 95 height 34
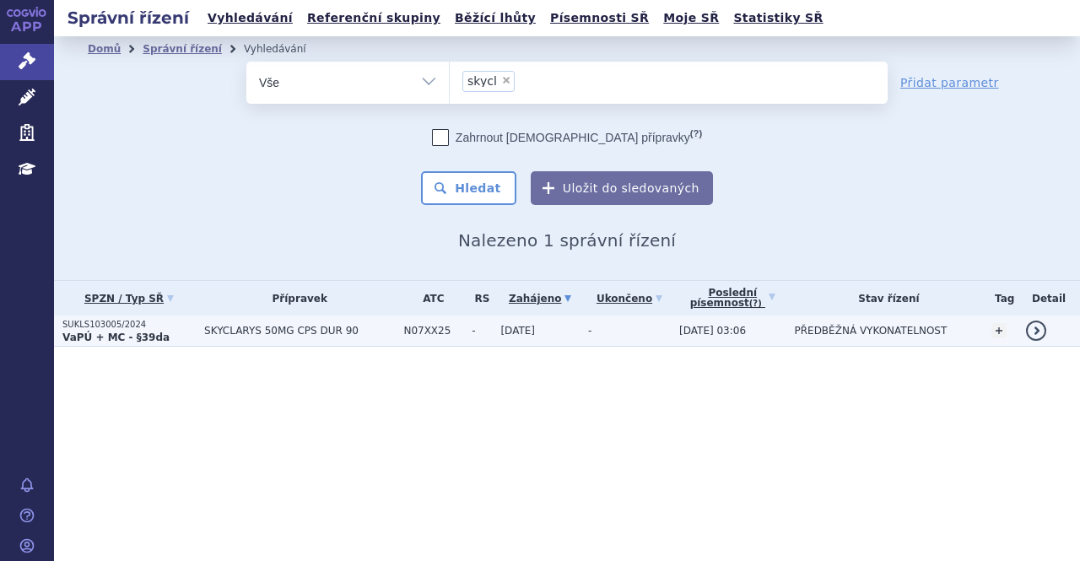
click at [291, 335] on span "SKYCLARYS 50MG CPS DUR 90" at bounding box center [299, 331] width 191 height 12
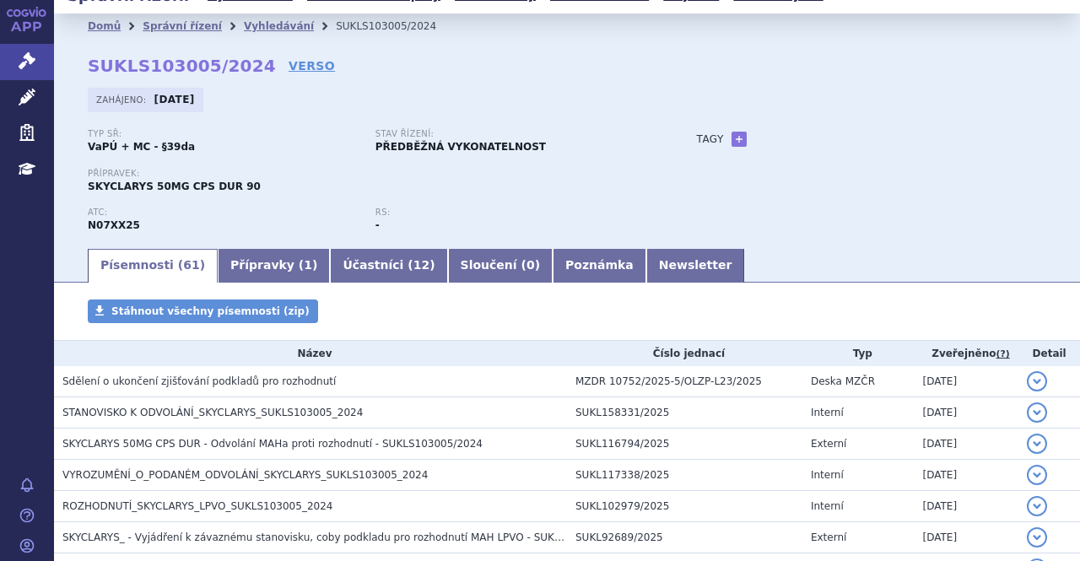
scroll to position [24, 0]
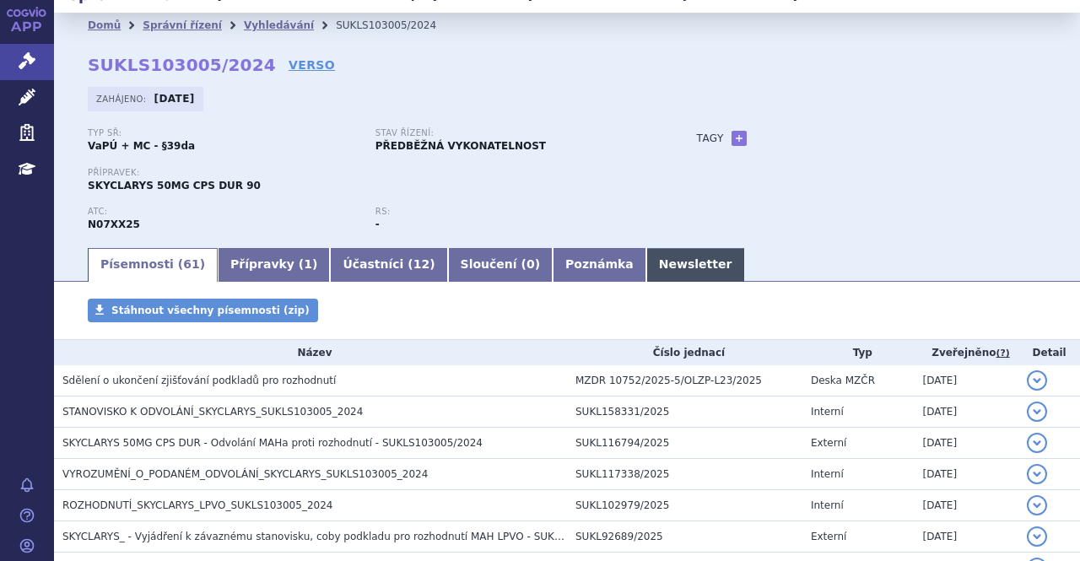
click at [646, 274] on link "Newsletter" at bounding box center [695, 265] width 99 height 34
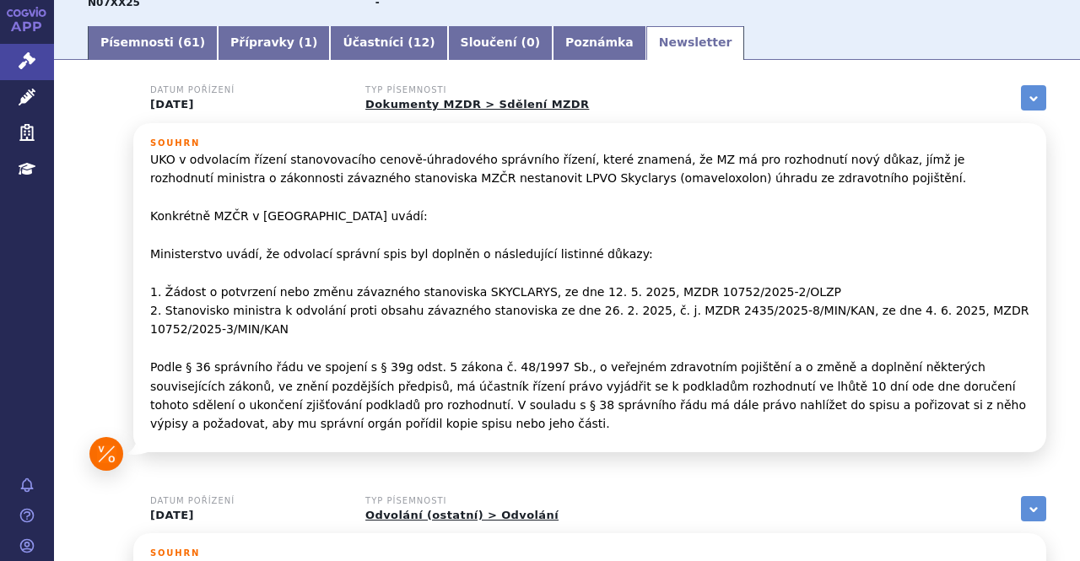
scroll to position [253, 0]
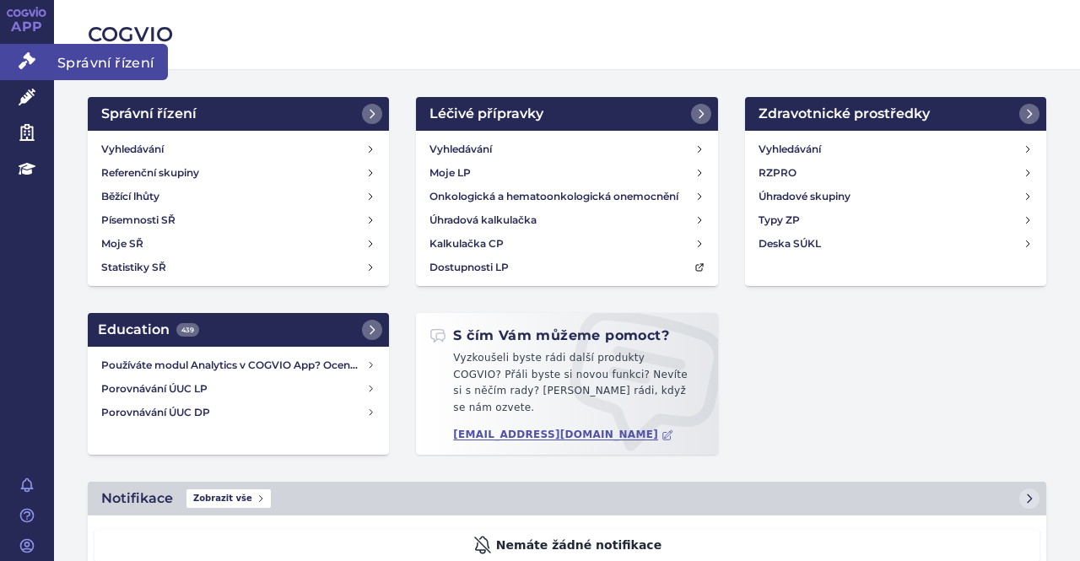
click at [68, 57] on span "Správní řízení" at bounding box center [111, 61] width 114 height 35
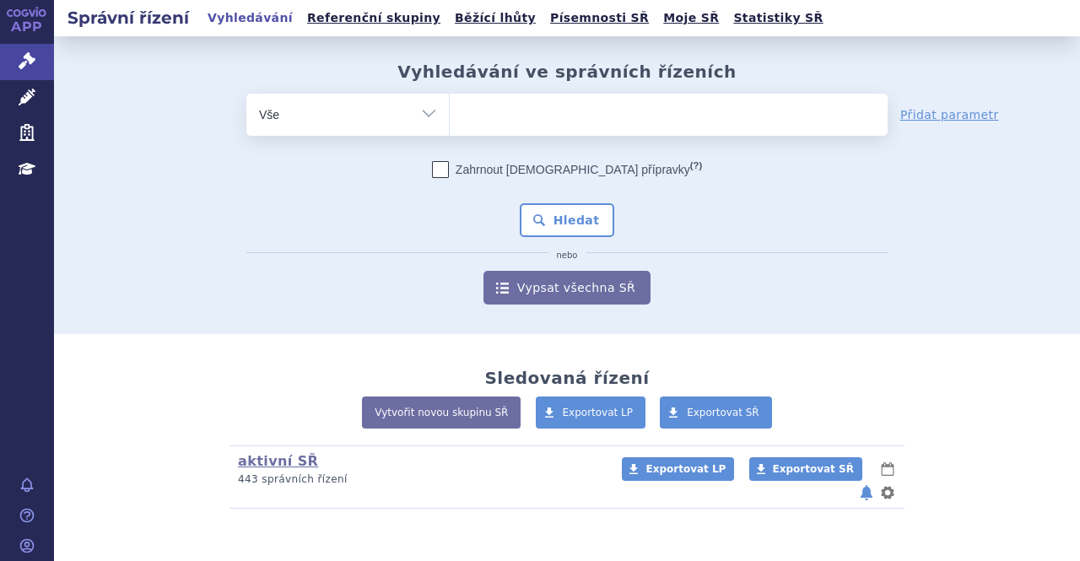
click at [511, 125] on ul at bounding box center [669, 111] width 438 height 35
click at [450, 125] on select at bounding box center [449, 114] width 1 height 42
click at [480, 123] on ul at bounding box center [669, 111] width 438 height 35
click at [450, 123] on select at bounding box center [449, 114] width 1 height 42
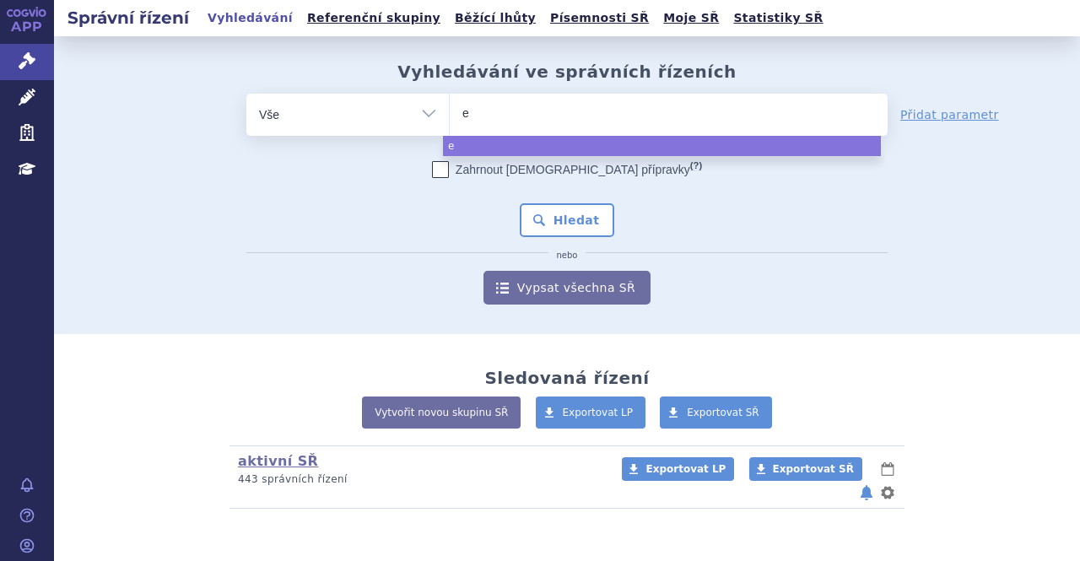
type input "ed"
type input "edo"
type input "edon"
select select "edon"
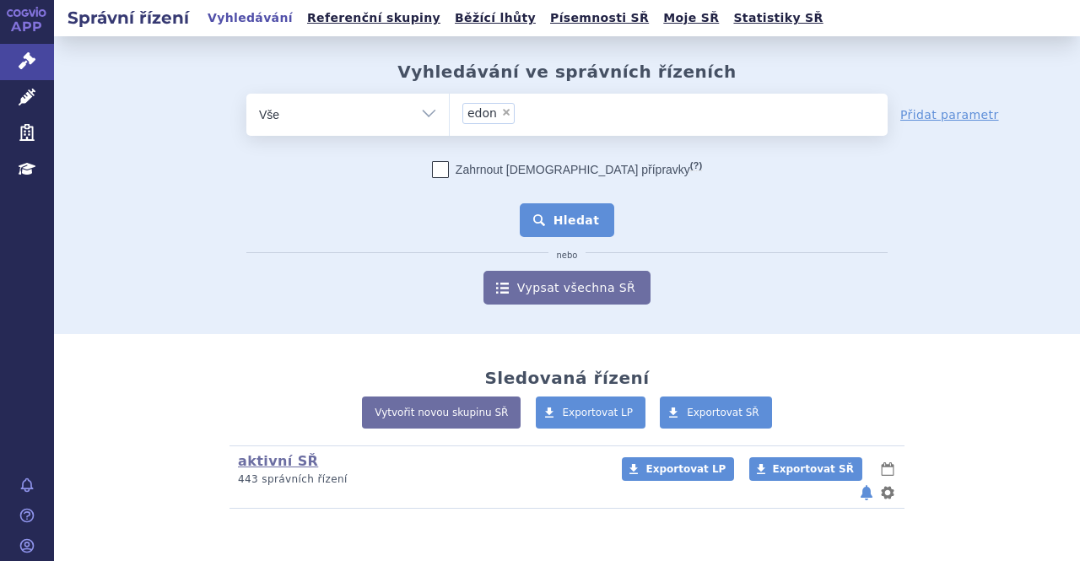
click at [560, 214] on button "Hledat" at bounding box center [567, 220] width 95 height 34
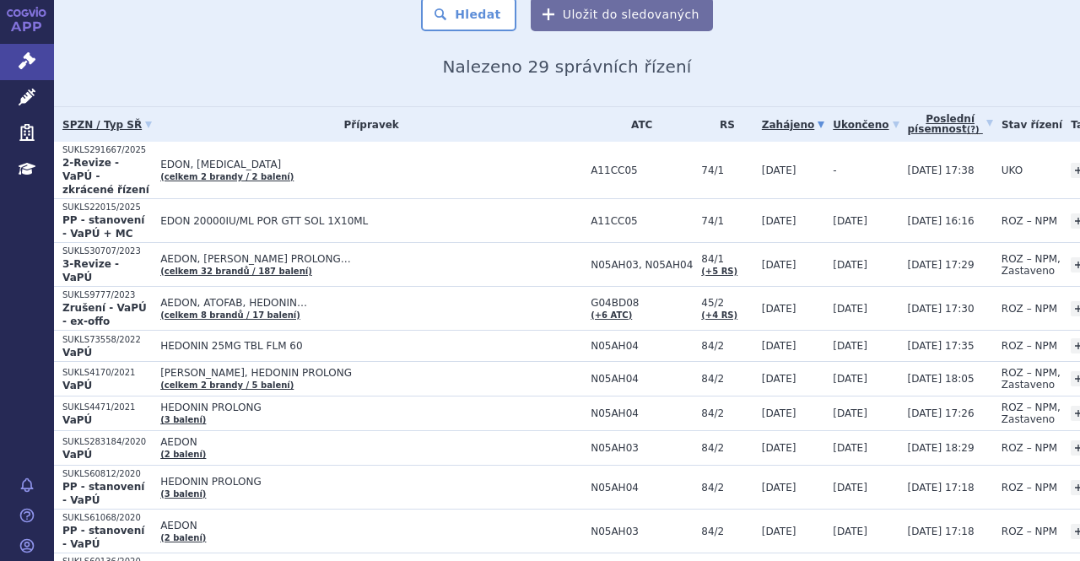
scroll to position [177, 0]
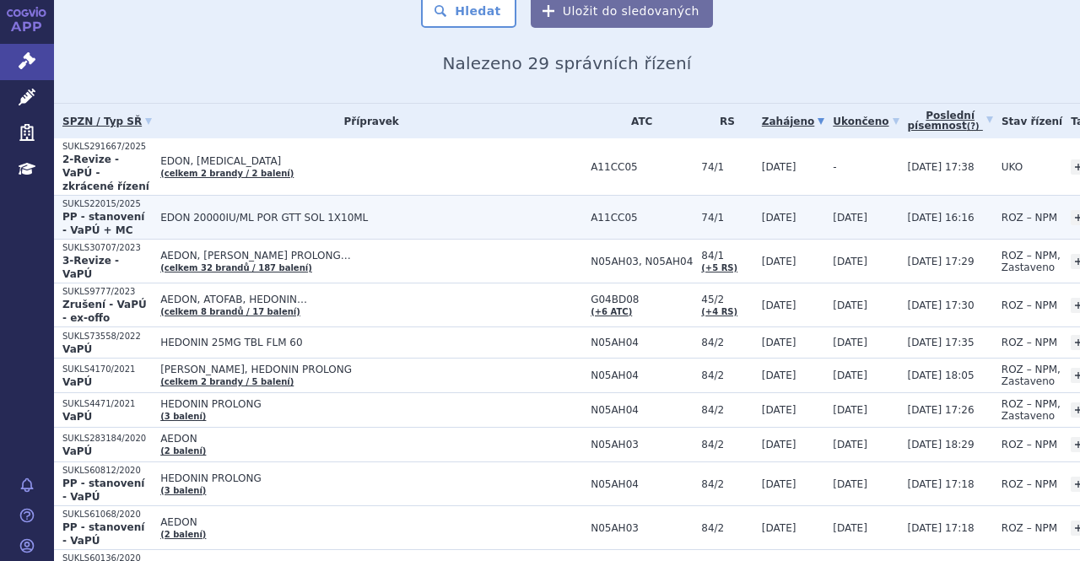
click at [225, 196] on td "EDON 20000IU/ML POR GTT SOL 1X10ML" at bounding box center [367, 218] width 430 height 44
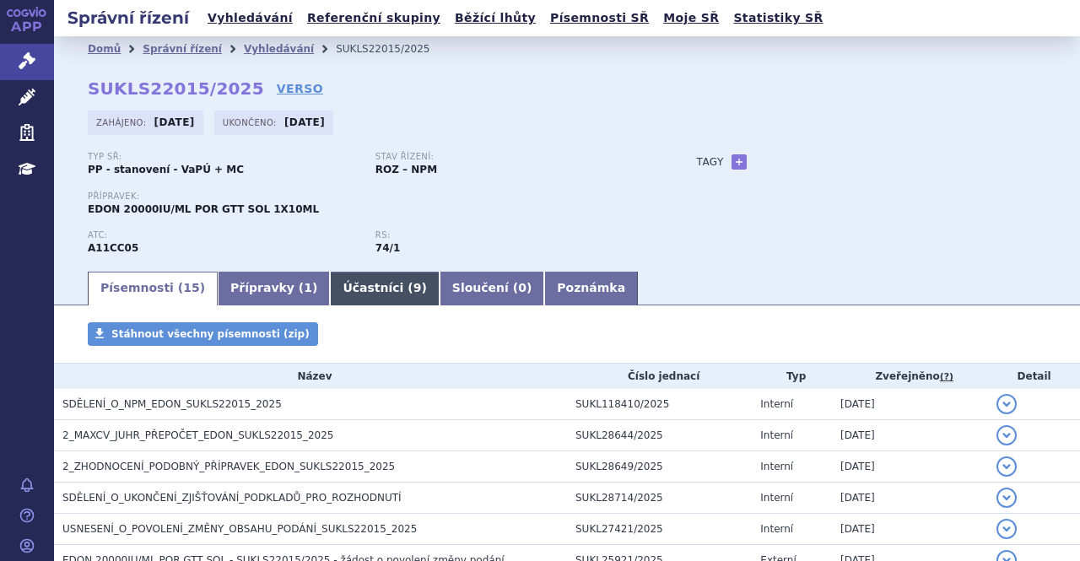
click at [336, 298] on link "Účastníci ( 9 )" at bounding box center [384, 289] width 109 height 34
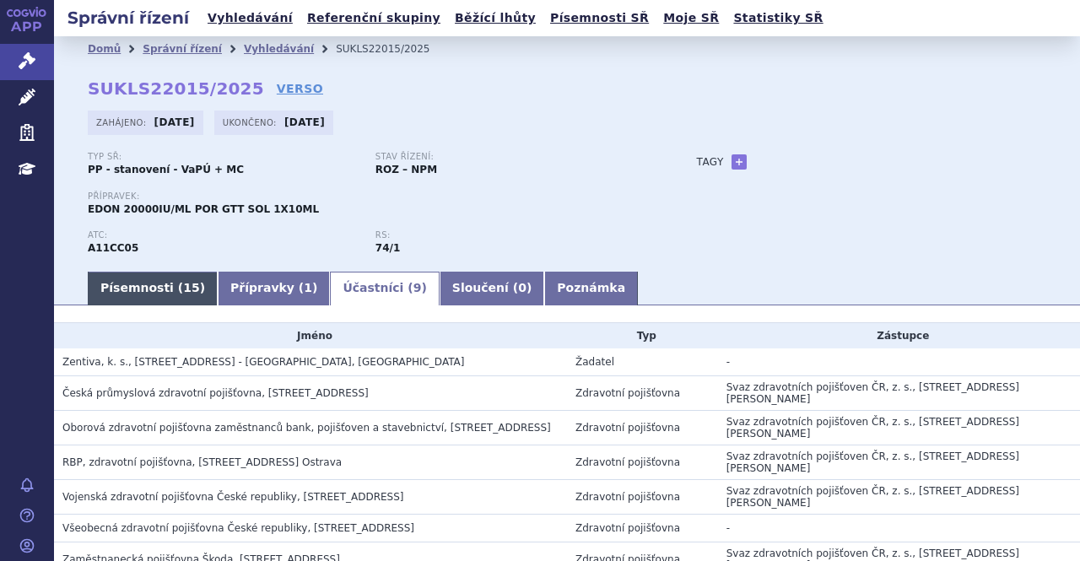
click at [137, 295] on link "Písemnosti ( 15 )" at bounding box center [153, 289] width 130 height 34
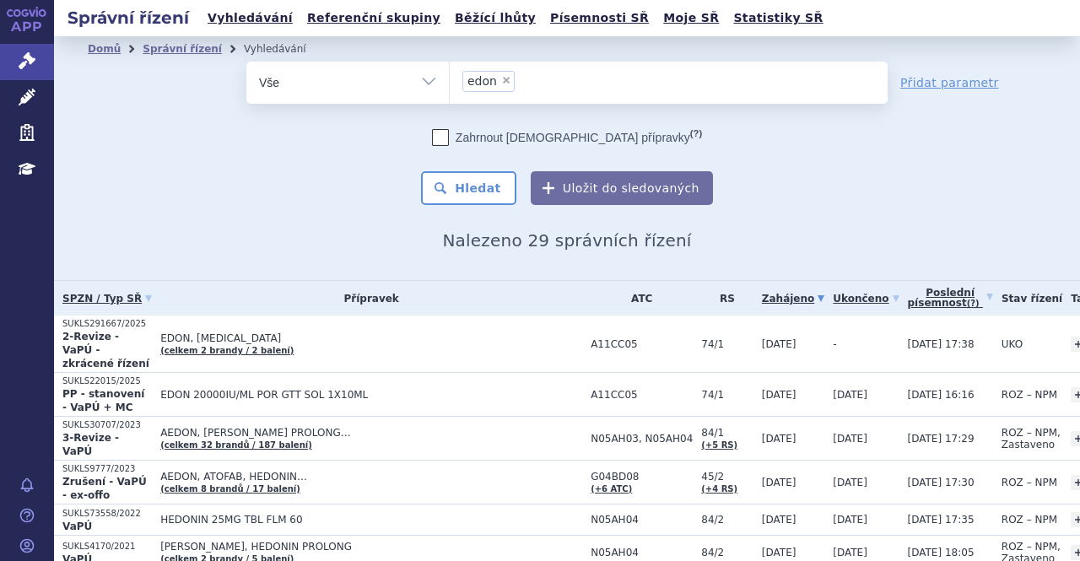
click at [501, 78] on span "×" at bounding box center [506, 80] width 10 height 10
click at [450, 78] on select "edon" at bounding box center [449, 82] width 1 height 42
select select
click at [413, 80] on select "Vše Spisová značka Typ SŘ Přípravek/SUKL kód Účastník/Držitel" at bounding box center [347, 81] width 203 height 38
select select "filter-procedure-product-status"
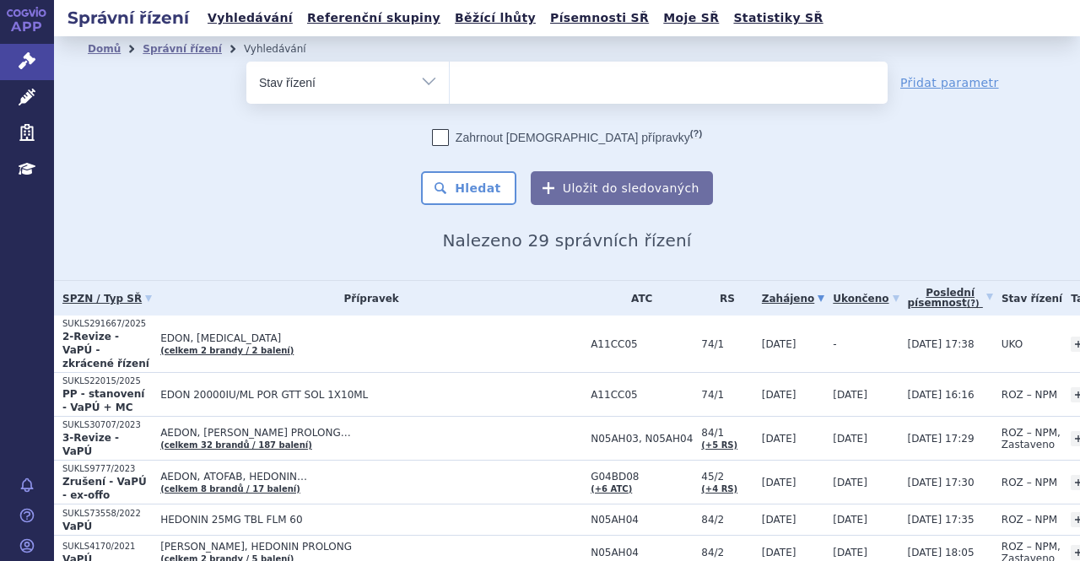
click at [246, 62] on select "Vše Spisová značka Typ SŘ Přípravek/SUKL kód Účastník/Držitel" at bounding box center [347, 81] width 203 height 38
click at [599, 82] on ul at bounding box center [669, 79] width 438 height 35
click at [450, 82] on select at bounding box center [449, 82] width 1 height 42
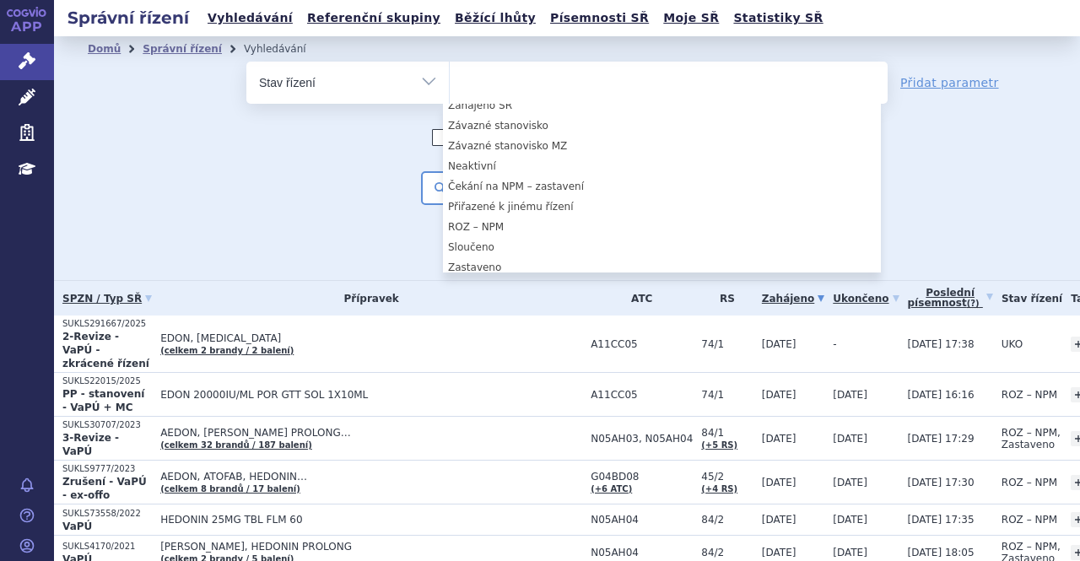
scroll to position [459, 0]
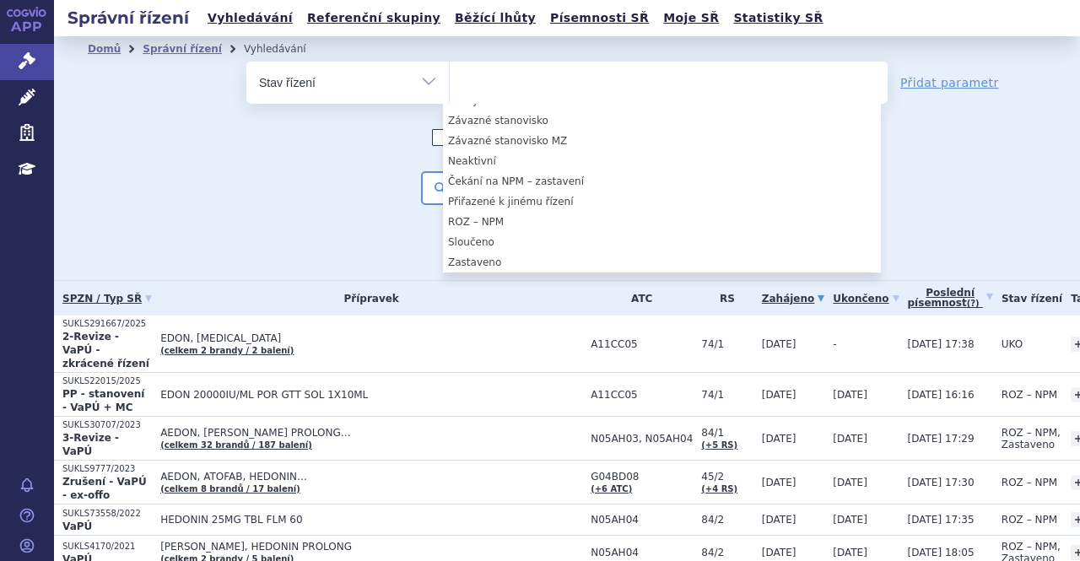
select select "e91f4b3f-49e1-4010-ad04-f841e095e6aa"
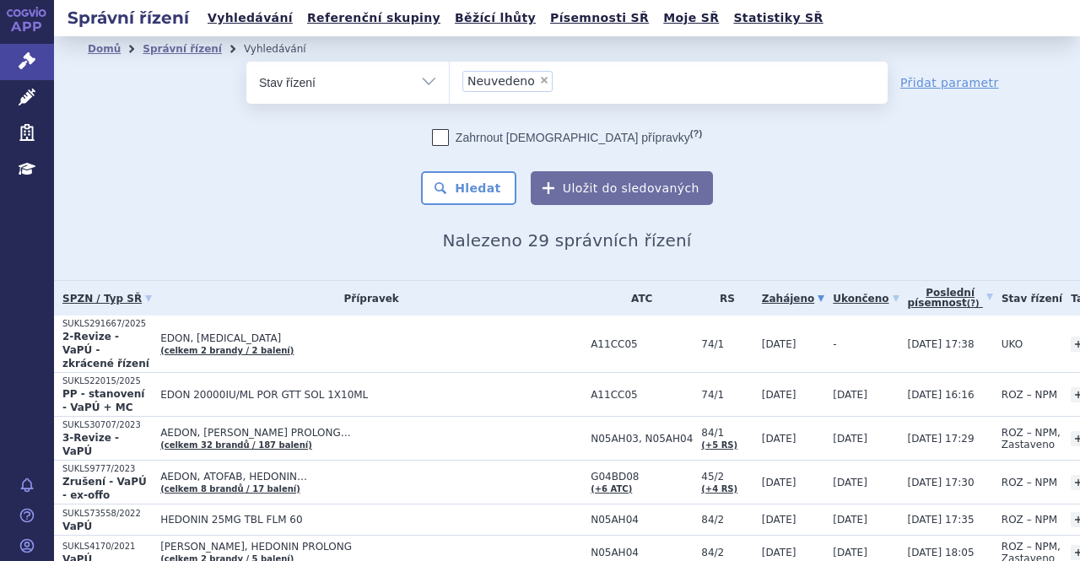
click at [944, 186] on div "odstranit Vše Spisová značka Typ SŘ" at bounding box center [567, 133] width 959 height 143
click at [539, 80] on span "×" at bounding box center [544, 80] width 10 height 10
click at [450, 80] on select "Neuvedeno" at bounding box center [449, 82] width 1 height 42
select select
click at [428, 84] on select "Vše Spisová značka Typ SŘ Přípravek/SUKL kód Účastník/Držitel" at bounding box center [347, 81] width 203 height 38
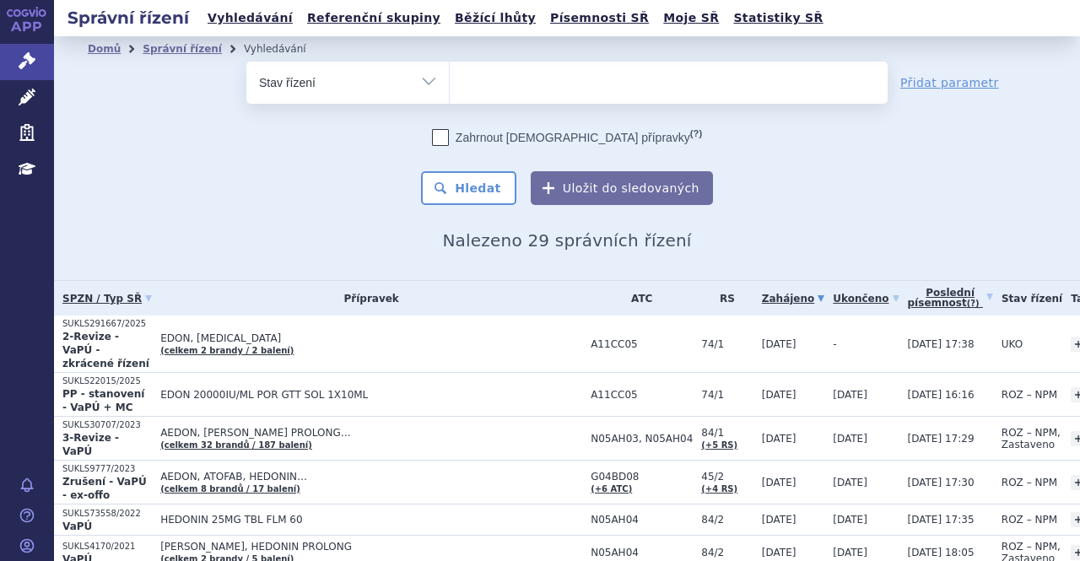
select select "filter-all"
click at [246, 62] on select "Vše Spisová značka Typ SŘ Přípravek/SUKL kód Účastník/Držitel" at bounding box center [347, 81] width 203 height 38
click at [729, 80] on ul at bounding box center [669, 79] width 438 height 35
click at [450, 80] on select at bounding box center [449, 82] width 1 height 42
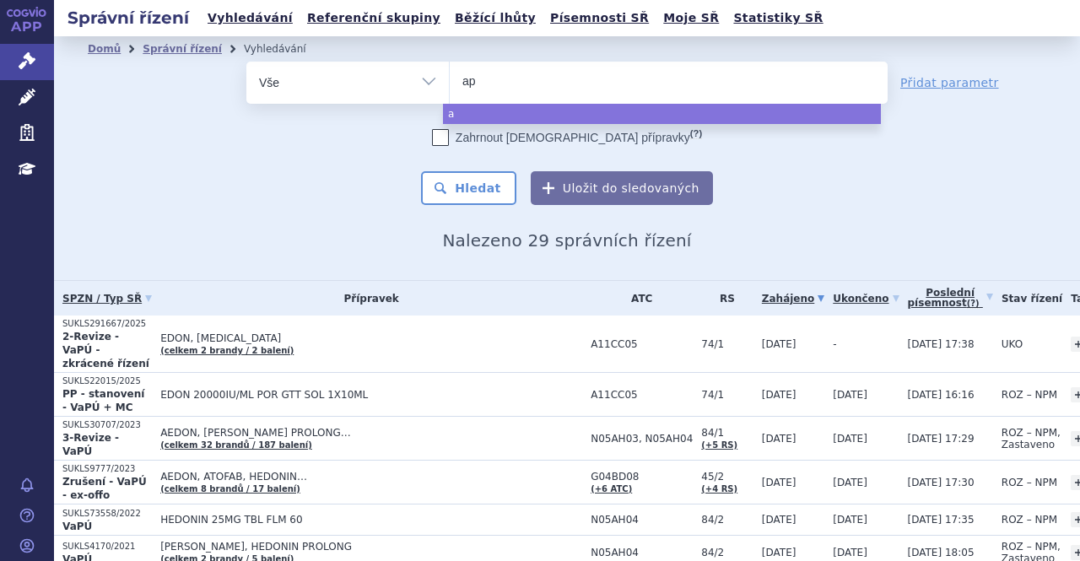
type input "apr"
type input "apre"
type input "aprep"
type input "aprepi"
type input "aprepil"
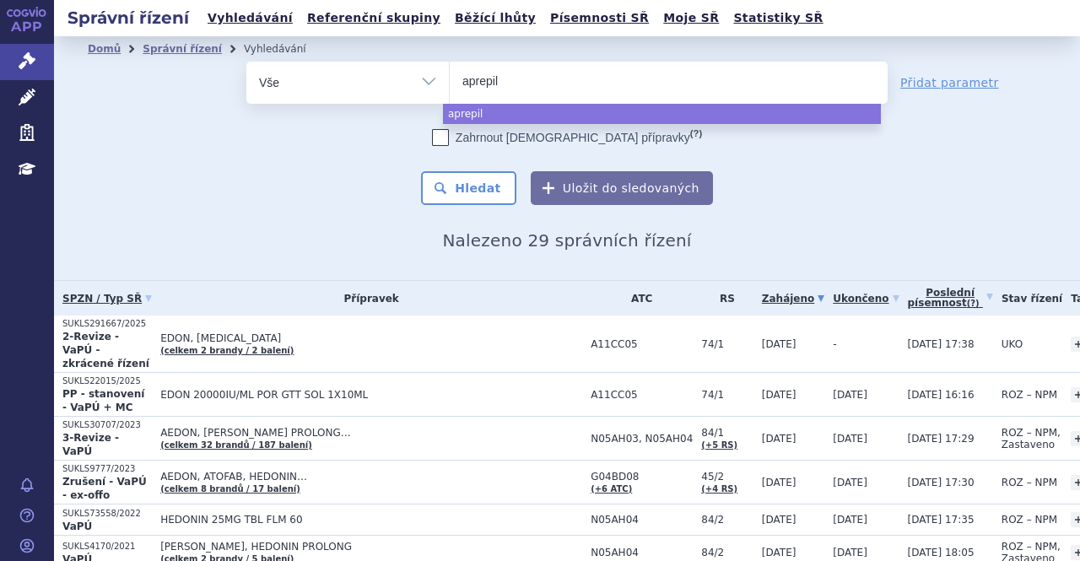
type input "aprepila"
type input "aprepilant"
select select "aprepilant"
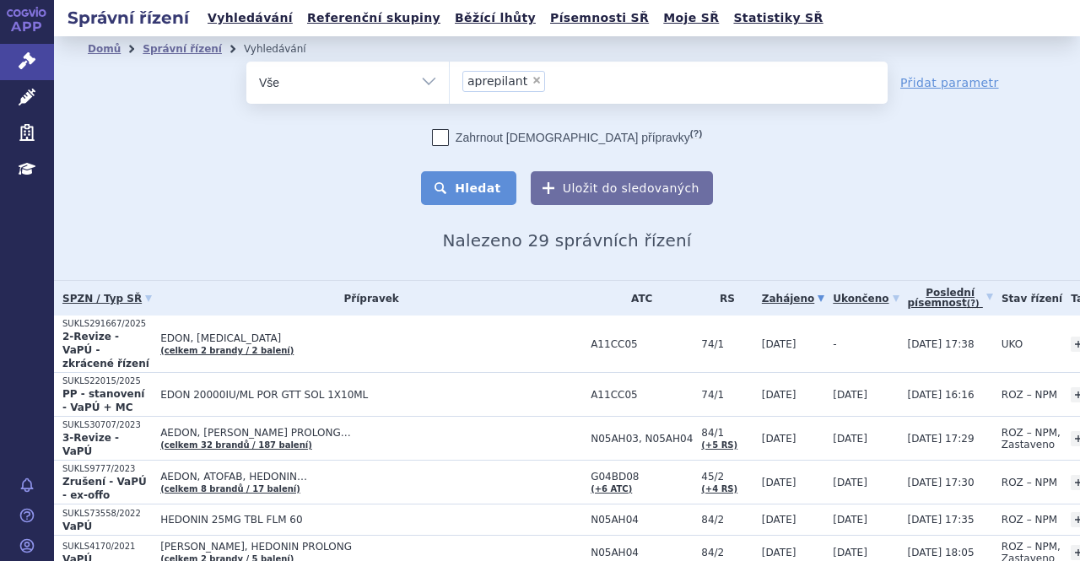
click at [474, 193] on button "Hledat" at bounding box center [468, 188] width 95 height 34
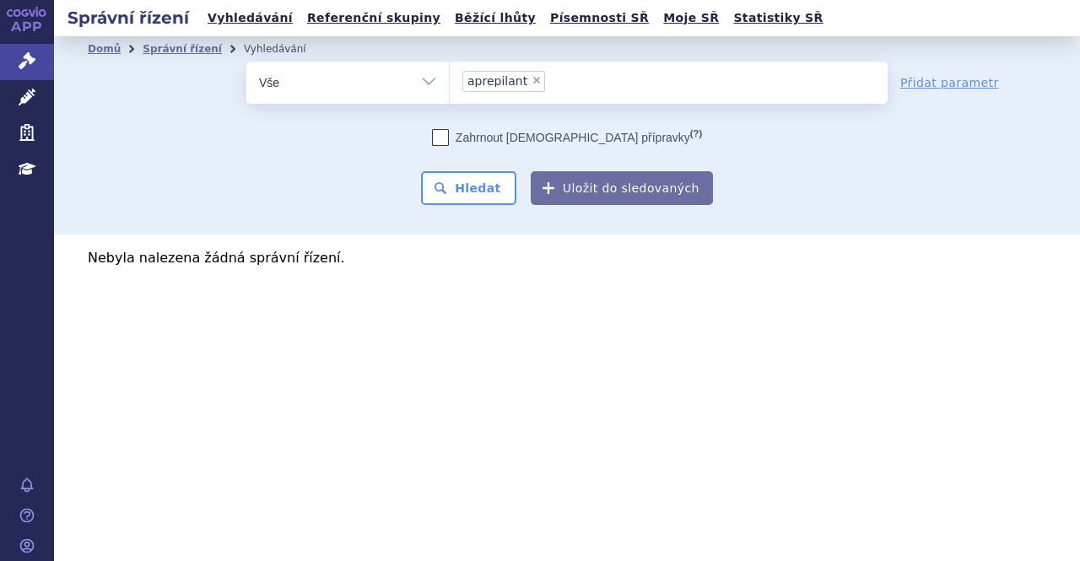
click at [532, 80] on span "×" at bounding box center [537, 80] width 10 height 10
click at [450, 80] on select "aprepilant" at bounding box center [449, 82] width 1 height 42
select select
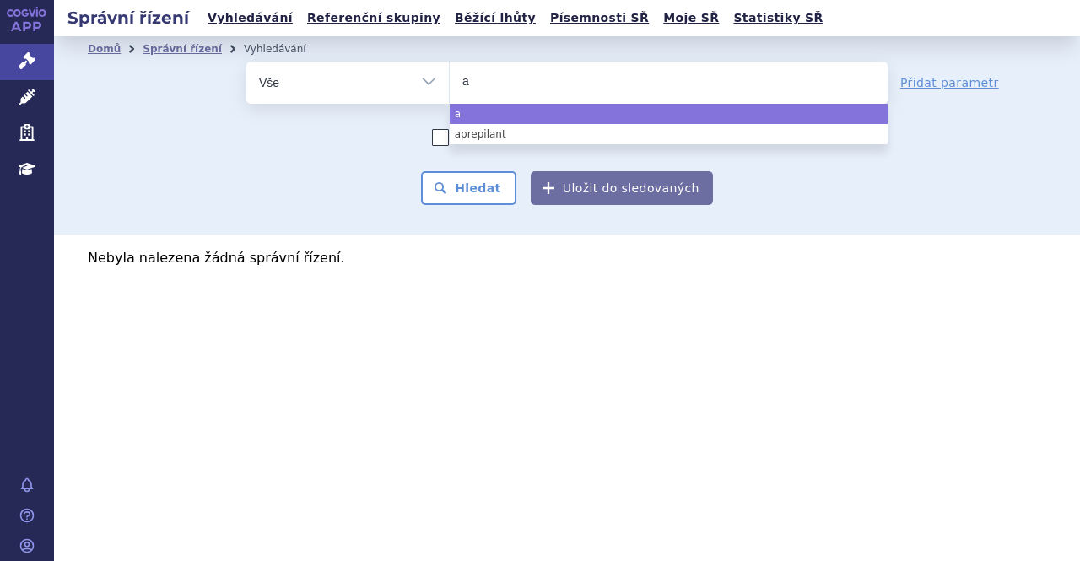
type input "ap"
type input "apr"
type input "apre"
type input "aprep"
type input "aprepi"
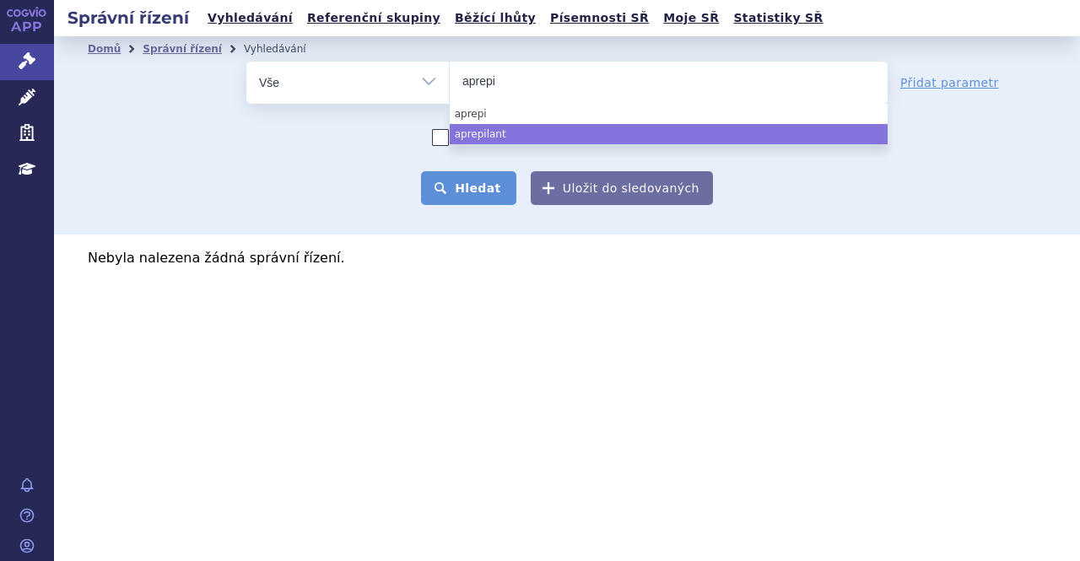
select select "aprepilant"
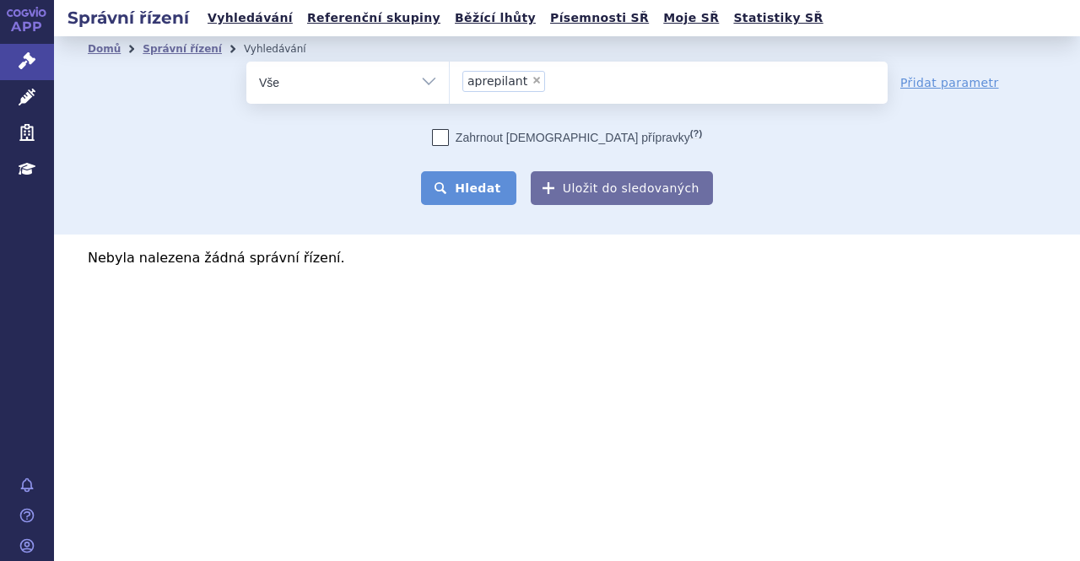
click at [489, 183] on button "Hledat" at bounding box center [468, 188] width 95 height 34
click at [427, 73] on select "Vše Spisová značka Typ SŘ Přípravek/SUKL kód Účastník/Držitel" at bounding box center [347, 81] width 203 height 38
select select "filter-atc-group"
click at [246, 62] on select "Vše Spisová značka Typ SŘ Přípravek/SUKL kód Účastník/Držitel" at bounding box center [347, 81] width 203 height 38
click at [497, 90] on ul at bounding box center [669, 79] width 438 height 35
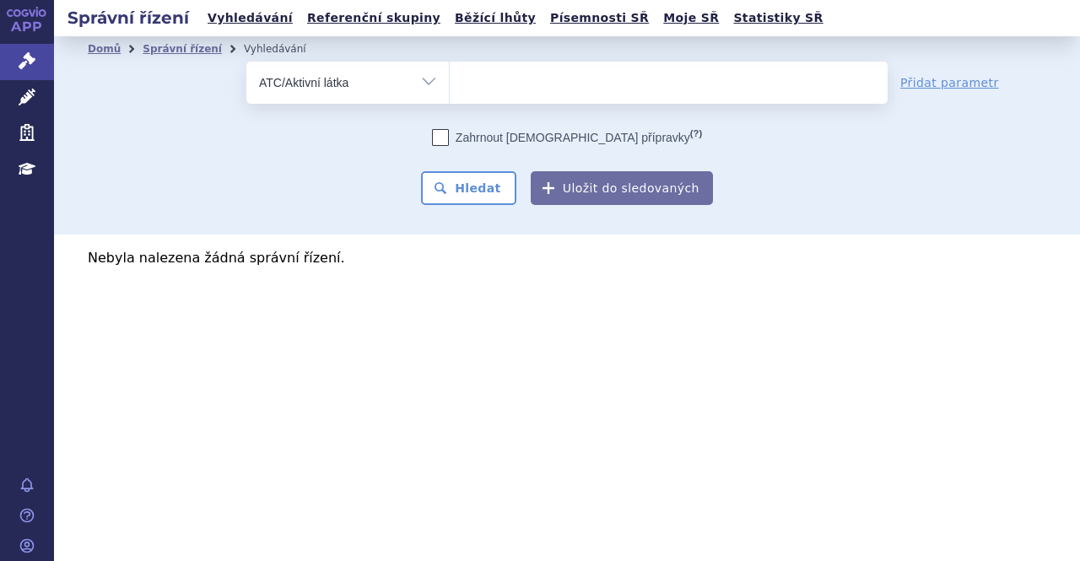
click at [450, 90] on select at bounding box center [449, 82] width 1 height 42
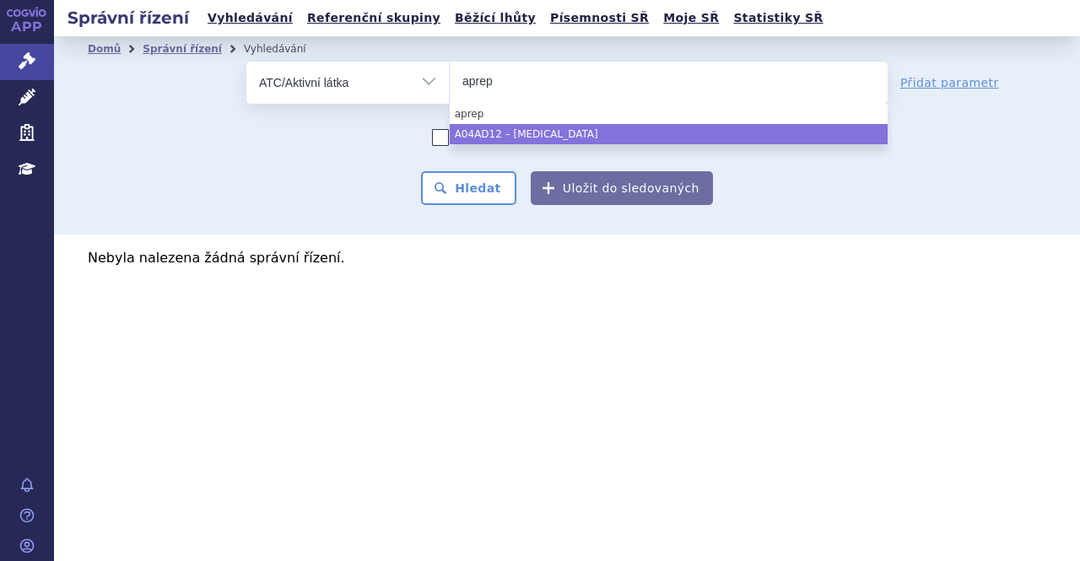
type input "aprep"
select select "A04AD12"
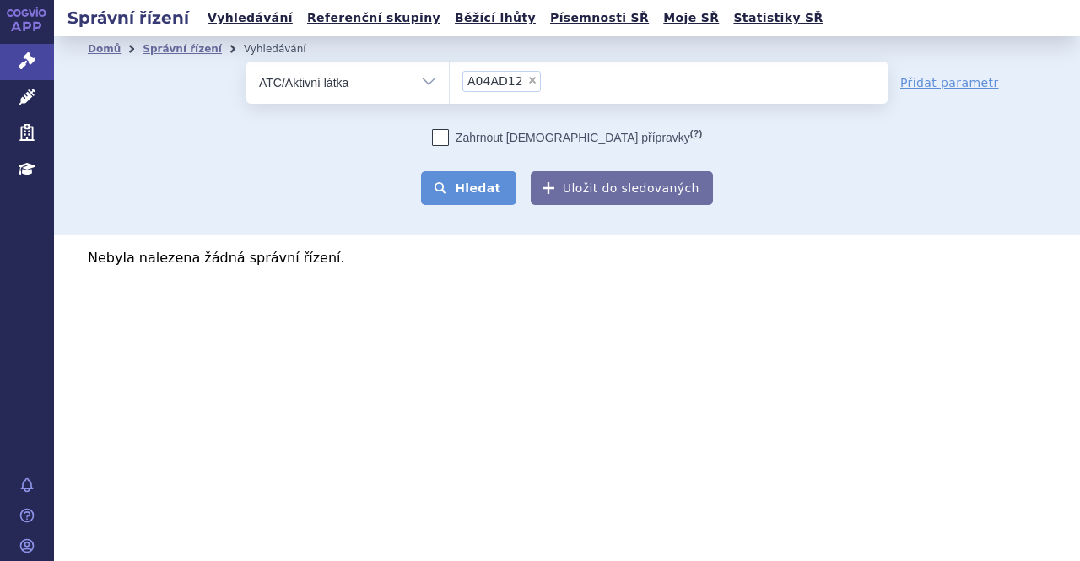
click at [488, 187] on button "Hledat" at bounding box center [468, 188] width 95 height 34
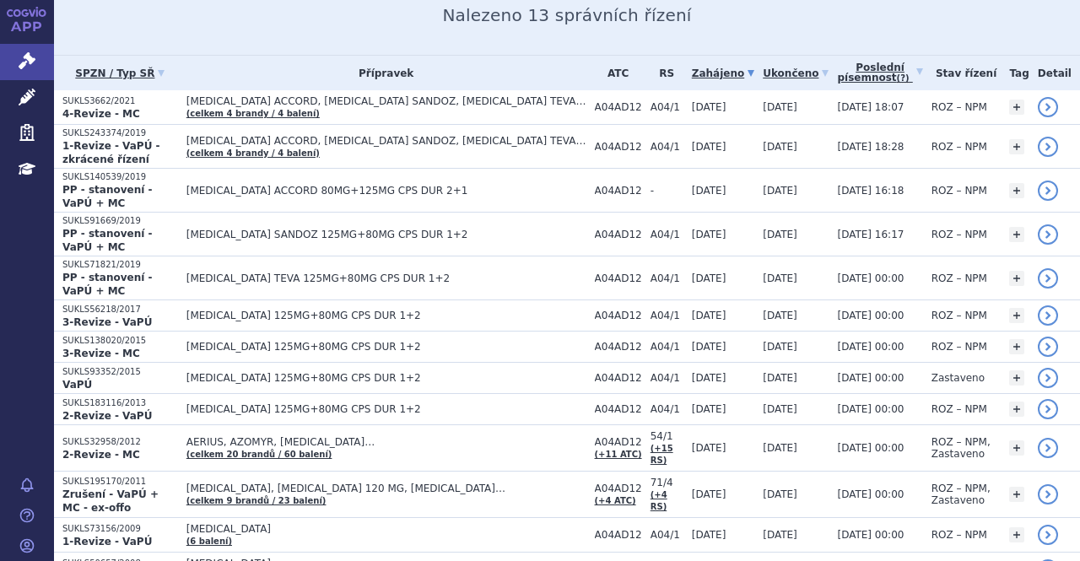
scroll to position [226, 0]
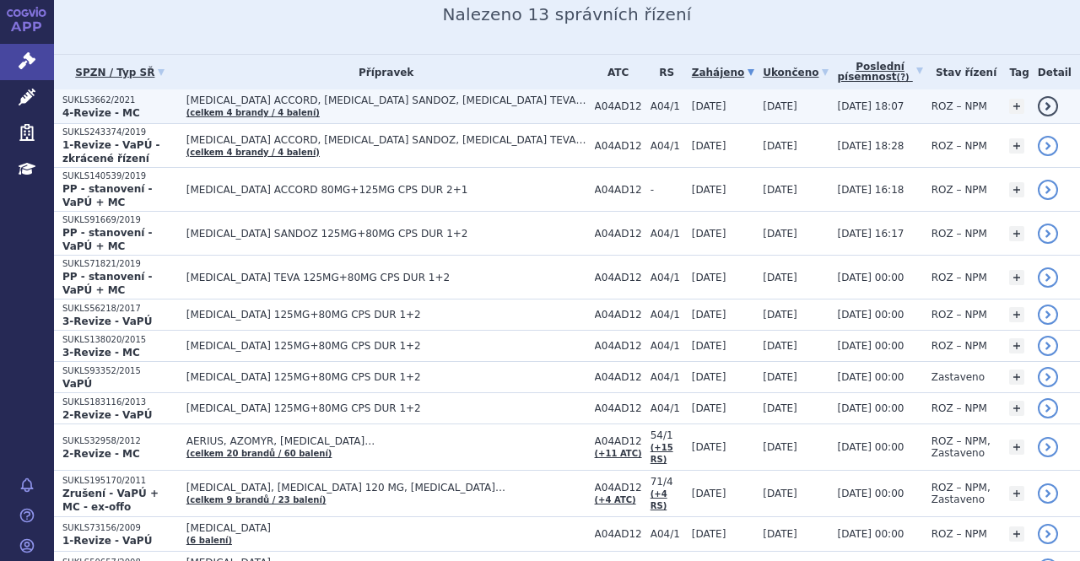
click at [399, 95] on span "[MEDICAL_DATA] ACCORD, [MEDICAL_DATA] SANDOZ, [MEDICAL_DATA] TEVA…" at bounding box center [387, 101] width 400 height 12
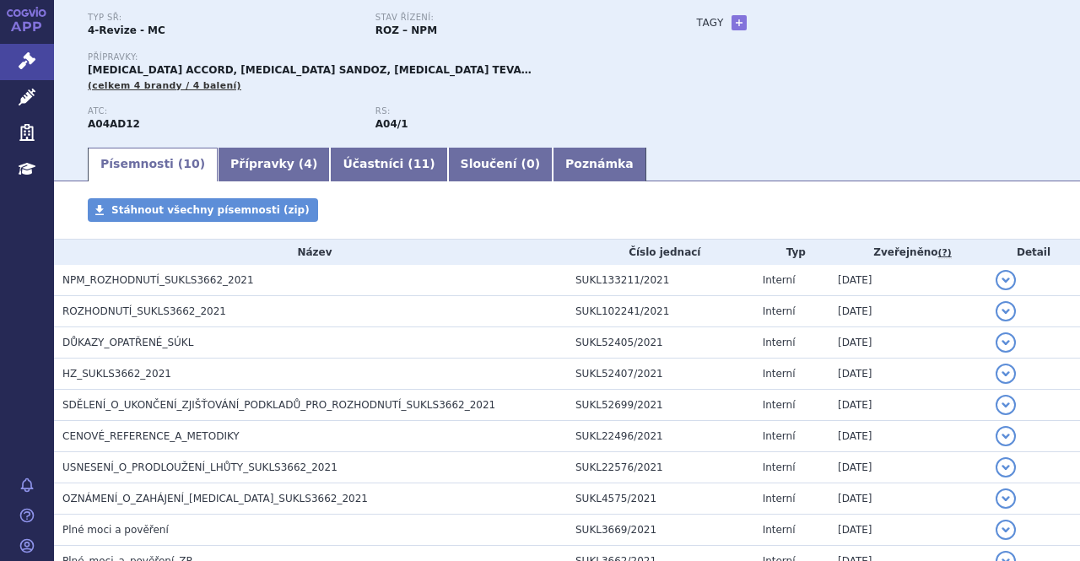
scroll to position [140, 0]
click at [358, 174] on link "Účastníci ( 11 )" at bounding box center [388, 164] width 117 height 34
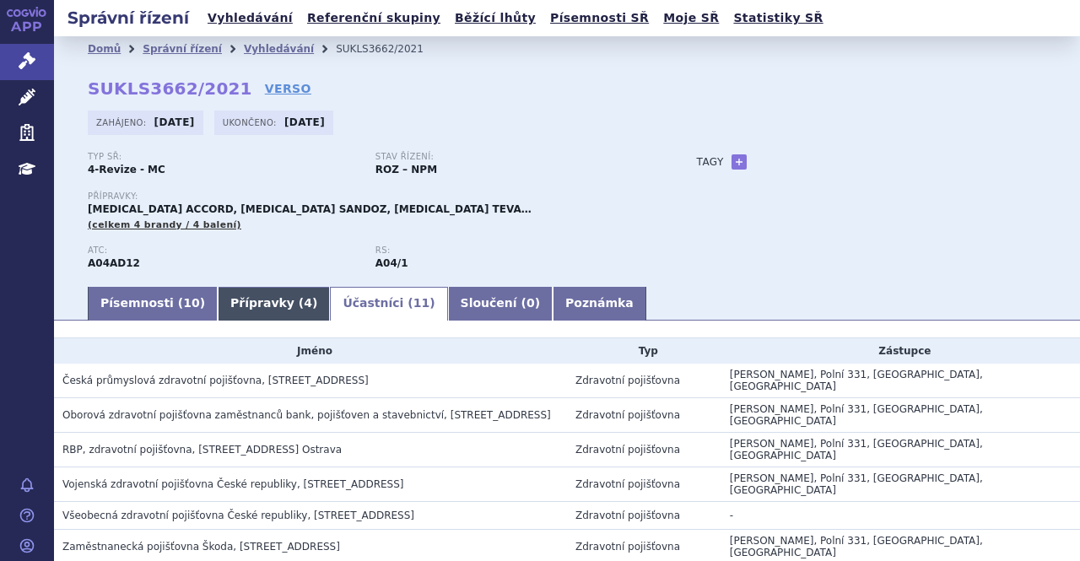
click at [265, 310] on link "Přípravky ( 4 )" at bounding box center [274, 304] width 112 height 34
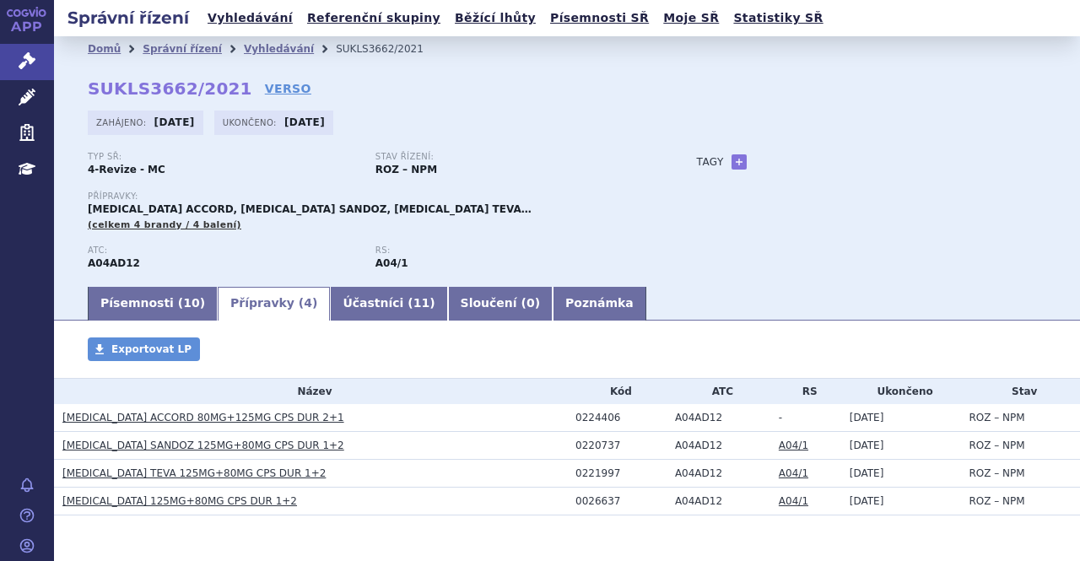
scroll to position [56, 0]
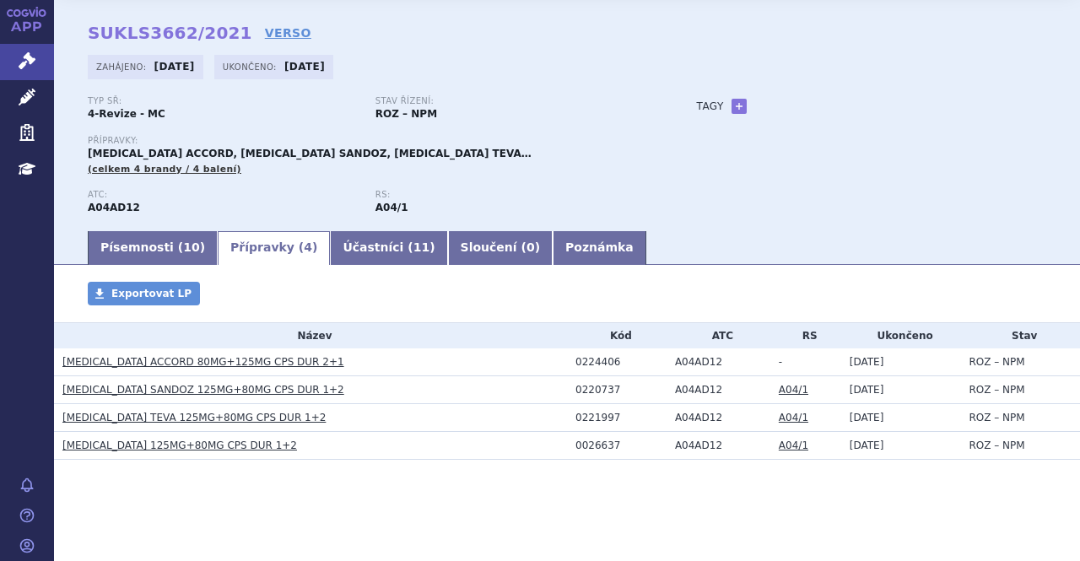
click at [135, 420] on link "[MEDICAL_DATA] TEVA 125MG+80MG CPS DUR 1+2" at bounding box center [193, 418] width 263 height 12
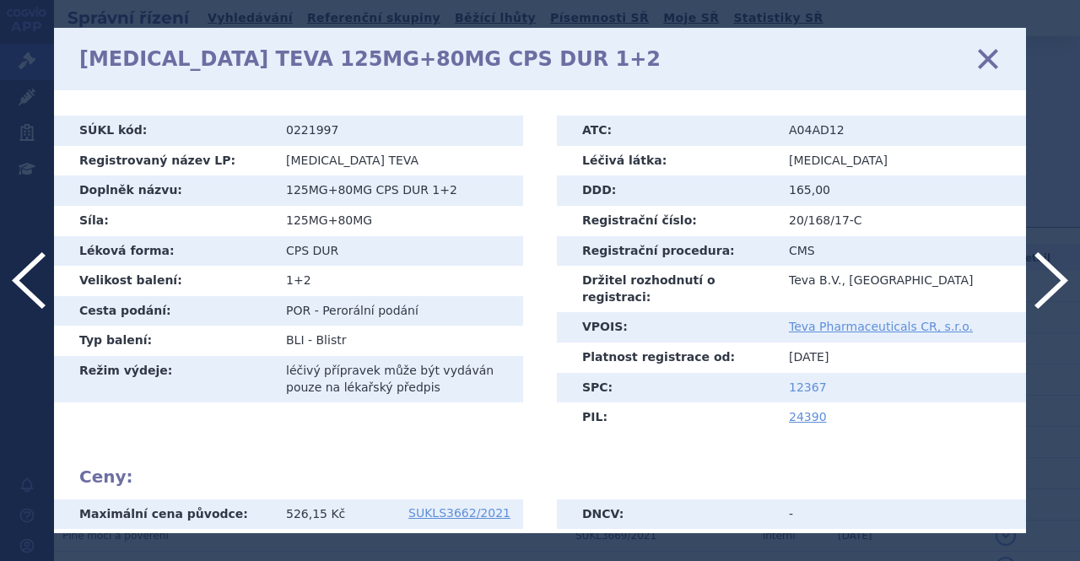
click at [805, 381] on link "12367" at bounding box center [808, 388] width 38 height 14
click at [996, 53] on icon at bounding box center [988, 58] width 35 height 35
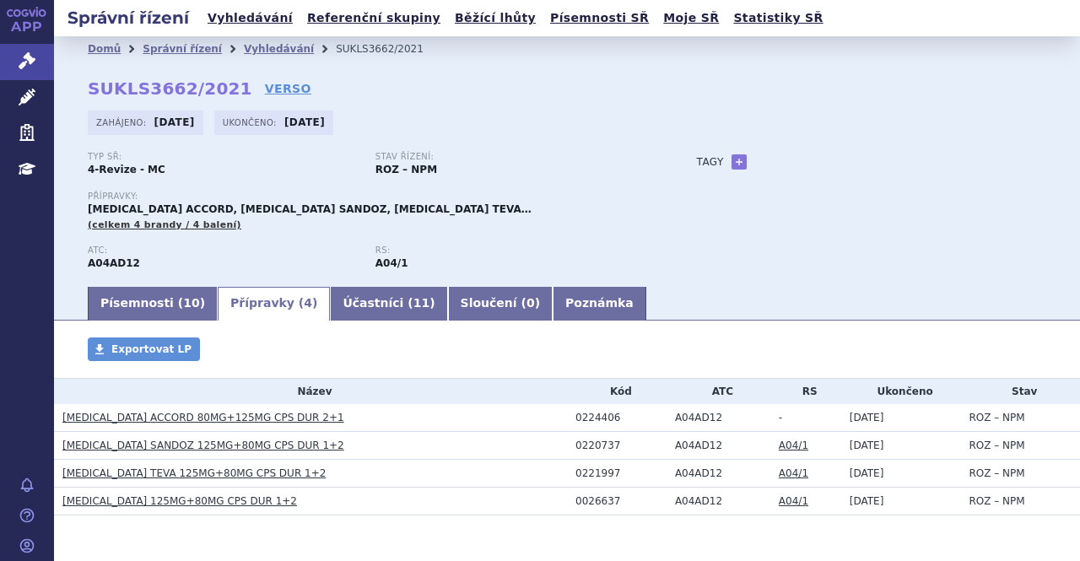
click at [103, 501] on link "[MEDICAL_DATA] 125MG+80MG CPS DUR 1+2" at bounding box center [179, 501] width 235 height 12
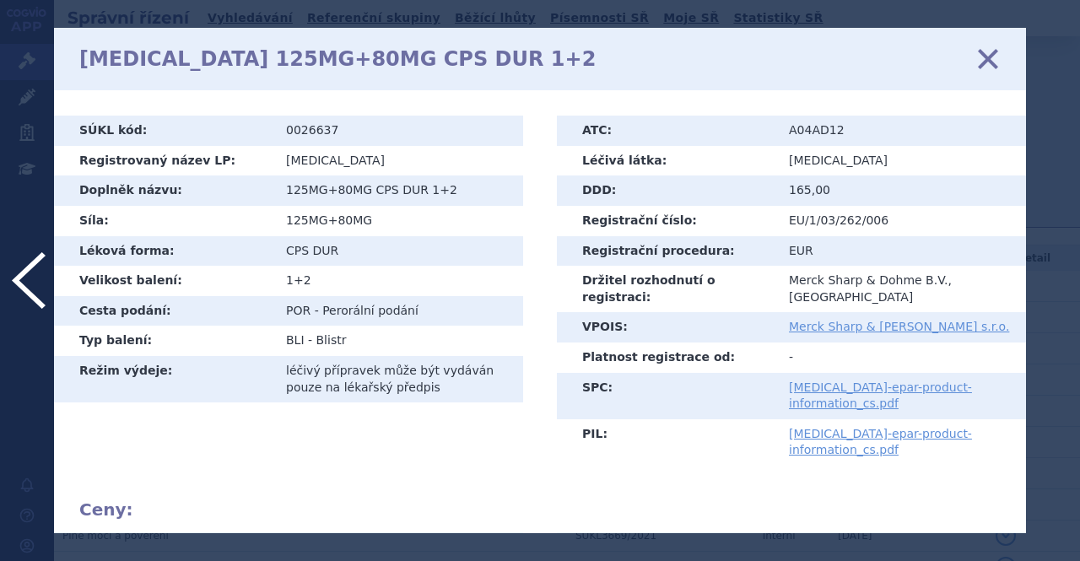
click at [991, 58] on icon at bounding box center [988, 58] width 35 height 35
click at [980, 61] on icon at bounding box center [988, 58] width 35 height 35
click at [987, 68] on icon at bounding box center [988, 58] width 35 height 35
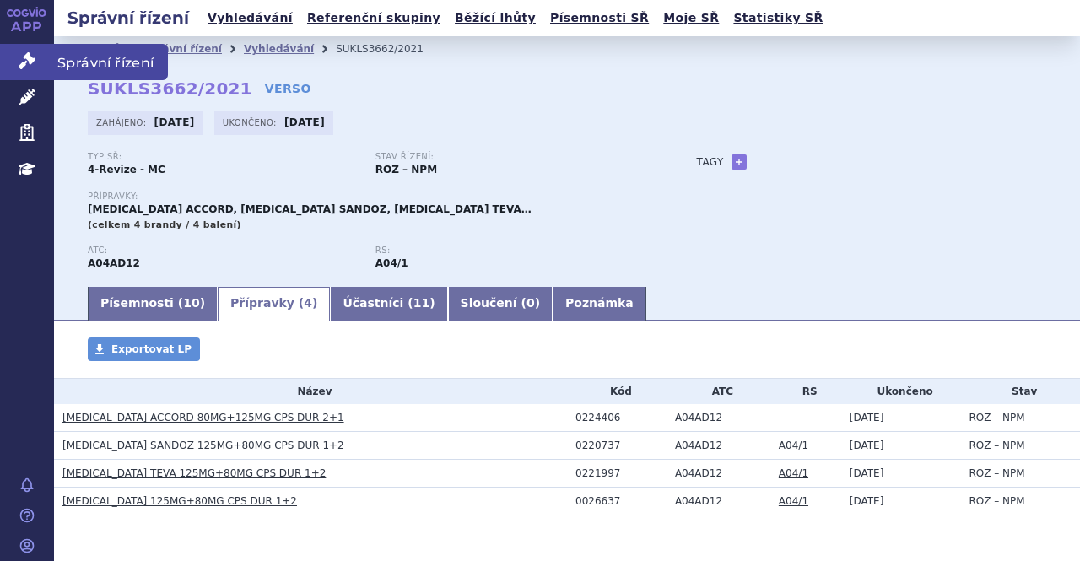
click at [76, 65] on span "Správní řízení" at bounding box center [111, 61] width 114 height 35
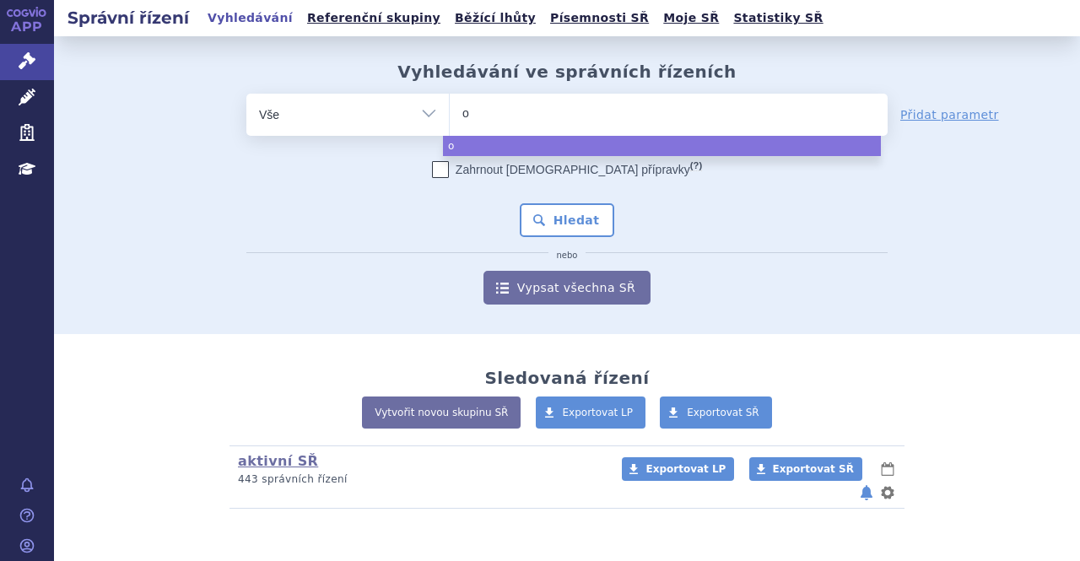
type input "ot"
type input "ote"
type input "otez"
type input "otezl"
type input "[MEDICAL_DATA]"
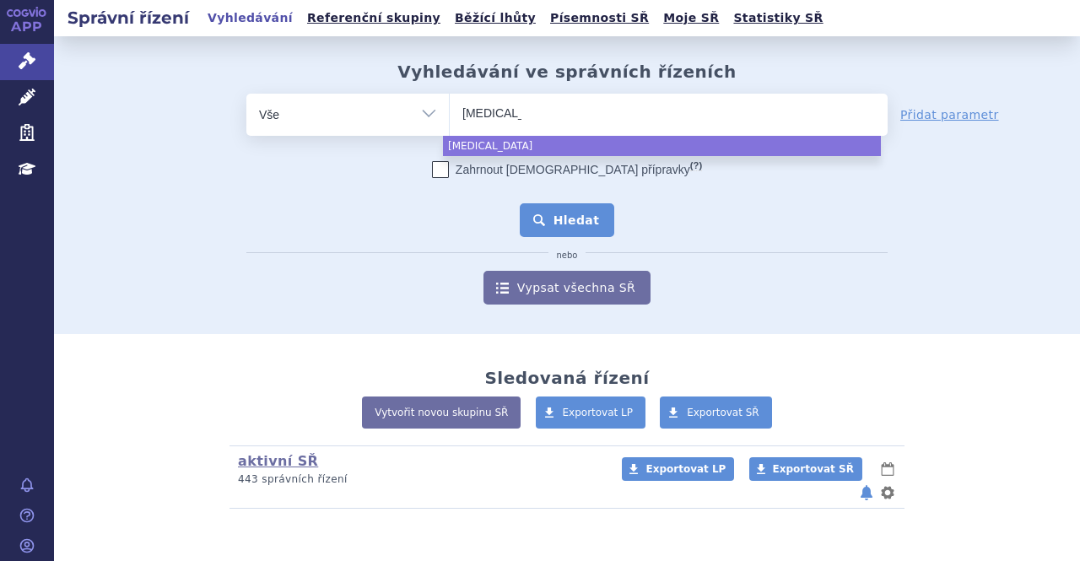
select select "otezla"
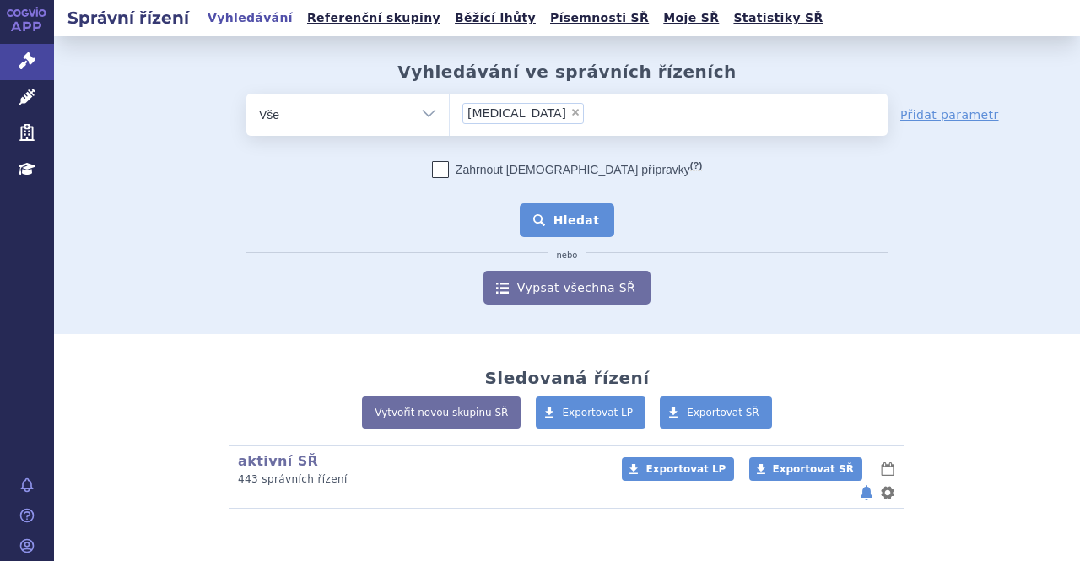
click at [564, 218] on button "Hledat" at bounding box center [567, 220] width 95 height 34
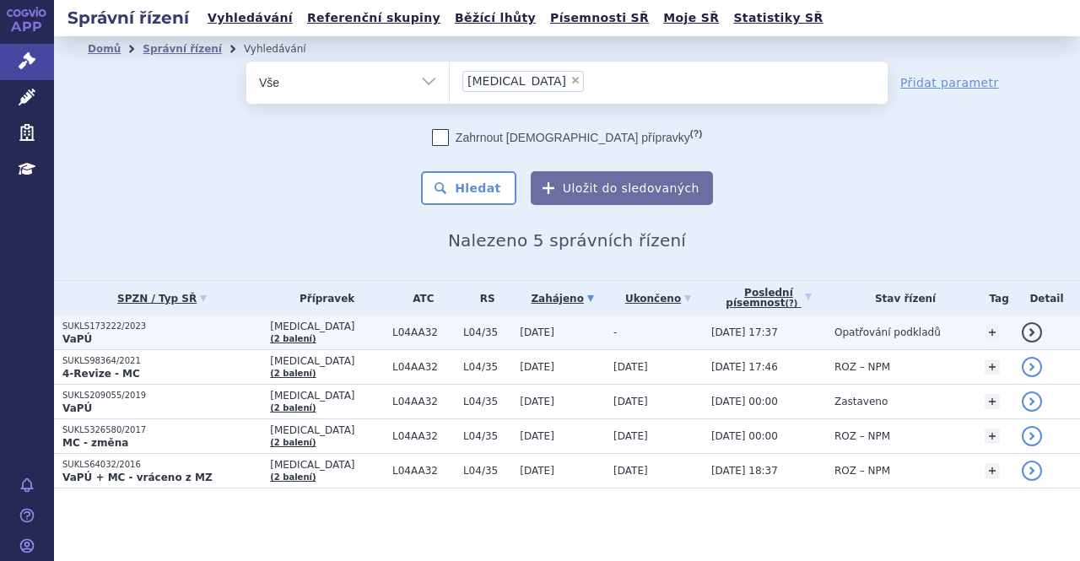
click at [194, 343] on p "VaPÚ" at bounding box center [161, 340] width 199 height 14
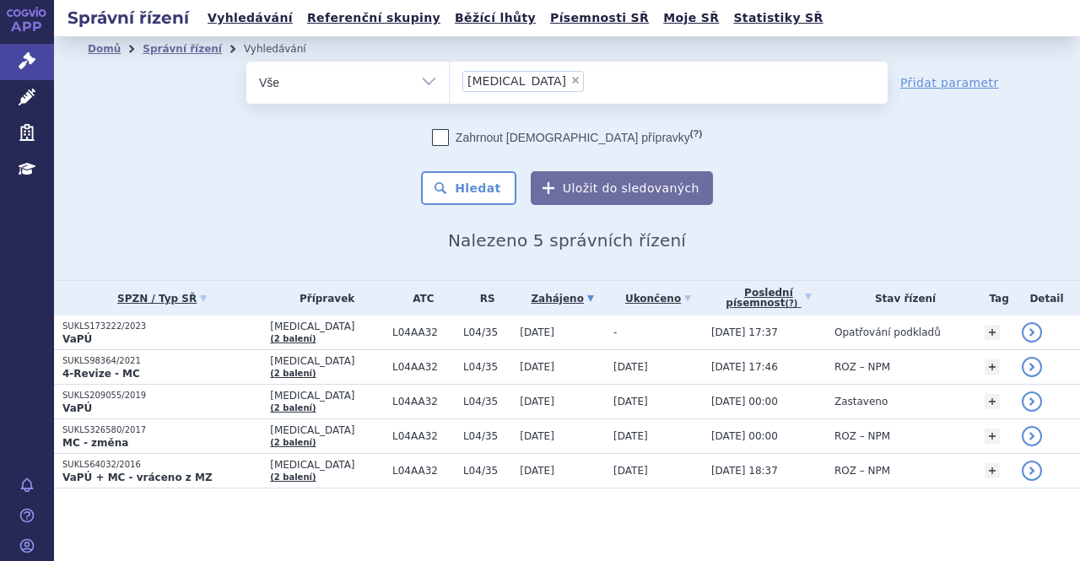
click at [509, 85] on li "× [MEDICAL_DATA]" at bounding box center [523, 81] width 122 height 21
click at [450, 85] on select "otezla" at bounding box center [449, 82] width 1 height 42
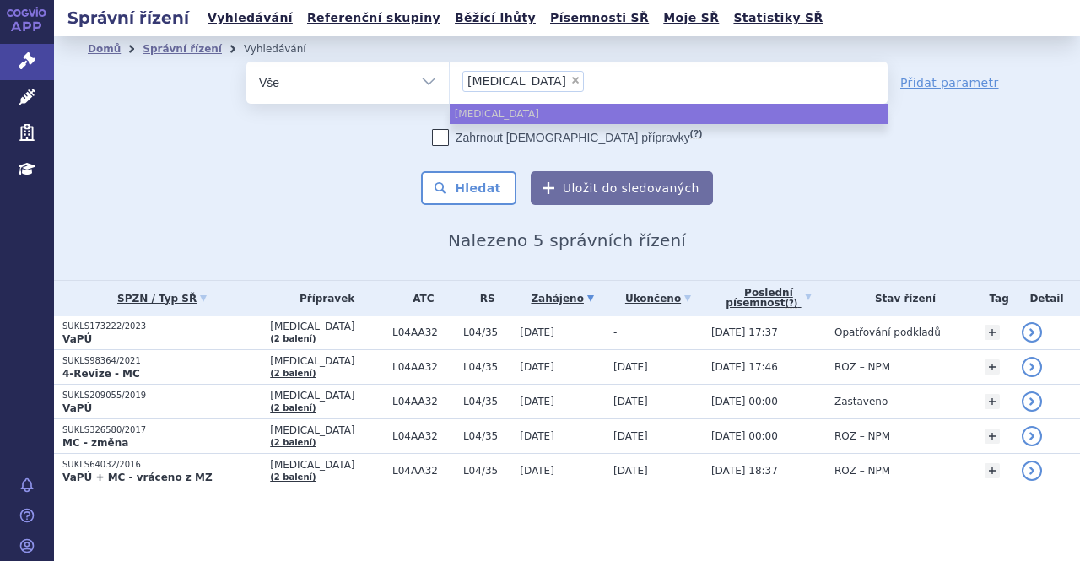
click at [571, 78] on span "×" at bounding box center [576, 80] width 10 height 10
click at [450, 78] on select "otezla" at bounding box center [449, 82] width 1 height 42
select select
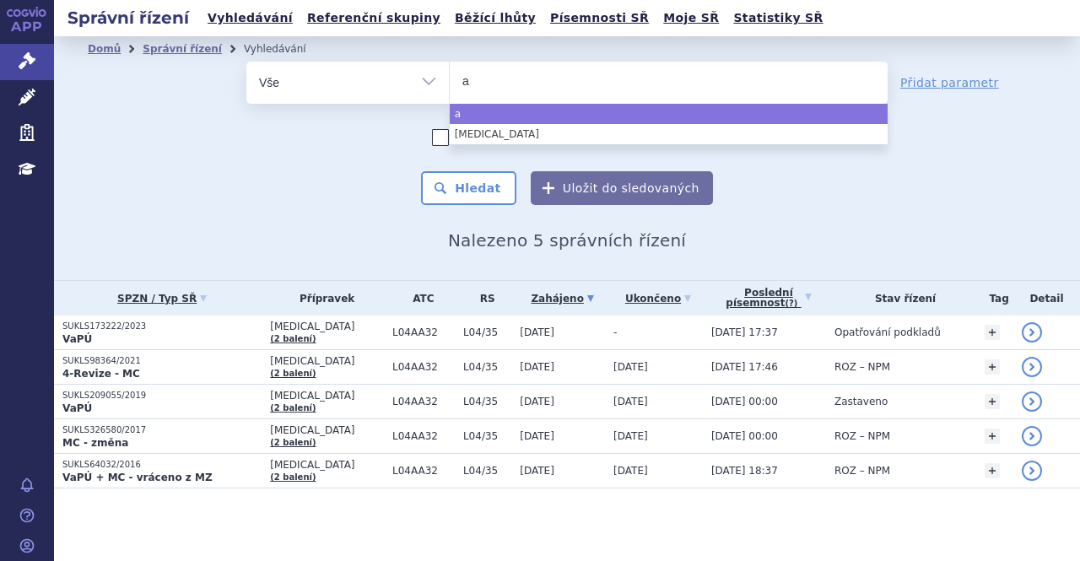
type input "ap"
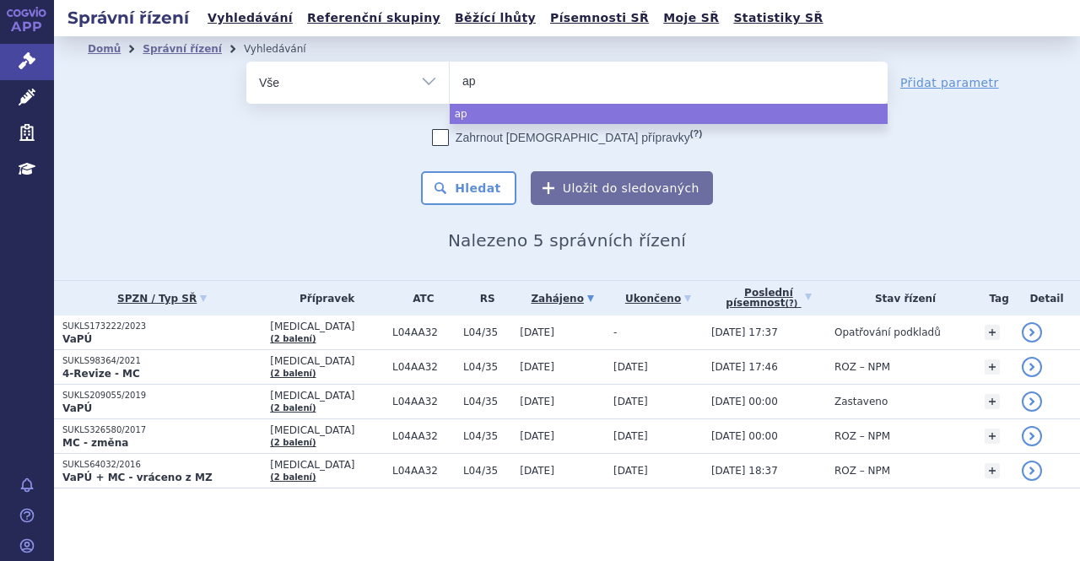
type input "apr"
type input "apre"
type input "aprem"
type input "apremi"
type input "apremil"
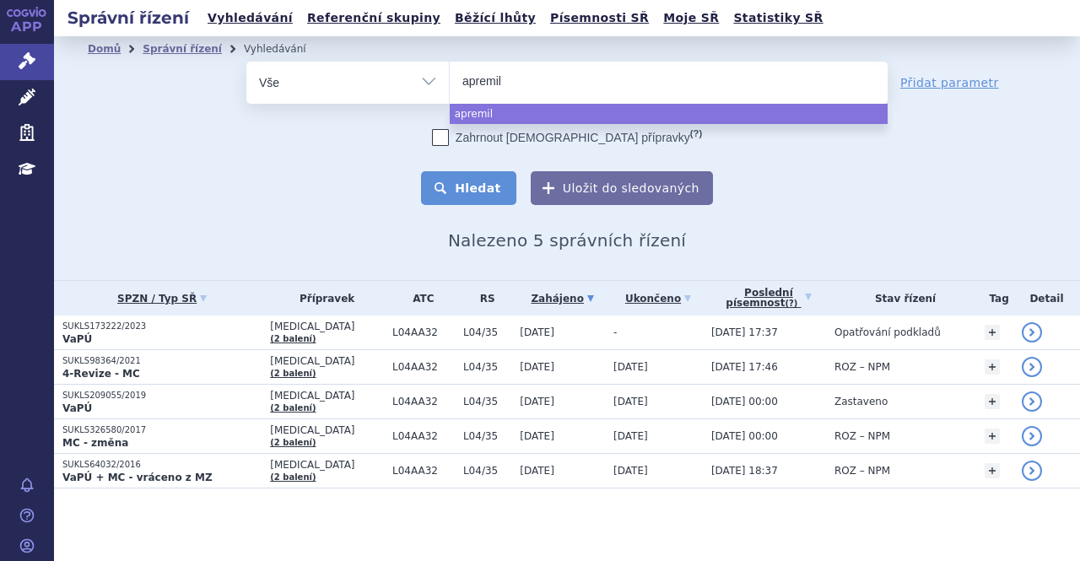
select select "apremil"
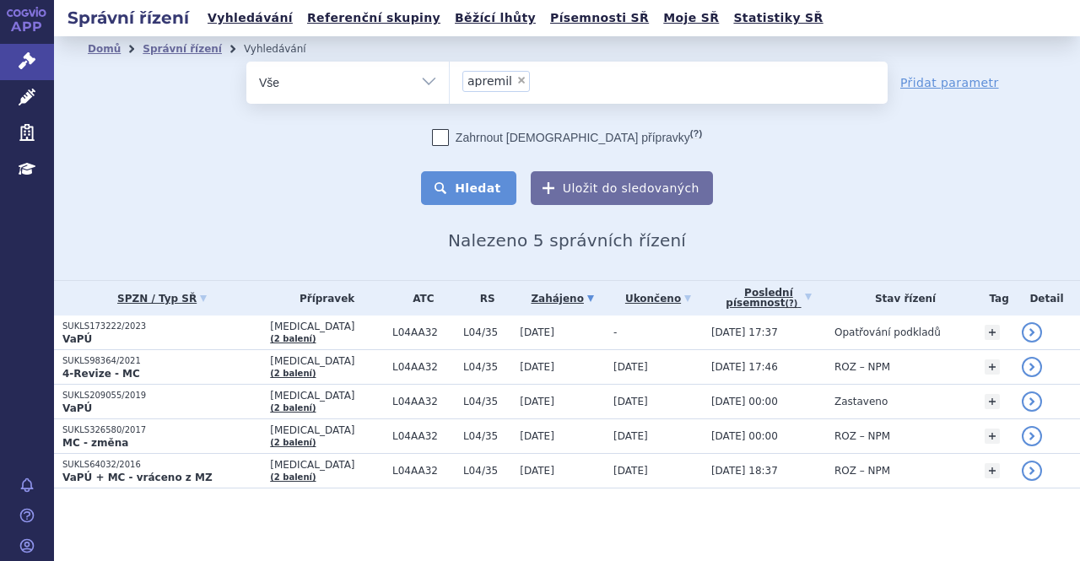
click at [489, 193] on button "Hledat" at bounding box center [468, 188] width 95 height 34
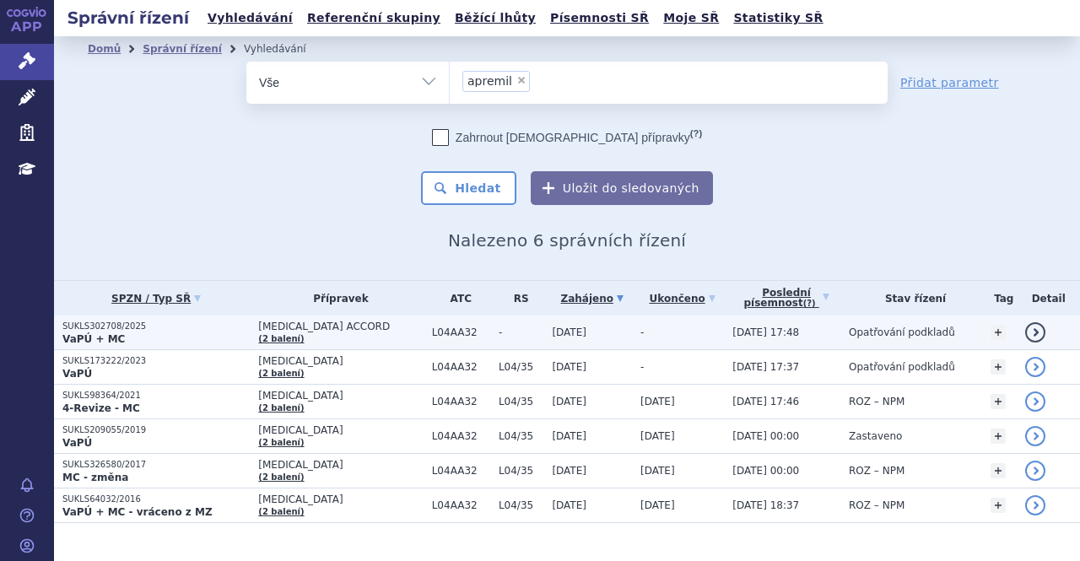
click at [302, 327] on span "[MEDICAL_DATA] ACCORD" at bounding box center [340, 327] width 165 height 12
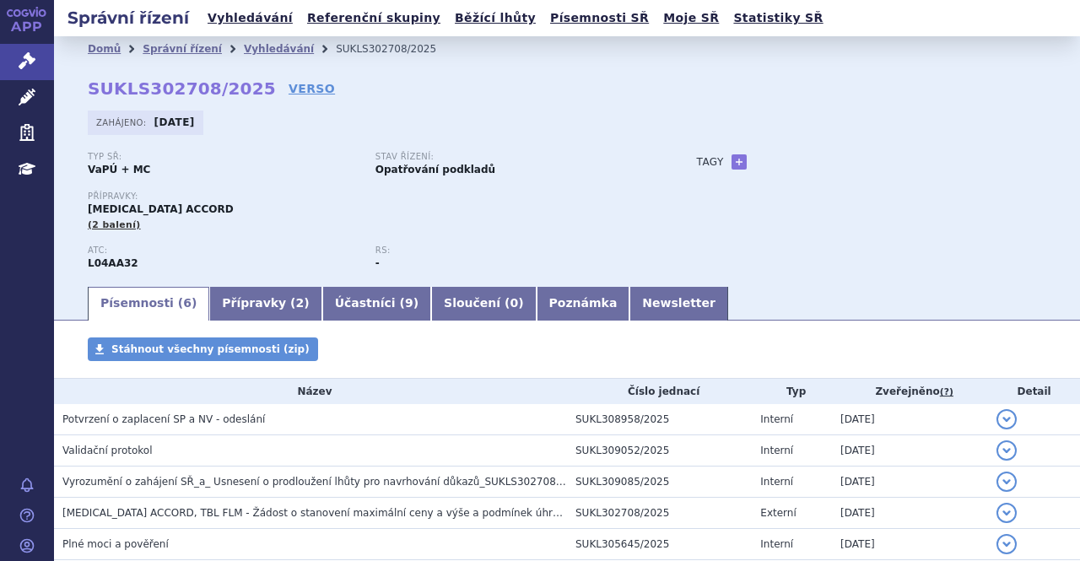
scroll to position [38, 0]
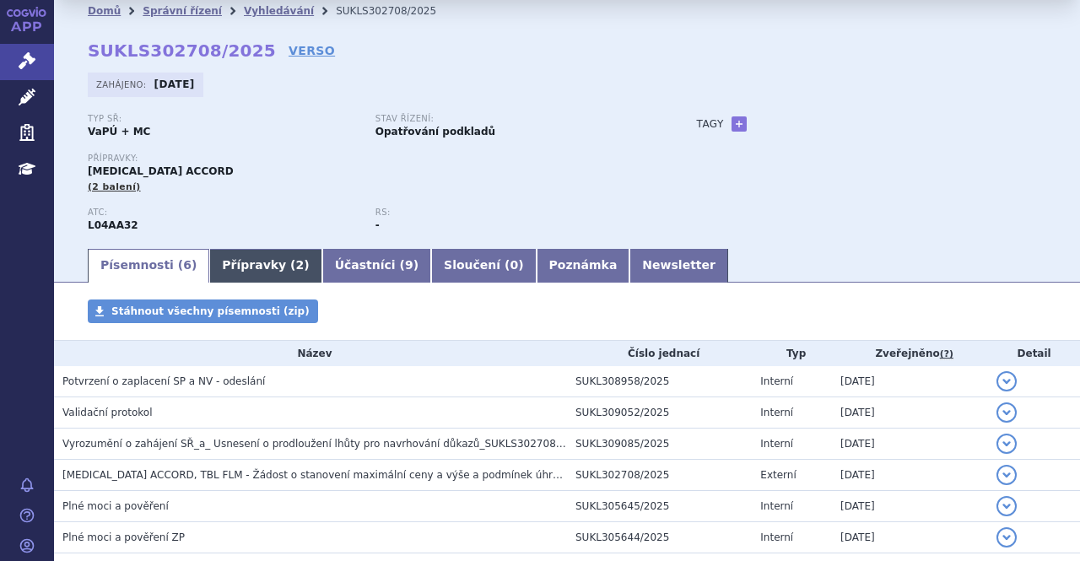
click at [236, 266] on link "Přípravky ( 2 )" at bounding box center [265, 266] width 112 height 34
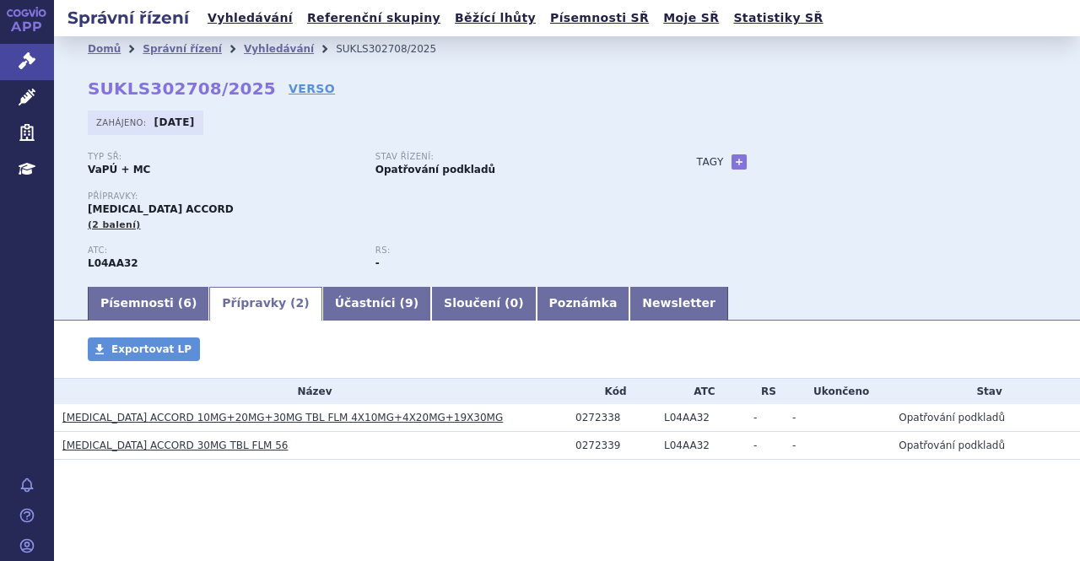
click at [174, 449] on link "[MEDICAL_DATA] ACCORD 30MG TBL FLM 56" at bounding box center [175, 446] width 226 height 12
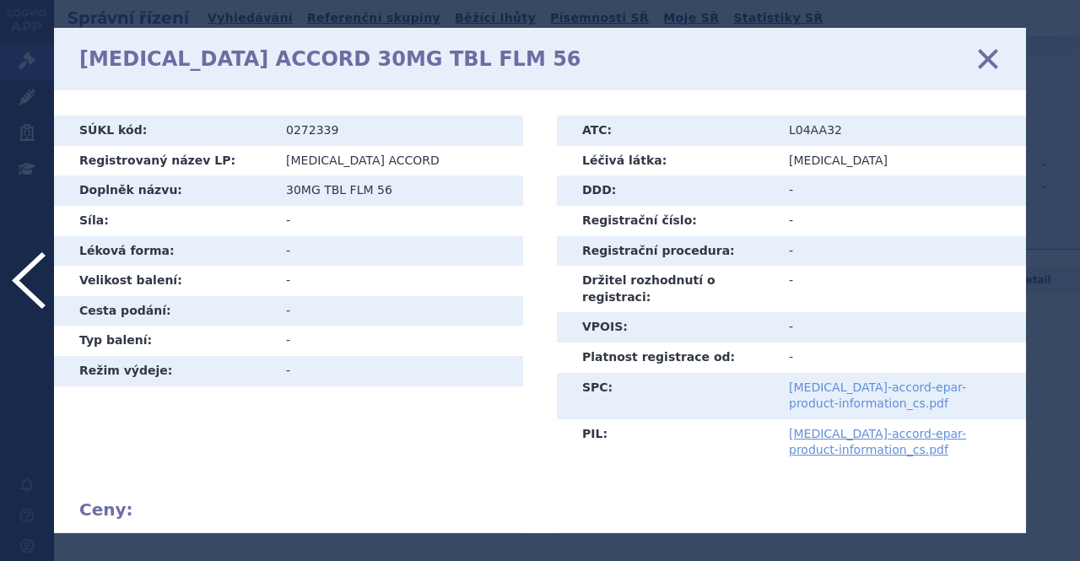
click at [828, 381] on link "[MEDICAL_DATA]-accord-epar-product-information_cs.pdf" at bounding box center [877, 396] width 177 height 30
click at [985, 57] on icon at bounding box center [988, 58] width 35 height 35
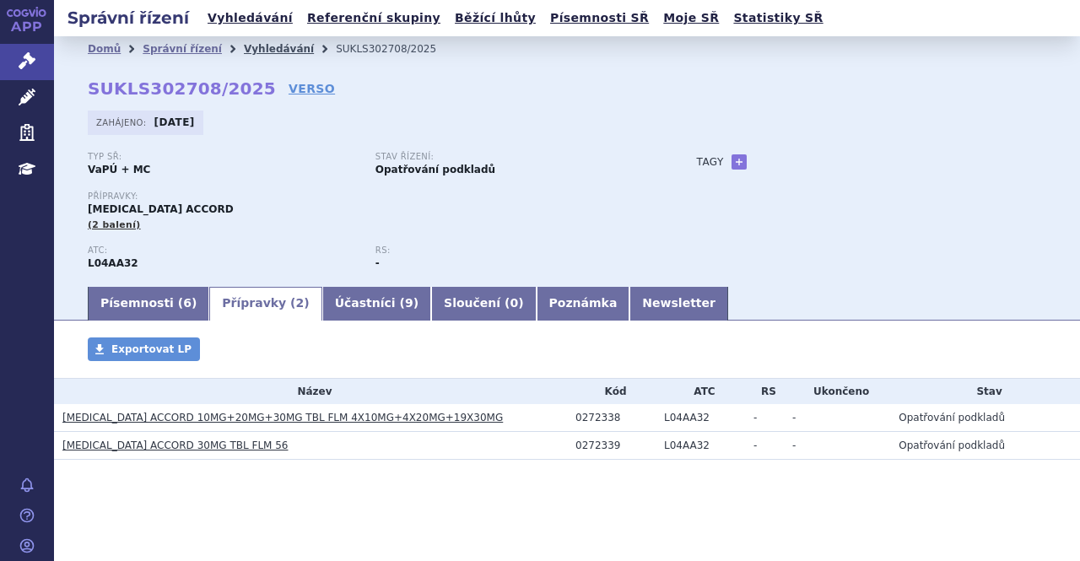
click at [247, 46] on link "Vyhledávání" at bounding box center [279, 49] width 70 height 12
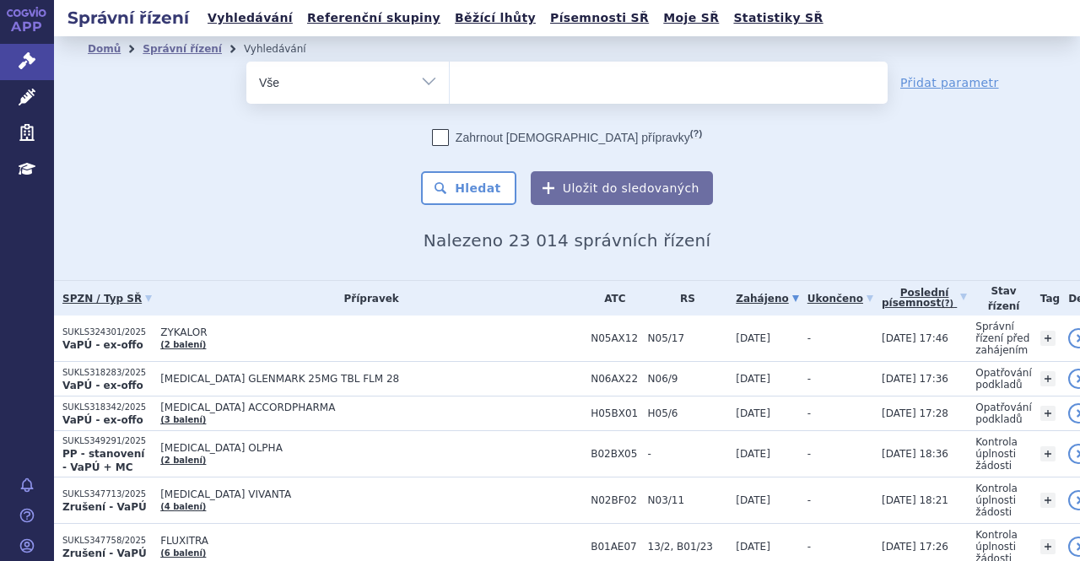
click at [646, 84] on ul at bounding box center [669, 79] width 438 height 35
click at [450, 84] on select at bounding box center [449, 82] width 1 height 42
type input "ca"
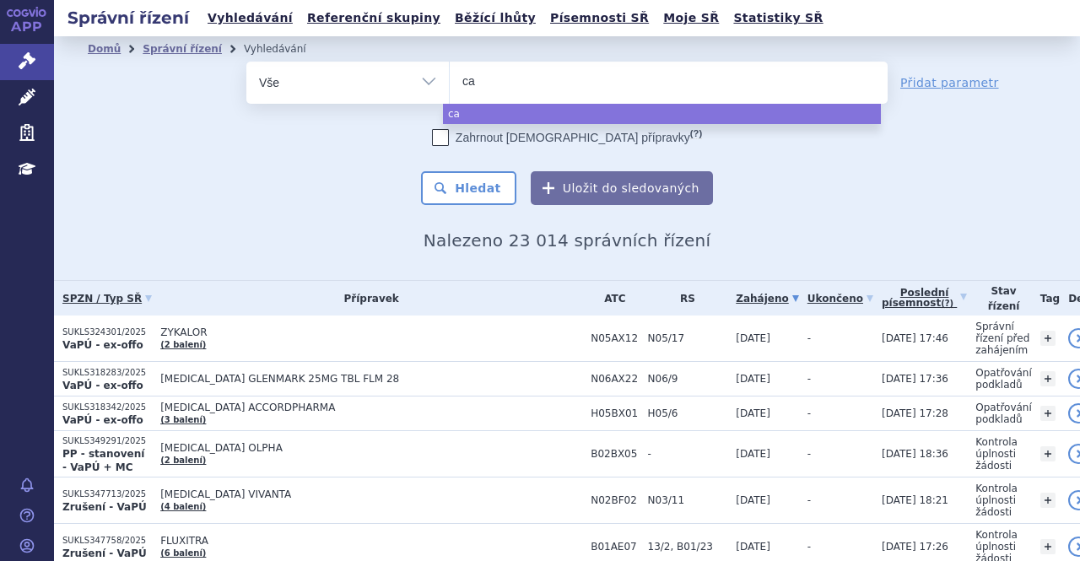
type input "cao"
type input "caome"
type input "caomet"
type input "caometyx"
select select "caometyx"
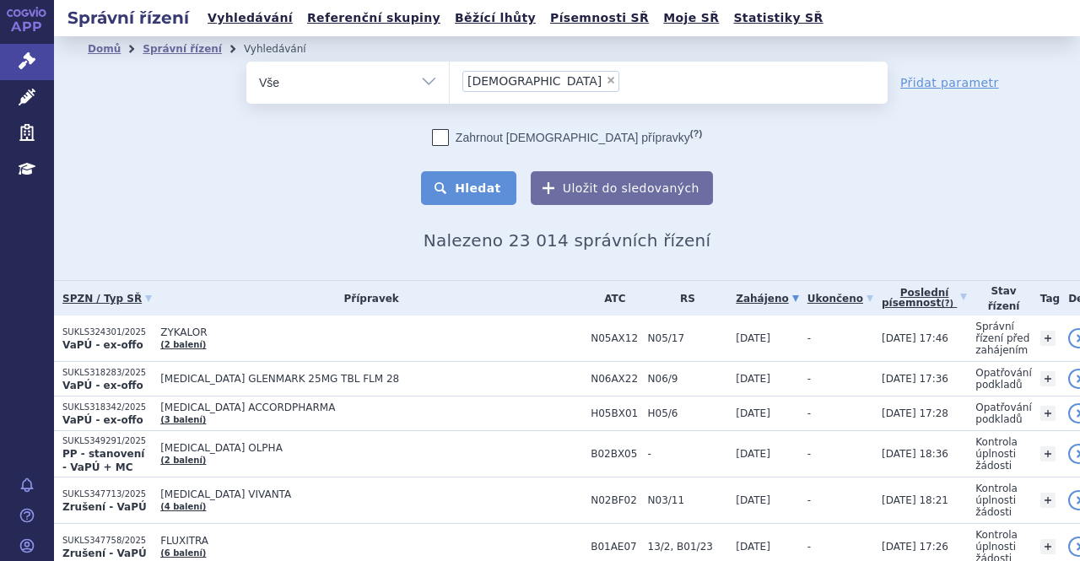
click at [479, 190] on button "Hledat" at bounding box center [468, 188] width 95 height 34
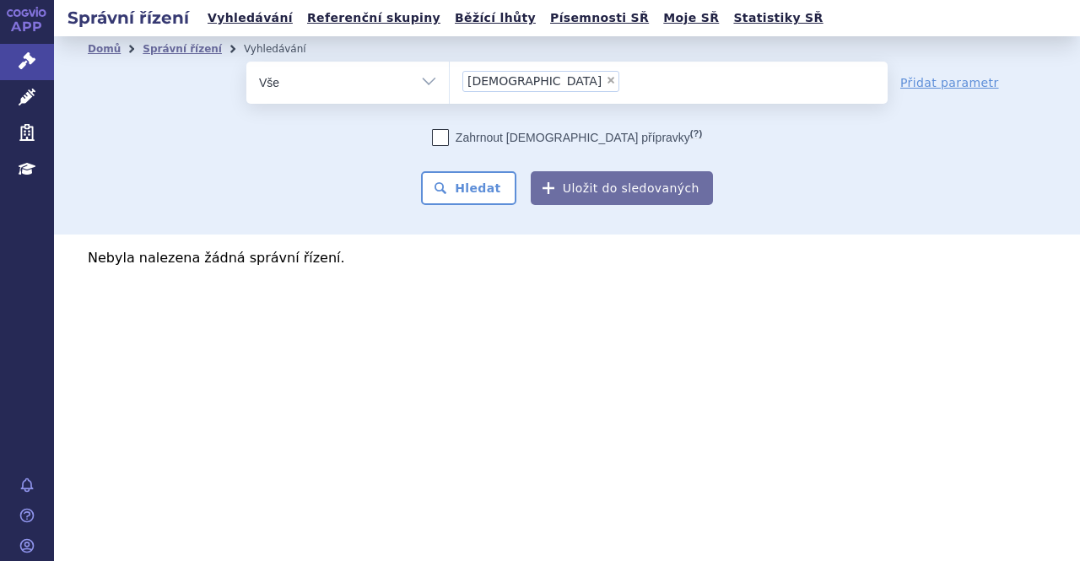
click at [606, 78] on span "×" at bounding box center [611, 80] width 10 height 10
click at [450, 78] on select "[DEMOGRAPHIC_DATA]" at bounding box center [449, 82] width 1 height 42
select select
type input "ca"
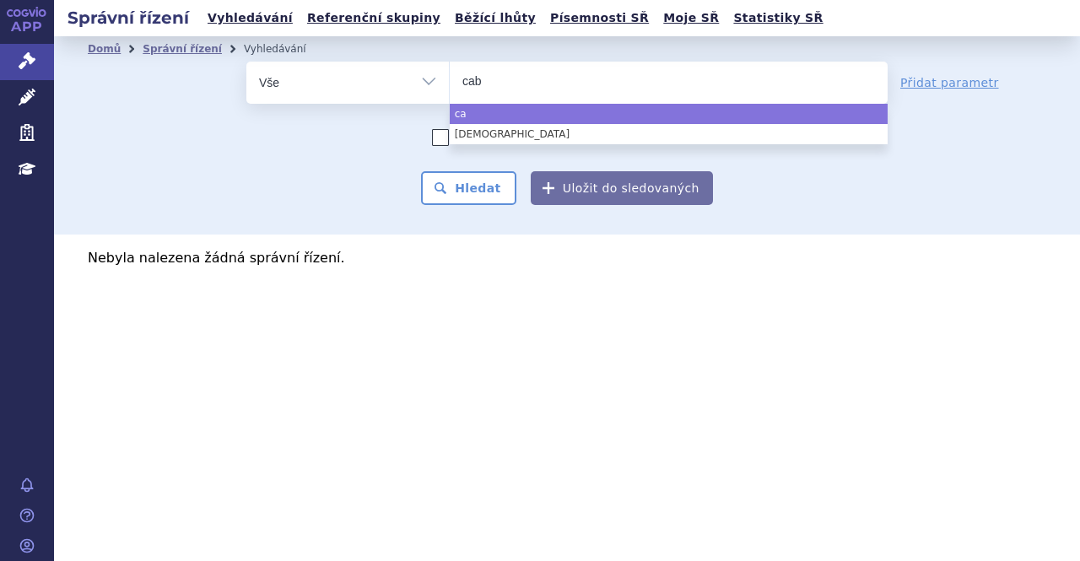
type input "cabo"
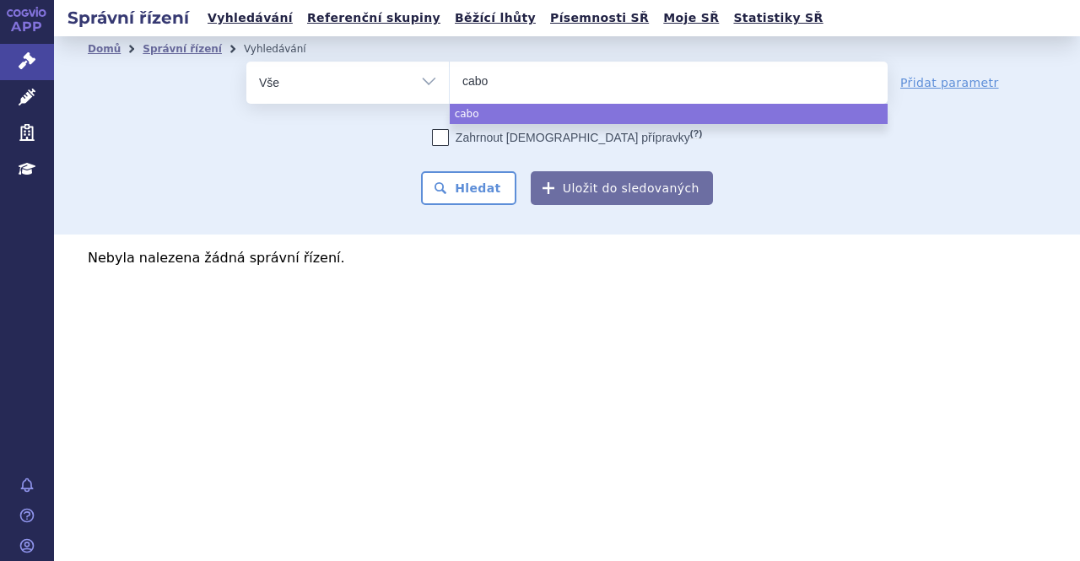
type input "cabom"
type input "cabome"
type input "cabomet"
type input "cabomety"
type input "[MEDICAL_DATA]"
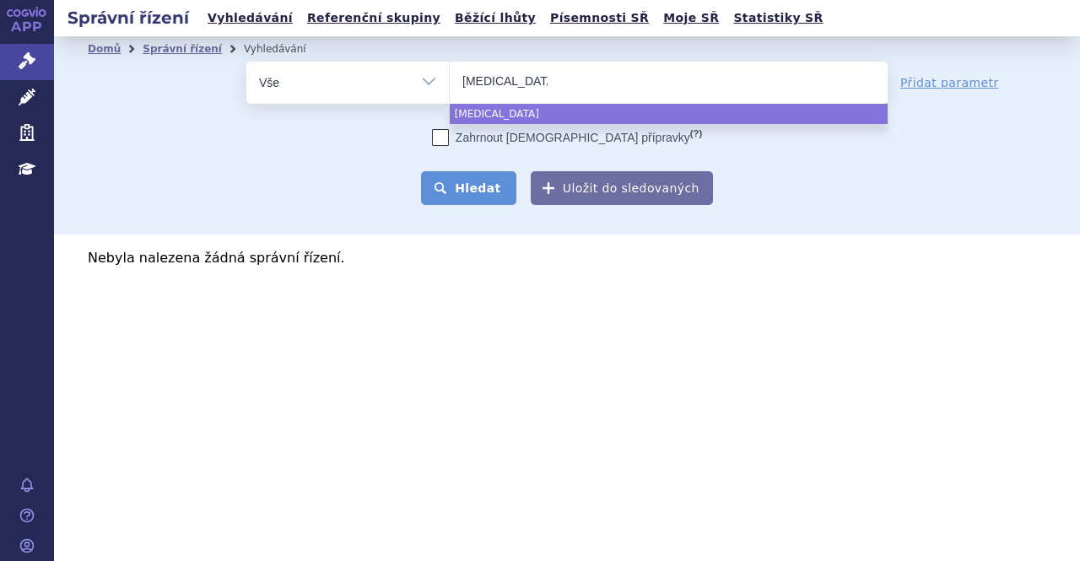
select select "[MEDICAL_DATA]"
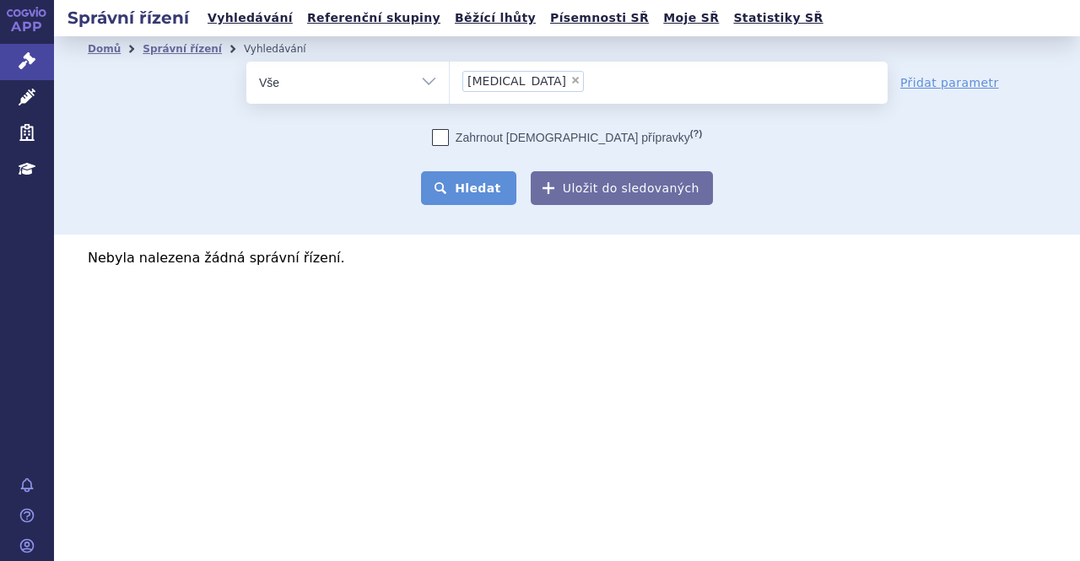
click at [461, 192] on button "Hledat" at bounding box center [468, 188] width 95 height 34
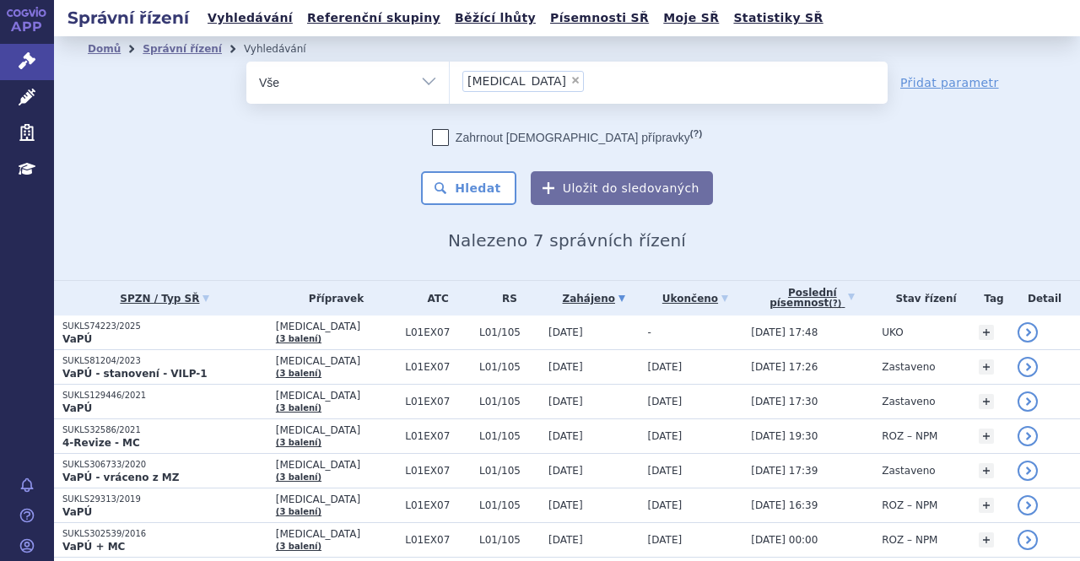
click at [571, 80] on span "×" at bounding box center [576, 80] width 10 height 10
click at [450, 80] on select "[MEDICAL_DATA]" at bounding box center [449, 82] width 1 height 42
select select
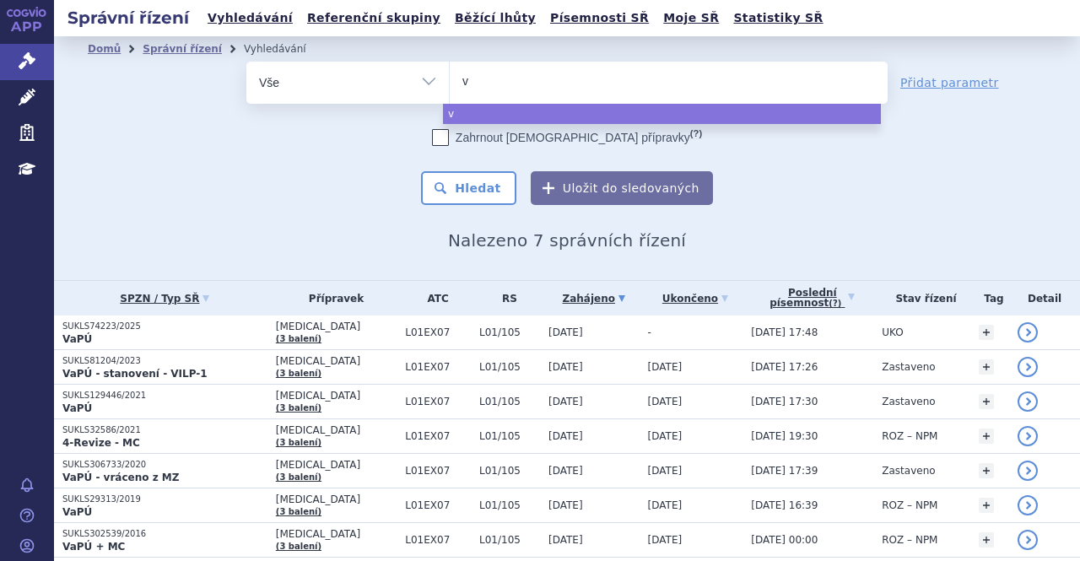
type input "vg"
type input "vgen"
type input "vgeng"
type input "vgen"
type input "vgenf"
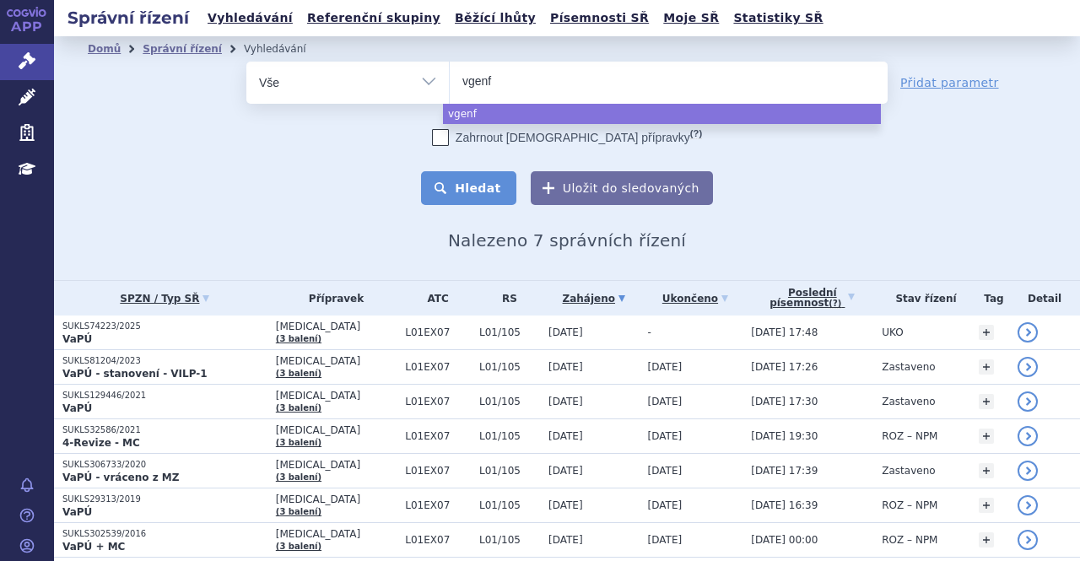
select select "vgenf"
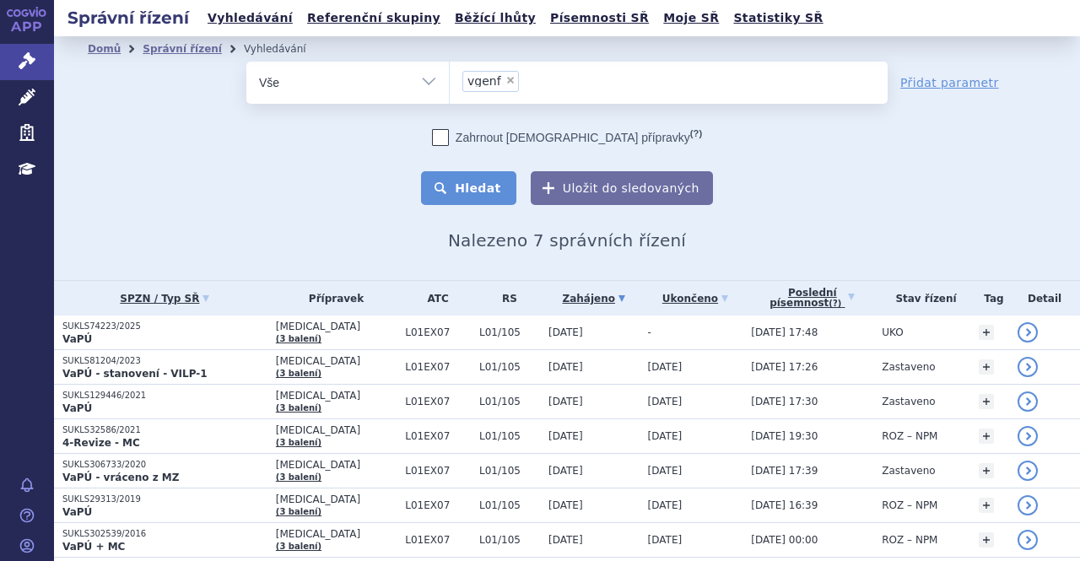
click at [459, 198] on button "Hledat" at bounding box center [468, 188] width 95 height 34
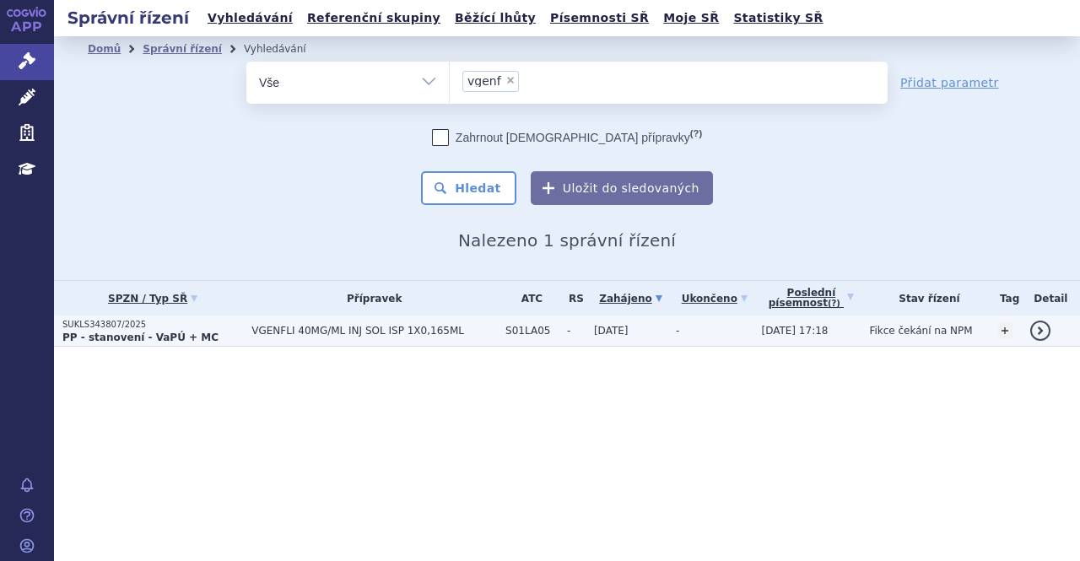
click at [390, 334] on span "VGENFLI 40MG/ML INJ SOL ISP 1X0,165ML" at bounding box center [375, 331] width 246 height 12
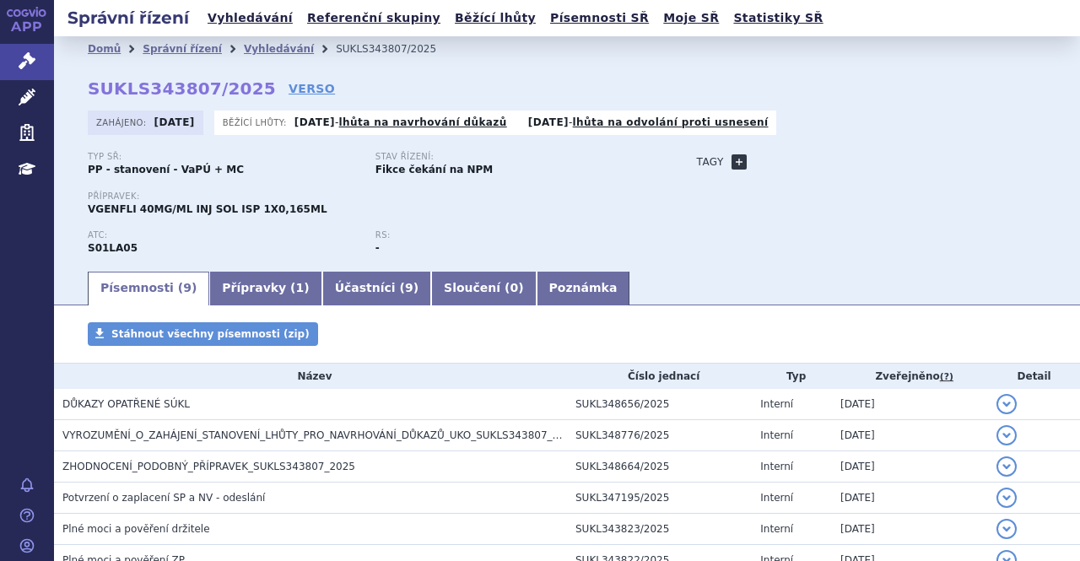
click at [732, 160] on link "+" at bounding box center [739, 161] width 15 height 15
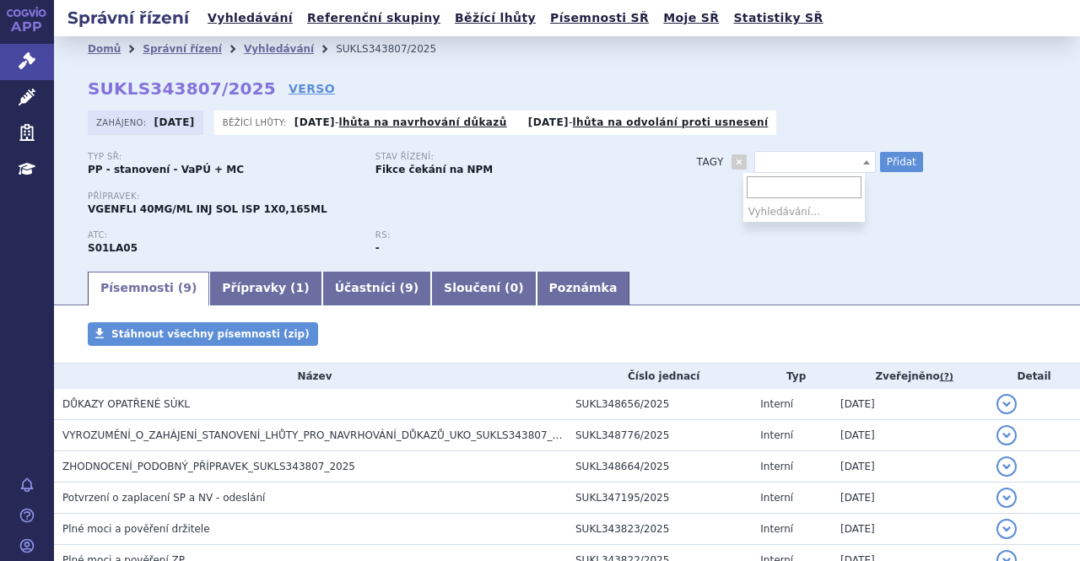
click at [760, 161] on span at bounding box center [816, 162] width 122 height 22
type input "generikum k [MEDICAL_DATA]"
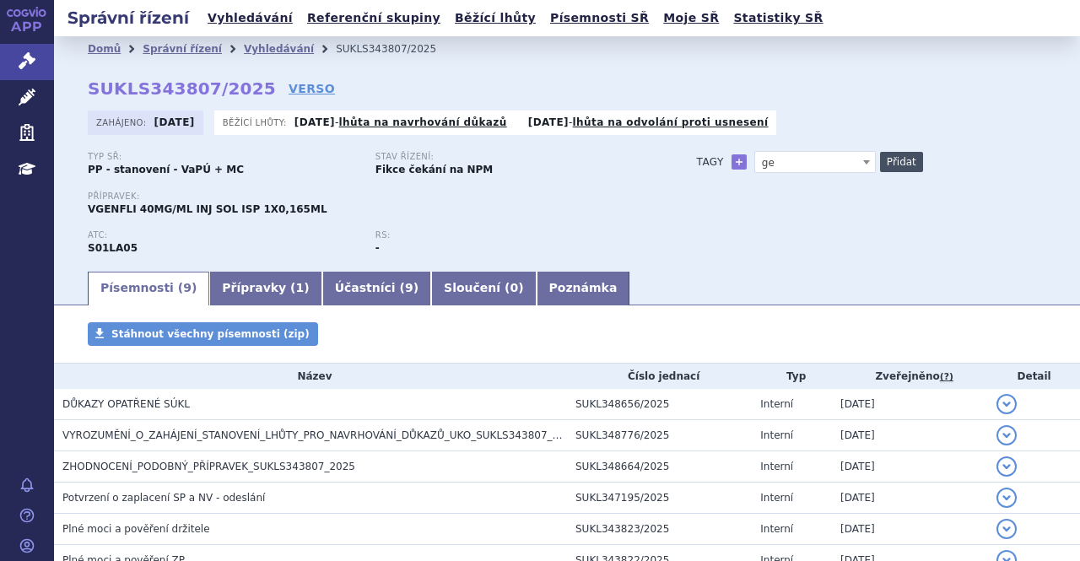
click at [895, 165] on button "Přidat" at bounding box center [901, 162] width 43 height 20
select select
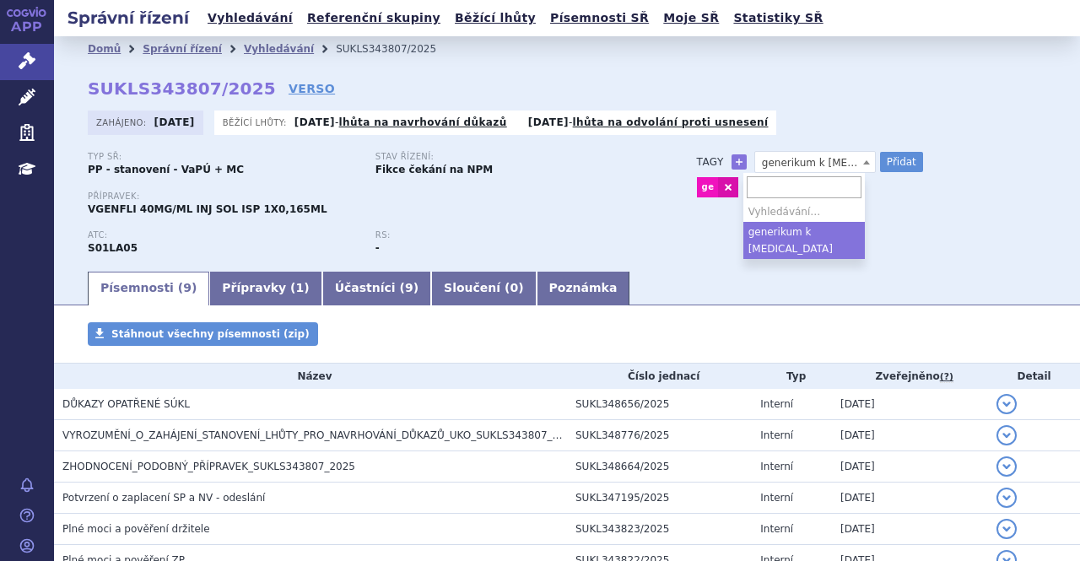
click at [783, 155] on span "generikum k [MEDICAL_DATA]" at bounding box center [816, 162] width 122 height 22
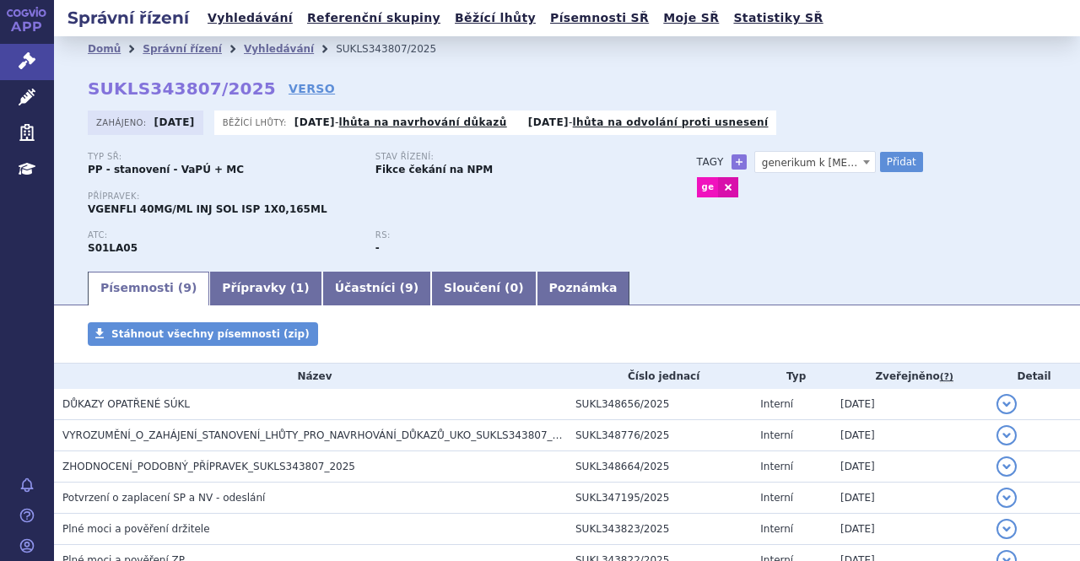
click at [898, 227] on div "Typ SŘ: PP - stanovení - VaPÚ + MC Stav řízení: Fikce čekání na NPM Přípravek: …" at bounding box center [567, 210] width 959 height 117
click at [697, 188] on link "ge" at bounding box center [708, 187] width 22 height 20
click at [668, 237] on div "Typ SŘ: PP - stanovení - VaPÚ + MC Stav řízení: Fikce čekání na NPM Přípravek: …" at bounding box center [567, 210] width 959 height 117
